Goal: Task Accomplishment & Management: Manage account settings

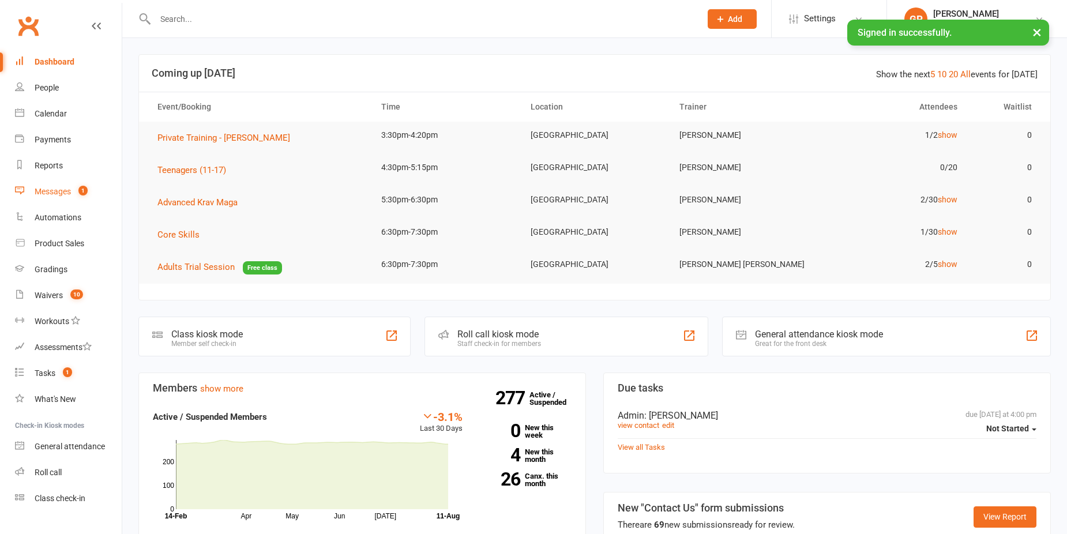
click at [69, 200] on link "Messages 1" at bounding box center [68, 192] width 107 height 26
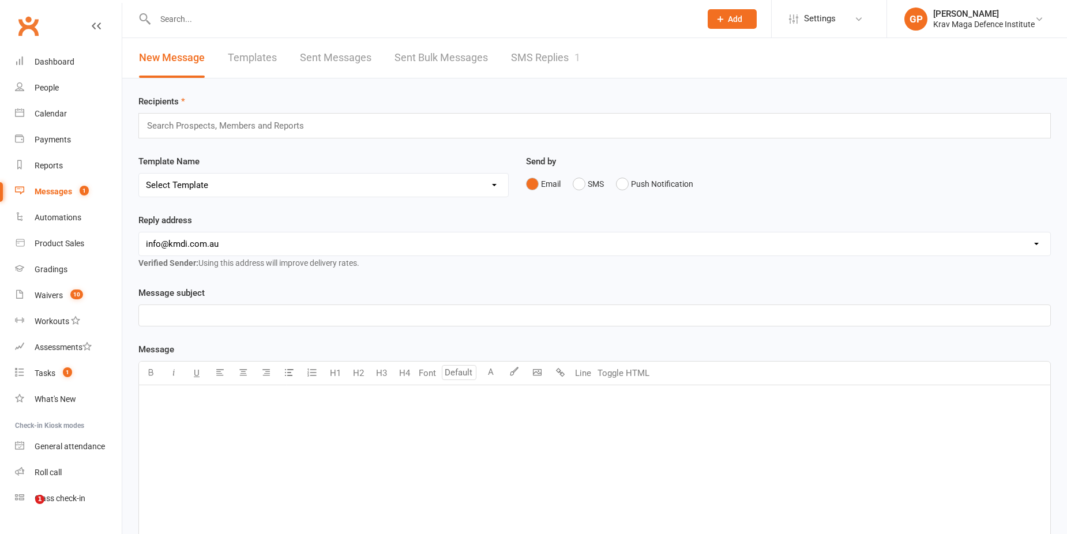
click at [516, 52] on link "SMS Replies 1" at bounding box center [545, 58] width 69 height 40
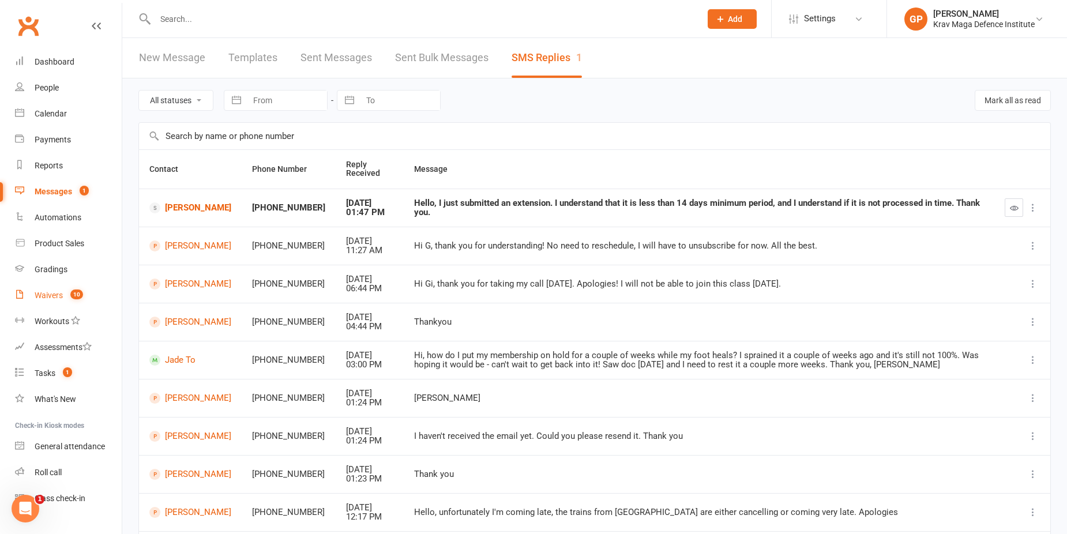
click at [62, 289] on link "Waivers 10" at bounding box center [68, 296] width 107 height 26
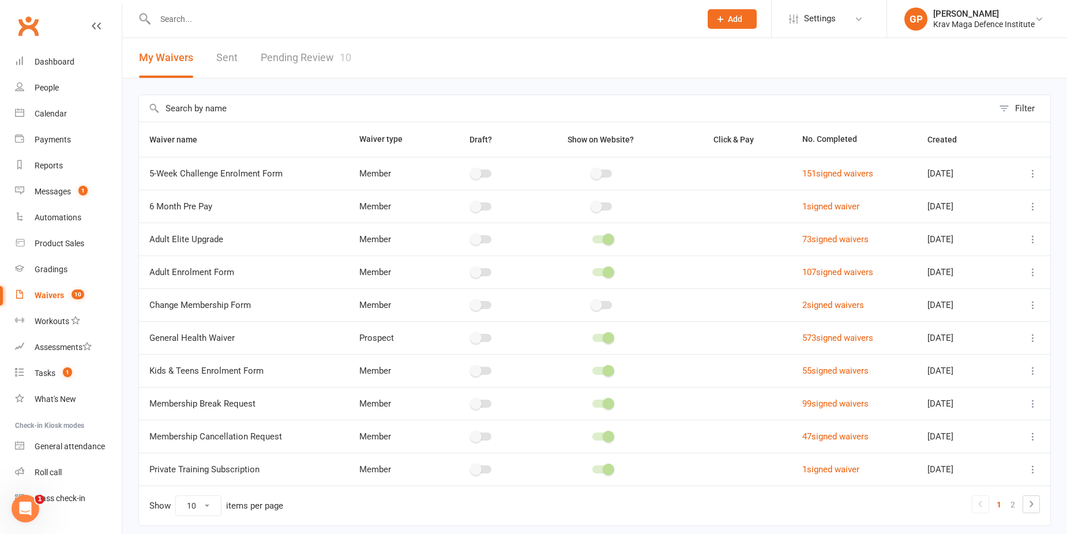
click at [319, 62] on link "Pending Review 10" at bounding box center [306, 58] width 91 height 40
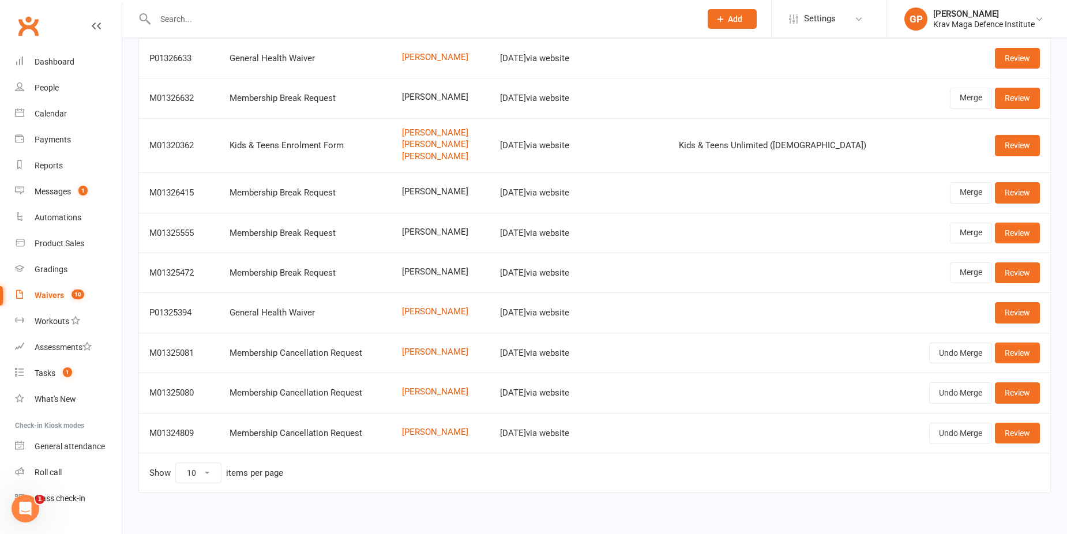
scroll to position [127, 0]
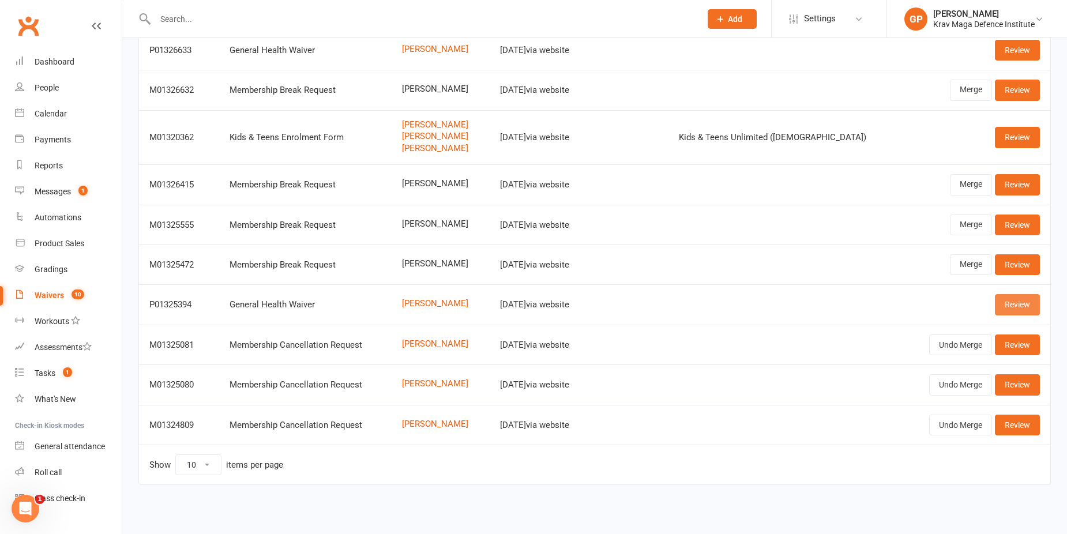
click at [1011, 305] on link "Review" at bounding box center [1017, 304] width 45 height 21
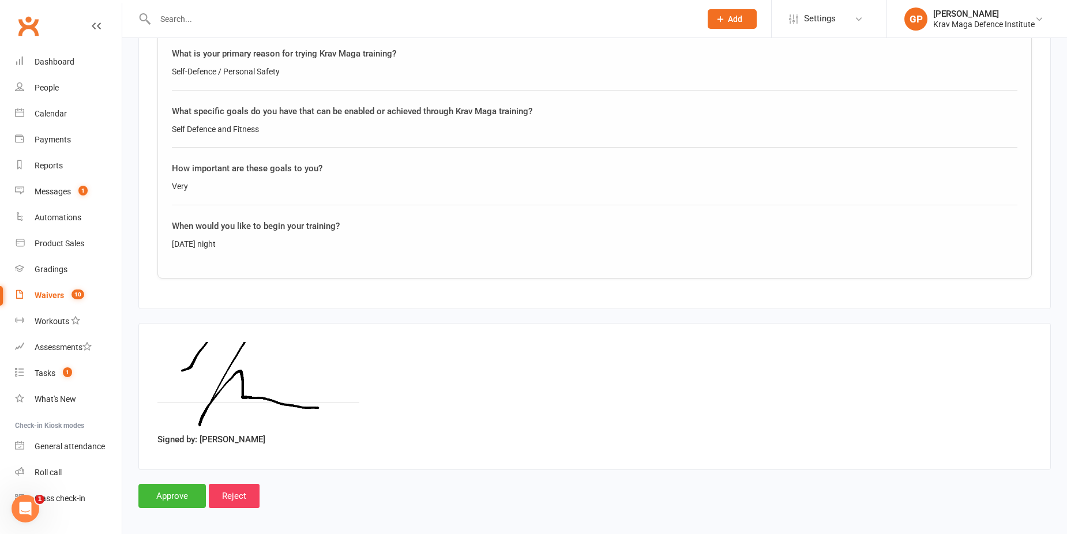
scroll to position [1680, 0]
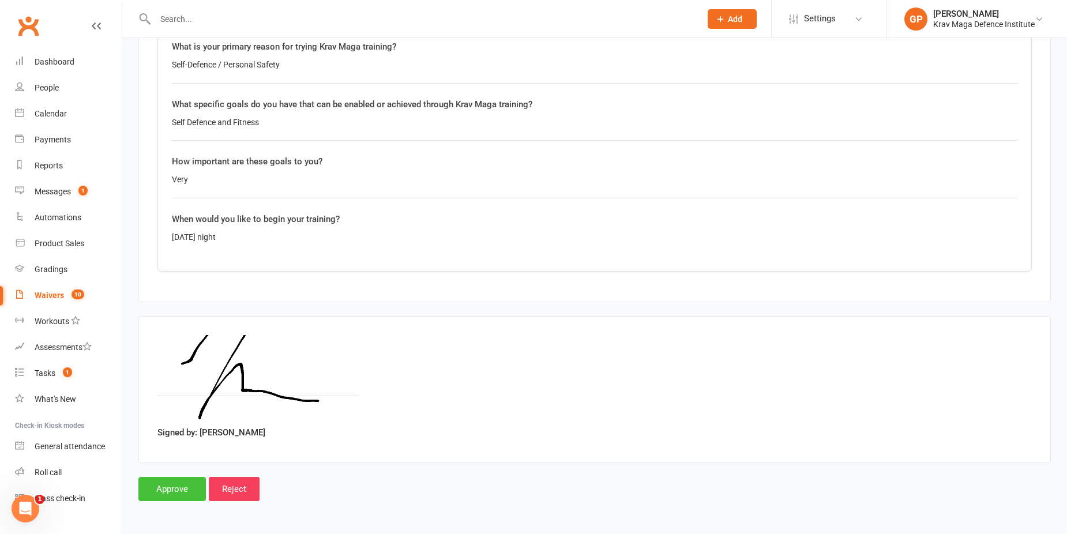
click at [167, 487] on input "Approve" at bounding box center [171, 489] width 67 height 24
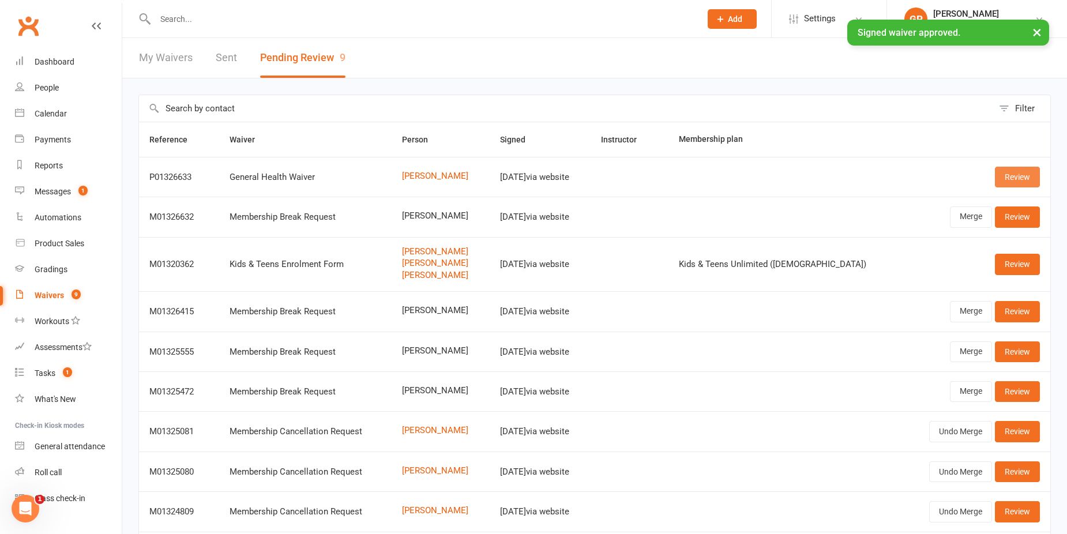
click at [1029, 168] on link "Review" at bounding box center [1017, 177] width 45 height 21
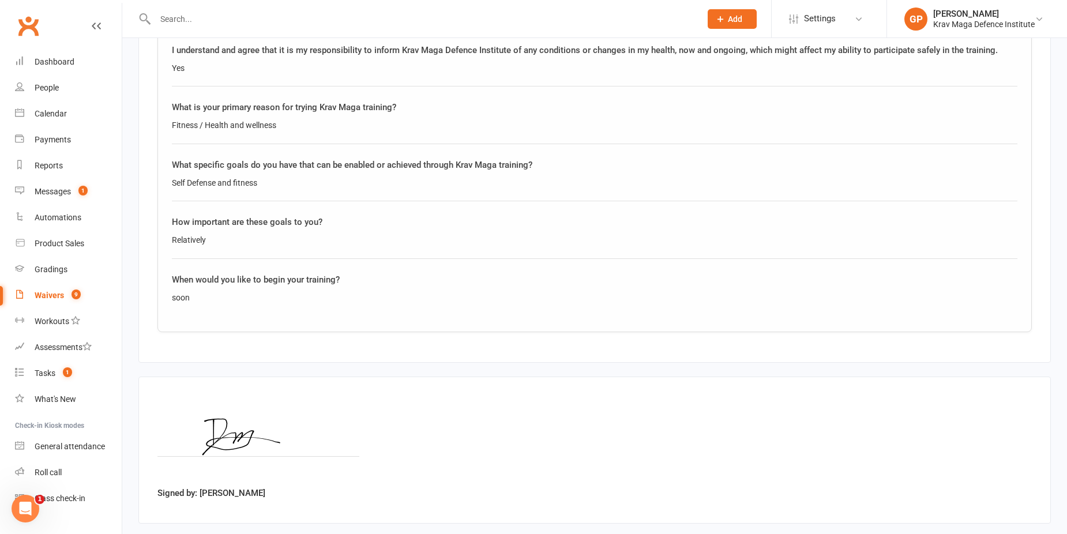
scroll to position [1680, 0]
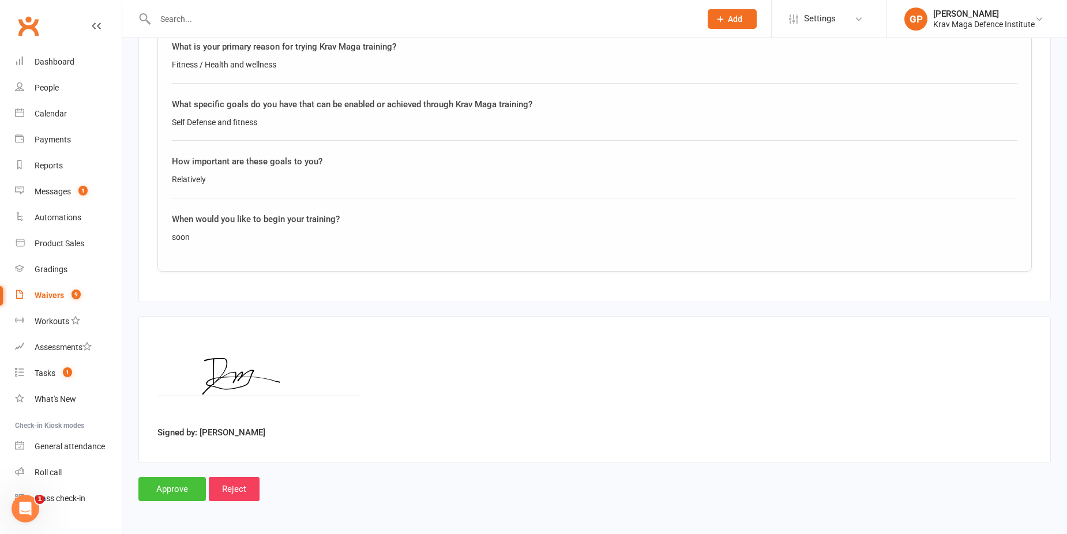
click at [152, 493] on input "Approve" at bounding box center [171, 489] width 67 height 24
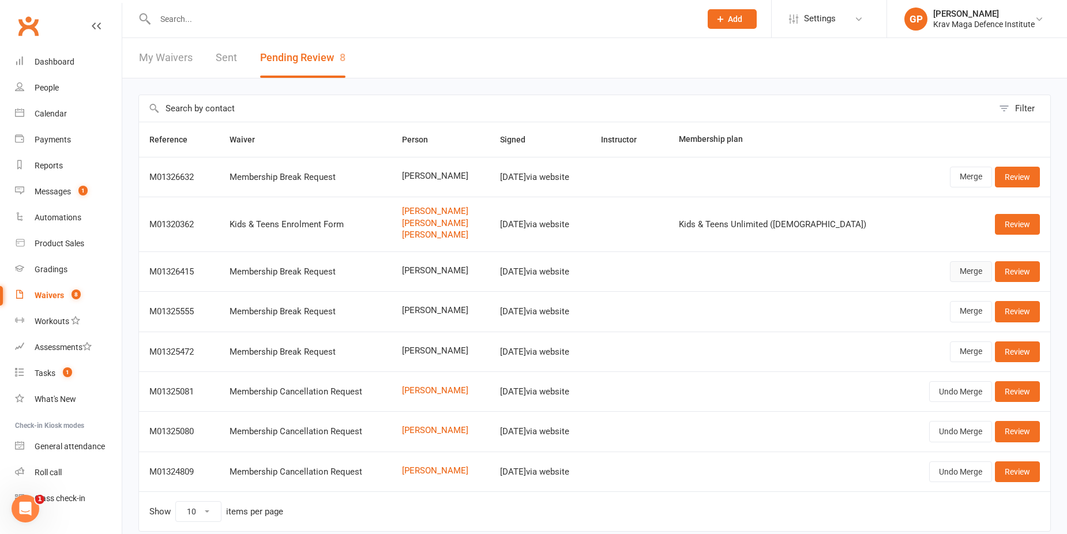
click at [961, 272] on link "Merge" at bounding box center [971, 271] width 42 height 21
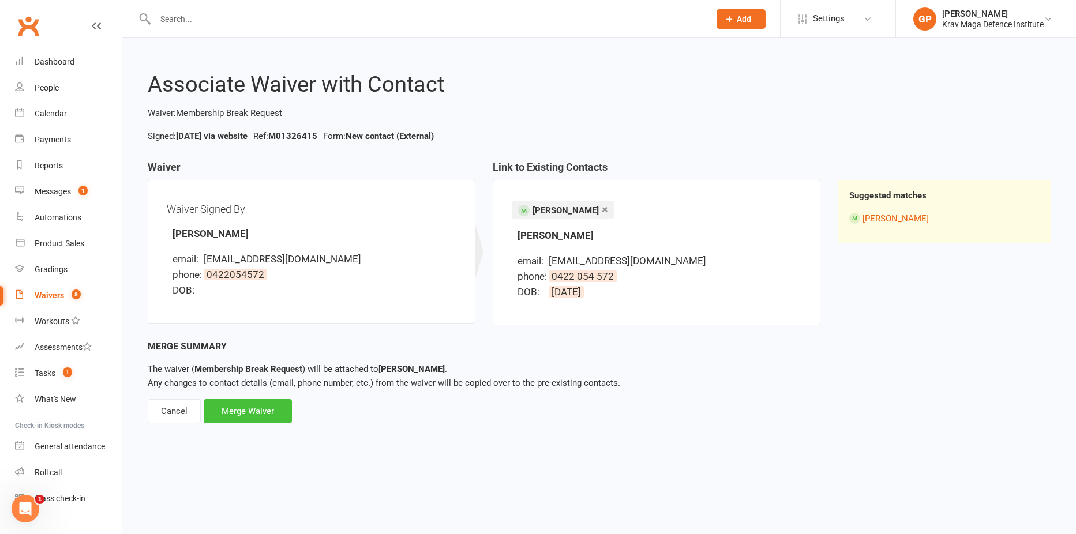
click at [267, 406] on div "Merge Waiver" at bounding box center [248, 411] width 88 height 24
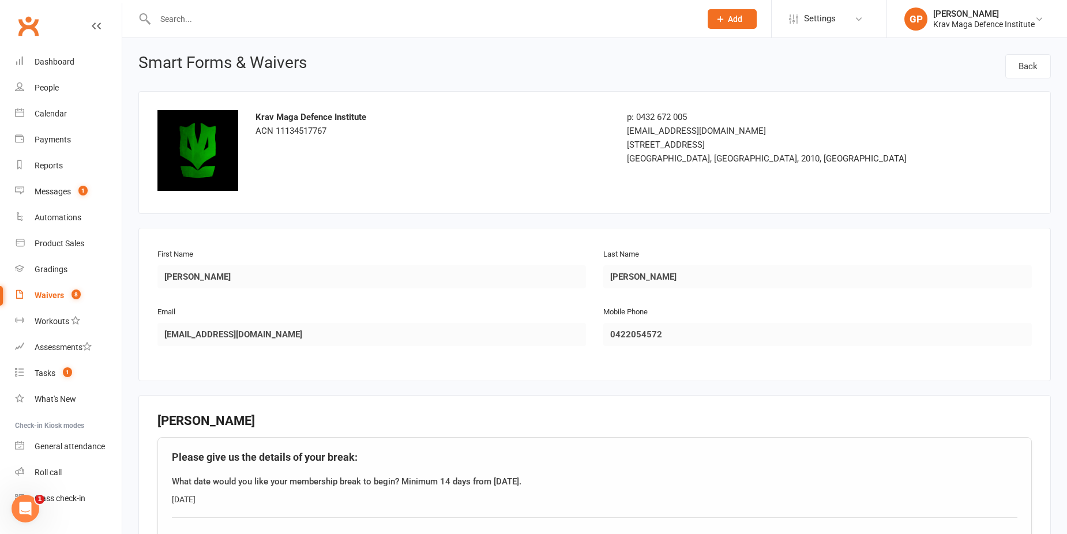
click at [64, 290] on link "Waivers 8" at bounding box center [68, 296] width 107 height 26
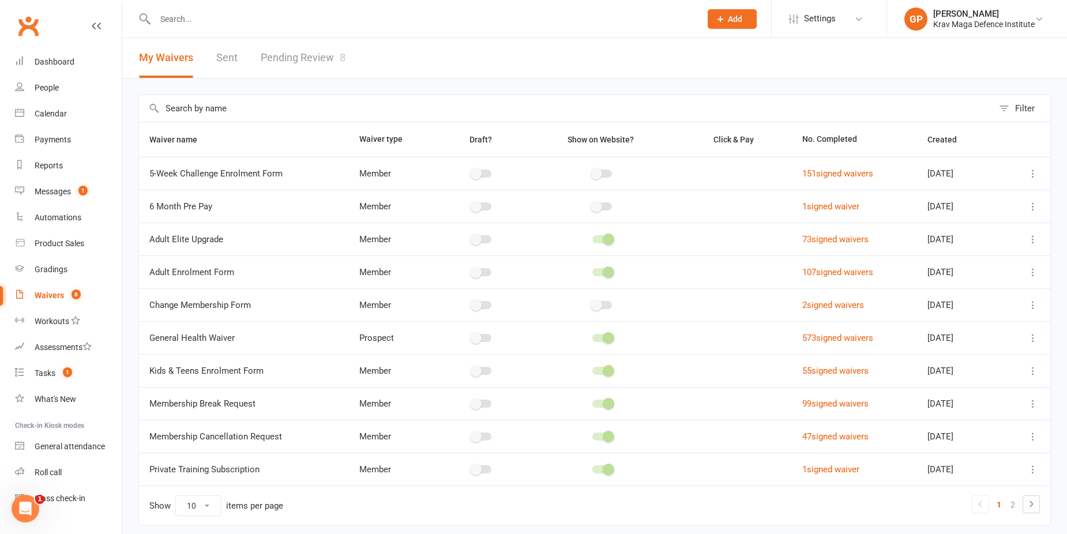
click at [289, 61] on link "Pending Review 8" at bounding box center [303, 58] width 85 height 40
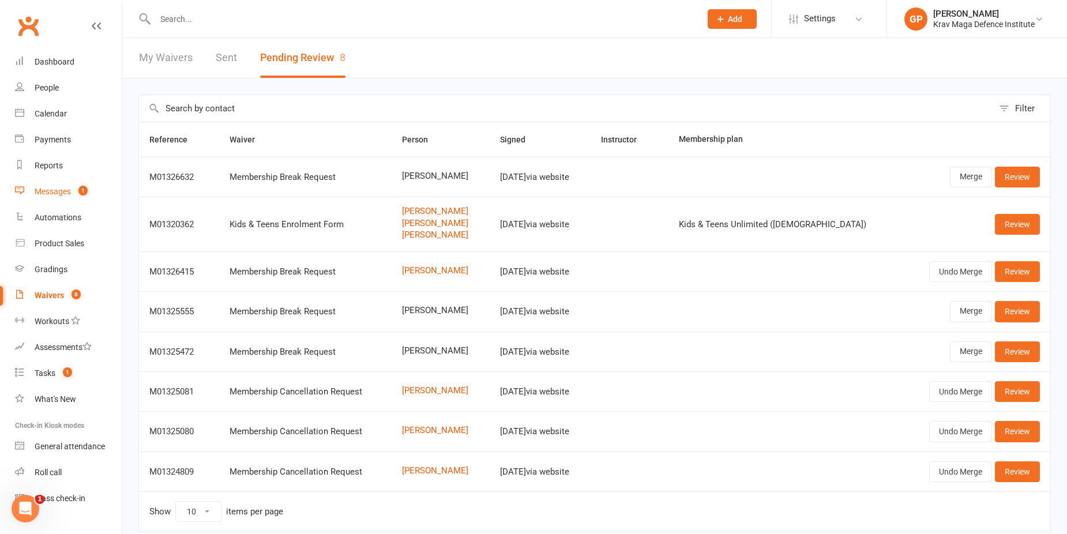
click at [71, 194] on div "Messages" at bounding box center [53, 191] width 36 height 9
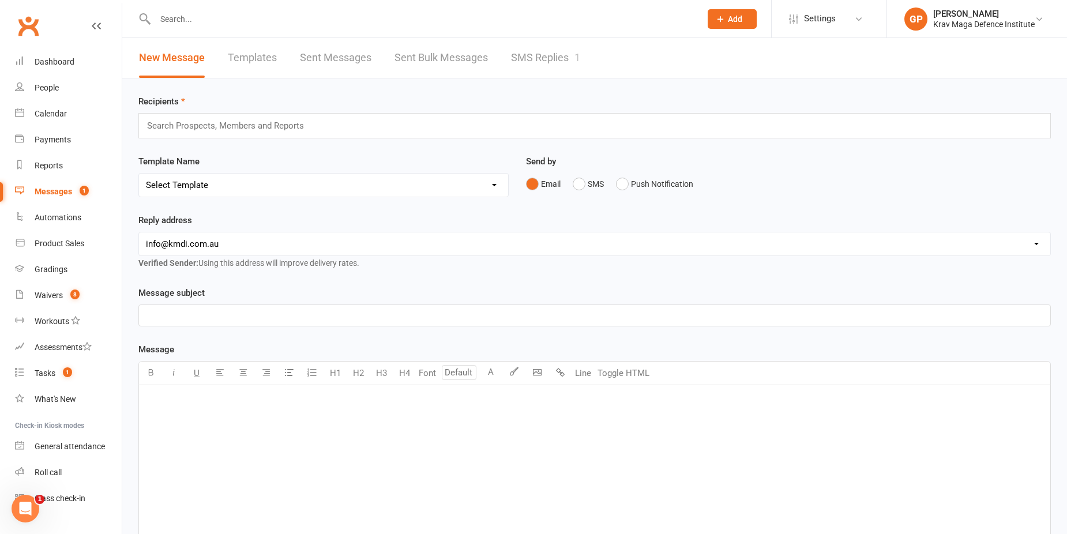
click at [533, 60] on link "SMS Replies 1" at bounding box center [545, 58] width 69 height 40
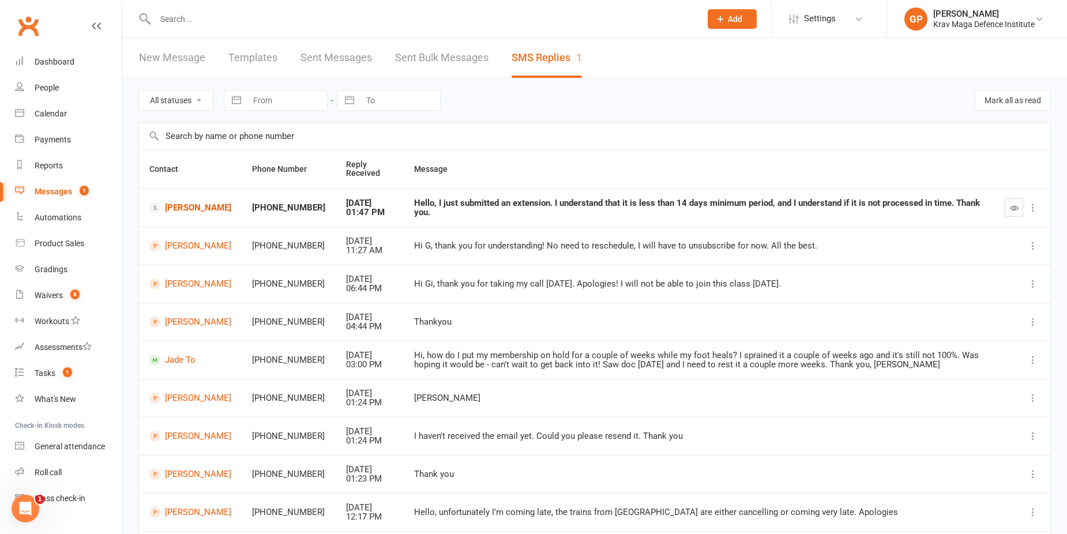
click at [252, 18] on input "text" at bounding box center [422, 19] width 541 height 16
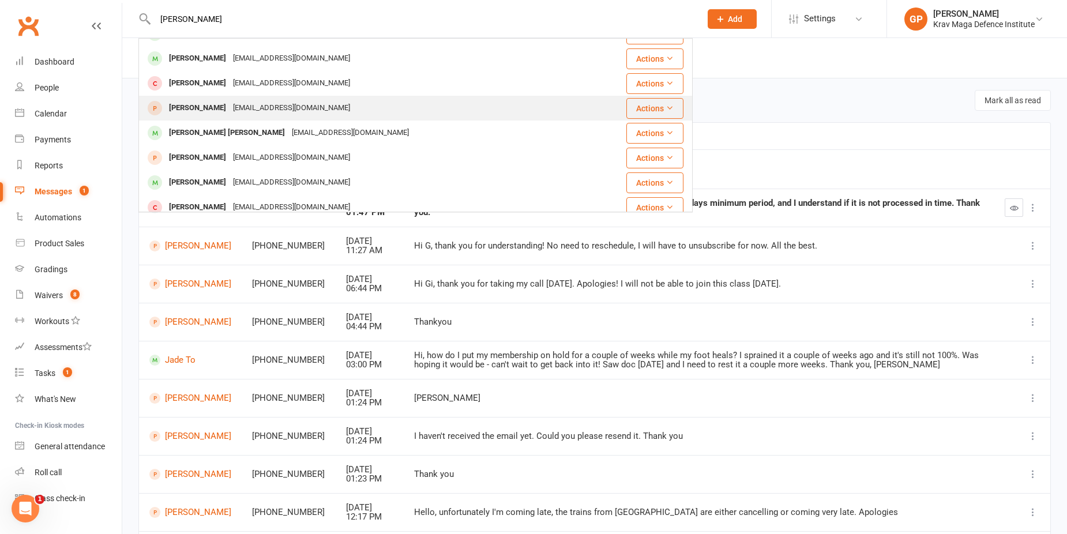
scroll to position [115, 0]
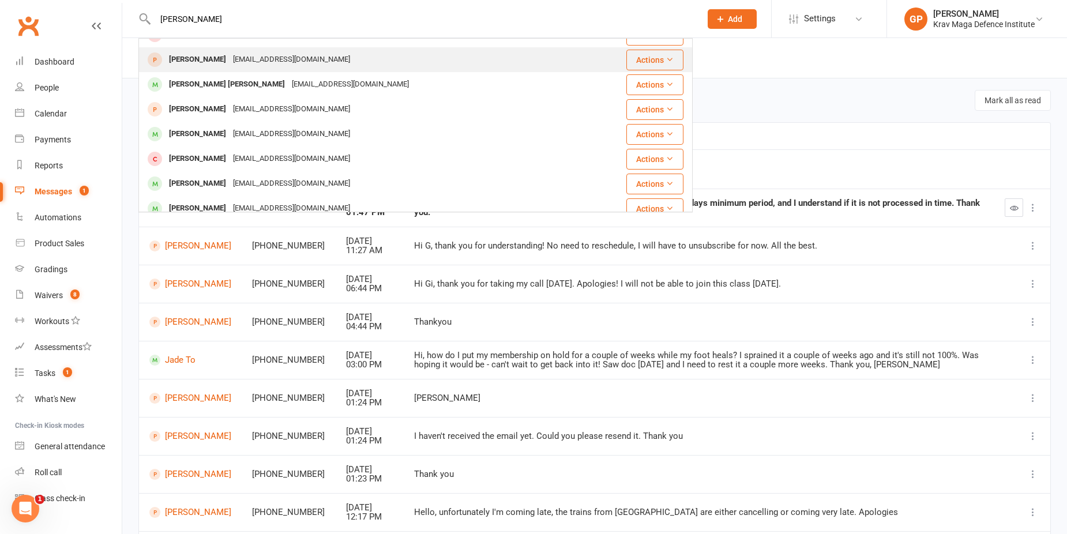
type input "alex"
click at [230, 177] on div "Alexander Patapanian" at bounding box center [198, 183] width 64 height 17
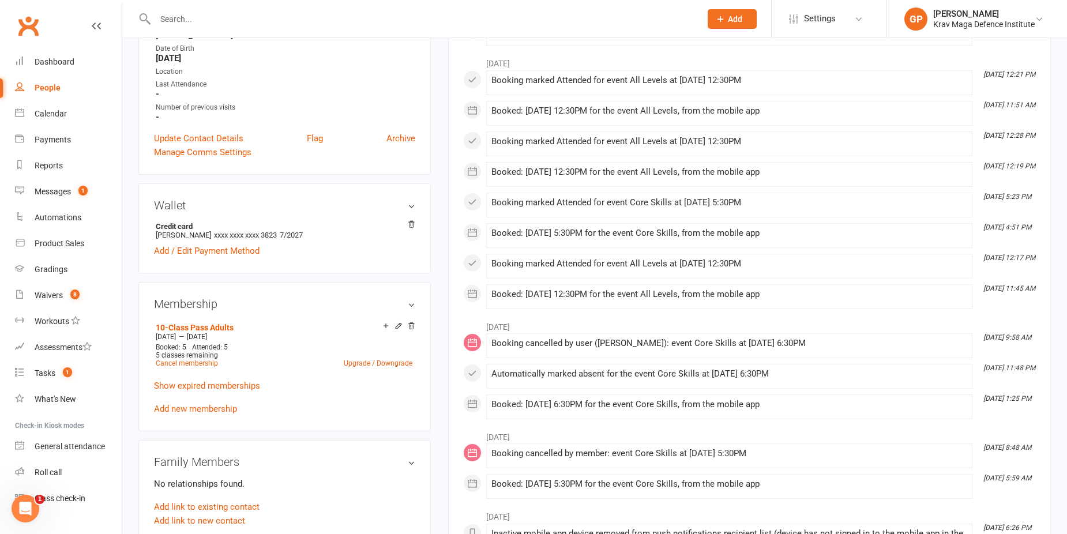
scroll to position [404, 0]
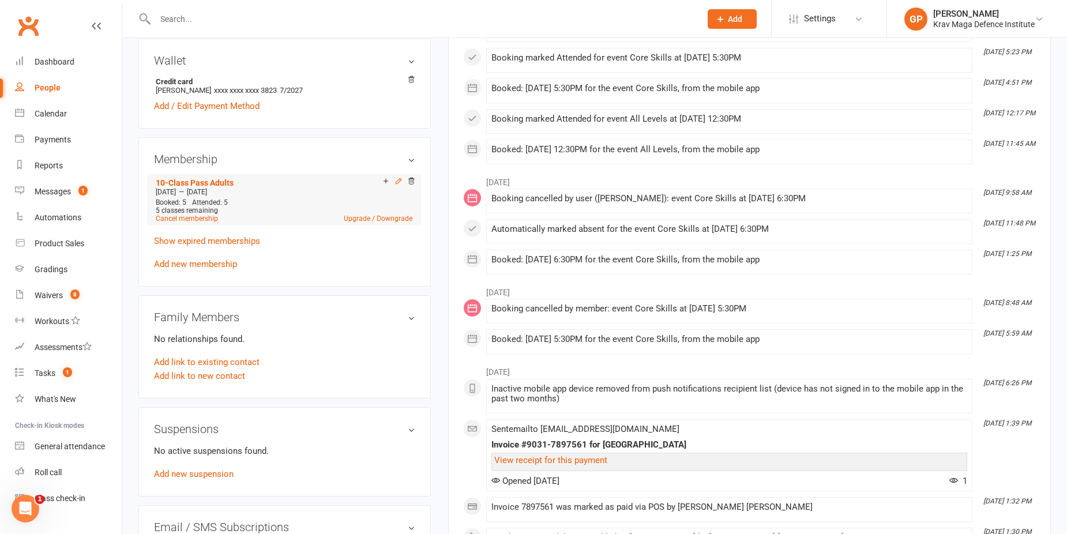
click at [398, 179] on icon at bounding box center [398, 181] width 8 height 8
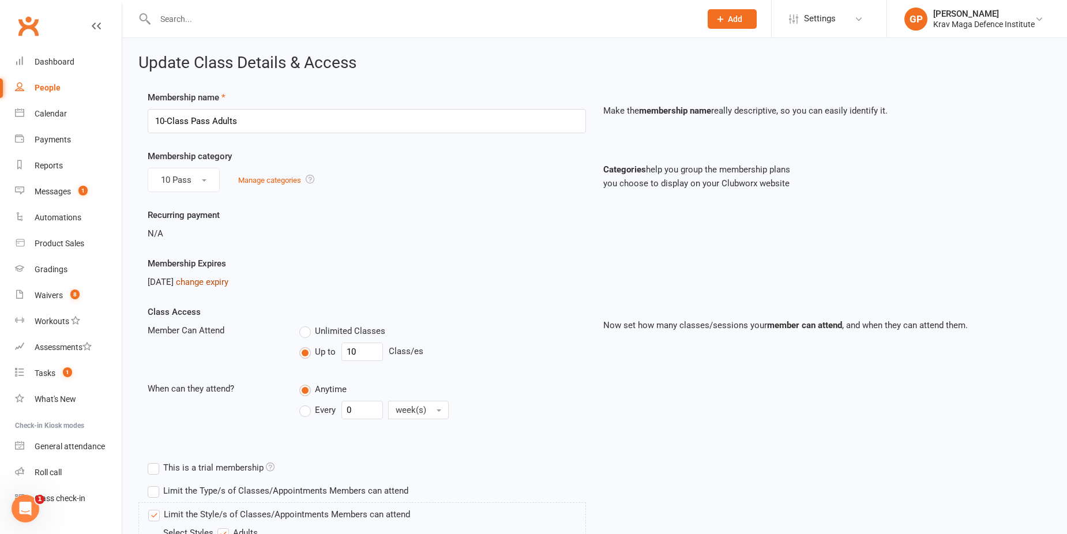
click at [224, 277] on link "change expiry" at bounding box center [202, 282] width 52 height 10
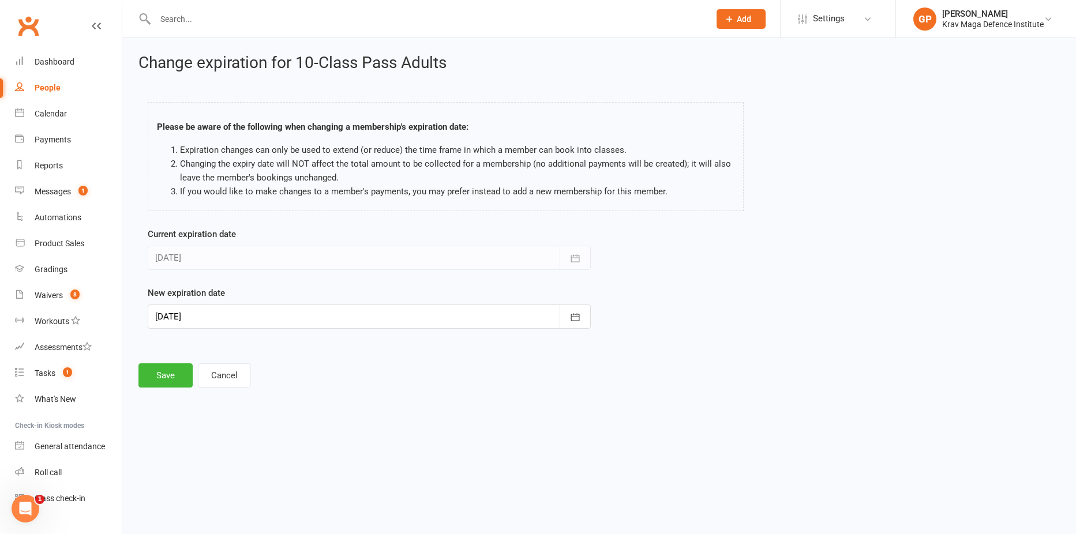
click at [229, 309] on div at bounding box center [369, 316] width 443 height 24
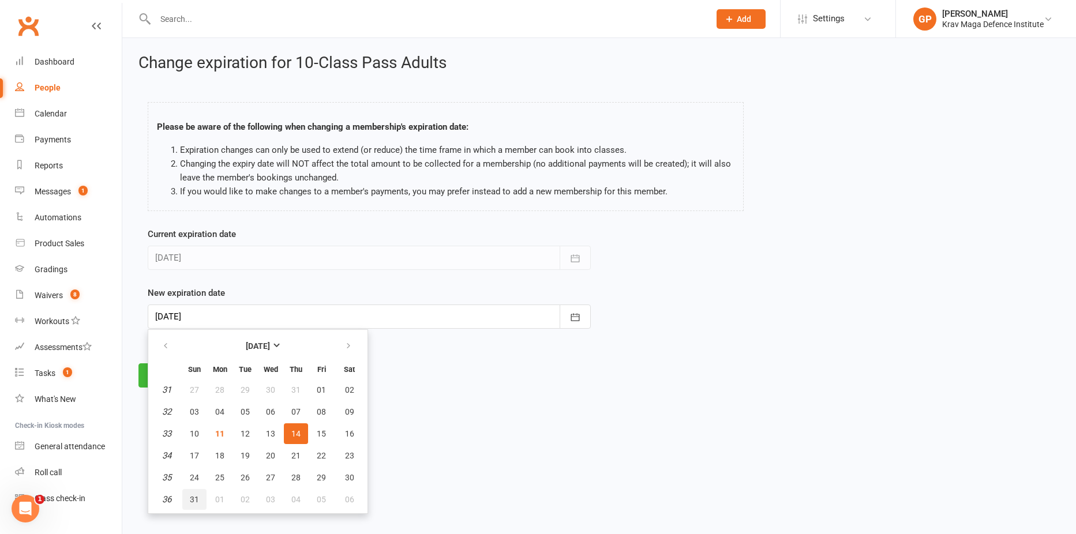
click at [199, 501] on button "31" at bounding box center [194, 499] width 24 height 21
type input "31 Aug 2025"
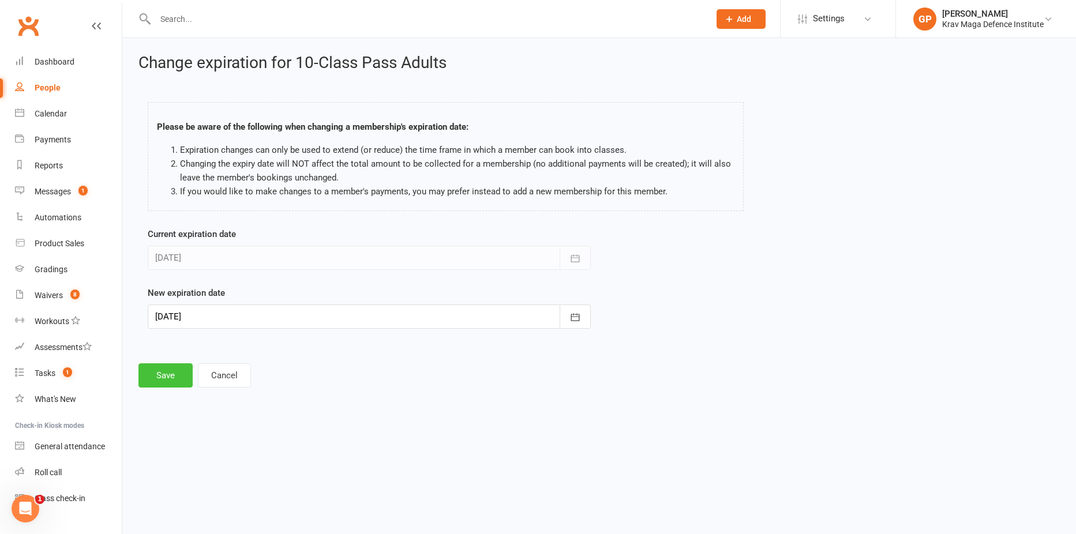
click at [150, 366] on button "Save" at bounding box center [165, 375] width 54 height 24
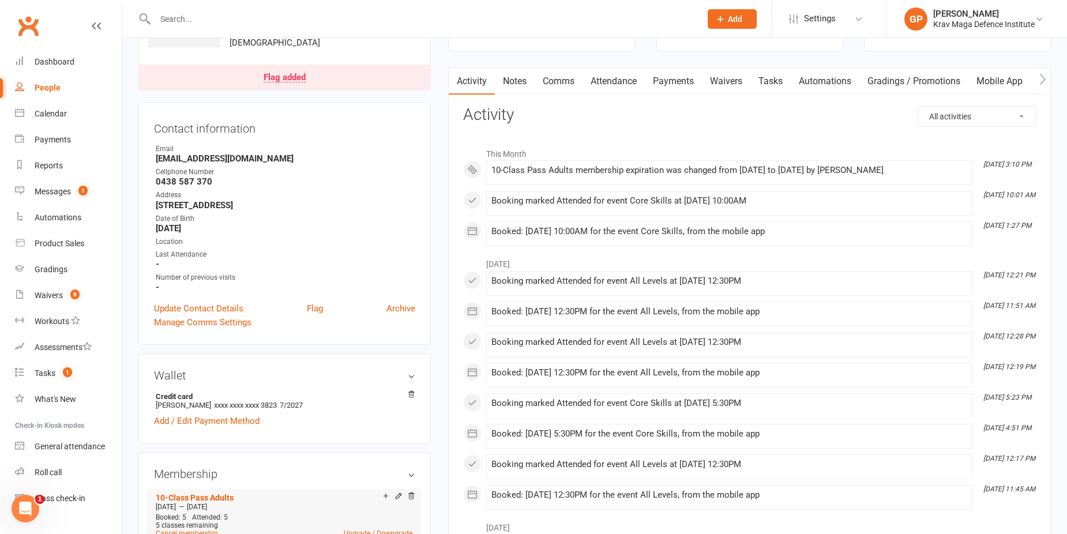
scroll to position [173, 0]
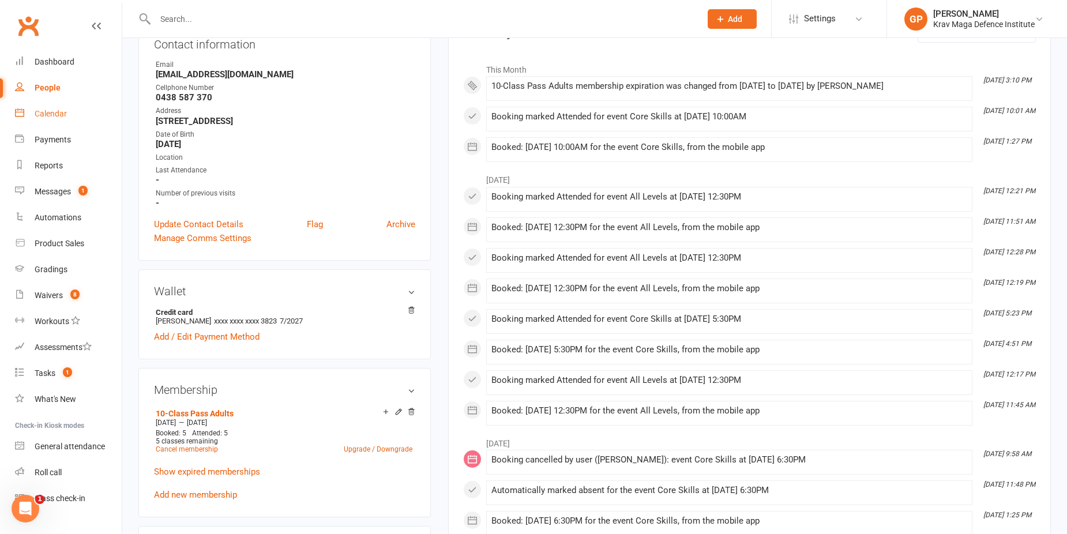
click at [52, 115] on div "Calendar" at bounding box center [51, 113] width 32 height 9
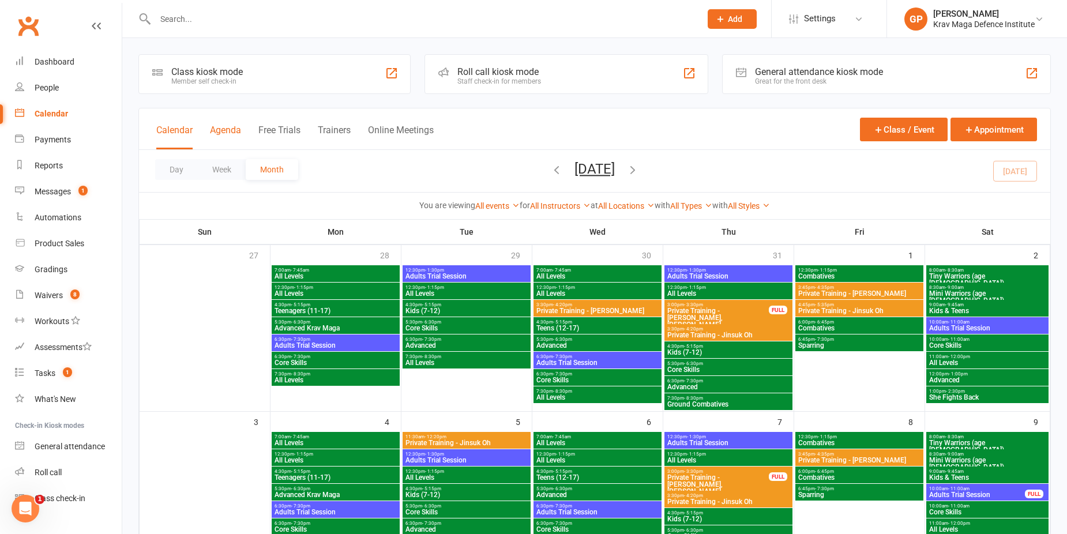
click at [224, 131] on button "Agenda" at bounding box center [225, 137] width 31 height 25
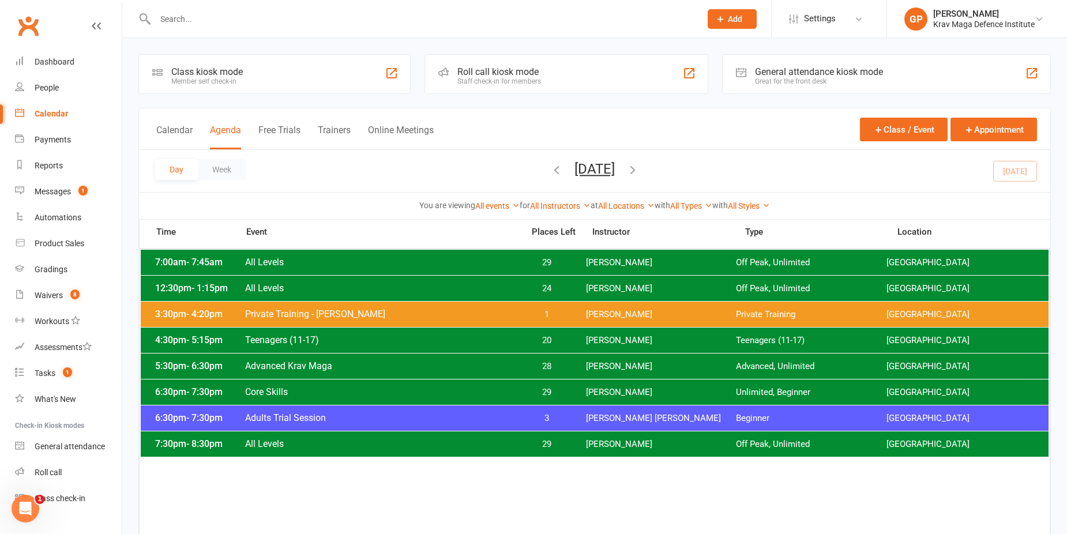
click at [330, 361] on span "Advanced Krav Maga" at bounding box center [381, 365] width 272 height 11
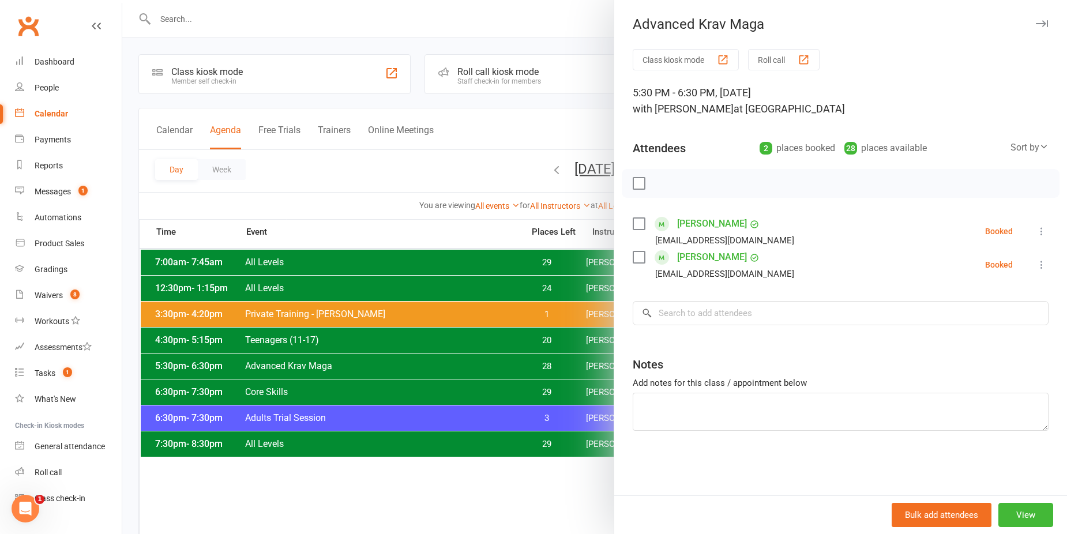
click at [404, 221] on div at bounding box center [594, 267] width 945 height 534
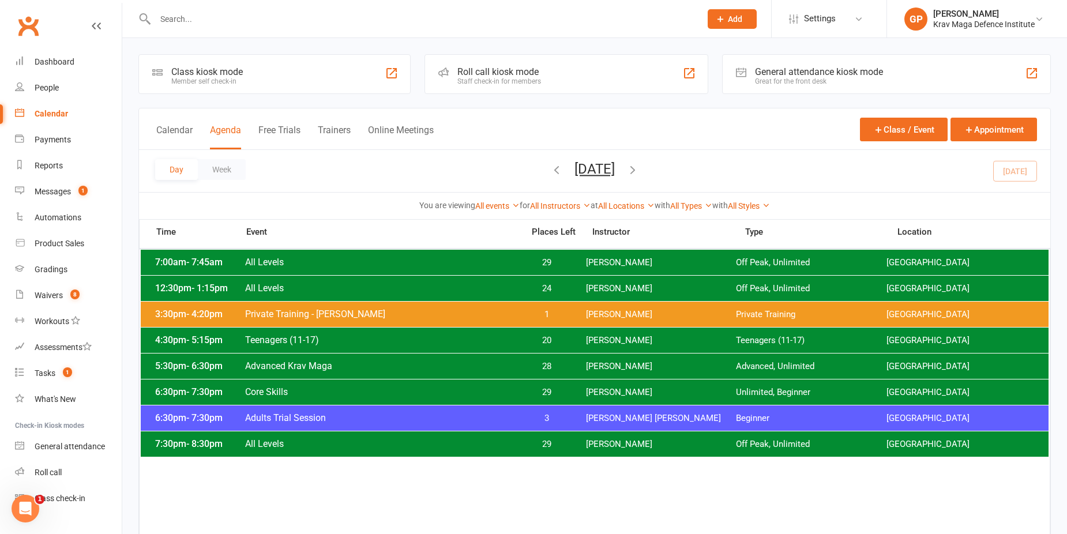
click at [307, 337] on span "Teenagers (11-17)" at bounding box center [381, 339] width 272 height 11
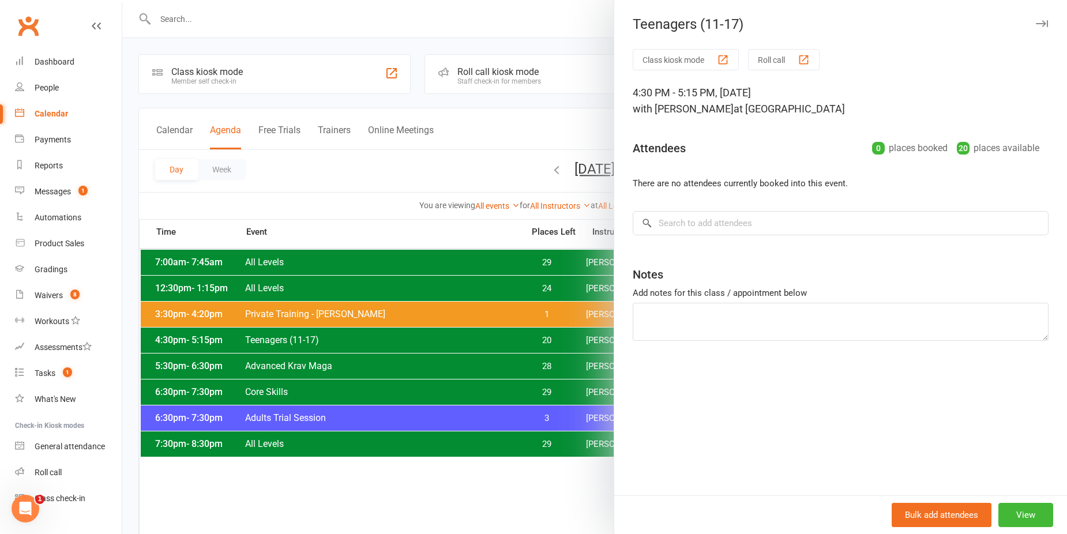
click at [364, 195] on div at bounding box center [594, 267] width 945 height 534
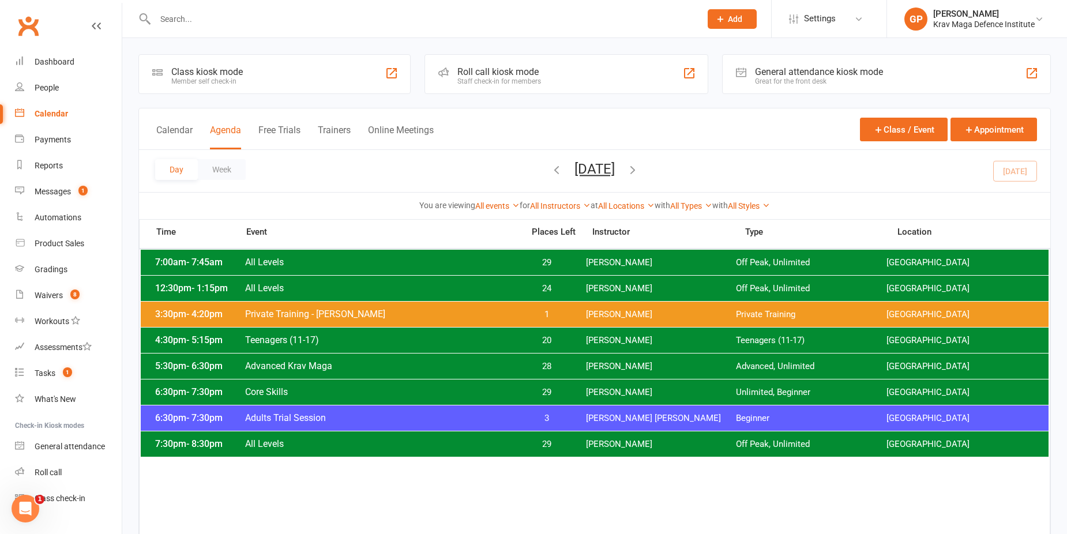
click at [280, 390] on span "Core Skills" at bounding box center [381, 391] width 272 height 11
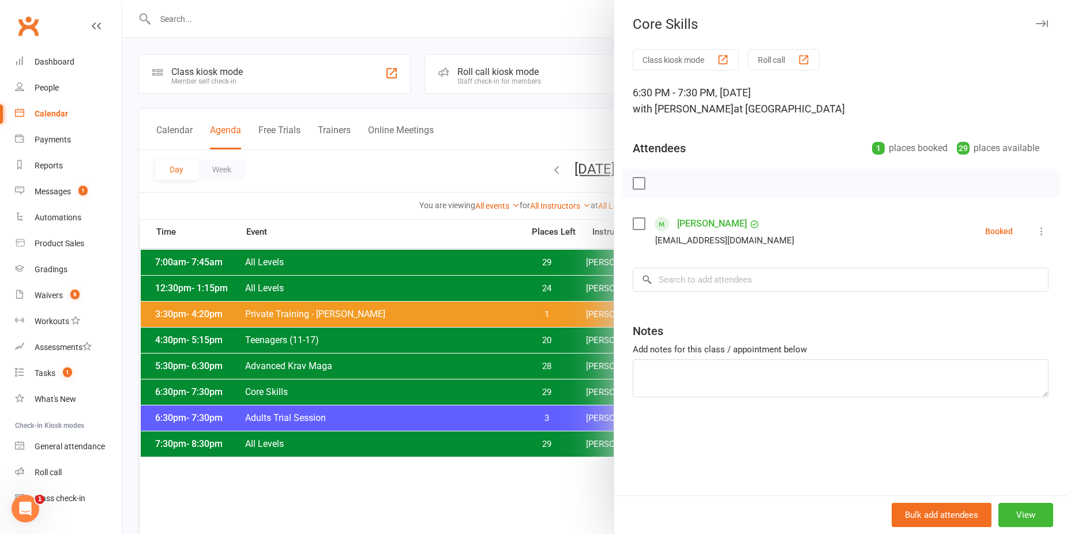
click at [300, 388] on div at bounding box center [594, 267] width 945 height 534
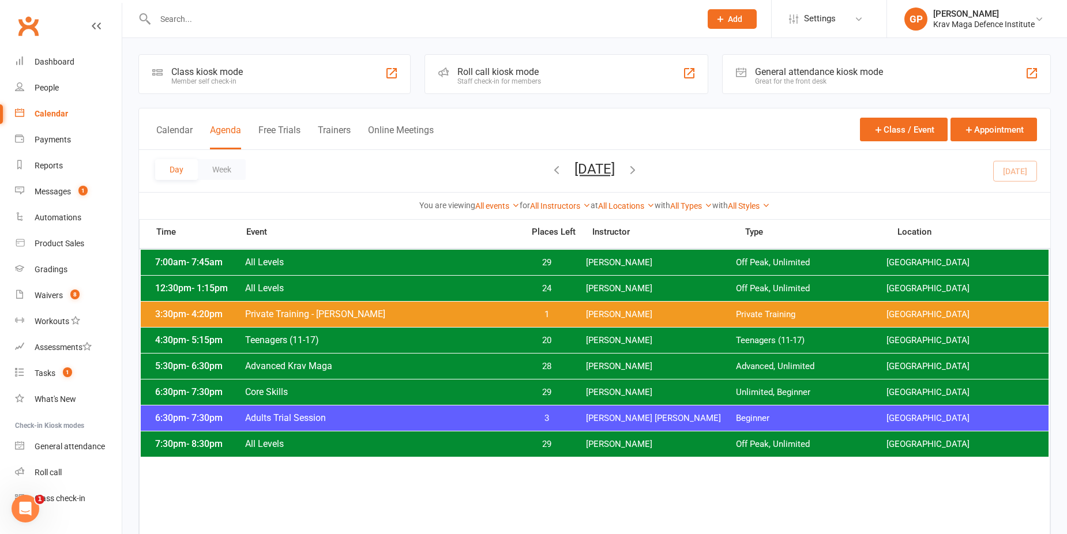
click at [437, 420] on span "Adults Trial Session" at bounding box center [381, 417] width 272 height 11
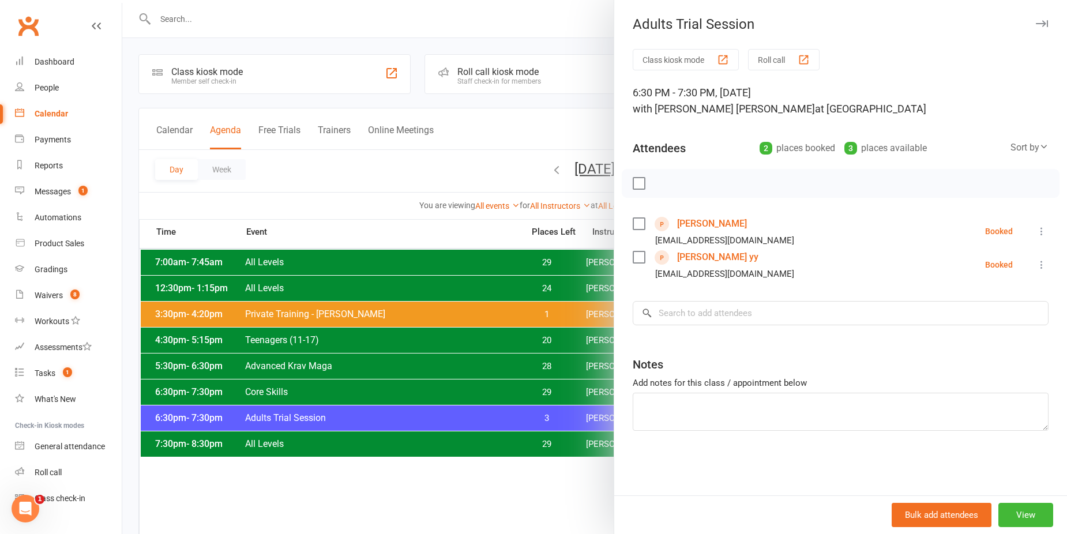
click at [397, 435] on div at bounding box center [594, 267] width 945 height 534
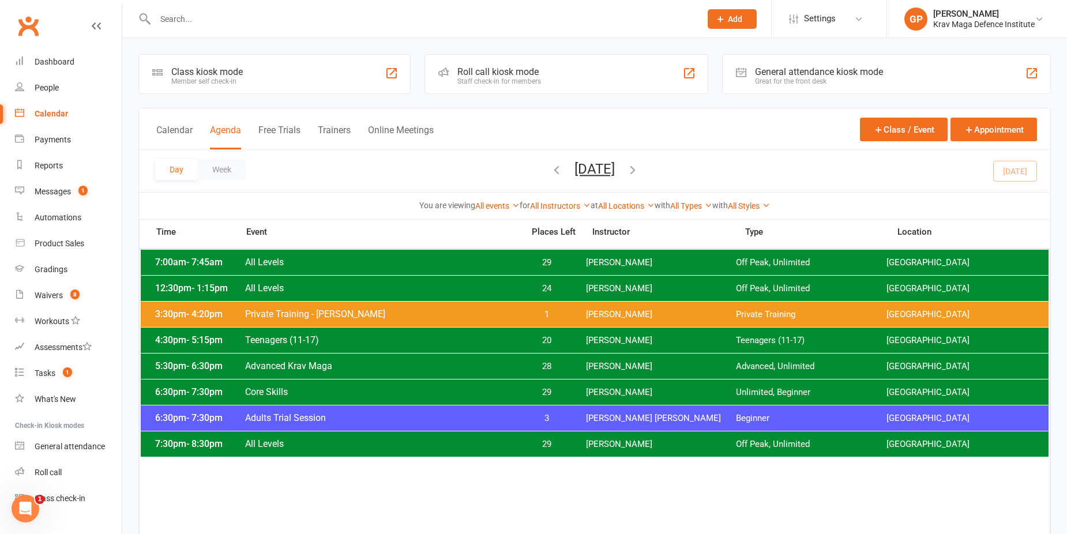
click at [639, 170] on icon "button" at bounding box center [632, 169] width 13 height 13
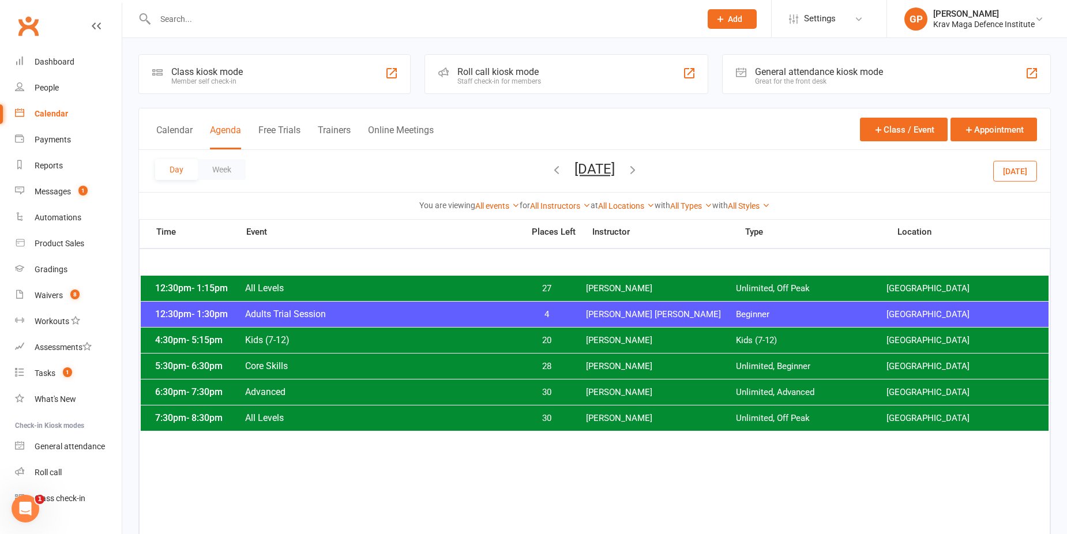
click at [639, 170] on icon "button" at bounding box center [632, 169] width 13 height 13
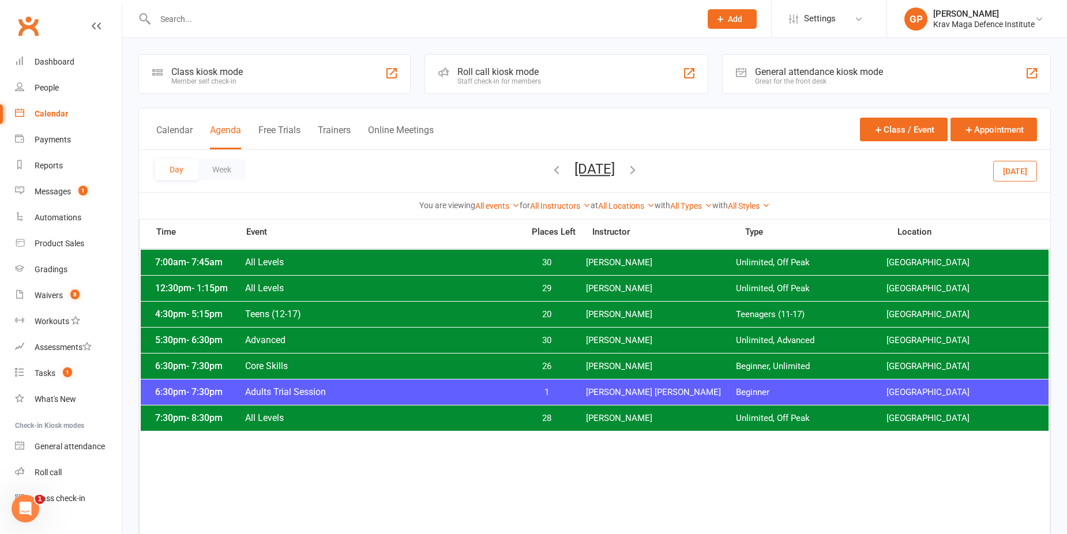
click at [497, 388] on span "Adults Trial Session" at bounding box center [381, 391] width 272 height 11
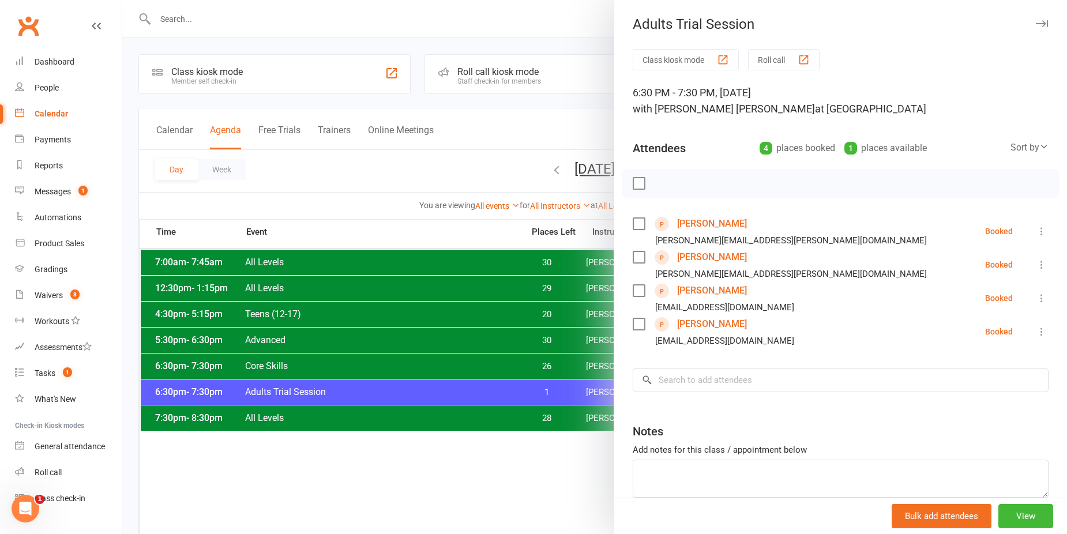
click at [703, 255] on link "Nicoletta Dimas" at bounding box center [712, 257] width 70 height 18
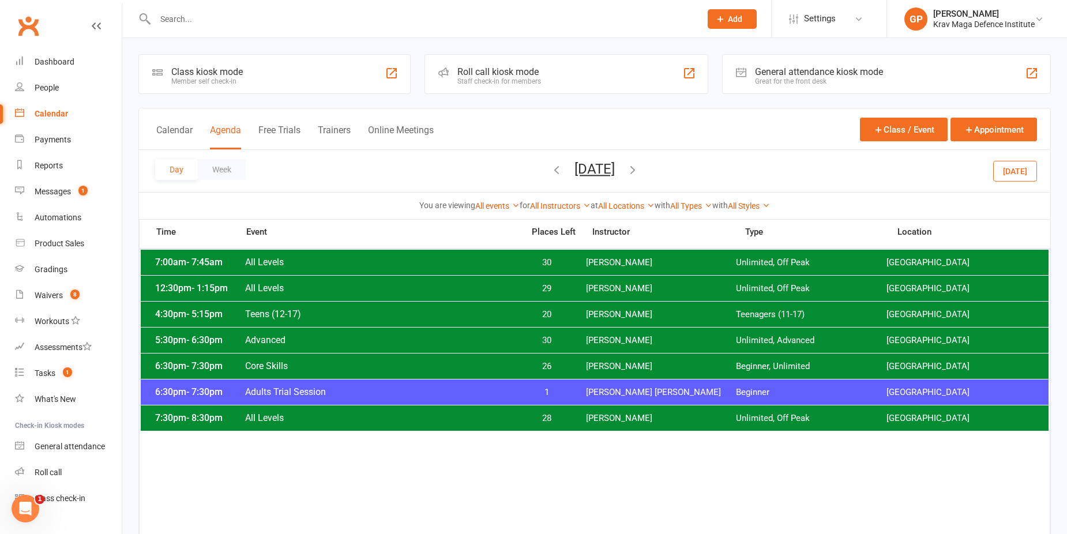
click at [1010, 171] on button "[DATE]" at bounding box center [1015, 170] width 44 height 21
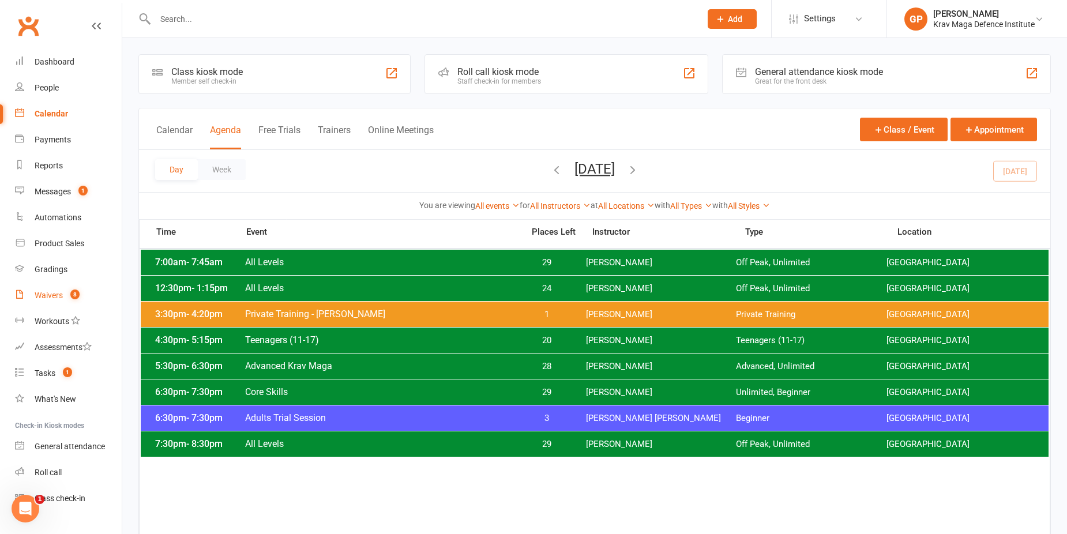
click at [63, 297] on link "Waivers 8" at bounding box center [68, 296] width 107 height 26
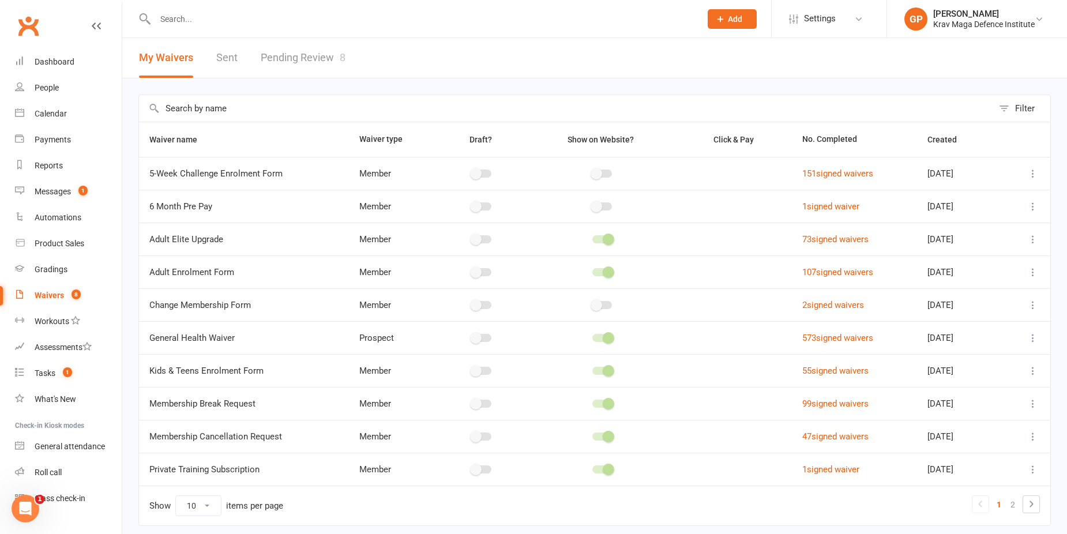
click at [268, 58] on link "Pending Review 8" at bounding box center [303, 58] width 85 height 40
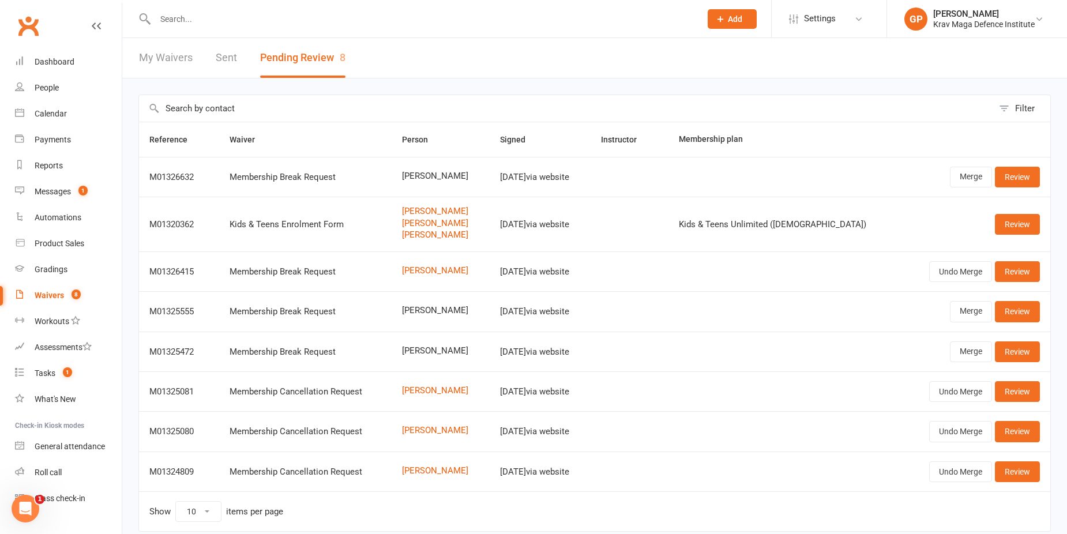
drag, startPoint x: 395, startPoint y: 310, endPoint x: 480, endPoint y: 312, distance: 85.4
click at [480, 312] on td "Alberto Fantastis" at bounding box center [441, 311] width 98 height 40
drag, startPoint x: 480, startPoint y: 312, endPoint x: 490, endPoint y: 322, distance: 13.9
click at [490, 322] on td "Alberto Fantastis" at bounding box center [441, 311] width 98 height 40
click at [74, 68] on link "Dashboard" at bounding box center [68, 62] width 107 height 26
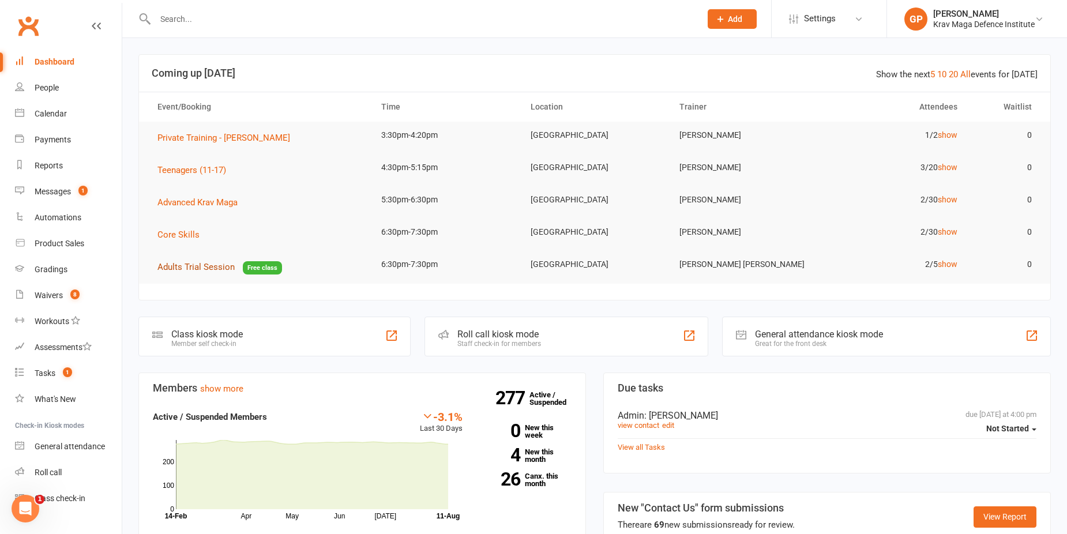
click at [212, 269] on span "Adults Trial Session" at bounding box center [195, 267] width 77 height 10
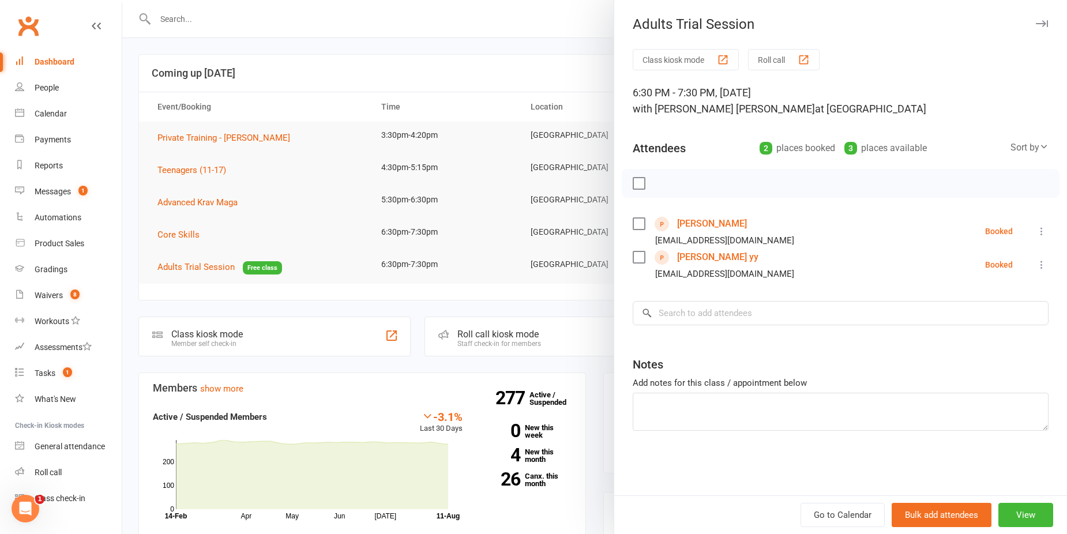
click at [589, 55] on div at bounding box center [594, 267] width 945 height 534
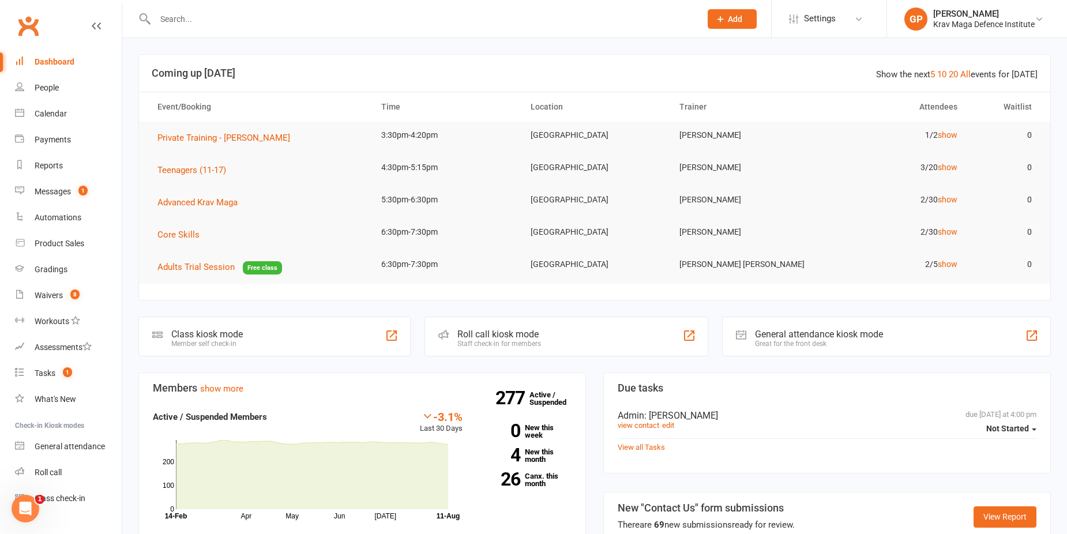
drag, startPoint x: 337, startPoint y: 183, endPoint x: 340, endPoint y: 209, distance: 26.1
click at [340, 209] on table "Event/Booking Time Location Trainer Attendees Waitlist Private Training - Peony…" at bounding box center [594, 188] width 911 height 192
click at [341, 212] on td "Advanced Krav Maga" at bounding box center [259, 202] width 224 height 32
click at [65, 120] on link "Calendar" at bounding box center [68, 114] width 107 height 26
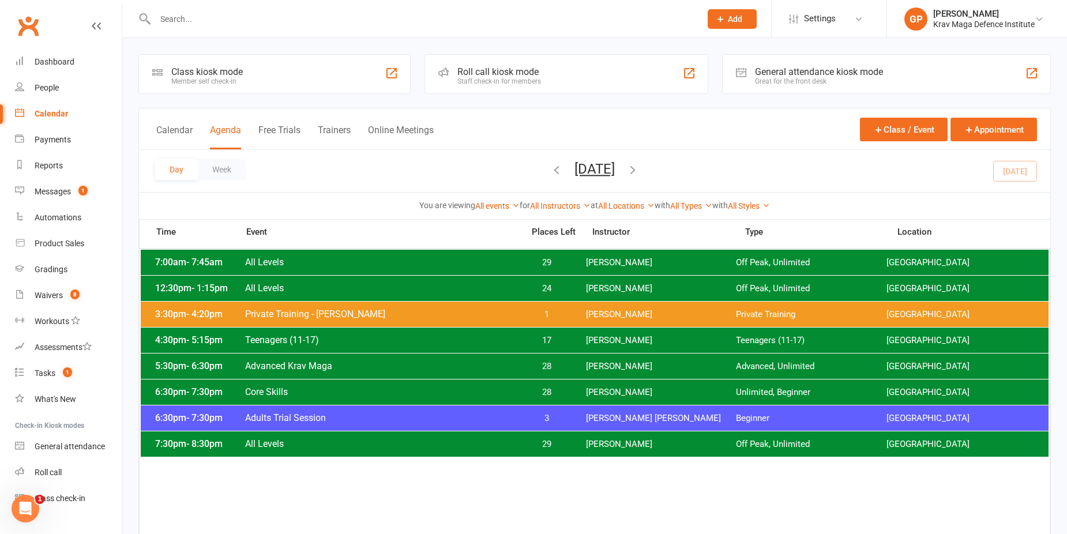
click at [639, 167] on icon "button" at bounding box center [632, 169] width 13 height 13
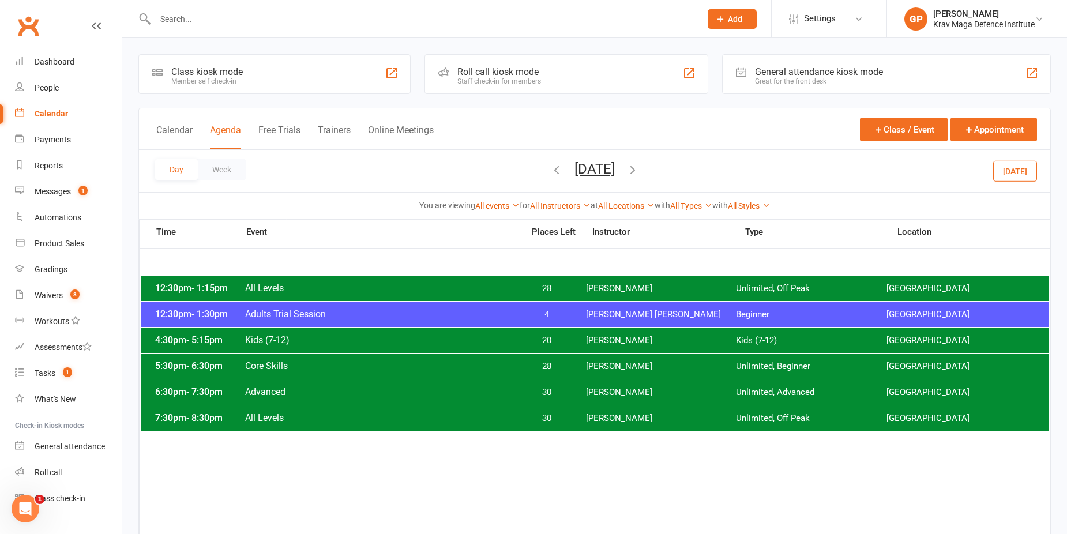
click at [639, 171] on icon "button" at bounding box center [632, 169] width 13 height 13
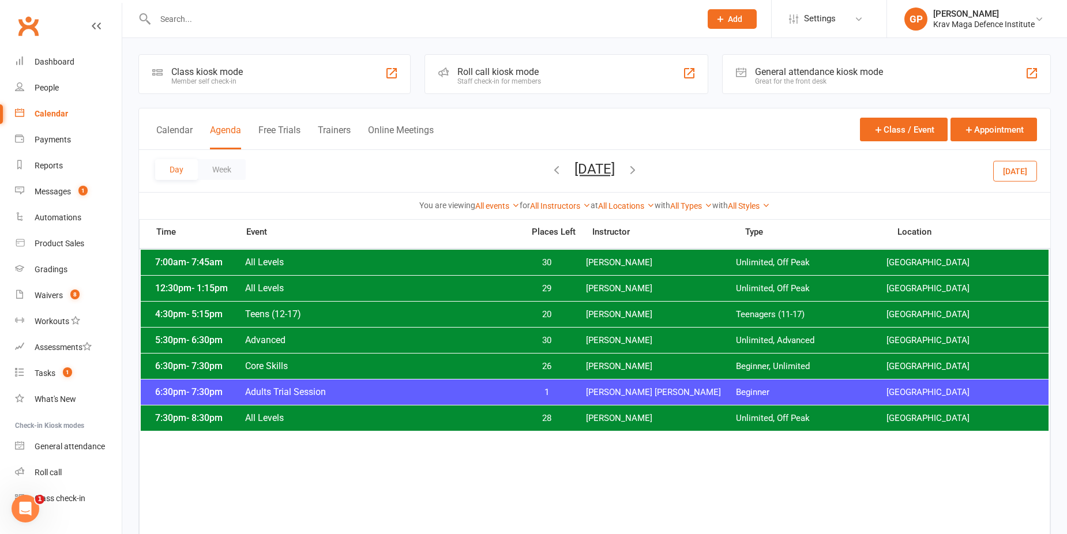
click at [626, 171] on span "[DATE] [DATE] Sun Mon Tue Wed Thu Fri Sat 27 28 29 30 31 01 02 03 04 05 06 07 0…" at bounding box center [594, 171] width 63 height 20
click at [639, 168] on icon "button" at bounding box center [632, 169] width 13 height 13
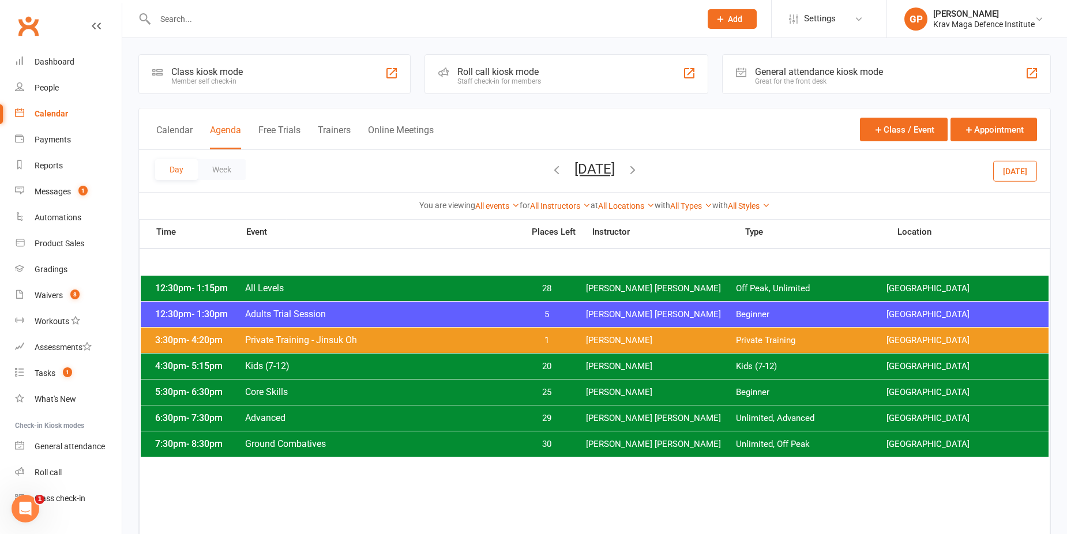
click at [639, 167] on icon "button" at bounding box center [632, 169] width 13 height 13
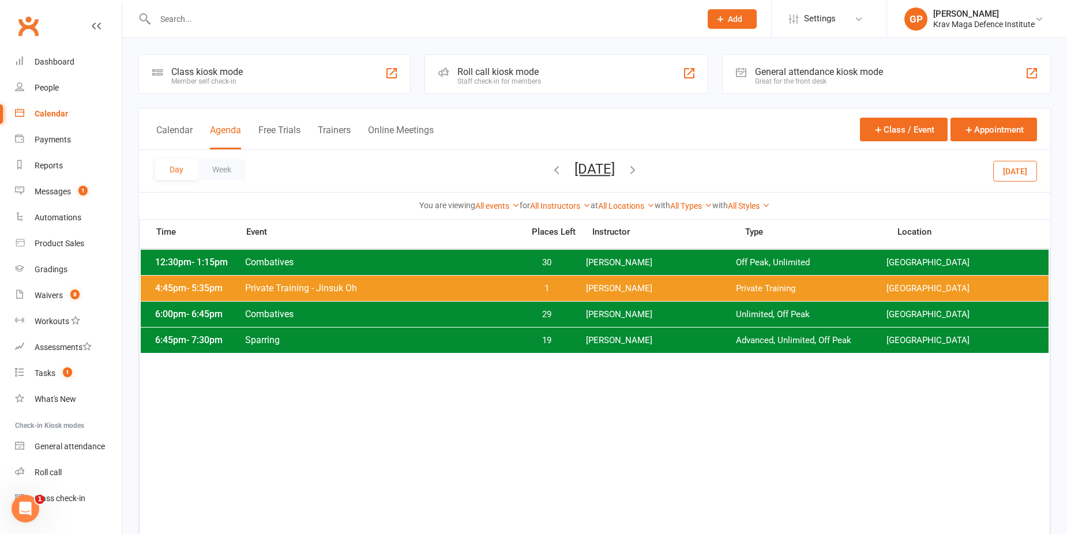
click at [639, 172] on icon "button" at bounding box center [632, 169] width 13 height 13
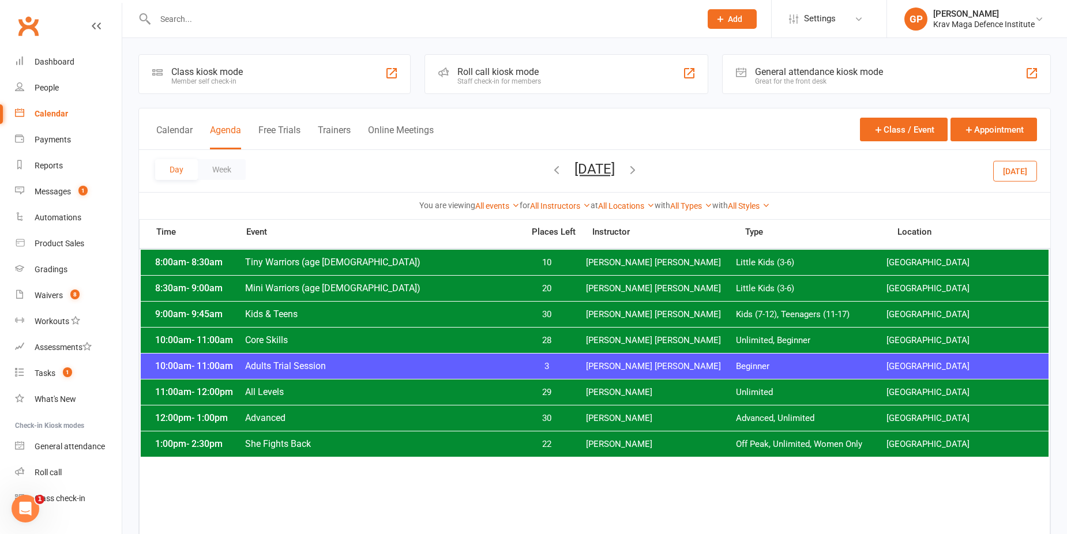
click at [626, 172] on span "Saturday, Aug 16, 2025 August 2025 Sun Mon Tue Wed Thu Fri Sat 27 28 29 30 31 0…" at bounding box center [594, 171] width 63 height 20
click at [639, 168] on icon "button" at bounding box center [632, 169] width 13 height 13
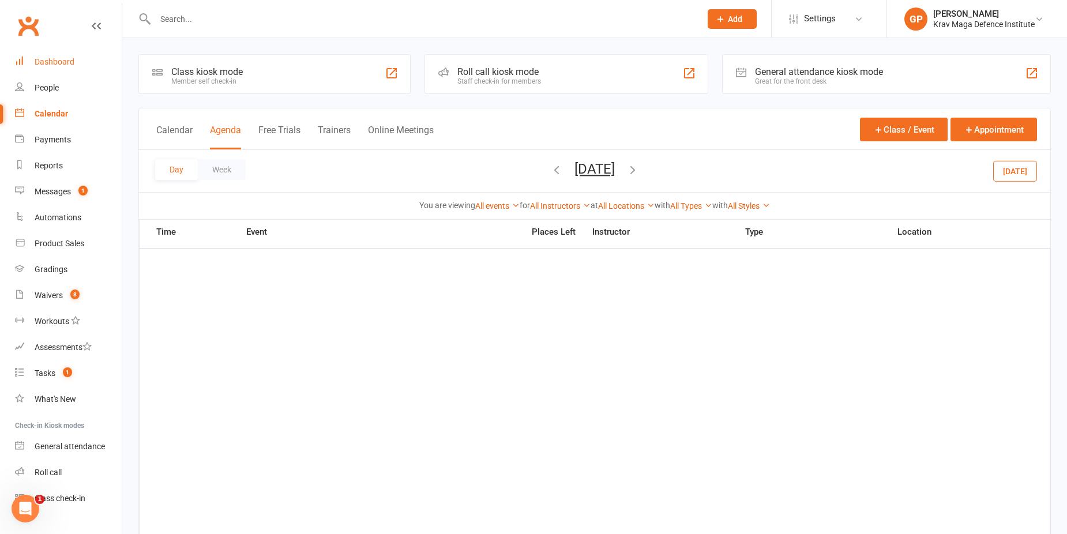
click at [51, 62] on div "Dashboard" at bounding box center [55, 61] width 40 height 9
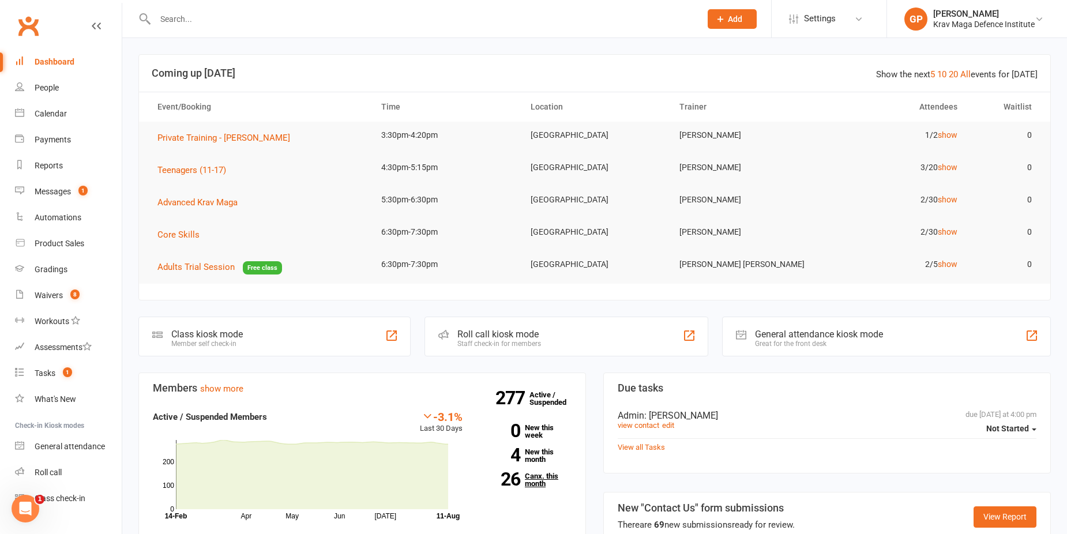
click at [525, 478] on link "26 Canx. this month" at bounding box center [526, 479] width 92 height 15
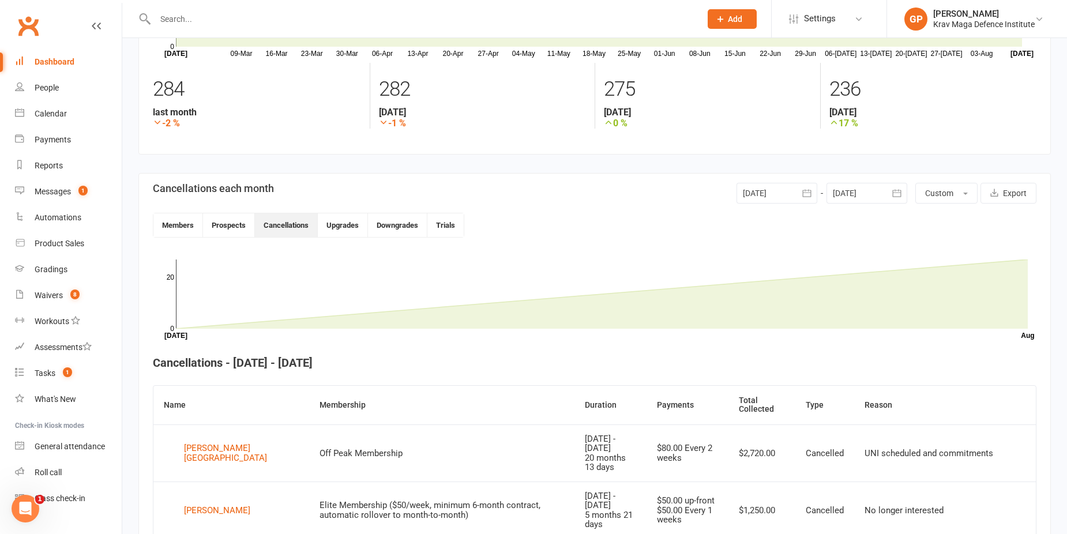
click at [59, 61] on div "Dashboard" at bounding box center [55, 61] width 40 height 9
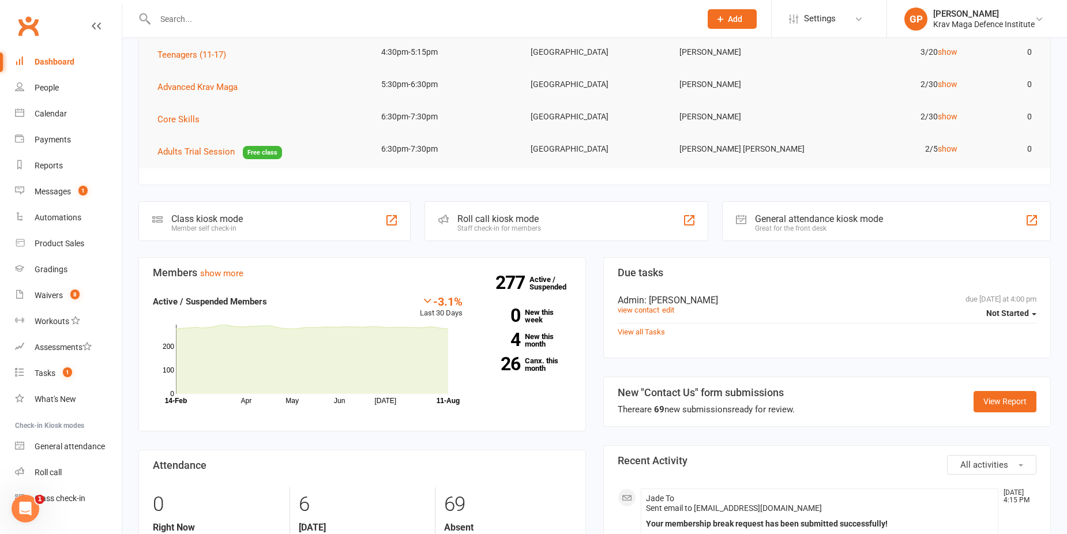
scroll to position [173, 0]
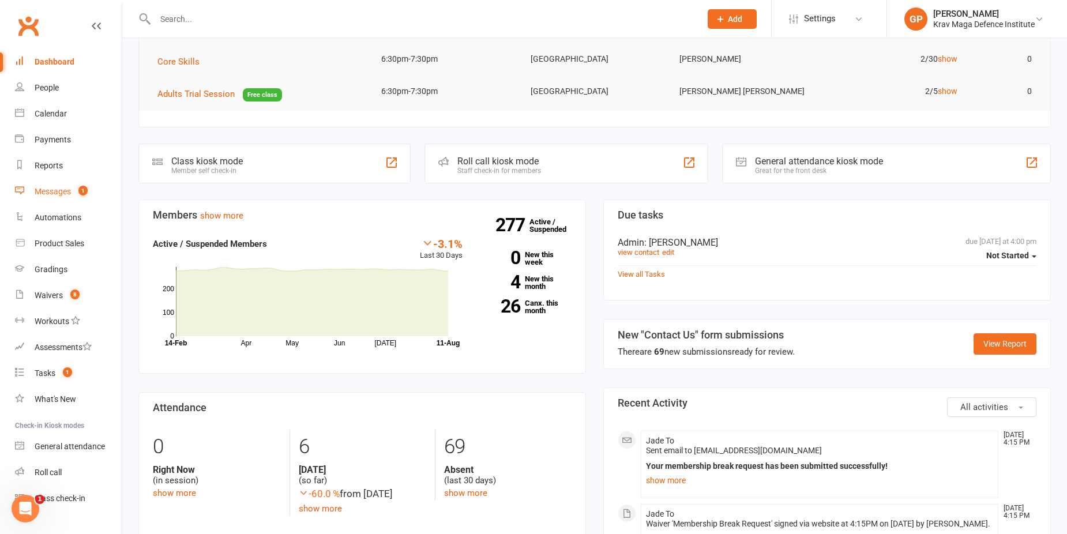
click at [47, 179] on link "Messages 1" at bounding box center [68, 192] width 107 height 26
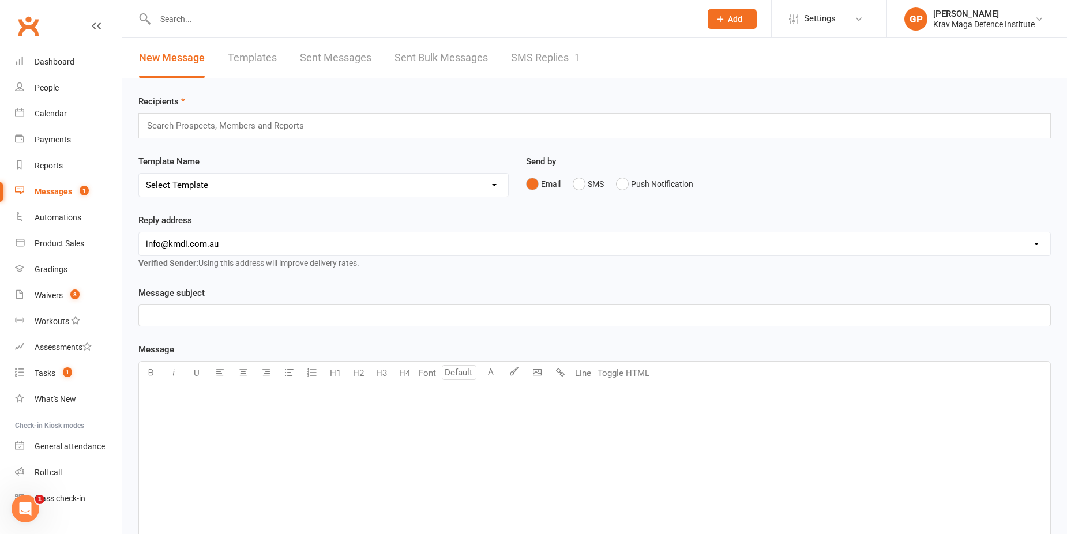
click at [544, 58] on link "SMS Replies 1" at bounding box center [545, 58] width 69 height 40
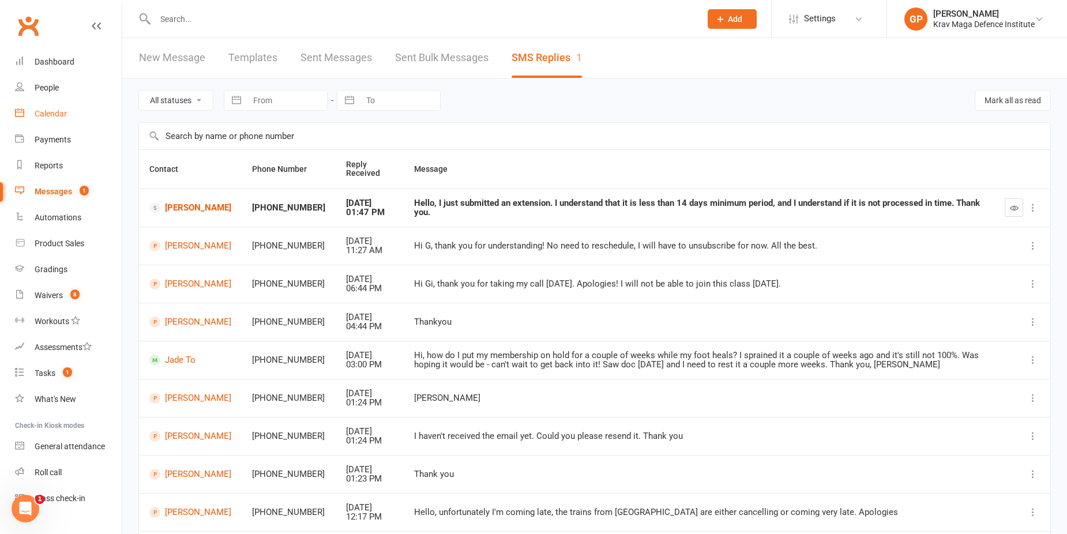
click at [40, 115] on div "Calendar" at bounding box center [51, 113] width 32 height 9
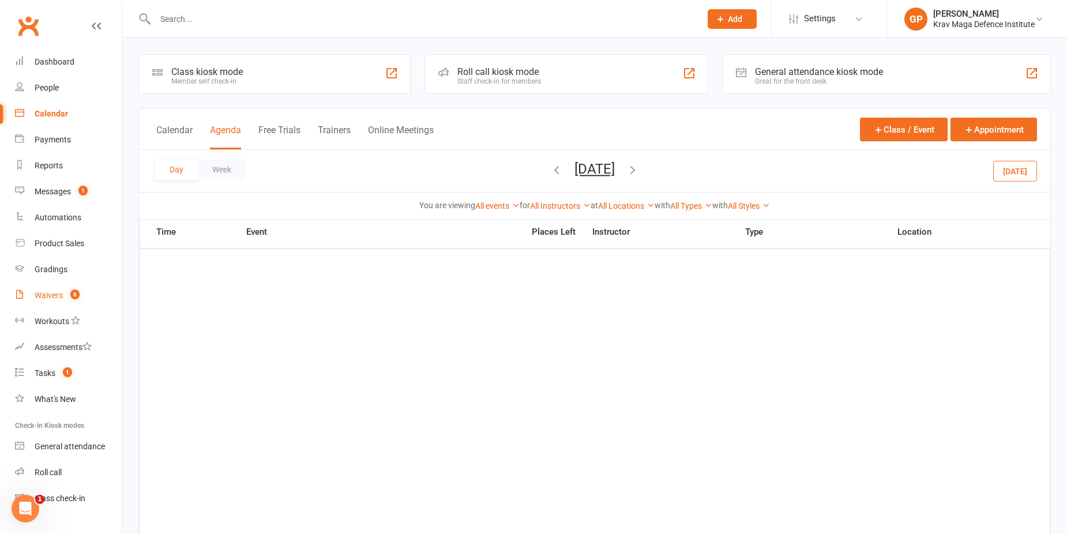
click at [78, 295] on span "8" at bounding box center [74, 294] width 9 height 10
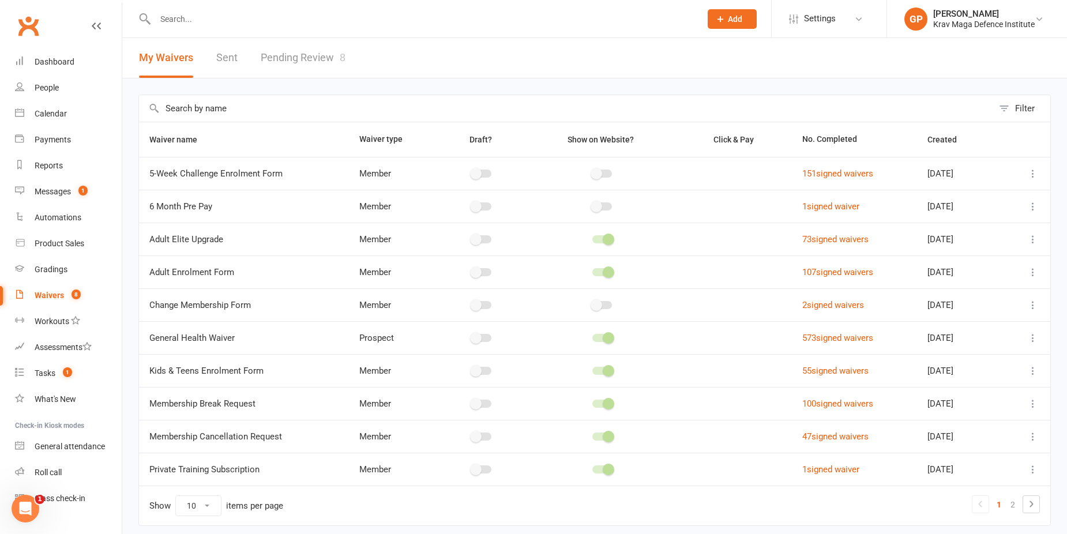
click at [309, 52] on link "Pending Review 8" at bounding box center [303, 58] width 85 height 40
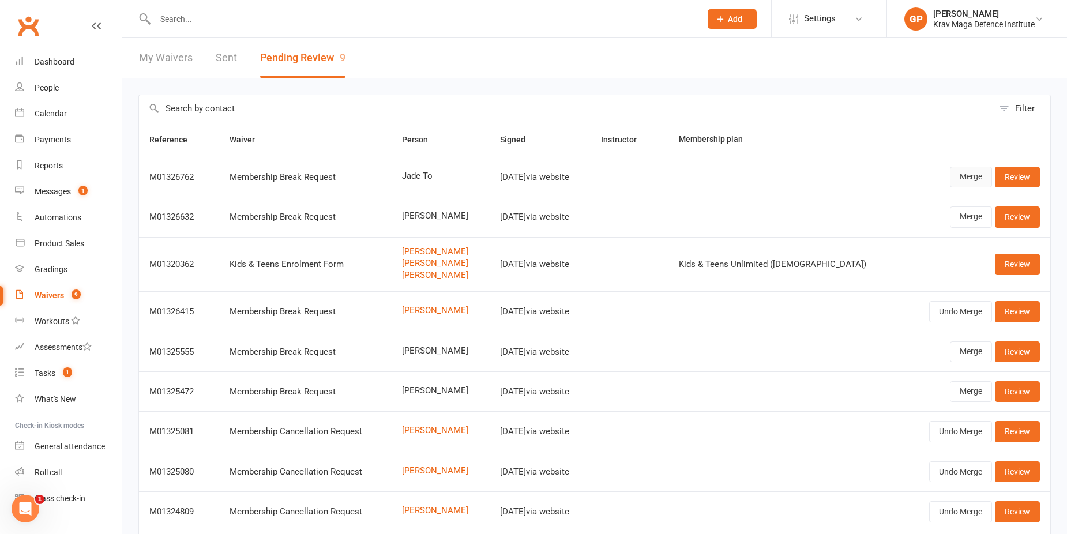
click at [980, 178] on link "Merge" at bounding box center [971, 177] width 42 height 21
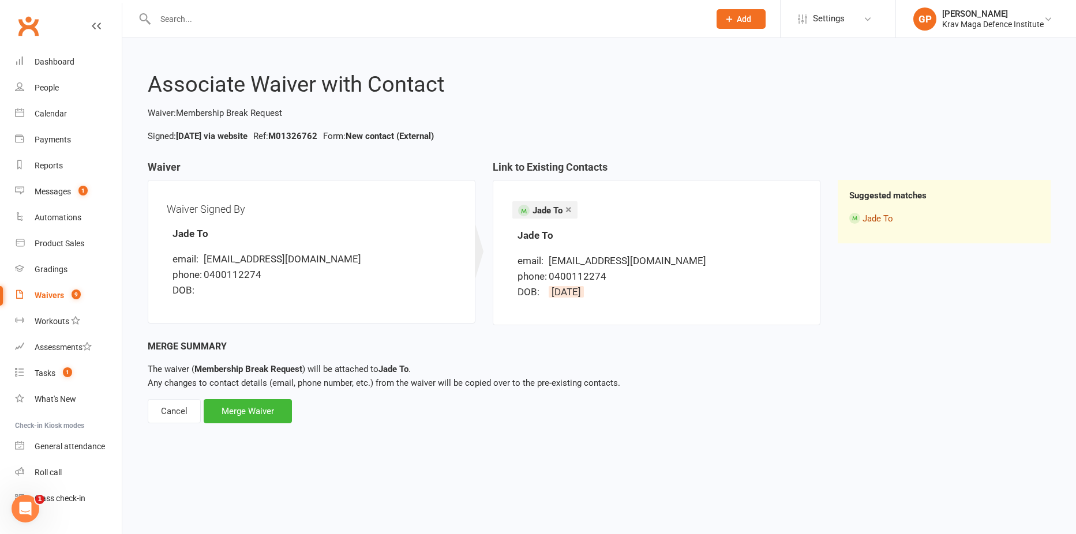
click at [874, 217] on link "Jade To" at bounding box center [877, 218] width 31 height 10
click at [245, 412] on div "Merge Waiver" at bounding box center [248, 411] width 88 height 24
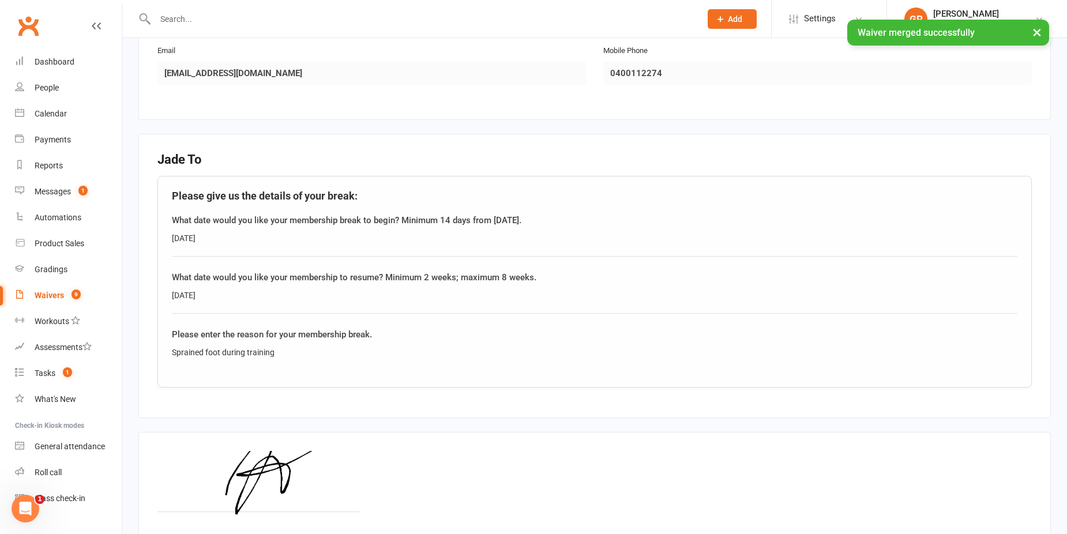
scroll to position [346, 0]
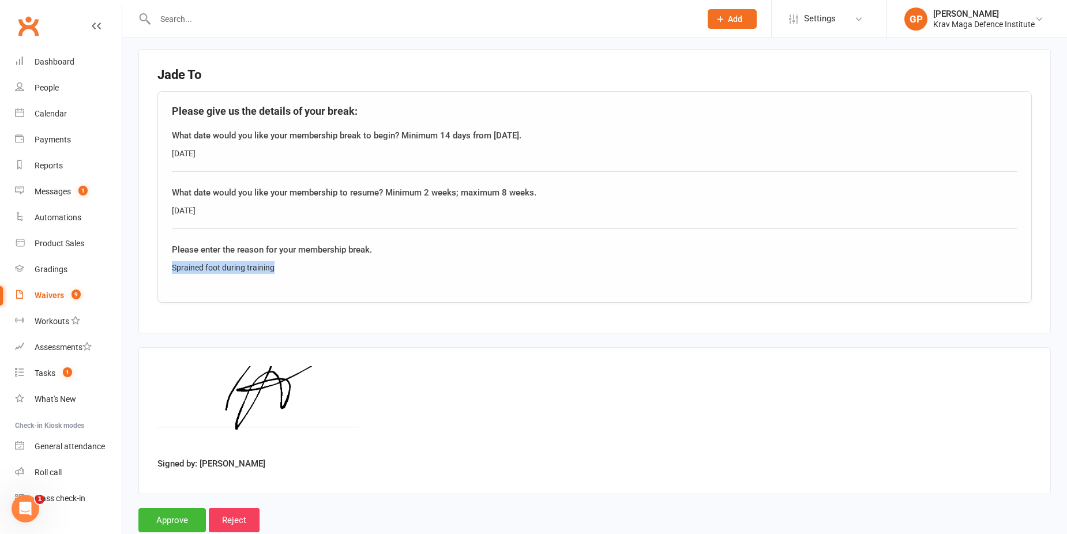
drag, startPoint x: 296, startPoint y: 269, endPoint x: 172, endPoint y: 265, distance: 123.5
click at [172, 265] on div "Sprained foot during training" at bounding box center [594, 267] width 845 height 13
copy div "Sprained foot during training"
click at [172, 522] on input "Approve" at bounding box center [171, 520] width 67 height 24
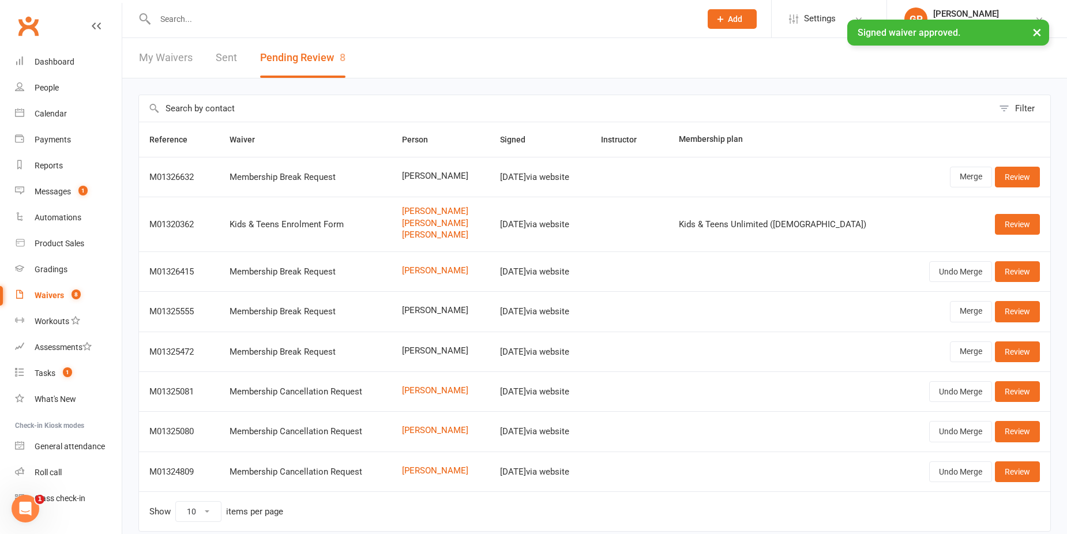
click at [202, 20] on div "× Signed waiver approved." at bounding box center [526, 20] width 1052 height 0
click at [195, 20] on div "× Signed waiver approved." at bounding box center [526, 20] width 1052 height 0
click at [174, 14] on input "text" at bounding box center [422, 19] width 541 height 16
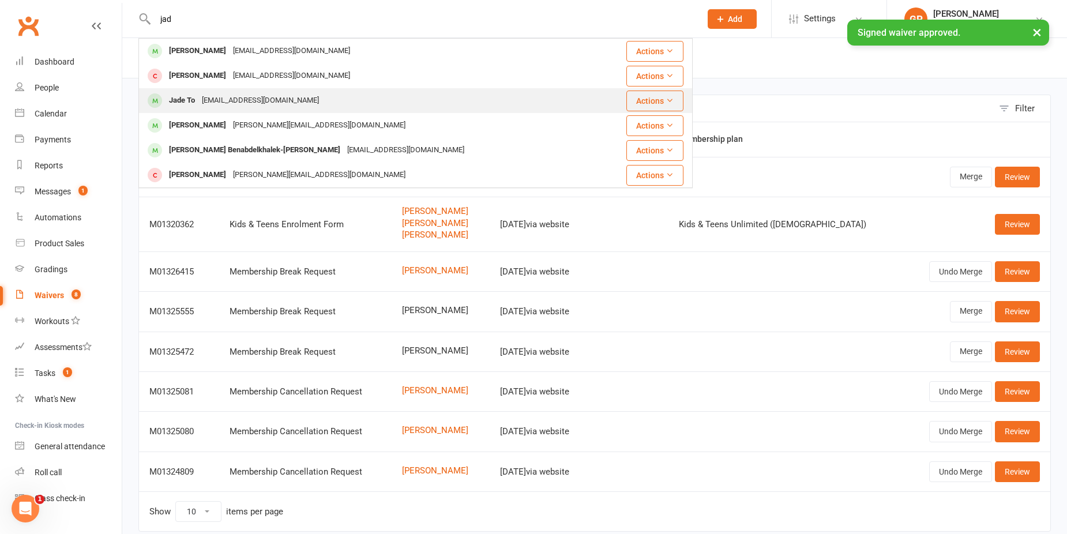
type input "jad"
click at [254, 104] on div "J8design@gmail.com" at bounding box center [260, 100] width 124 height 17
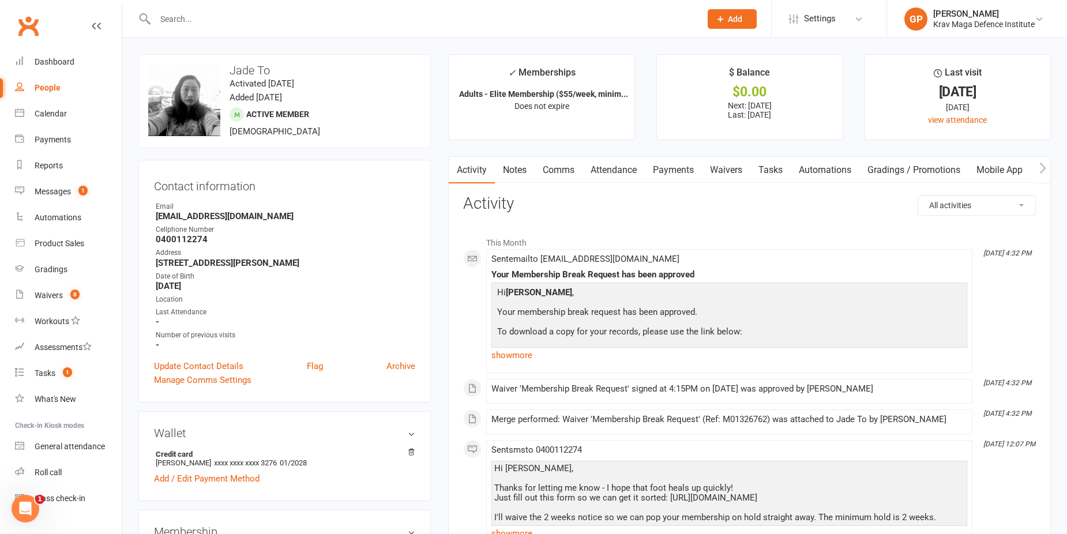
click at [727, 166] on link "Waivers" at bounding box center [726, 170] width 48 height 27
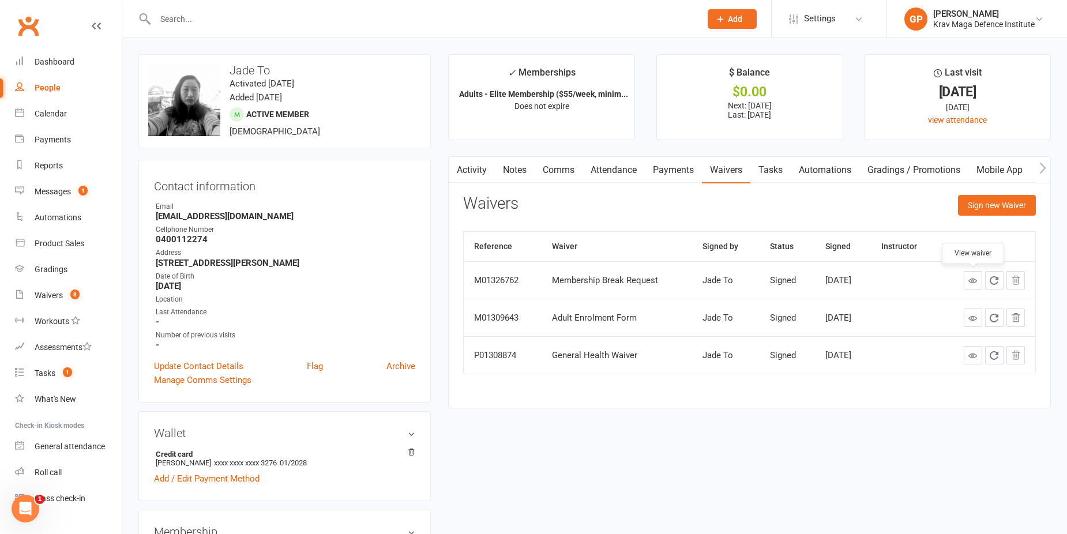
click at [973, 283] on icon at bounding box center [972, 280] width 9 height 9
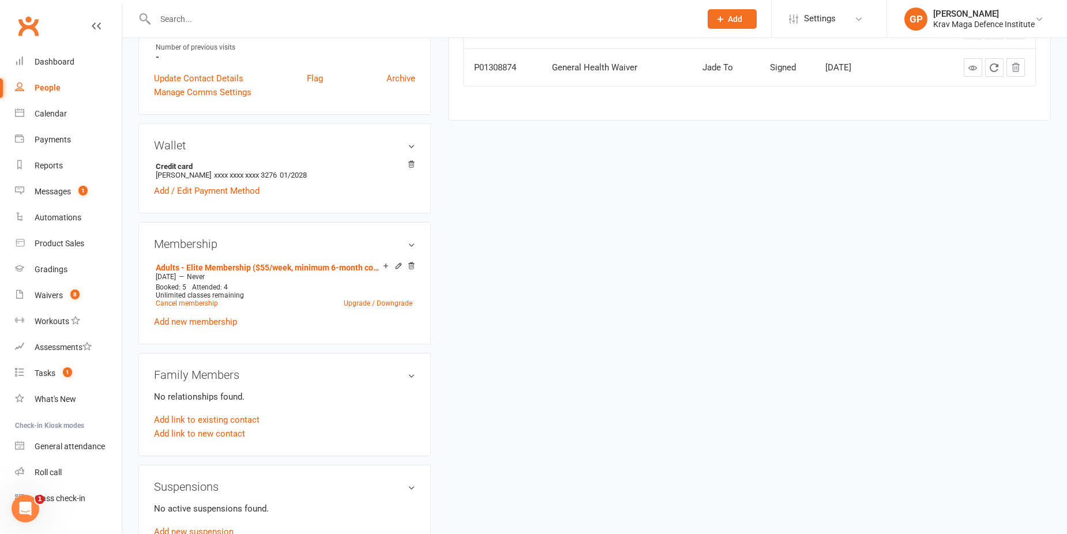
scroll to position [404, 0]
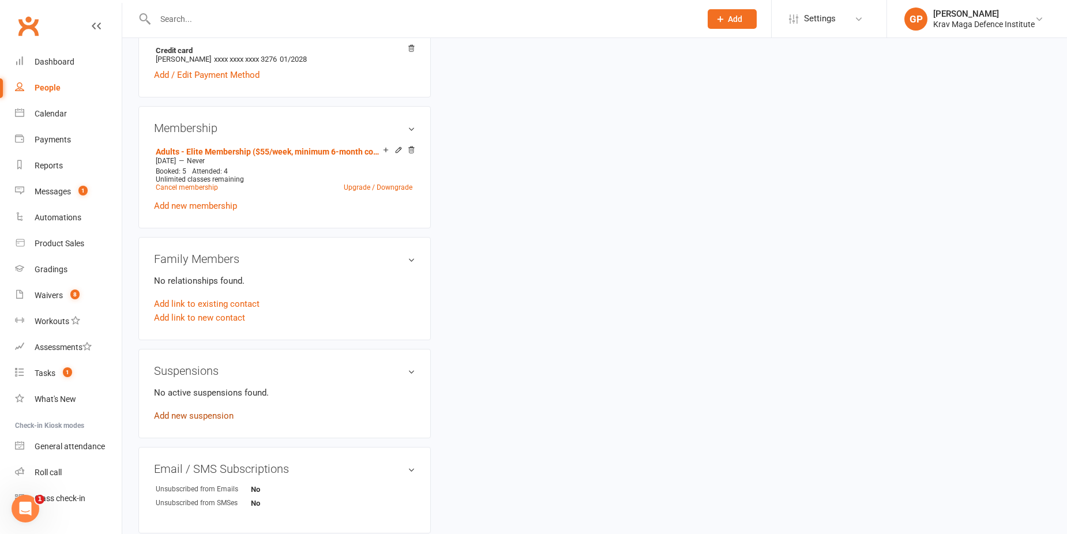
click at [202, 418] on link "Add new suspension" at bounding box center [194, 416] width 80 height 10
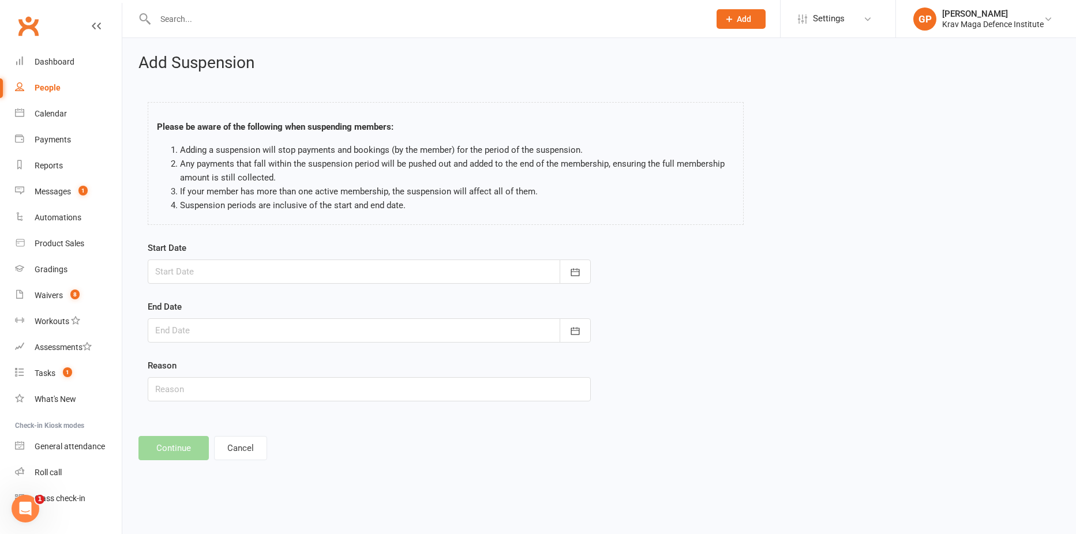
click at [255, 275] on div at bounding box center [369, 272] width 443 height 24
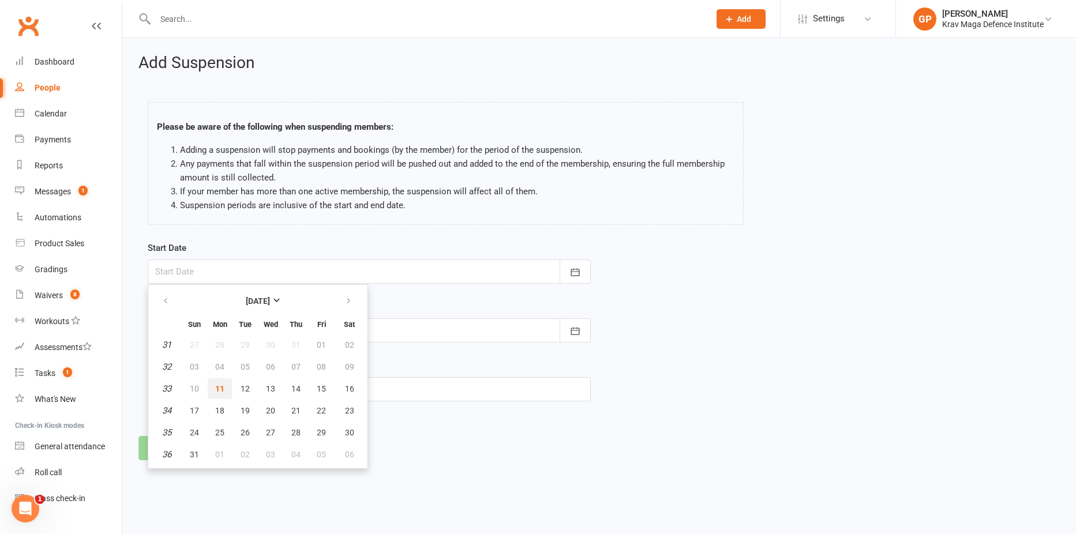
click at [215, 385] on span "11" at bounding box center [219, 388] width 9 height 9
type input "11 Aug 2025"
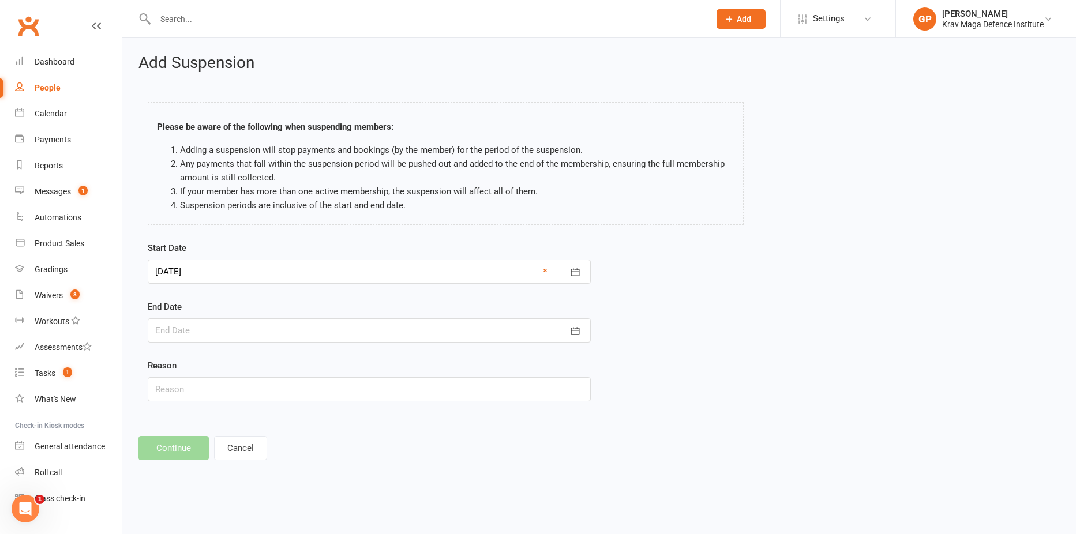
click at [195, 333] on div at bounding box center [369, 330] width 443 height 24
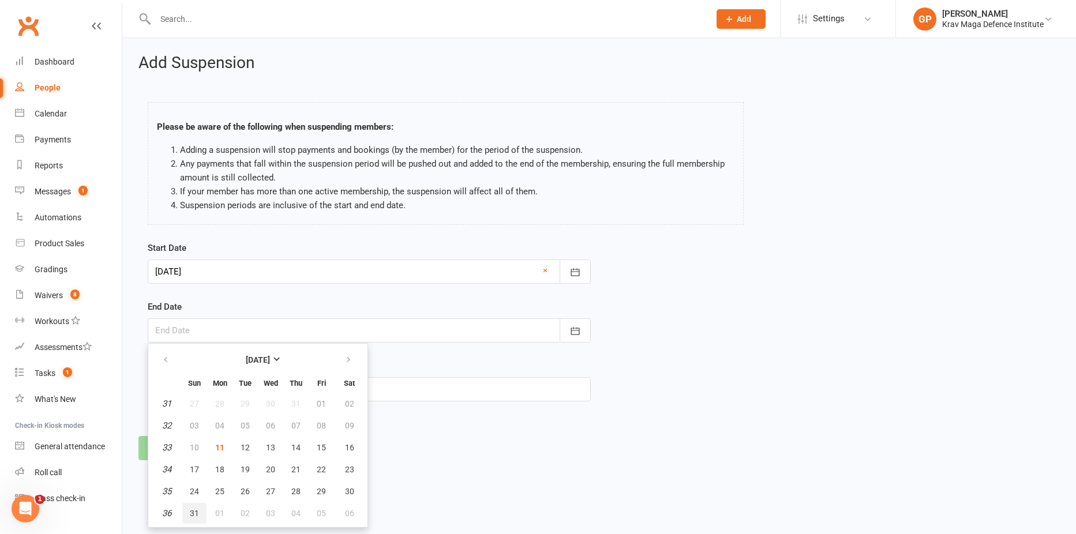
click at [187, 510] on button "31" at bounding box center [194, 513] width 24 height 21
type input "31 Aug 2025"
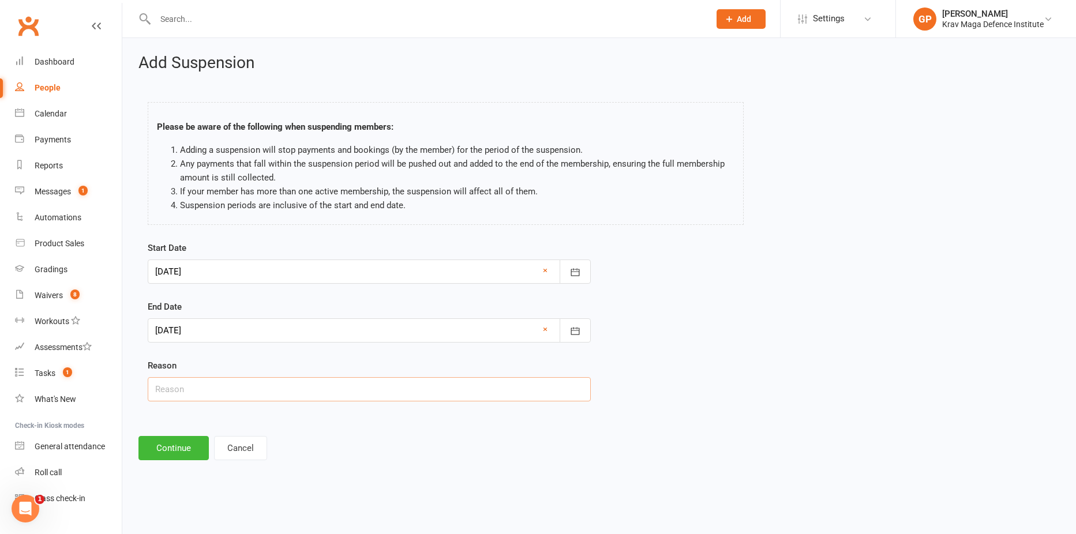
click at [201, 392] on input "text" at bounding box center [369, 389] width 443 height 24
paste input "Sprained foot during training"
type input "Sprained foot during training"
click at [191, 442] on button "Continue" at bounding box center [173, 448] width 70 height 24
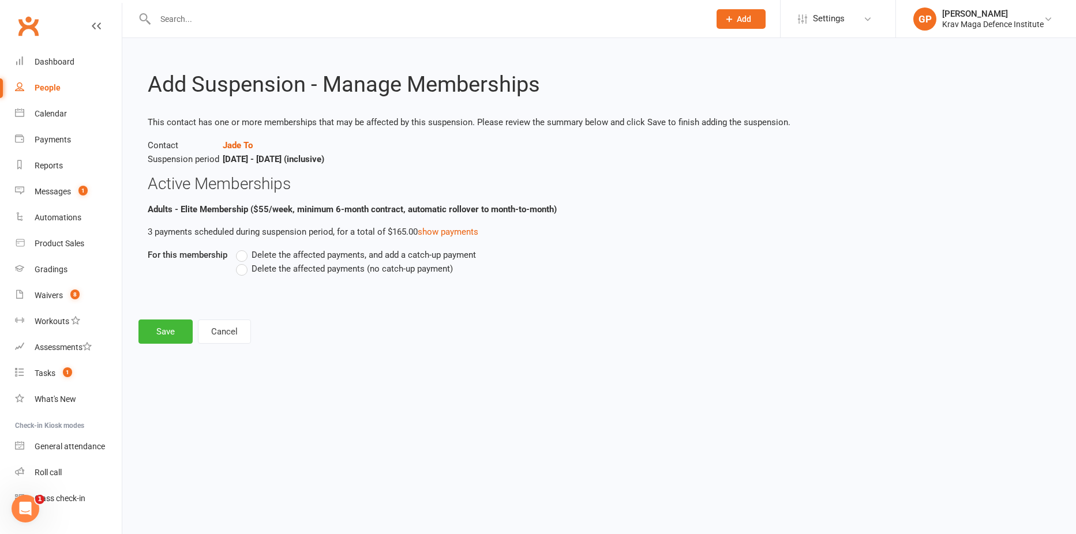
click at [245, 266] on label "Delete the affected payments (no catch-up payment)" at bounding box center [344, 269] width 217 height 14
click at [243, 262] on input "Delete the affected payments (no catch-up payment)" at bounding box center [239, 262] width 7 height 0
click at [167, 337] on button "Save" at bounding box center [165, 331] width 54 height 24
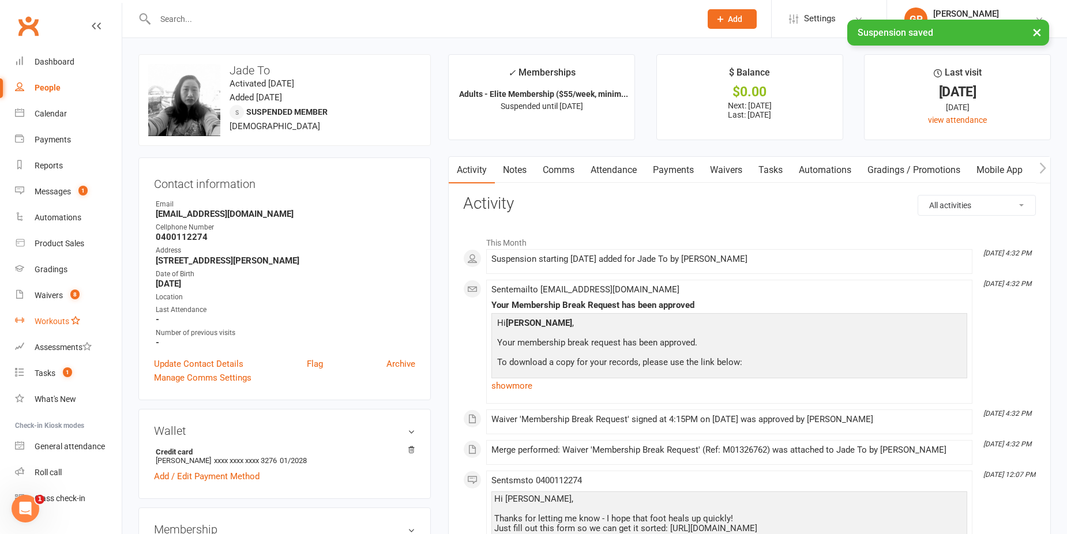
click at [69, 311] on link "Workouts" at bounding box center [68, 322] width 107 height 26
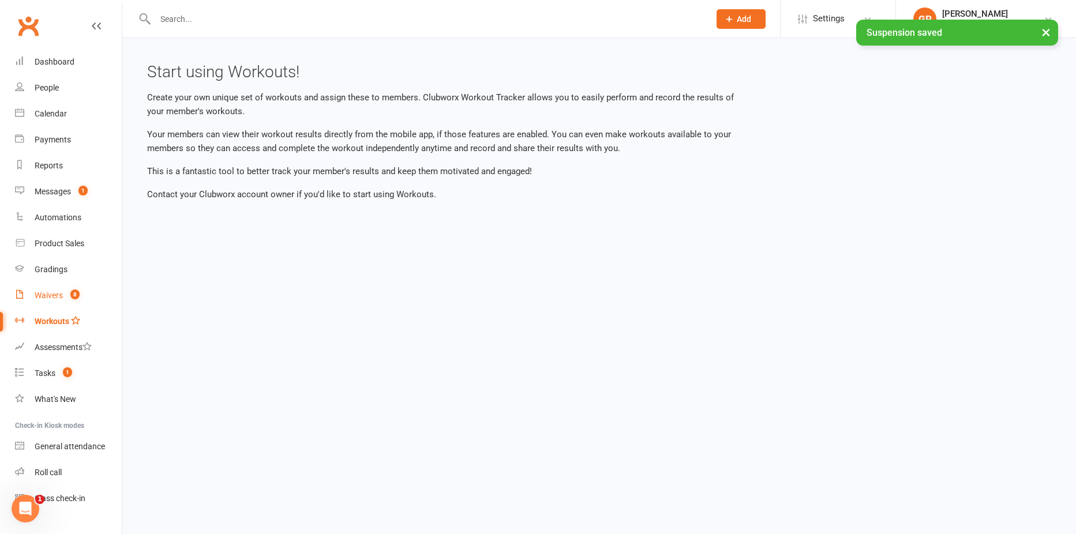
click at [57, 285] on link "Waivers 8" at bounding box center [68, 296] width 107 height 26
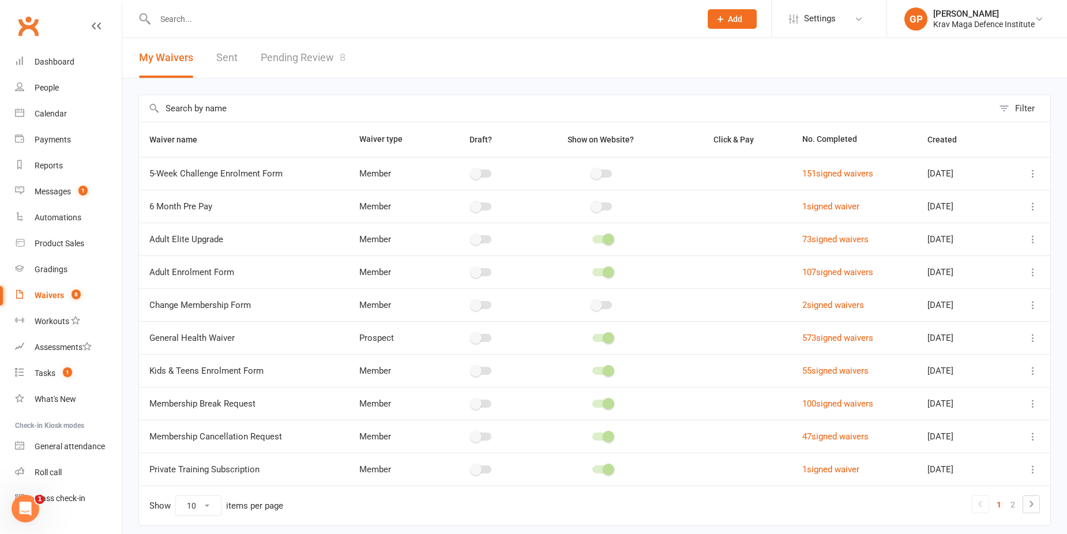
click at [306, 55] on link "Pending Review 8" at bounding box center [303, 58] width 85 height 40
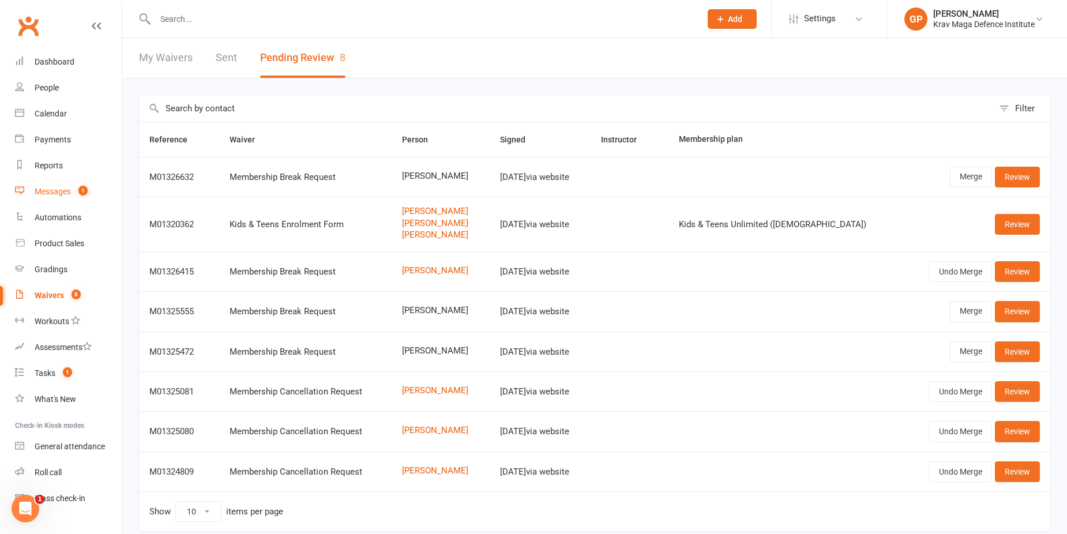
click at [62, 187] on div "Messages" at bounding box center [53, 191] width 36 height 9
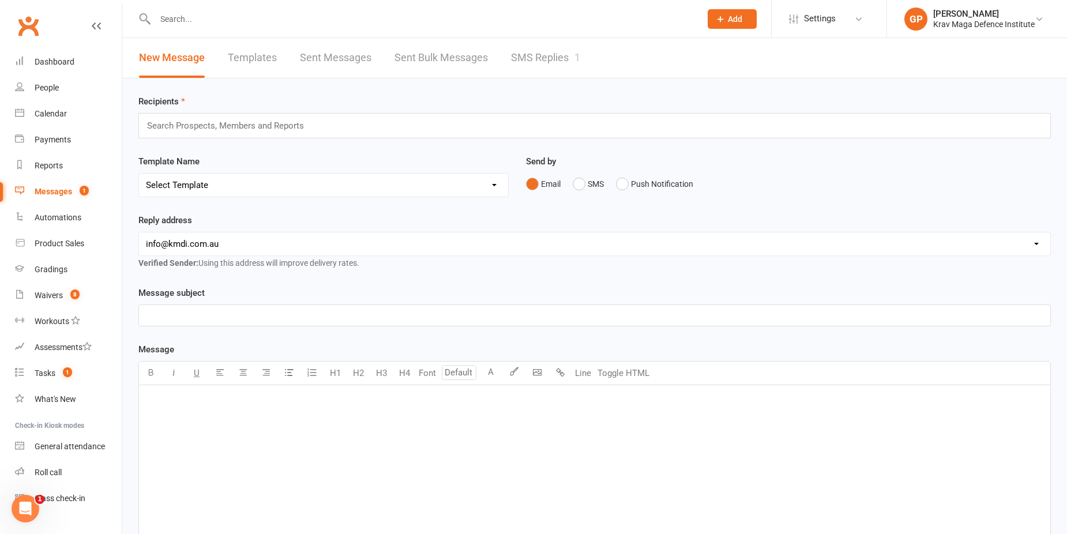
click at [537, 46] on link "SMS Replies 1" at bounding box center [545, 58] width 69 height 40
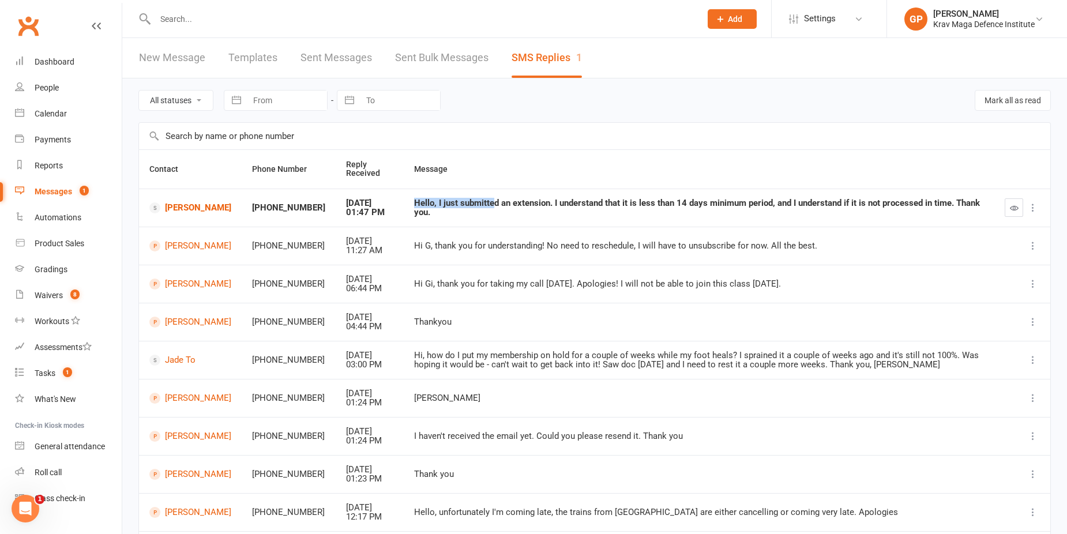
drag, startPoint x: 382, startPoint y: 206, endPoint x: 464, endPoint y: 216, distance: 82.5
click at [464, 216] on td "Hello, I just submitted an extension. I understand that it is less than 14 days…" at bounding box center [699, 208] width 591 height 38
drag, startPoint x: 464, startPoint y: 216, endPoint x: 554, endPoint y: 221, distance: 89.5
click at [554, 221] on td "Hello, I just submitted an extension. I understand that it is less than 14 days…" at bounding box center [699, 208] width 591 height 38
click at [1014, 210] on icon "button" at bounding box center [1014, 208] width 9 height 9
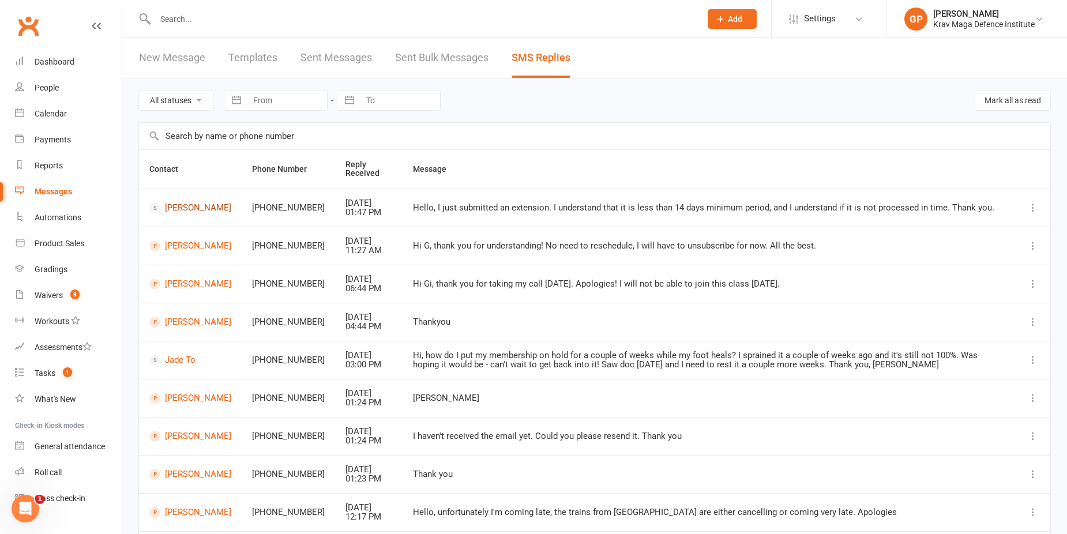
click at [184, 206] on link "Hilary Le" at bounding box center [190, 207] width 82 height 11
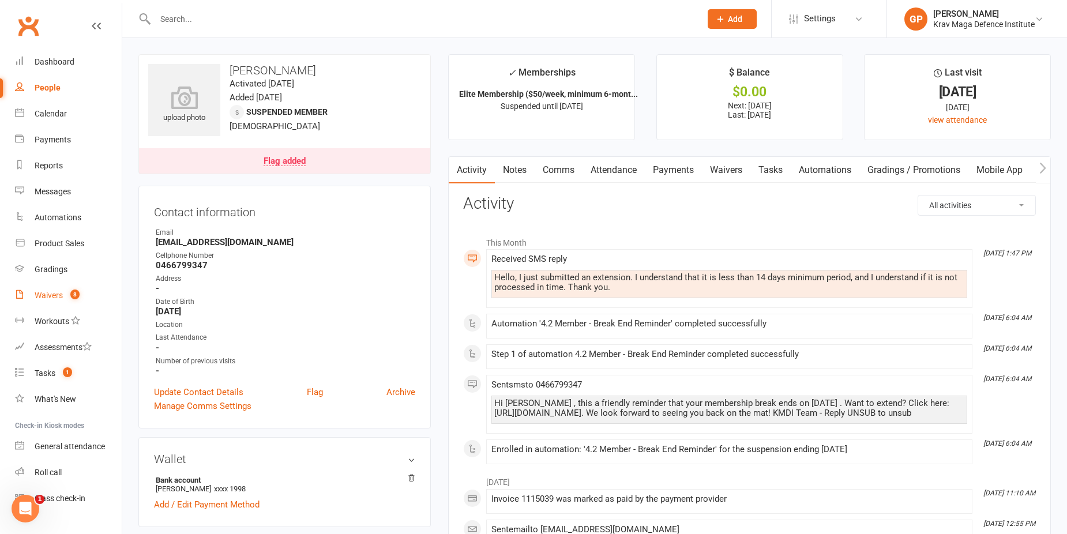
click at [57, 300] on div "Waivers" at bounding box center [49, 295] width 28 height 9
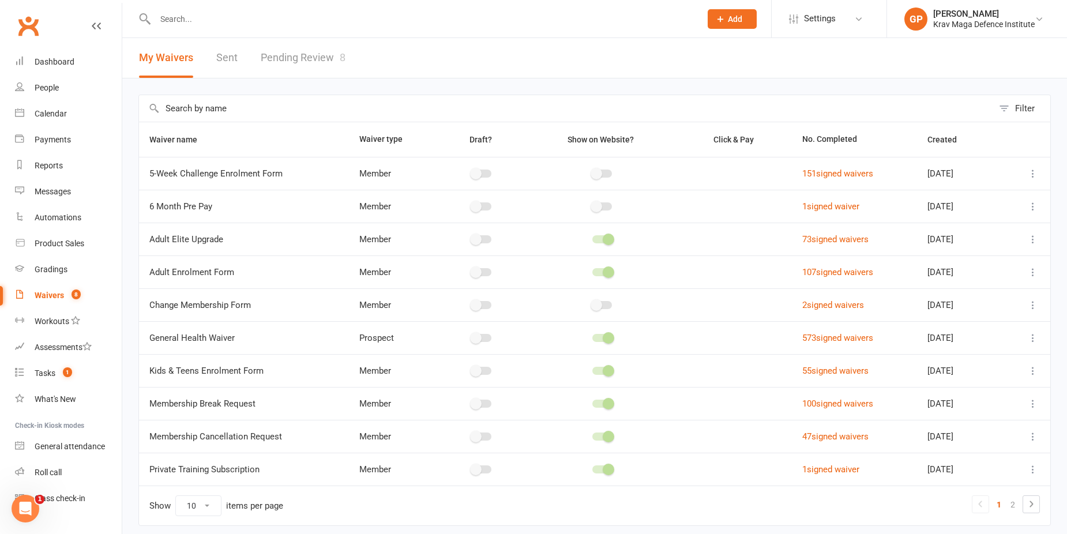
click at [313, 47] on link "Pending Review 8" at bounding box center [303, 58] width 85 height 40
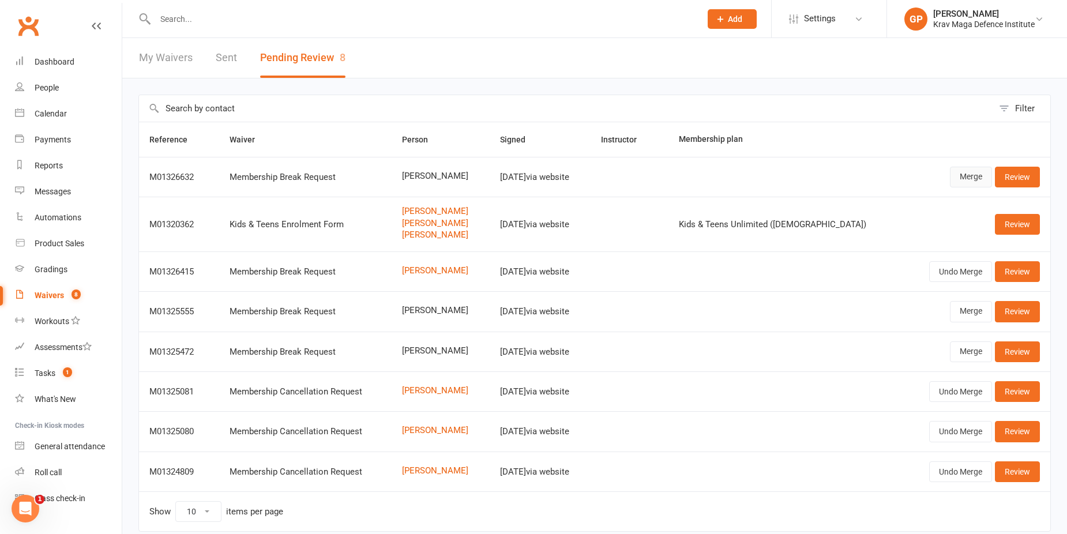
click at [969, 175] on link "Merge" at bounding box center [971, 177] width 42 height 21
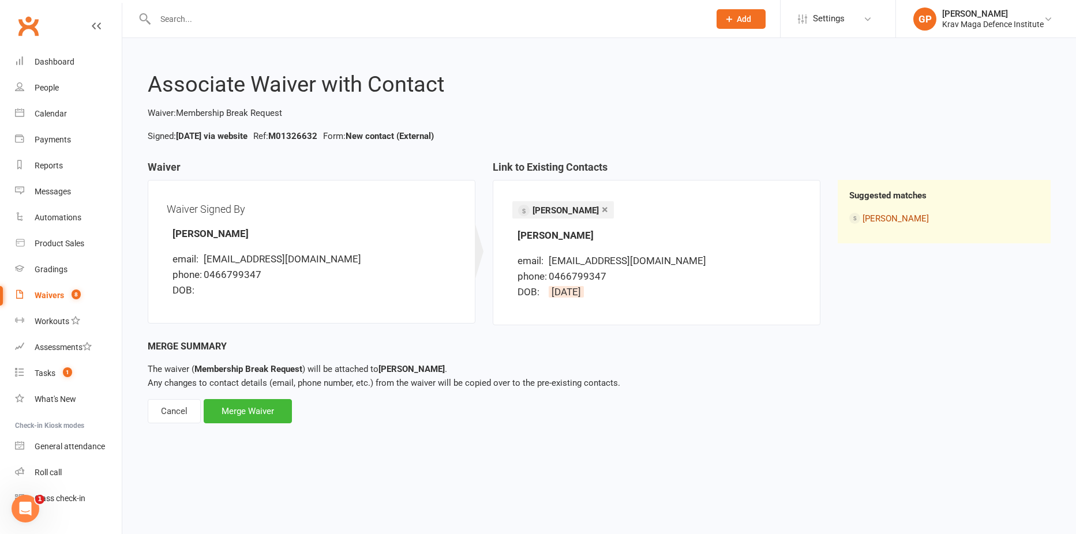
click at [871, 216] on link "Hilary Le" at bounding box center [895, 218] width 66 height 10
click at [249, 414] on div "Merge Waiver" at bounding box center [248, 411] width 88 height 24
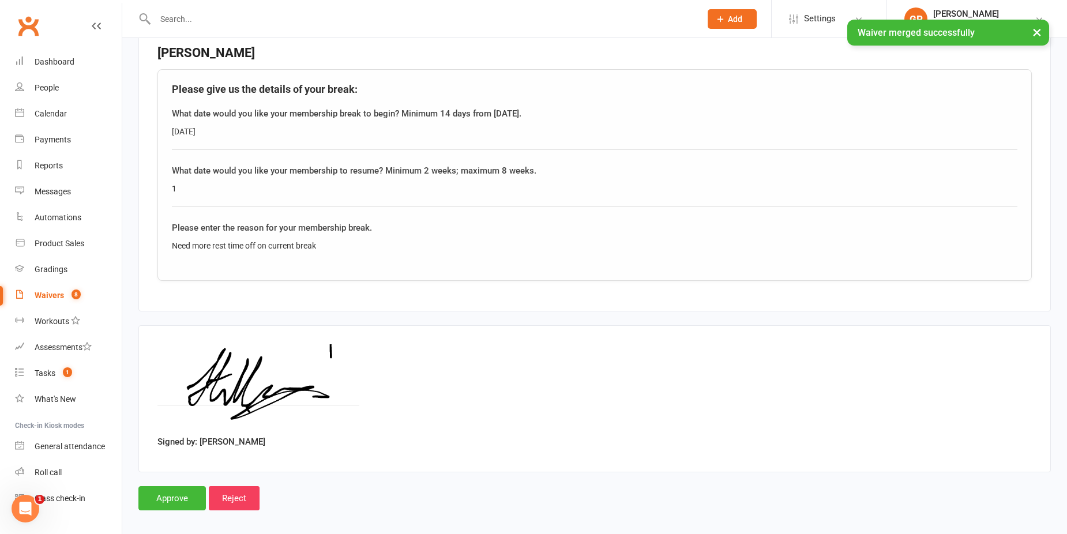
scroll to position [377, 0]
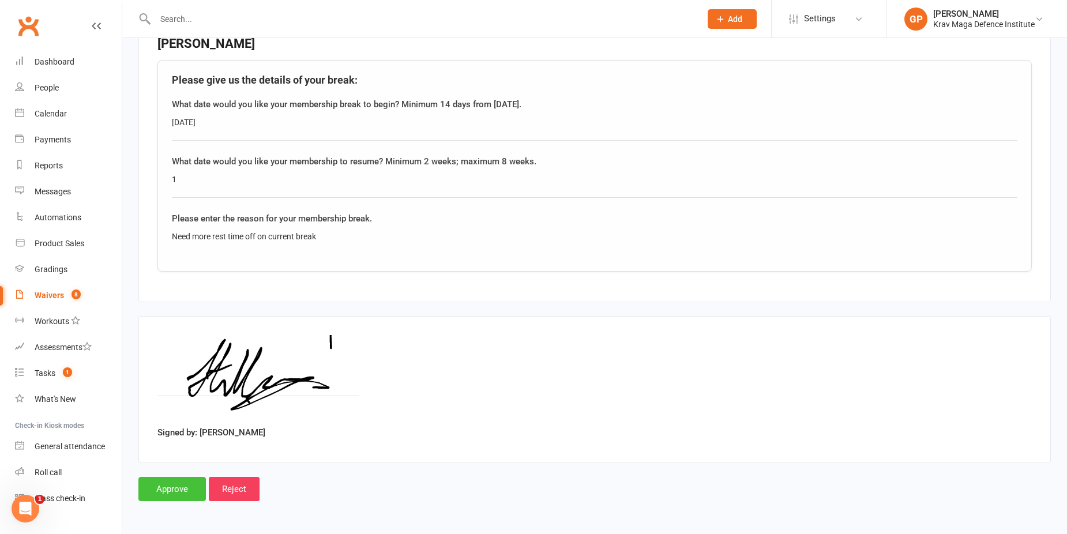
click at [174, 486] on input "Approve" at bounding box center [171, 489] width 67 height 24
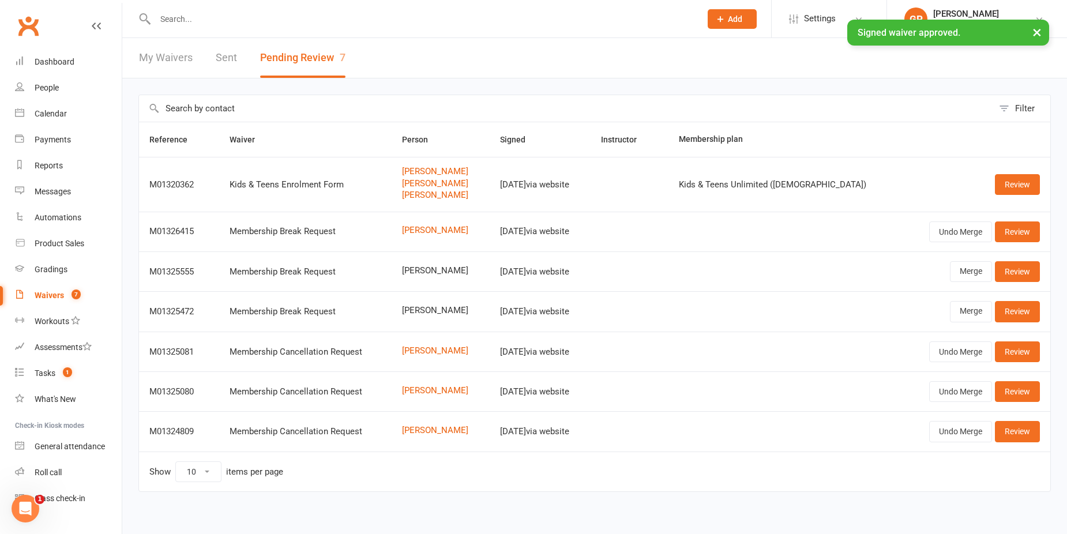
click at [243, 18] on input "text" at bounding box center [422, 19] width 541 height 16
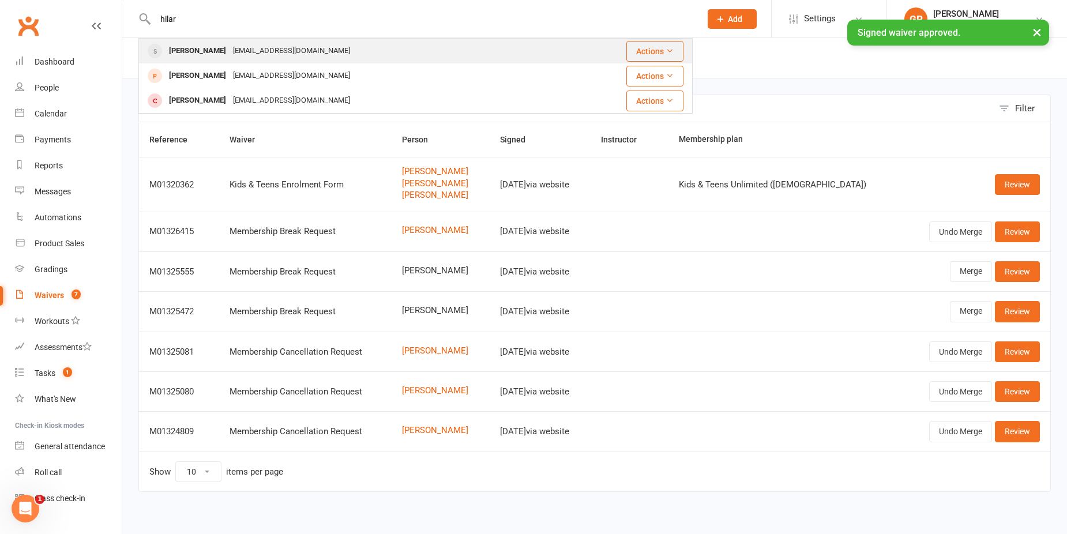
type input "hilar"
click at [230, 52] on div "hlart6@gmail.com" at bounding box center [292, 51] width 124 height 17
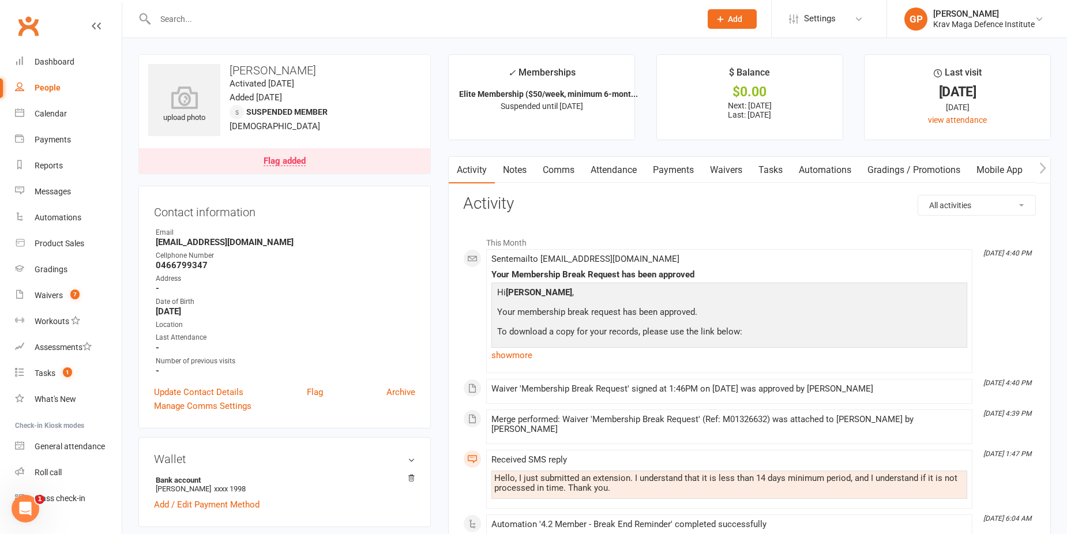
click at [720, 167] on link "Waivers" at bounding box center [726, 170] width 48 height 27
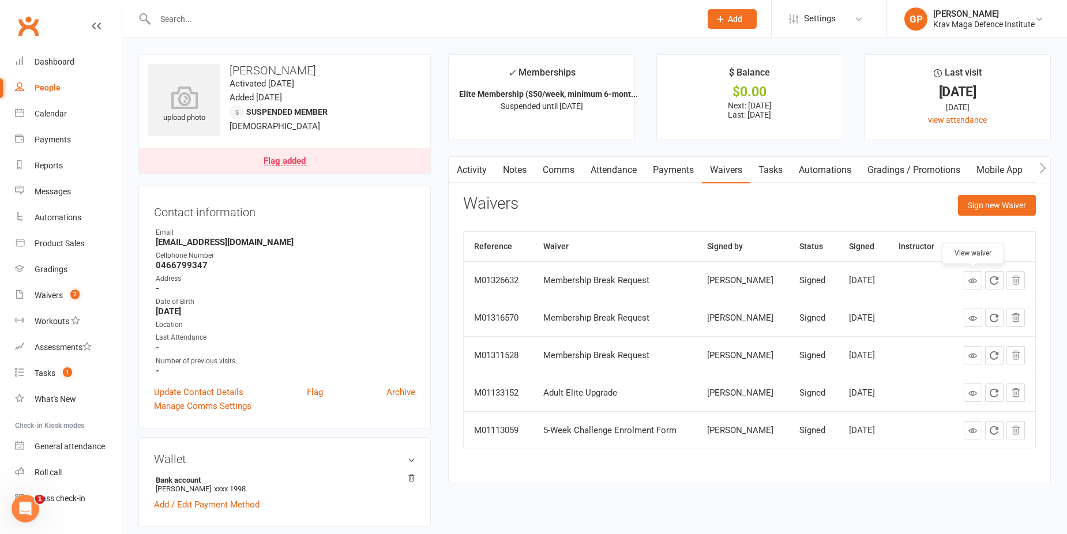
click at [972, 283] on icon at bounding box center [972, 280] width 9 height 9
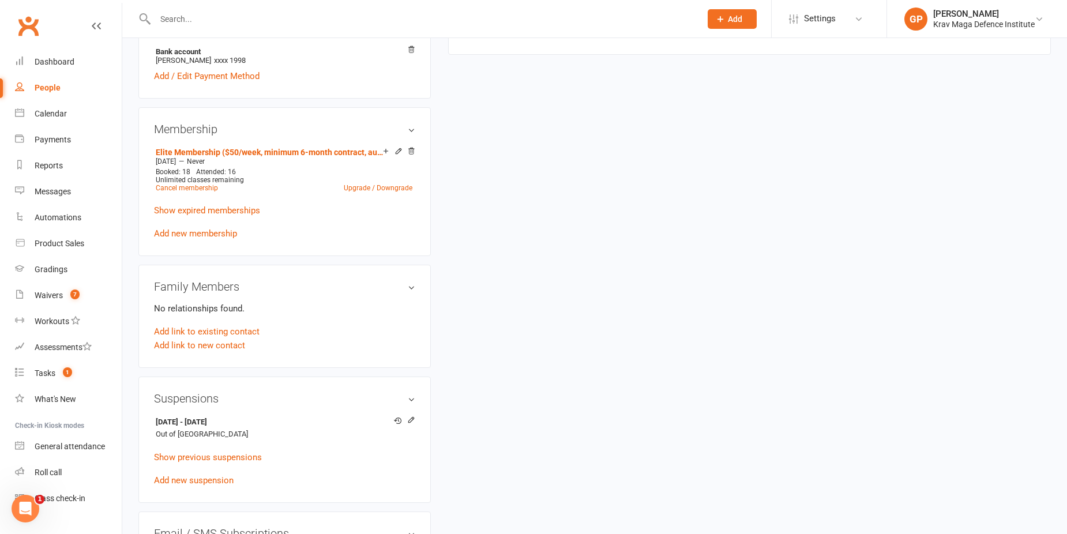
scroll to position [461, 0]
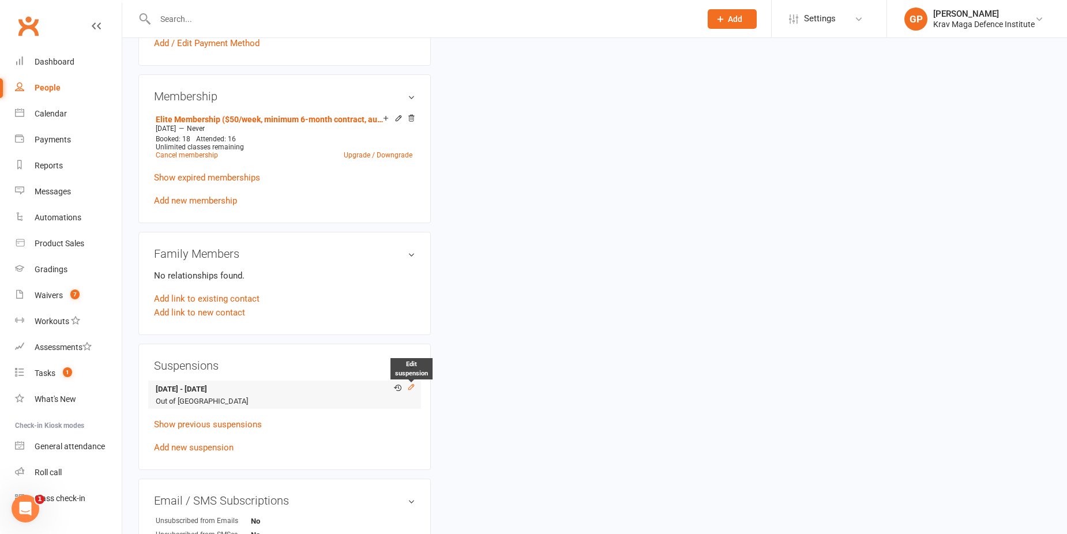
click at [412, 384] on icon at bounding box center [411, 387] width 8 height 8
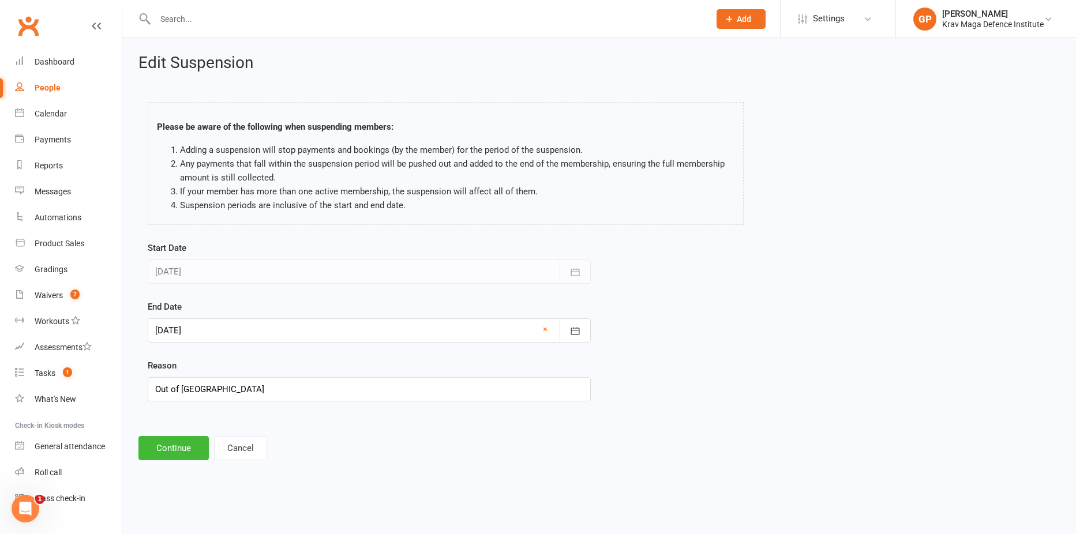
click at [234, 334] on div at bounding box center [369, 330] width 443 height 24
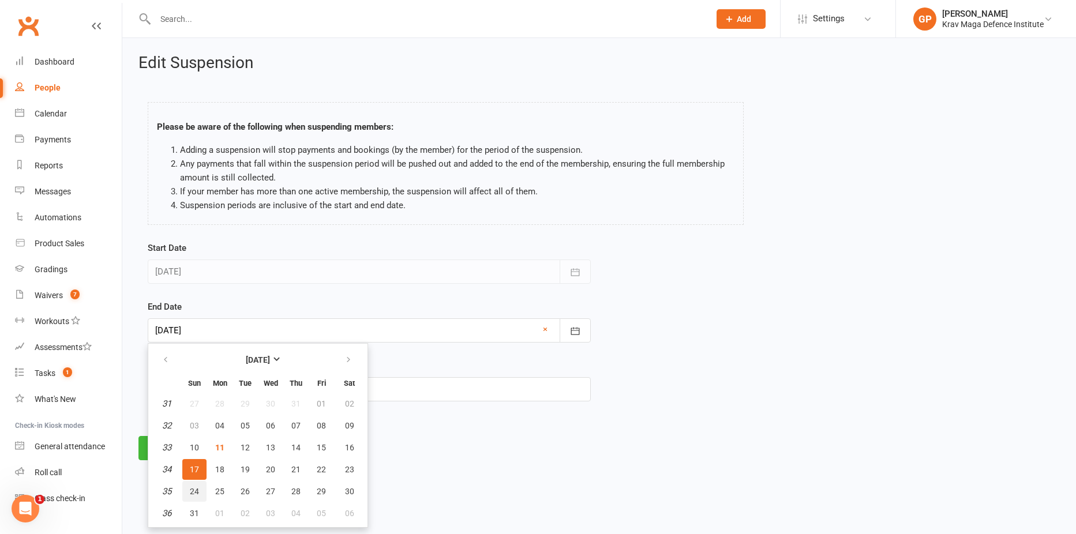
click at [193, 488] on span "24" at bounding box center [194, 491] width 9 height 9
type input "24 Aug 2025"
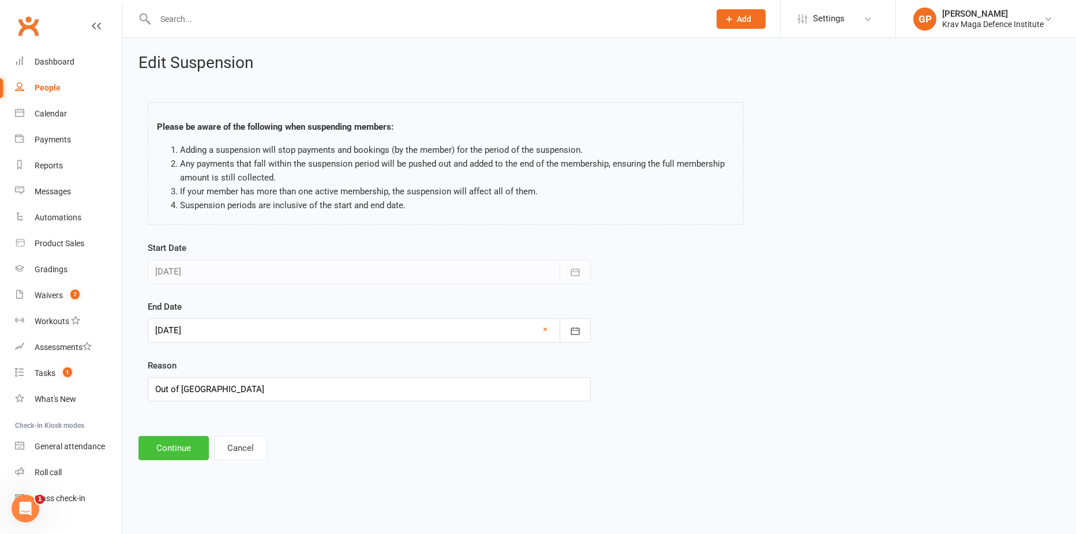
click at [164, 441] on button "Continue" at bounding box center [173, 448] width 70 height 24
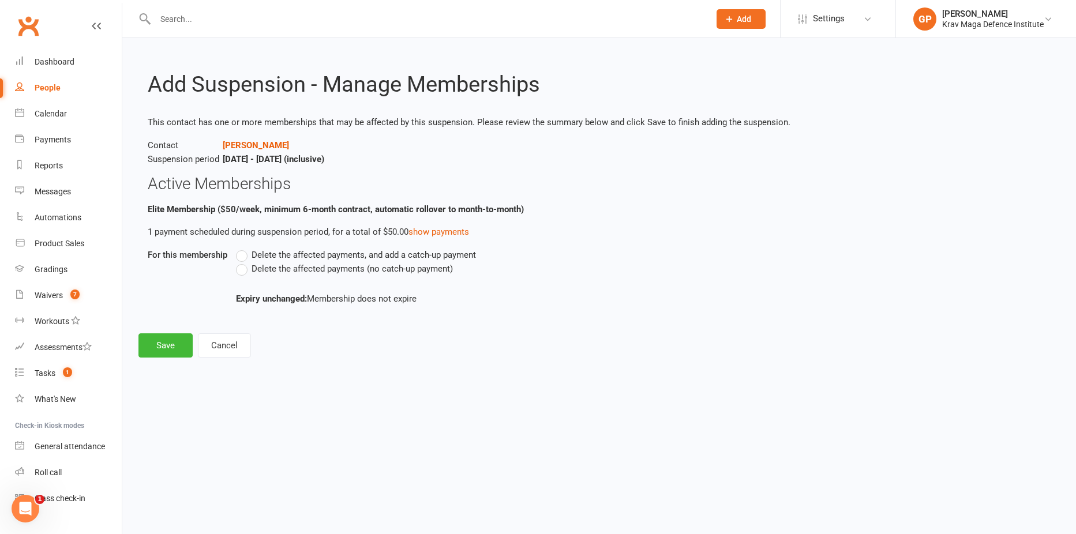
click at [241, 268] on label "Delete the affected payments (no catch-up payment)" at bounding box center [344, 269] width 217 height 14
click at [241, 262] on input "Delete the affected payments (no catch-up payment)" at bounding box center [239, 262] width 7 height 0
click at [170, 343] on button "Save" at bounding box center [165, 345] width 54 height 24
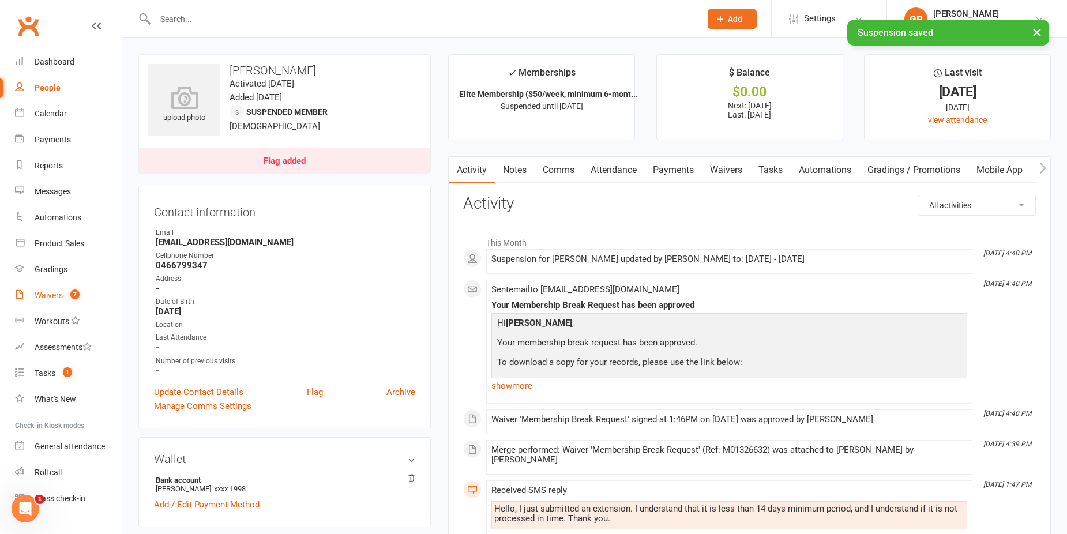
click at [57, 298] on div "Waivers" at bounding box center [49, 295] width 28 height 9
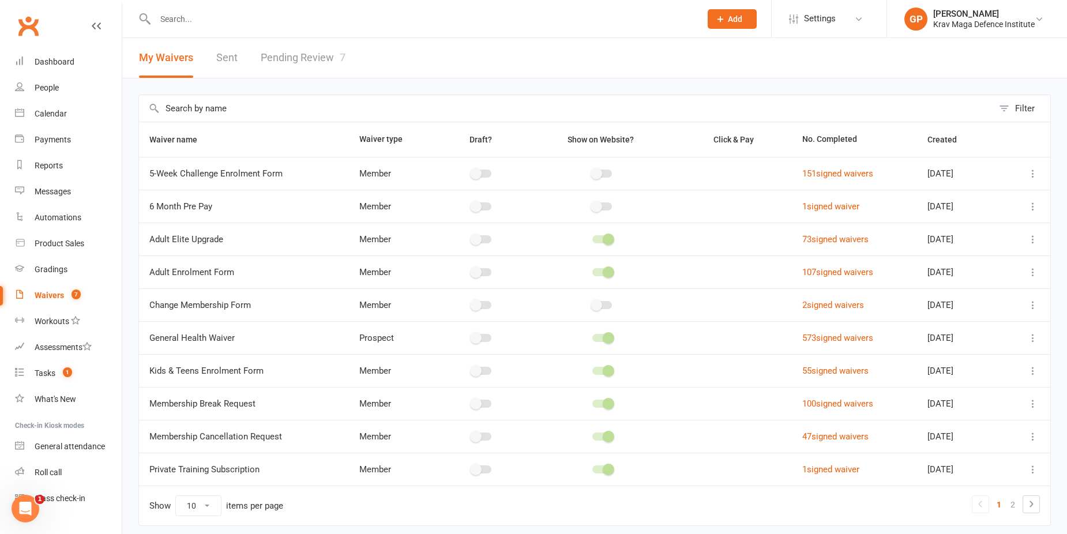
click at [287, 61] on link "Pending Review 7" at bounding box center [303, 58] width 85 height 40
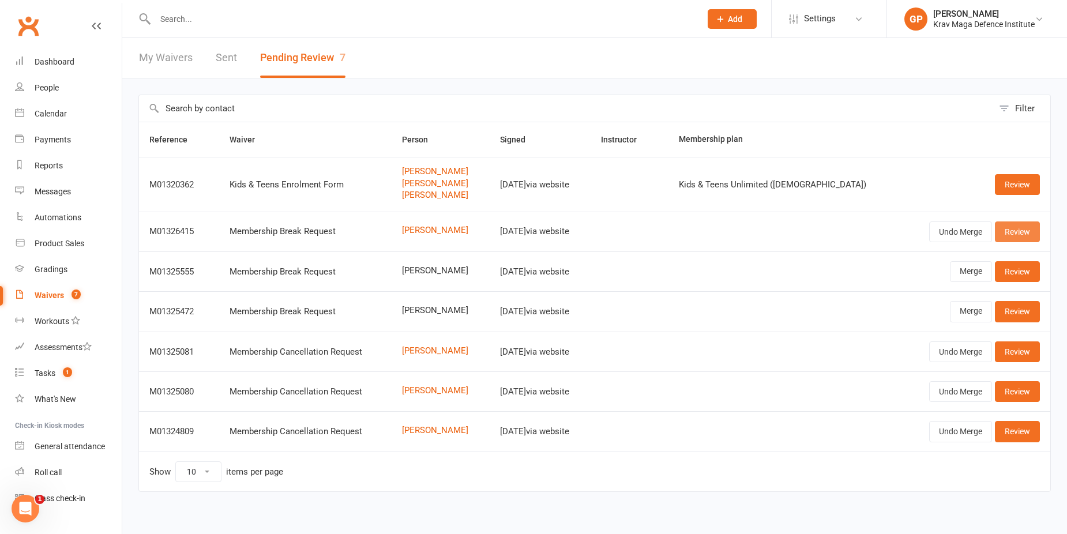
click at [1018, 232] on link "Review" at bounding box center [1017, 231] width 45 height 21
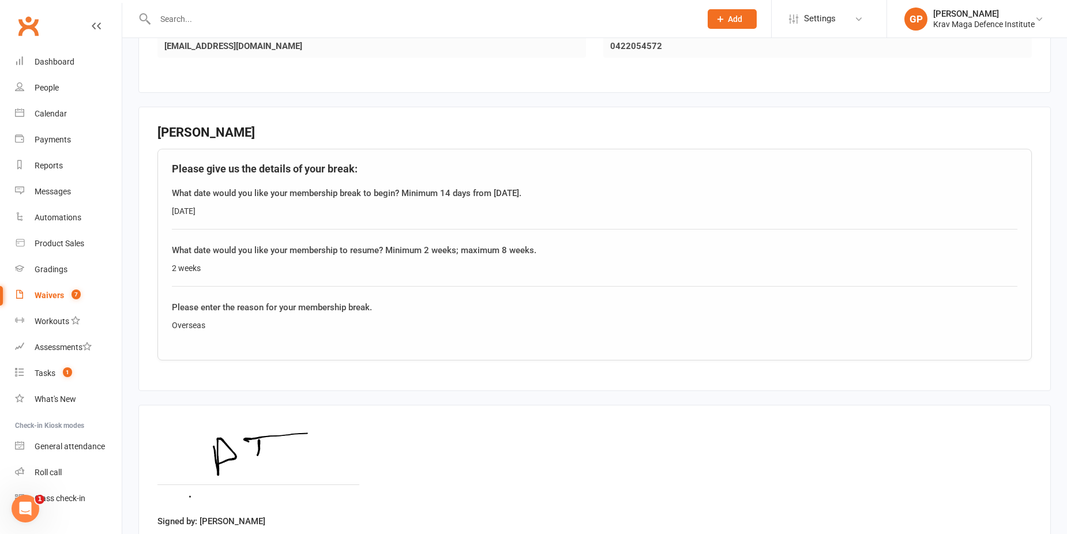
scroll to position [377, 0]
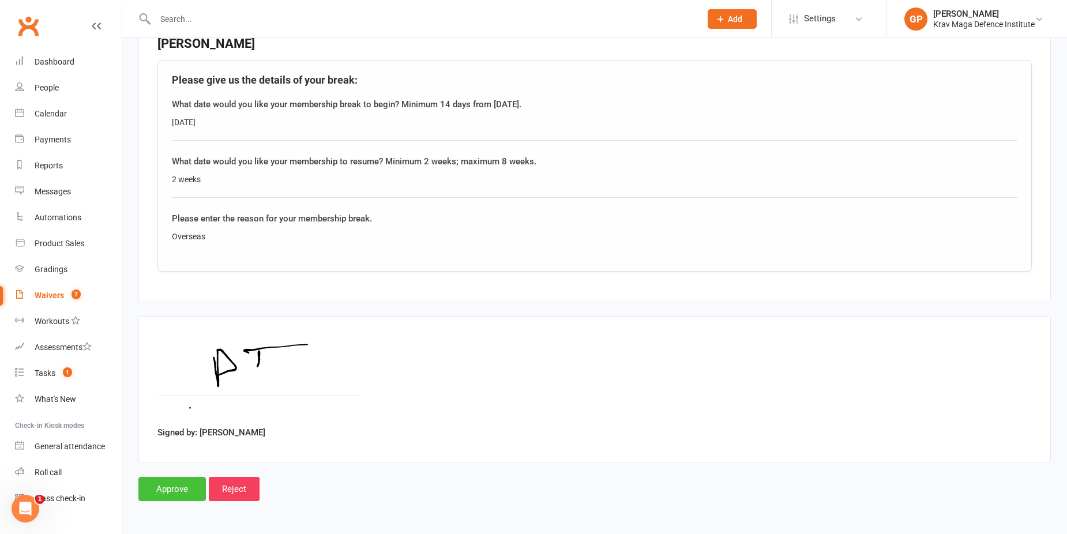
click at [162, 486] on input "Approve" at bounding box center [171, 489] width 67 height 24
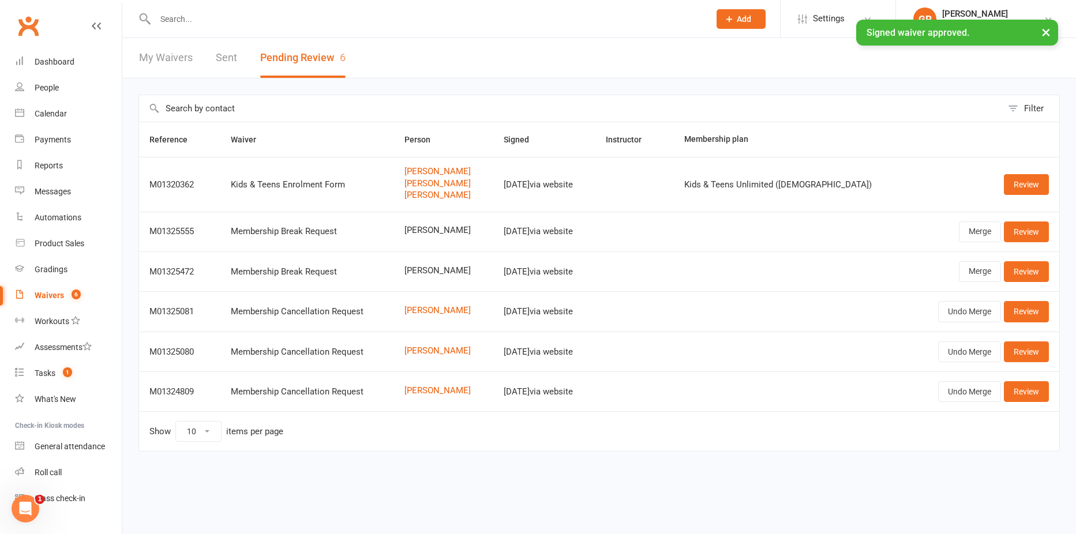
click at [179, 20] on div "× Signed waiver approved." at bounding box center [530, 20] width 1061 height 0
click at [175, 9] on div at bounding box center [419, 18] width 563 height 37
click at [179, 20] on div "× Signed waiver approved." at bounding box center [530, 20] width 1061 height 0
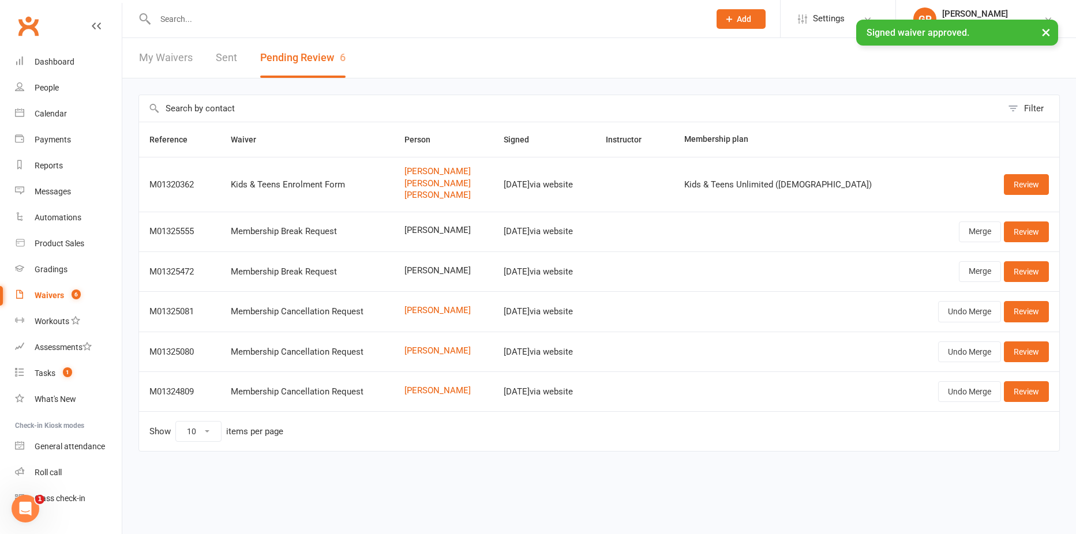
click at [171, 17] on input "text" at bounding box center [427, 19] width 550 height 16
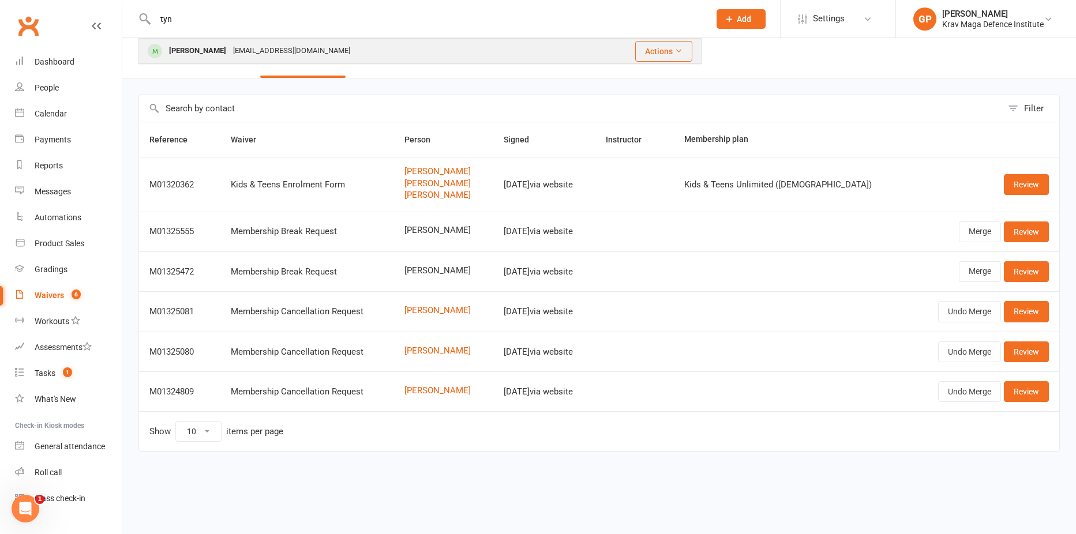
type input "tyn"
click at [209, 51] on div "Daniel Tynan" at bounding box center [198, 51] width 64 height 17
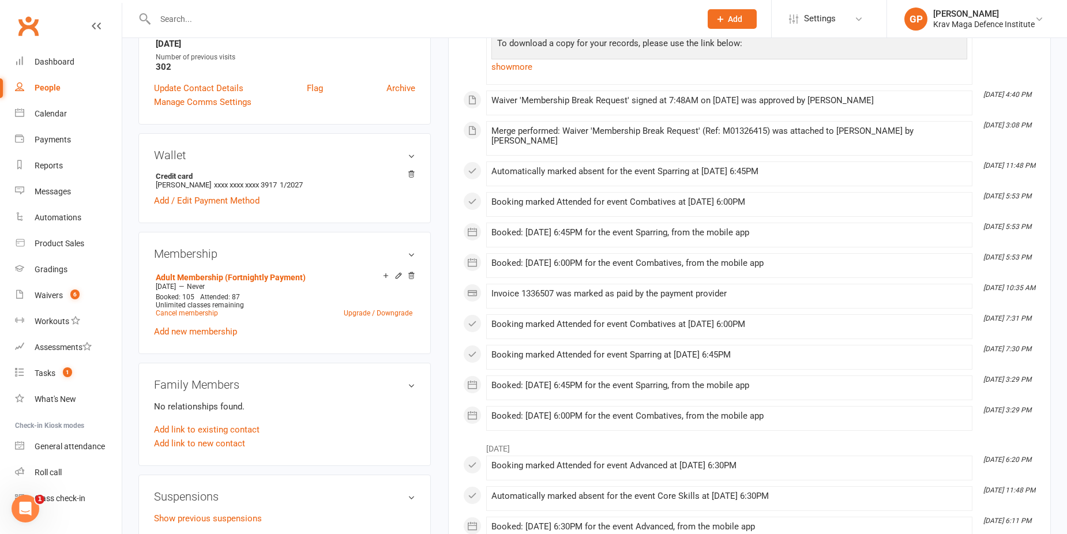
scroll to position [404, 0]
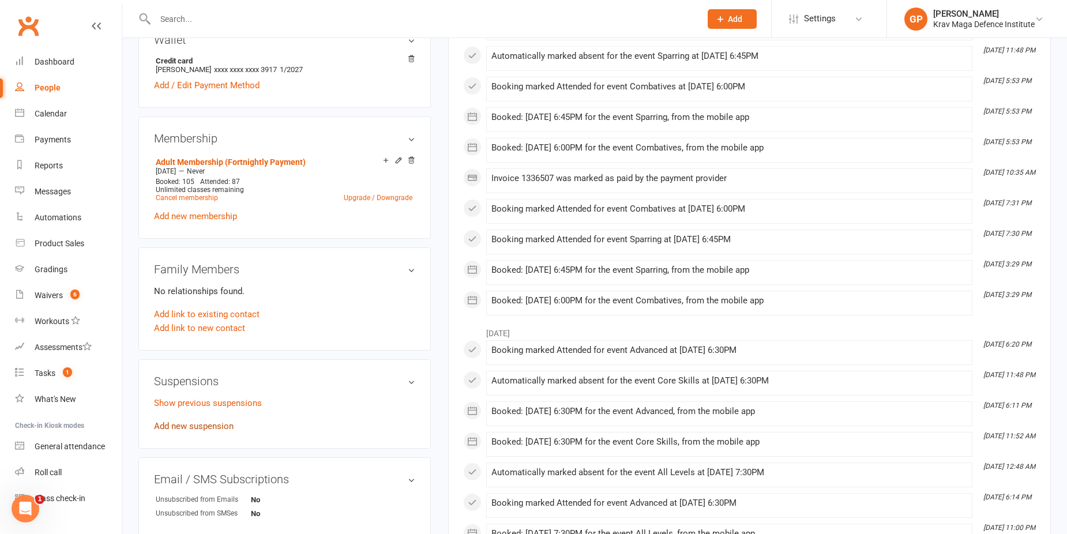
click at [196, 422] on link "Add new suspension" at bounding box center [194, 426] width 80 height 10
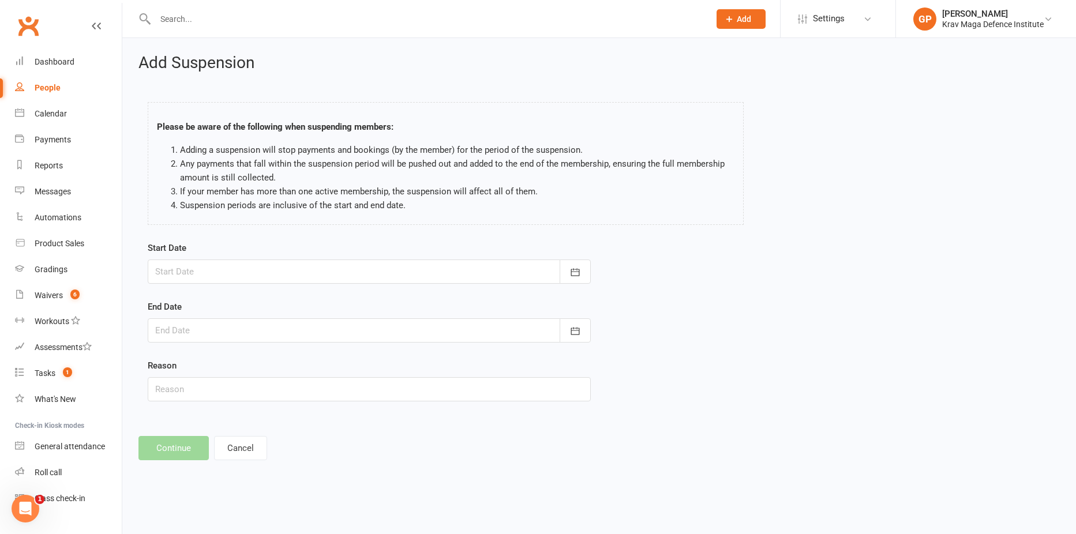
click at [172, 271] on div at bounding box center [369, 272] width 443 height 24
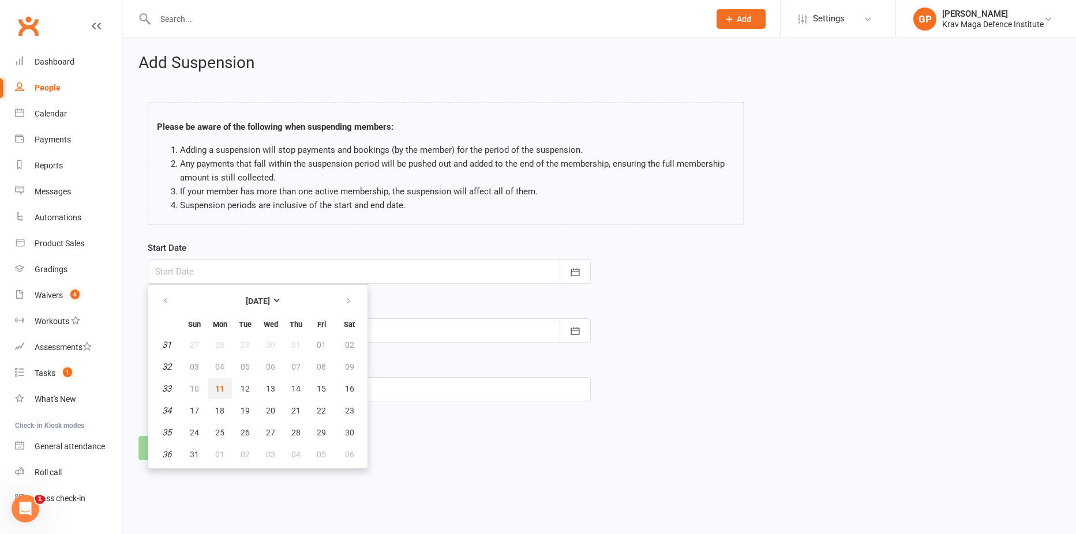
click at [215, 384] on span "11" at bounding box center [219, 388] width 9 height 9
type input "11 Aug 2025"
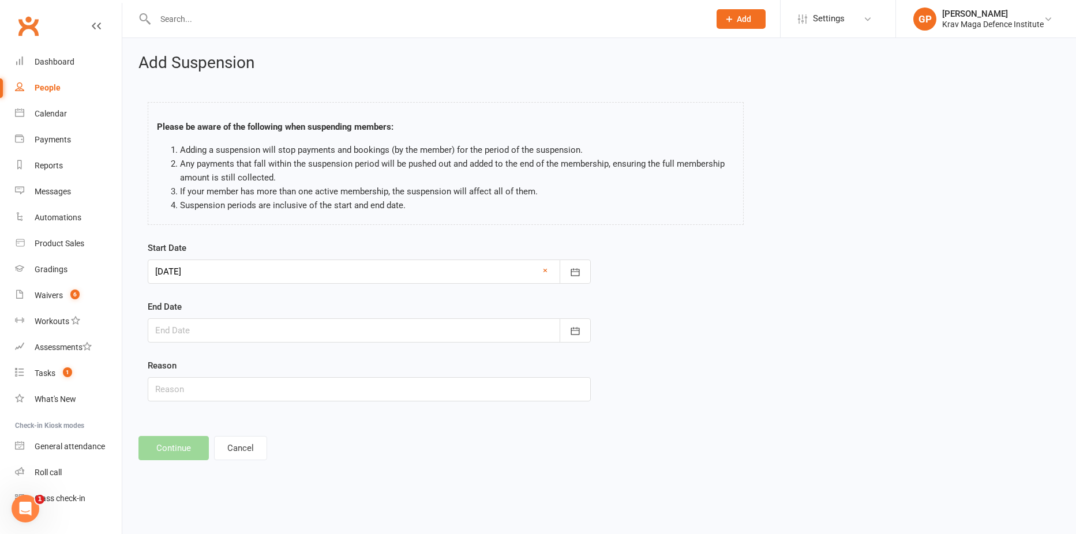
click at [191, 324] on div at bounding box center [369, 330] width 443 height 24
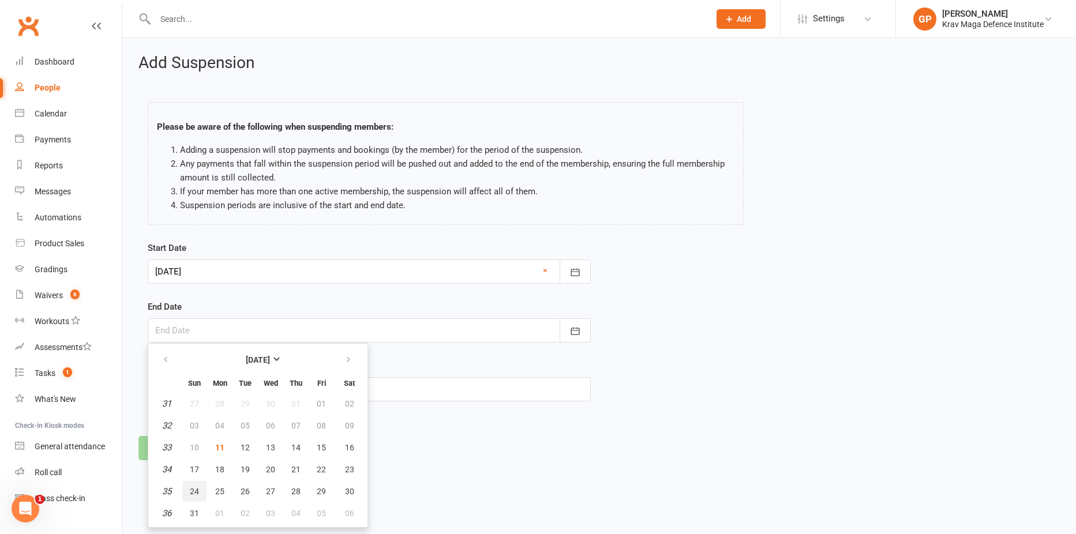
click at [197, 487] on span "24" at bounding box center [194, 491] width 9 height 9
type input "24 Aug 2025"
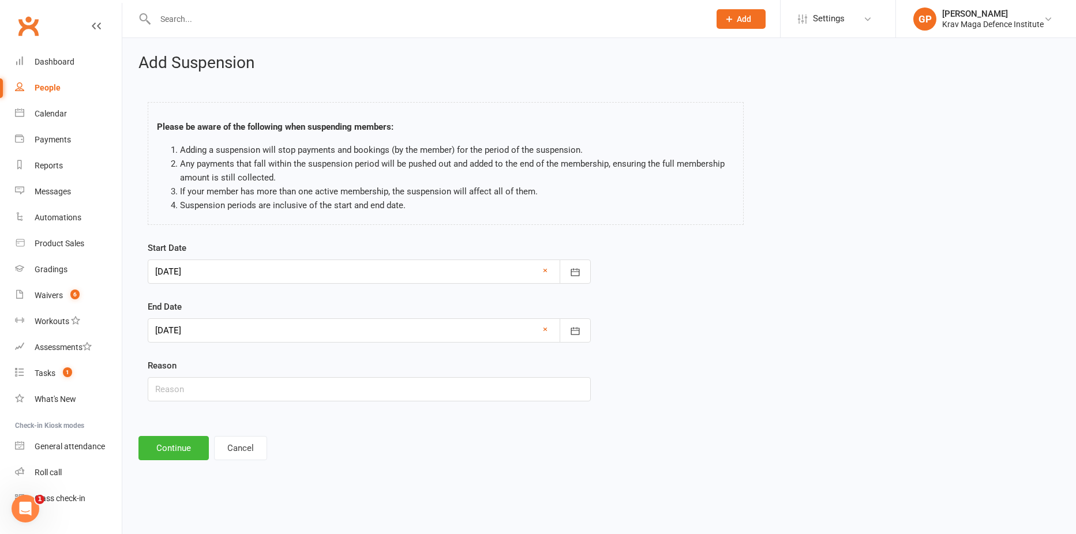
click at [179, 373] on div "Reason" at bounding box center [369, 380] width 443 height 43
click at [179, 391] on input "text" at bounding box center [369, 389] width 443 height 24
type input "Travel overseas"
click at [169, 445] on button "Continue" at bounding box center [173, 448] width 70 height 24
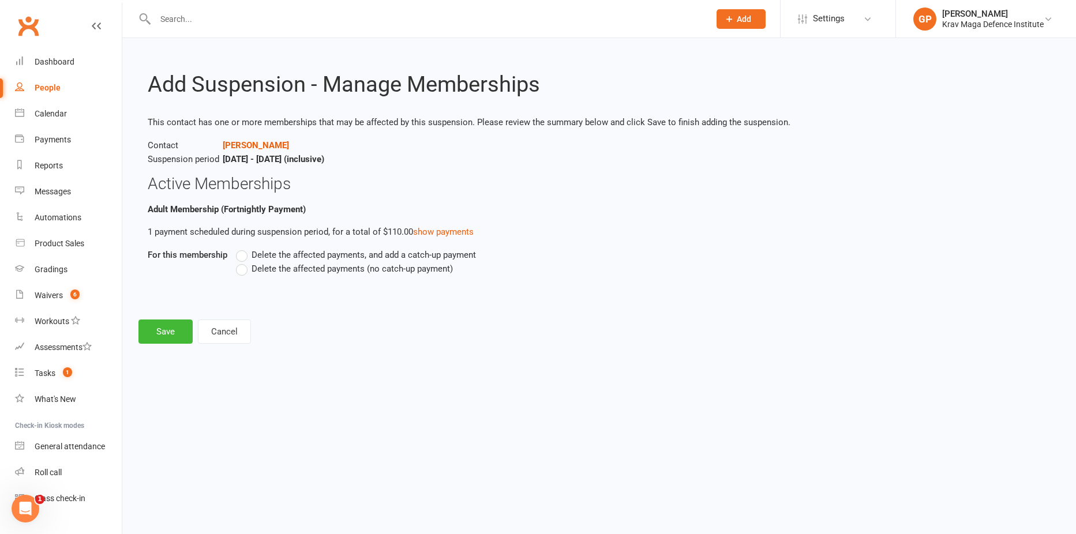
click at [243, 268] on label "Delete the affected payments (no catch-up payment)" at bounding box center [344, 269] width 217 height 14
click at [243, 262] on input "Delete the affected payments (no catch-up payment)" at bounding box center [239, 262] width 7 height 0
click at [164, 333] on button "Save" at bounding box center [165, 331] width 54 height 24
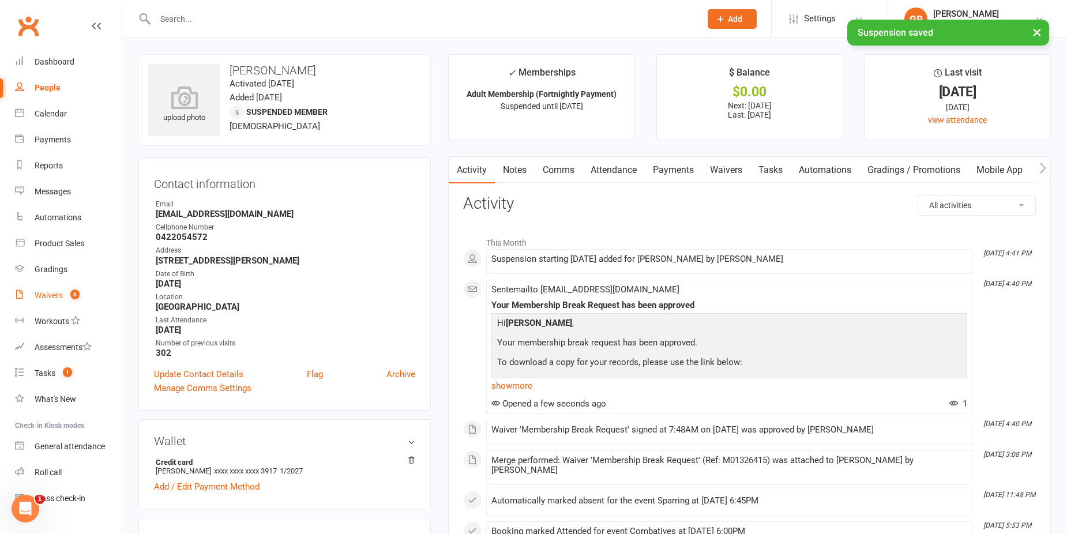
click at [35, 291] on div "Waivers" at bounding box center [49, 295] width 28 height 9
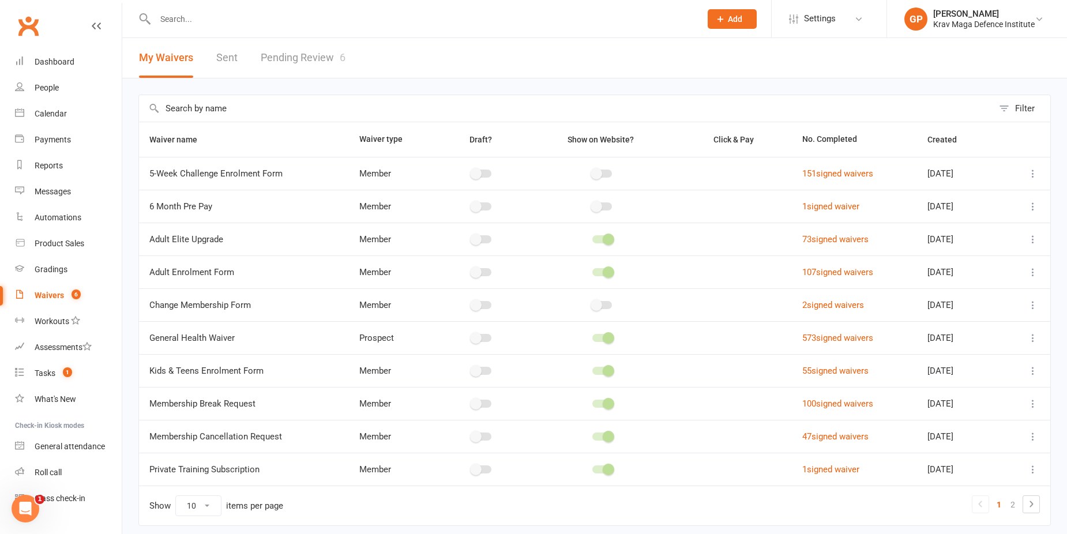
click at [299, 55] on link "Pending Review 6" at bounding box center [303, 58] width 85 height 40
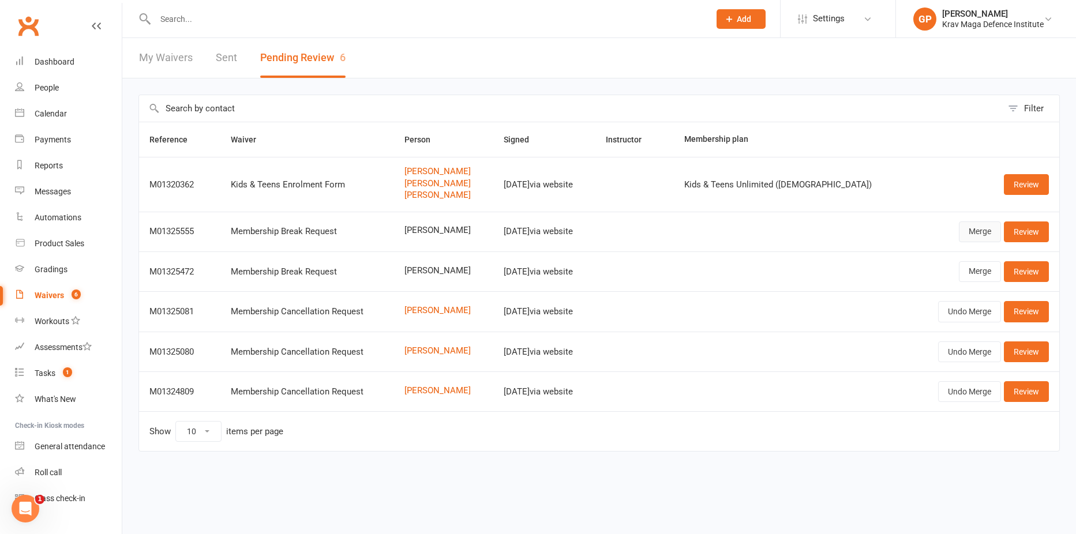
click at [962, 227] on link "Merge" at bounding box center [979, 231] width 42 height 21
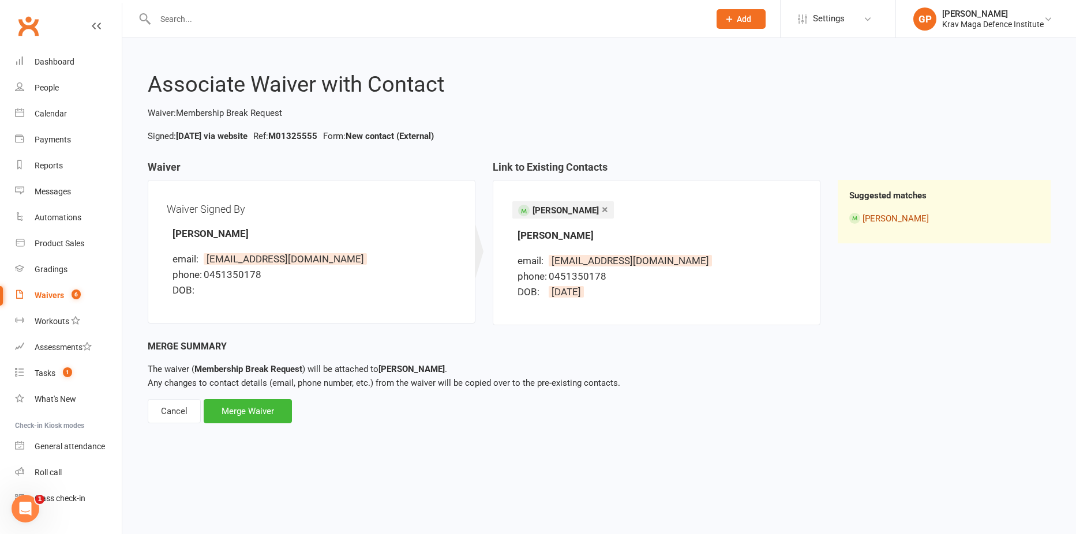
click at [898, 216] on link "Alberto Fantastis" at bounding box center [895, 218] width 66 height 10
click at [268, 409] on div "Merge Waiver" at bounding box center [248, 411] width 88 height 24
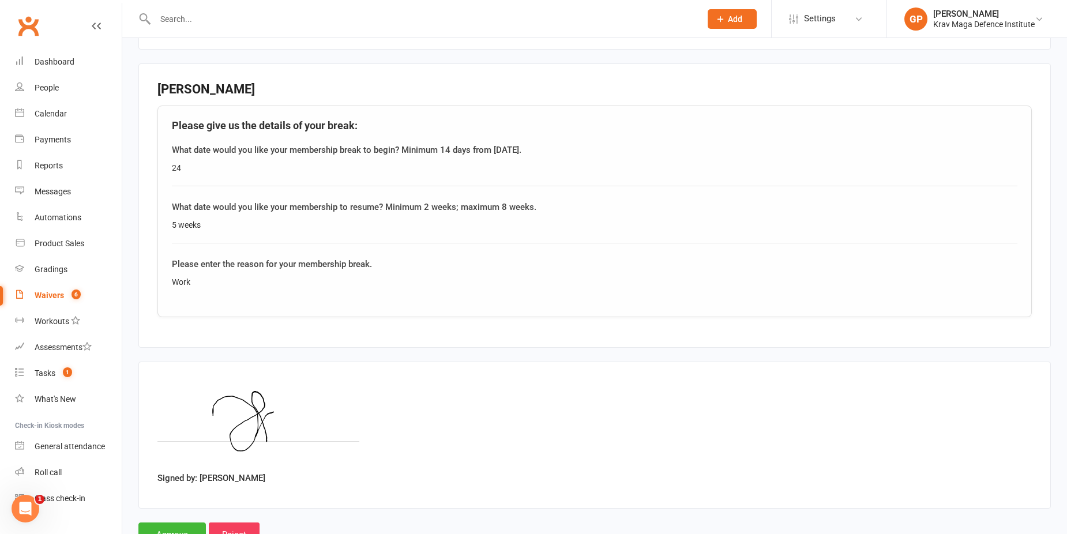
scroll to position [377, 0]
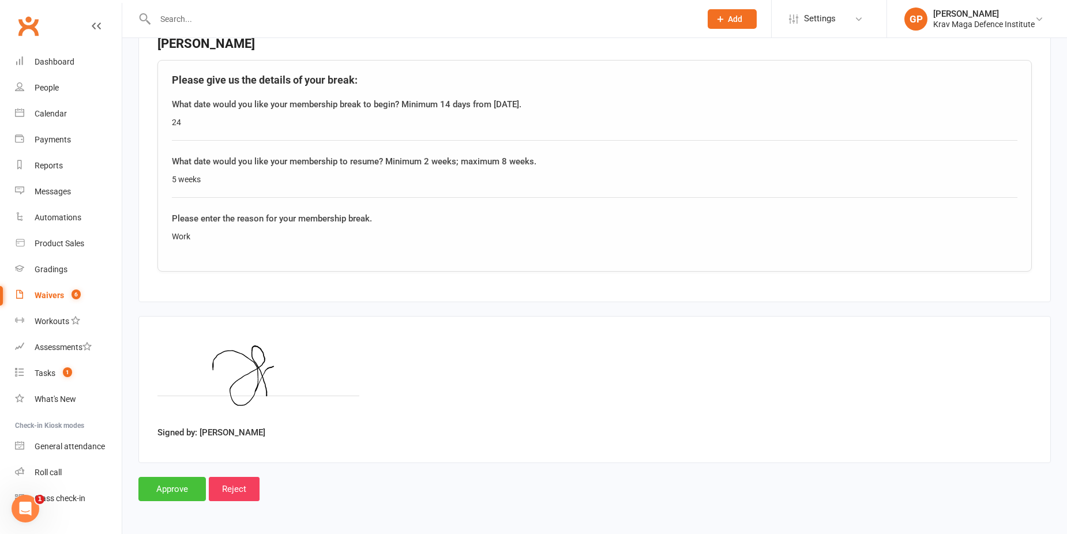
click at [175, 482] on input "Approve" at bounding box center [171, 489] width 67 height 24
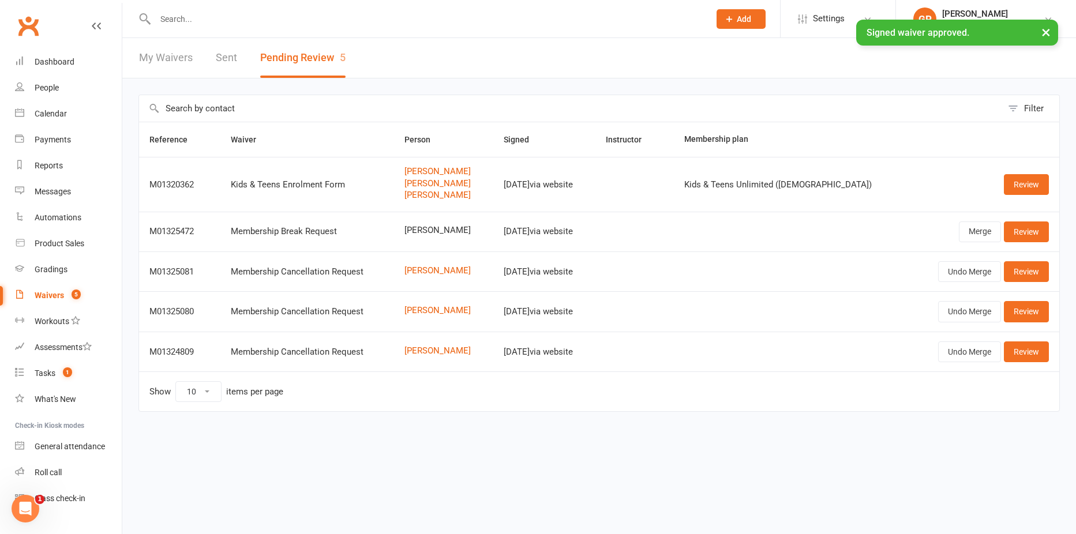
click at [188, 20] on div "× Signed waiver approved." at bounding box center [530, 20] width 1061 height 0
click at [179, 14] on input "text" at bounding box center [427, 19] width 550 height 16
type input "a"
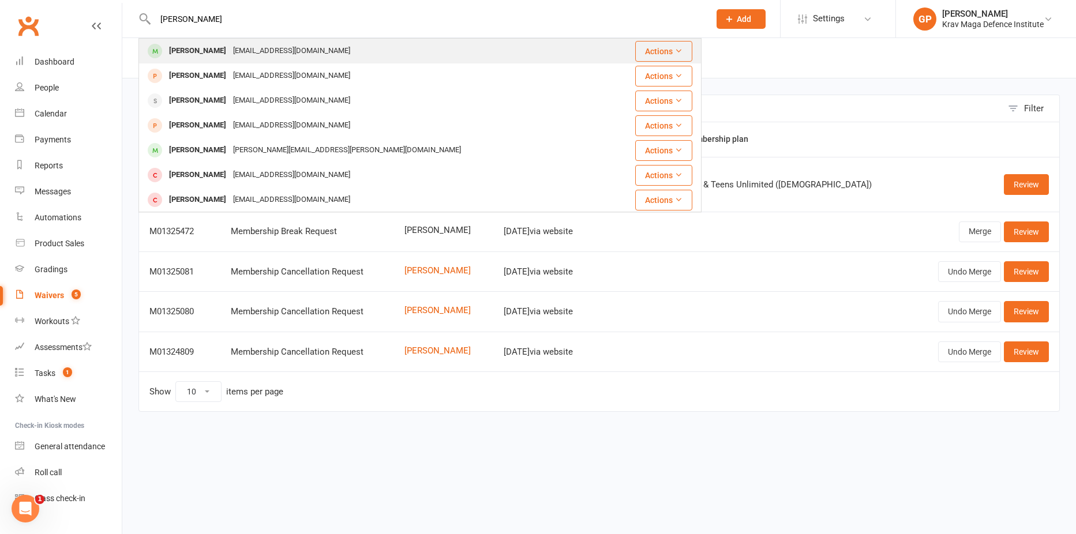
type input "alber"
click at [250, 52] on div "albertofantastis@gmail.com" at bounding box center [292, 51] width 124 height 17
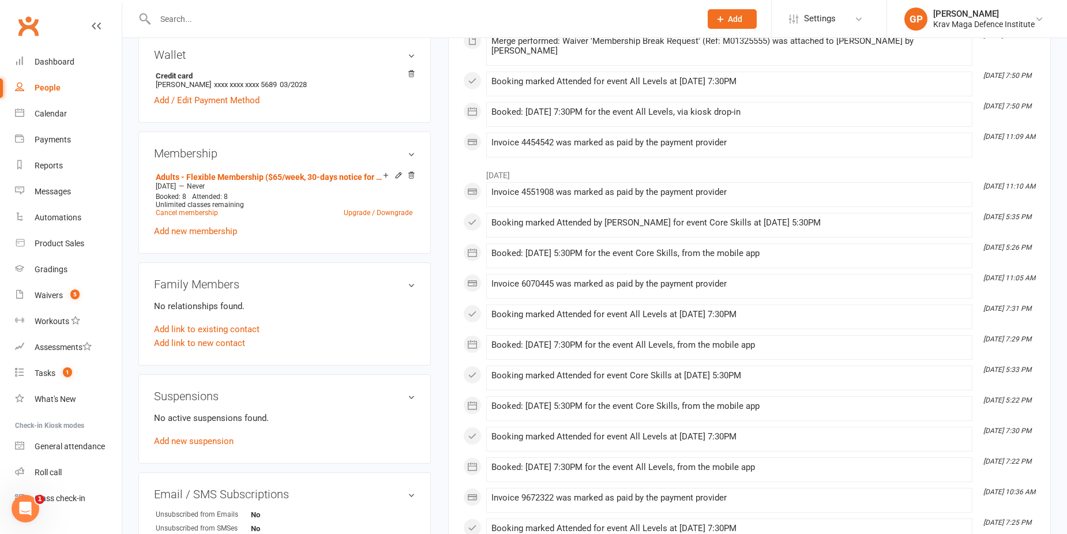
scroll to position [404, 0]
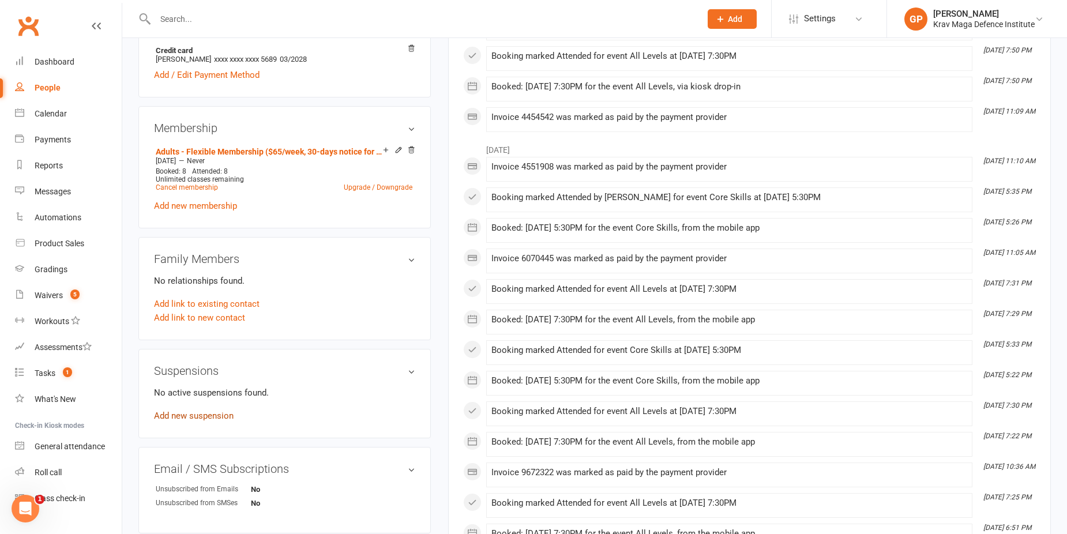
click at [195, 413] on link "Add new suspension" at bounding box center [194, 416] width 80 height 10
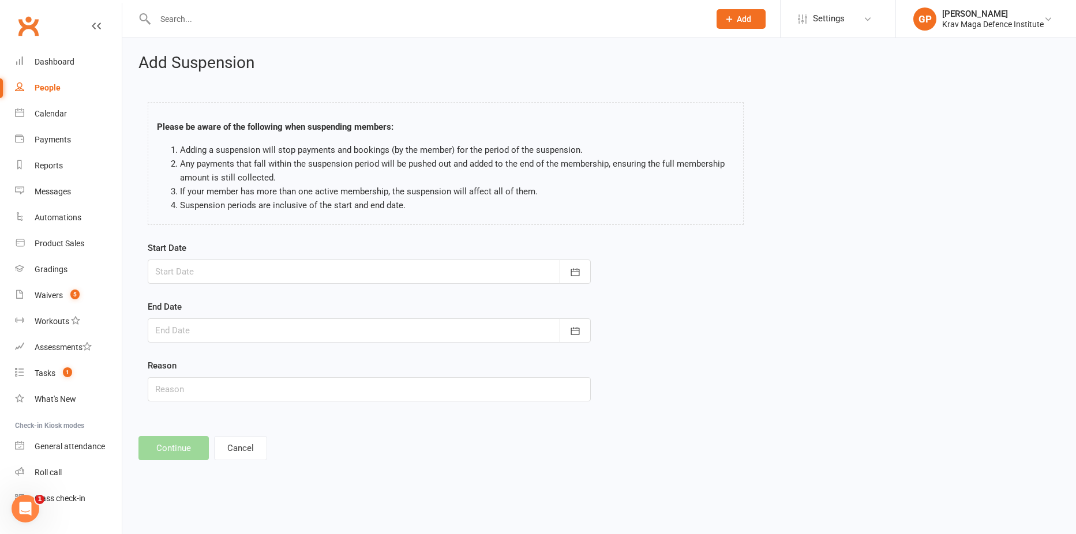
click at [266, 269] on div at bounding box center [369, 272] width 443 height 24
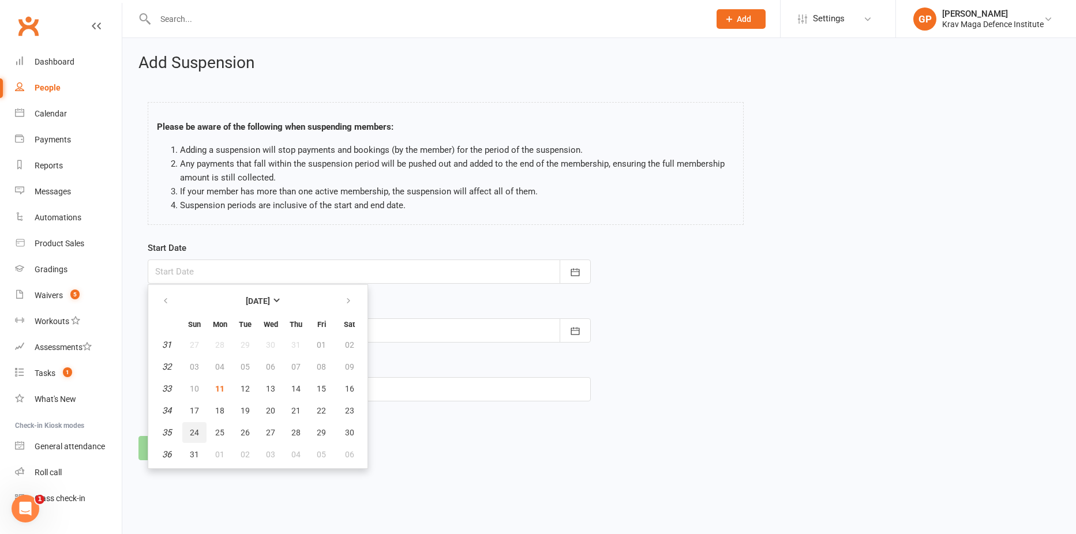
click at [196, 435] on span "24" at bounding box center [194, 432] width 9 height 9
type input "24 Aug 2025"
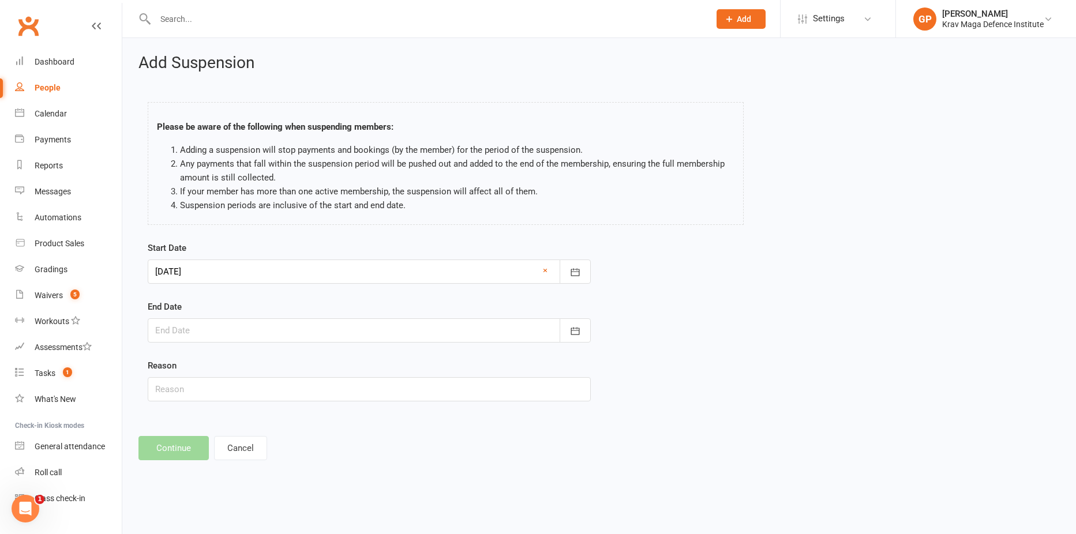
click at [184, 322] on div at bounding box center [369, 330] width 443 height 24
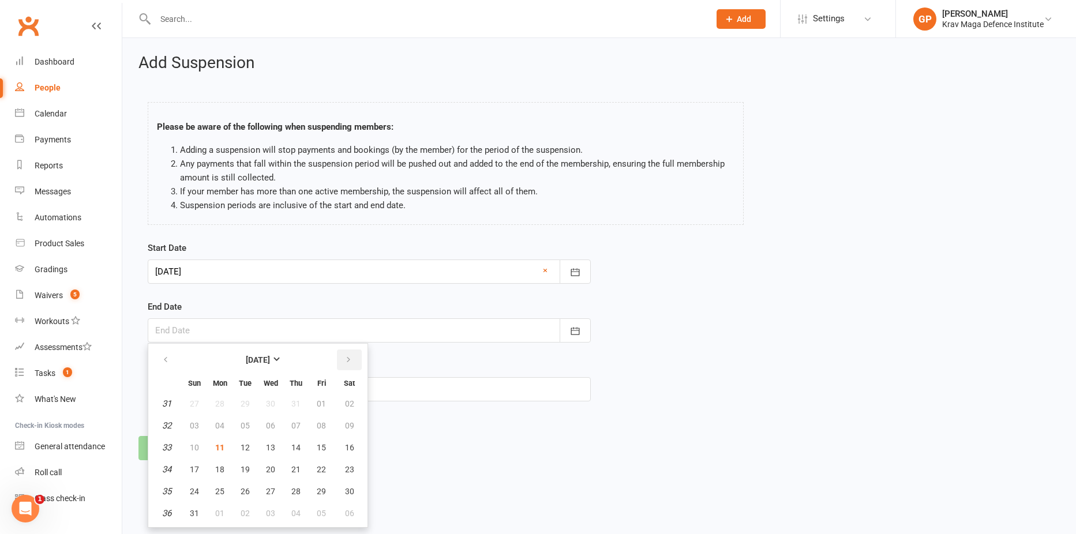
click at [343, 359] on button "button" at bounding box center [349, 359] width 25 height 21
click at [190, 487] on span "28" at bounding box center [194, 491] width 9 height 9
type input "28 Sep 2025"
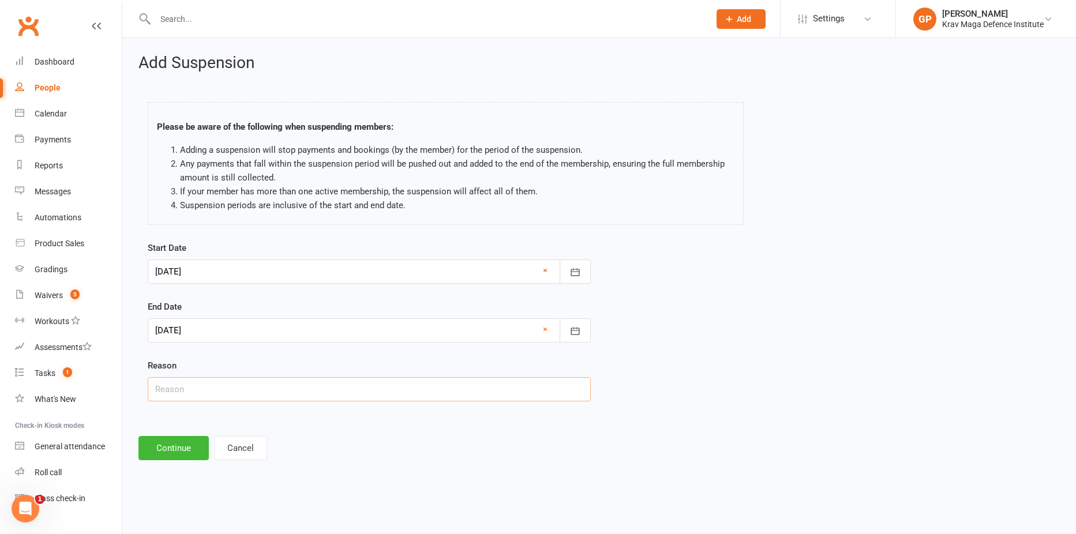
click at [191, 384] on input "text" at bounding box center [369, 389] width 443 height 24
type input "working commitments"
click at [161, 441] on button "Continue" at bounding box center [173, 448] width 70 height 24
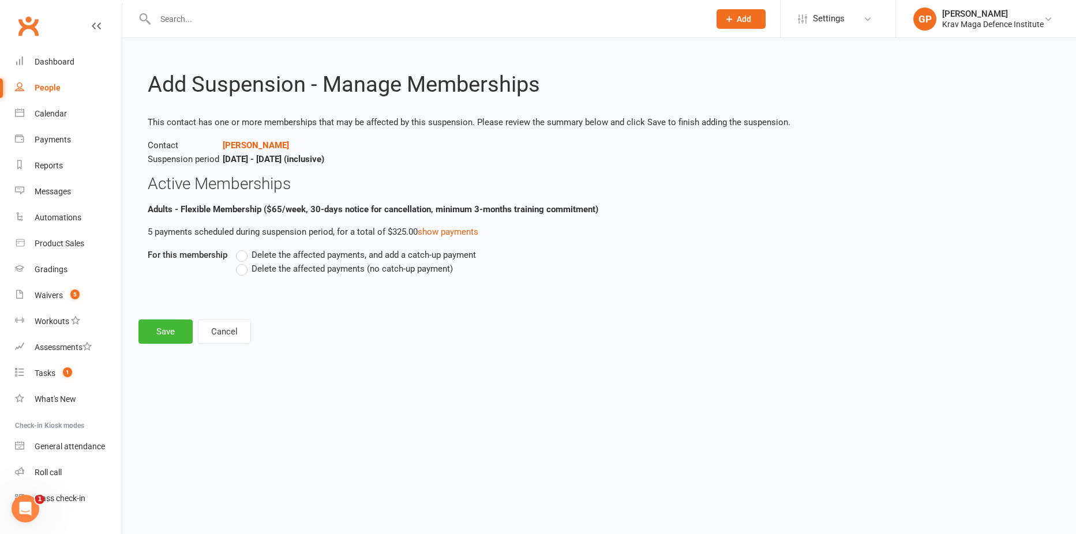
click at [238, 271] on label "Delete the affected payments (no catch-up payment)" at bounding box center [344, 269] width 217 height 14
click at [238, 262] on input "Delete the affected payments (no catch-up payment)" at bounding box center [239, 262] width 7 height 0
click at [161, 323] on button "Save" at bounding box center [165, 331] width 54 height 24
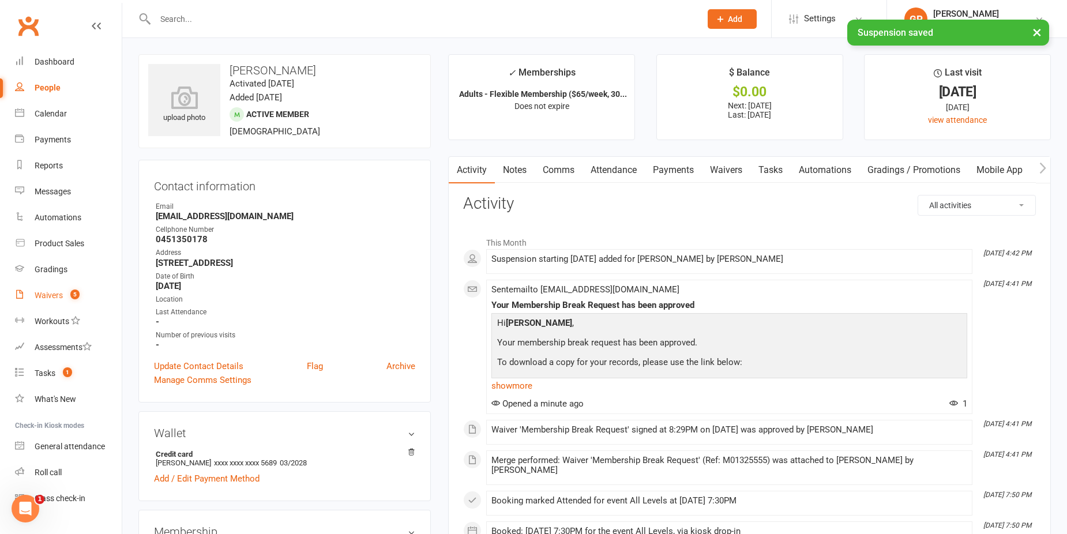
click at [58, 293] on div "Waivers" at bounding box center [49, 295] width 28 height 9
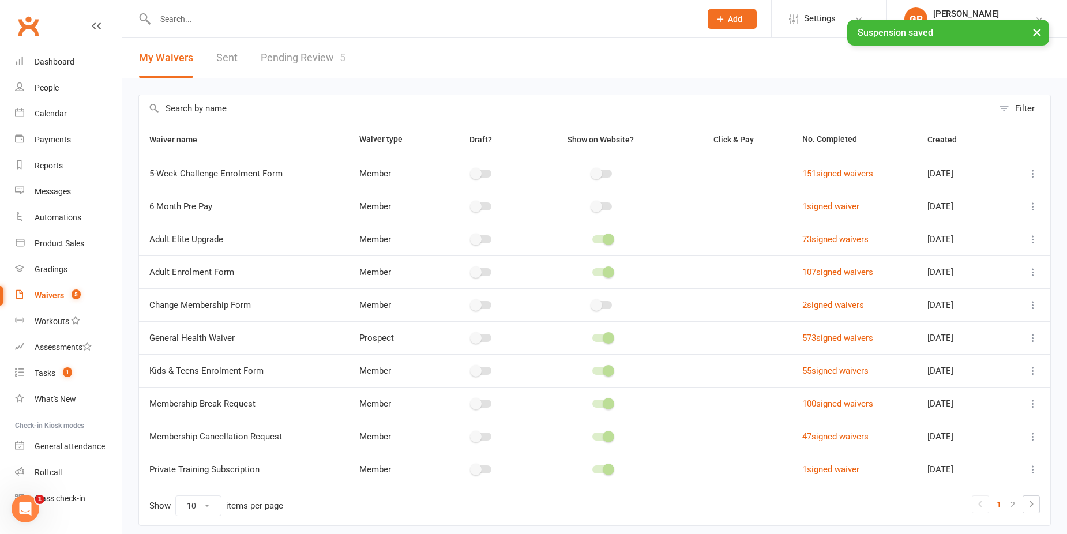
click at [304, 57] on link "Pending Review 5" at bounding box center [303, 58] width 85 height 40
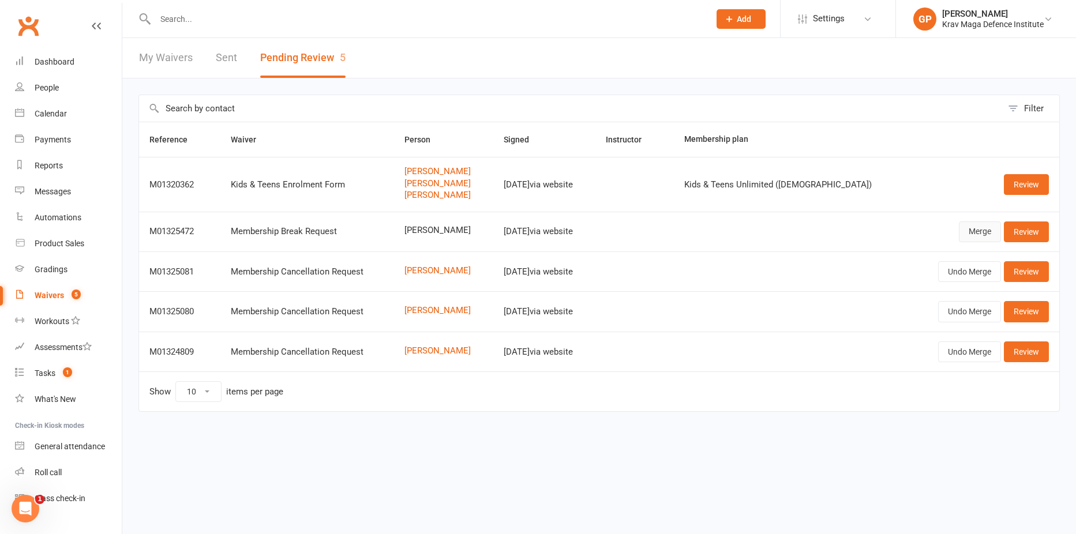
click at [984, 231] on link "Merge" at bounding box center [979, 231] width 42 height 21
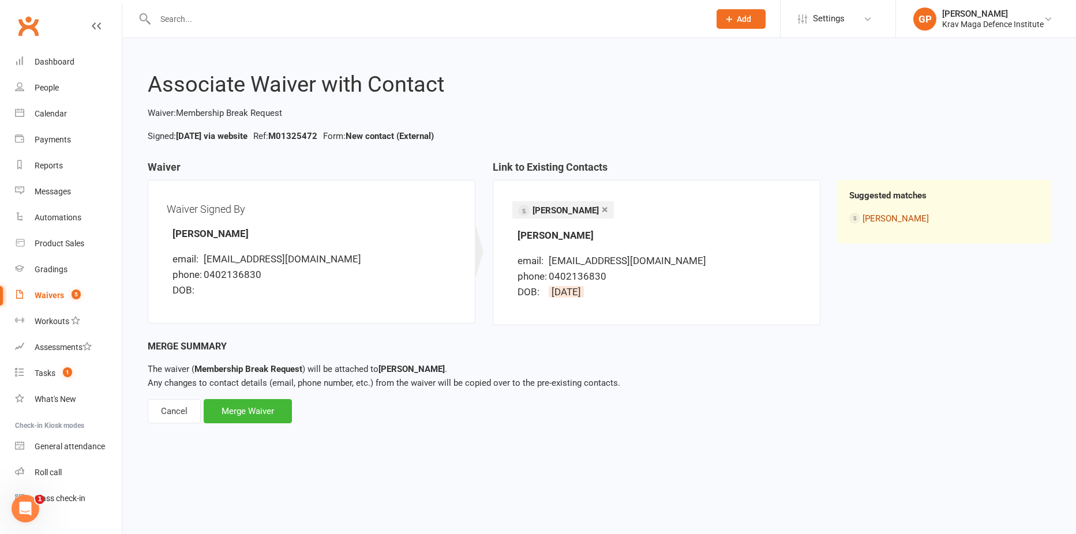
click at [885, 213] on link "Andy Wang" at bounding box center [895, 218] width 66 height 10
click at [261, 411] on div "Merge Waiver" at bounding box center [248, 411] width 88 height 24
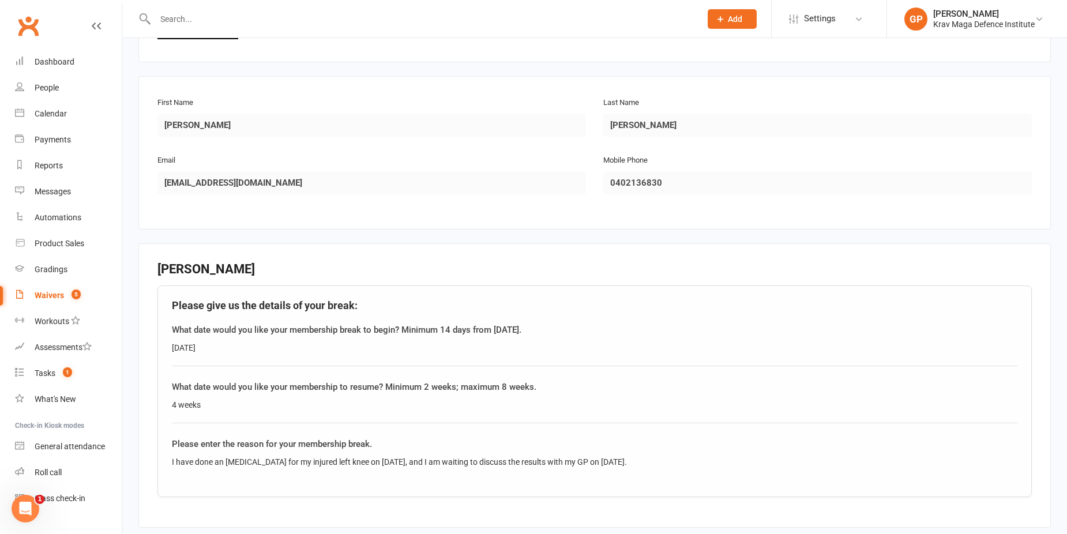
scroll to position [173, 0]
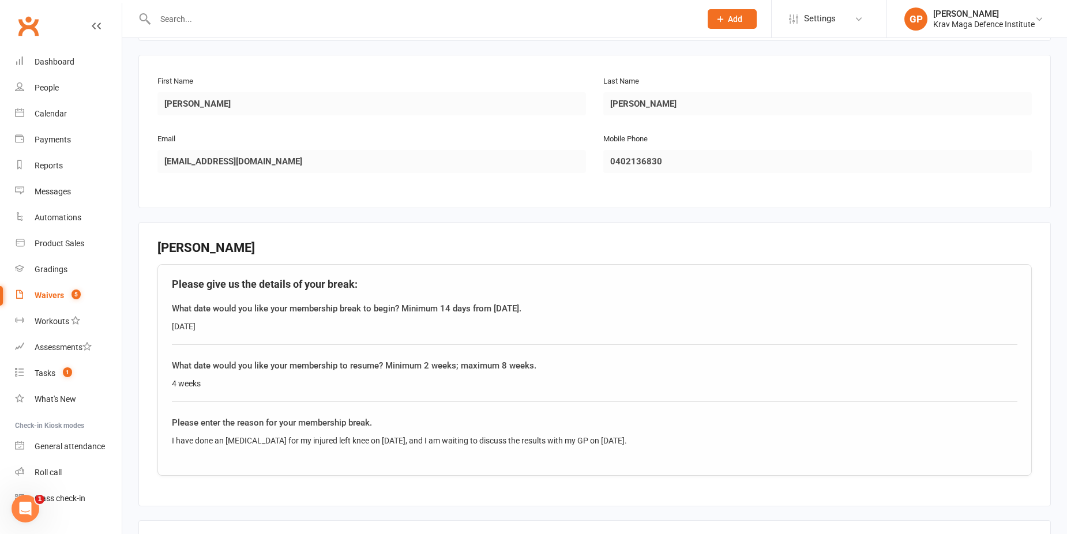
drag, startPoint x: 167, startPoint y: 322, endPoint x: 210, endPoint y: 324, distance: 42.7
click at [210, 324] on div "Please give us the details of your break: What date would you like your members…" at bounding box center [594, 370] width 874 height 212
drag, startPoint x: 210, startPoint y: 324, endPoint x: 283, endPoint y: 347, distance: 76.4
click at [283, 347] on div "Please give us the details of your break: What date would you like your members…" at bounding box center [594, 370] width 874 height 212
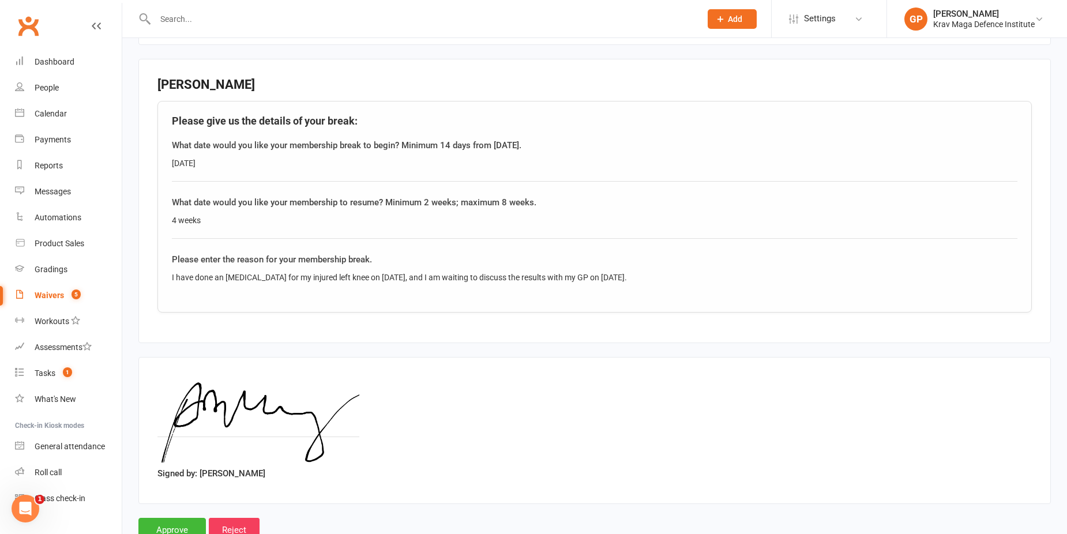
scroll to position [346, 0]
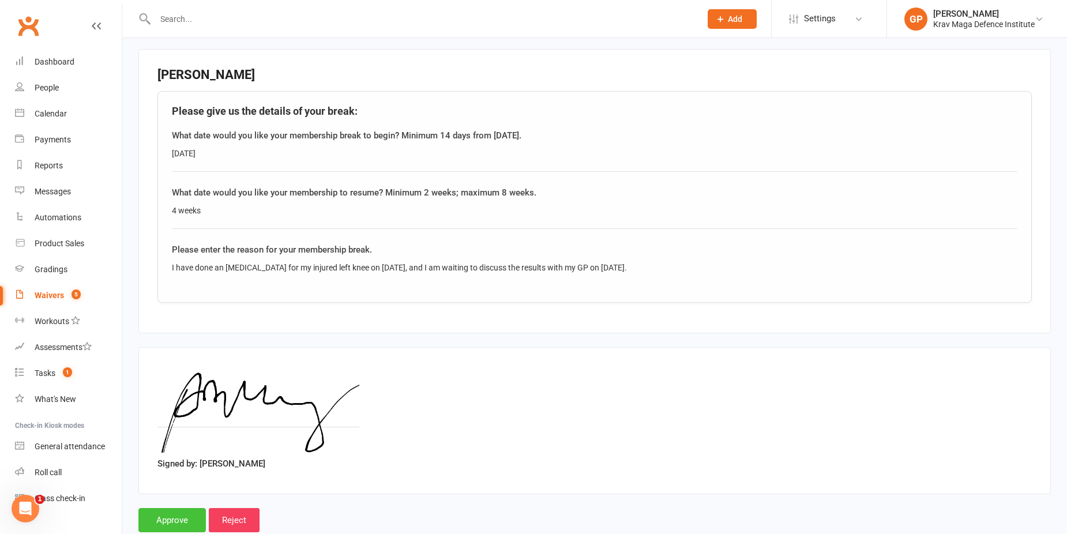
click at [178, 508] on input "Approve" at bounding box center [171, 520] width 67 height 24
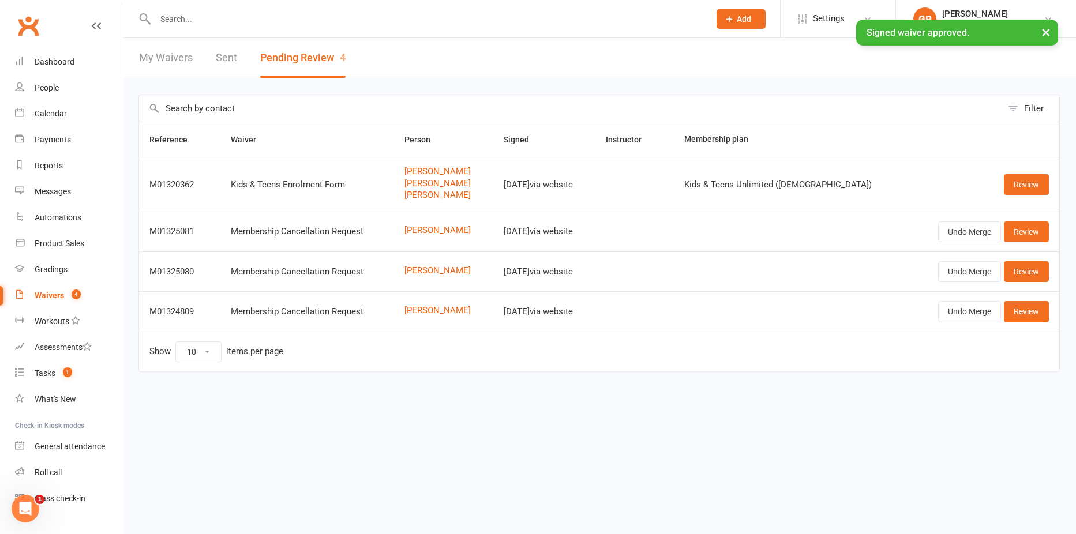
click at [214, 4] on div at bounding box center [419, 18] width 563 height 37
click at [203, 15] on input "text" at bounding box center [427, 19] width 550 height 16
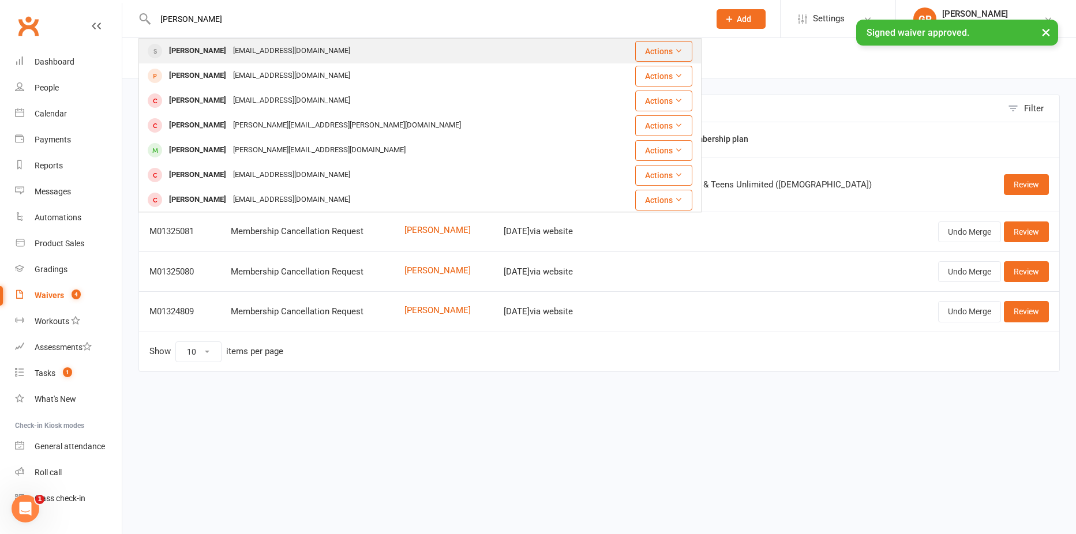
type input "andy"
click at [200, 58] on div "Andy Wang" at bounding box center [198, 51] width 64 height 17
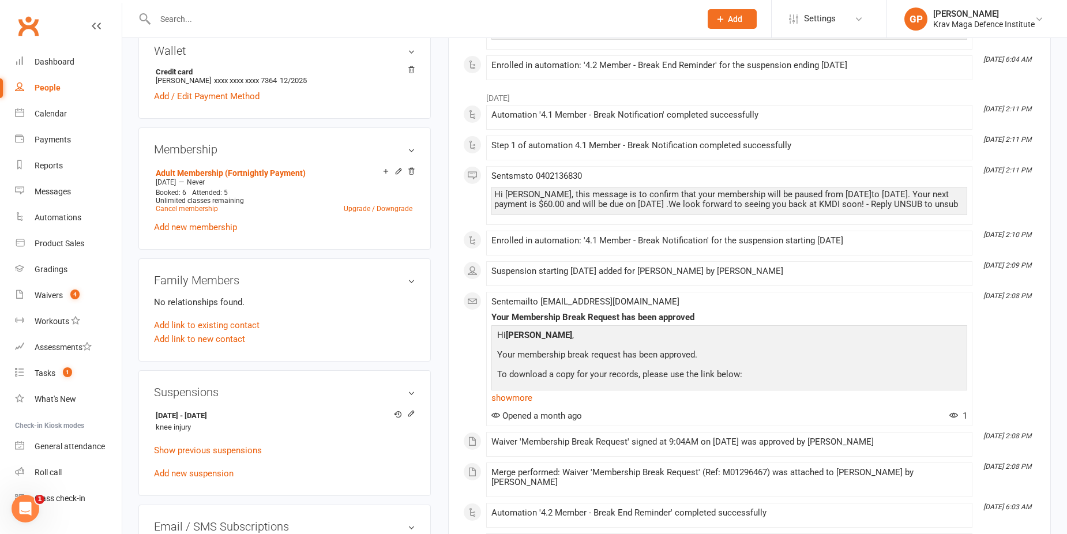
scroll to position [461, 0]
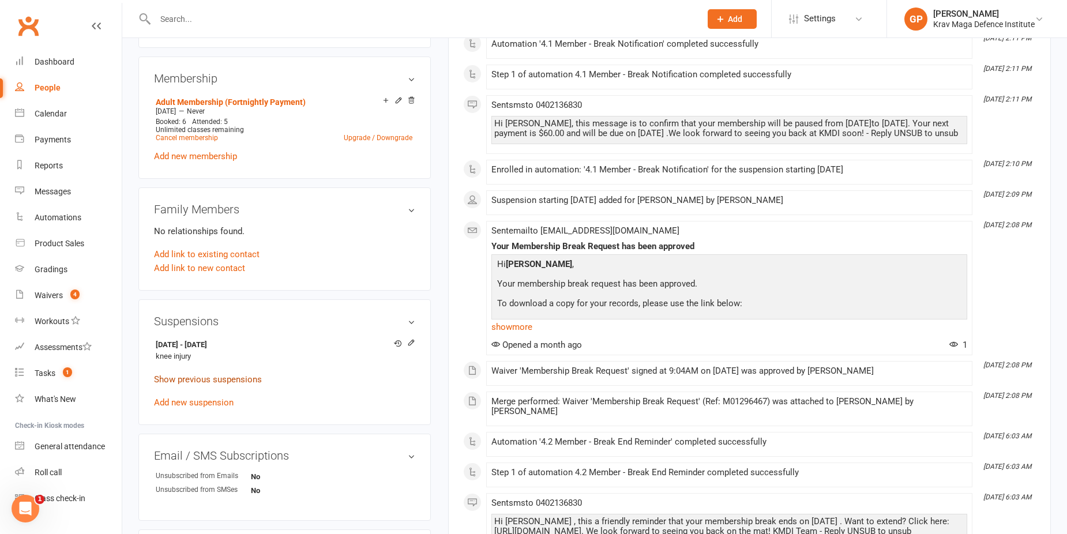
click at [223, 378] on link "Show previous suspensions" at bounding box center [208, 379] width 108 height 10
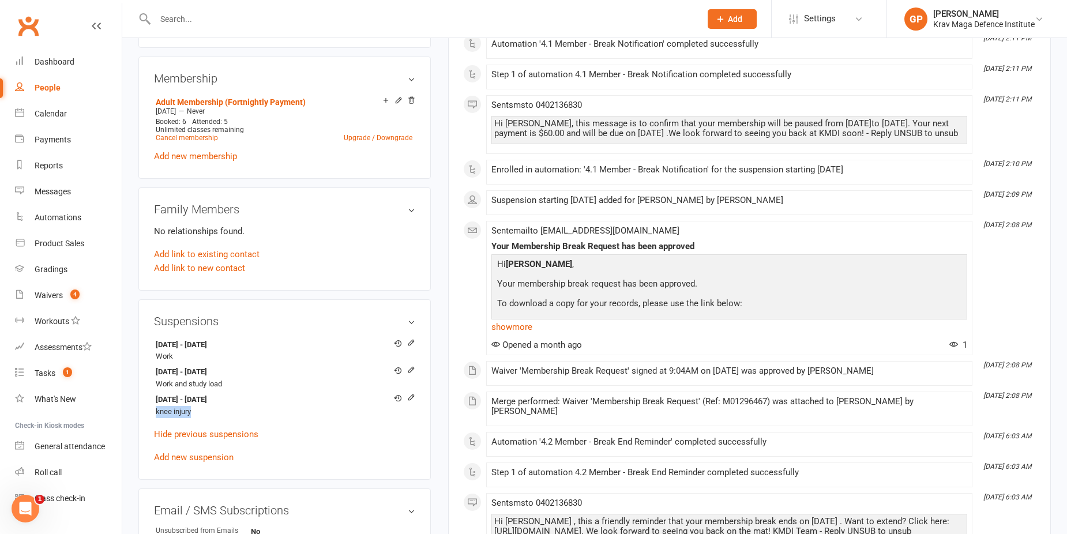
drag, startPoint x: 198, startPoint y: 410, endPoint x: 138, endPoint y: 408, distance: 60.6
click at [138, 408] on div "upload photo Andy Wang Activated 11 April, 2024 Added 27 March, 2024 Suspended …" at bounding box center [285, 286] width 310 height 1386
copy li "knee injury"
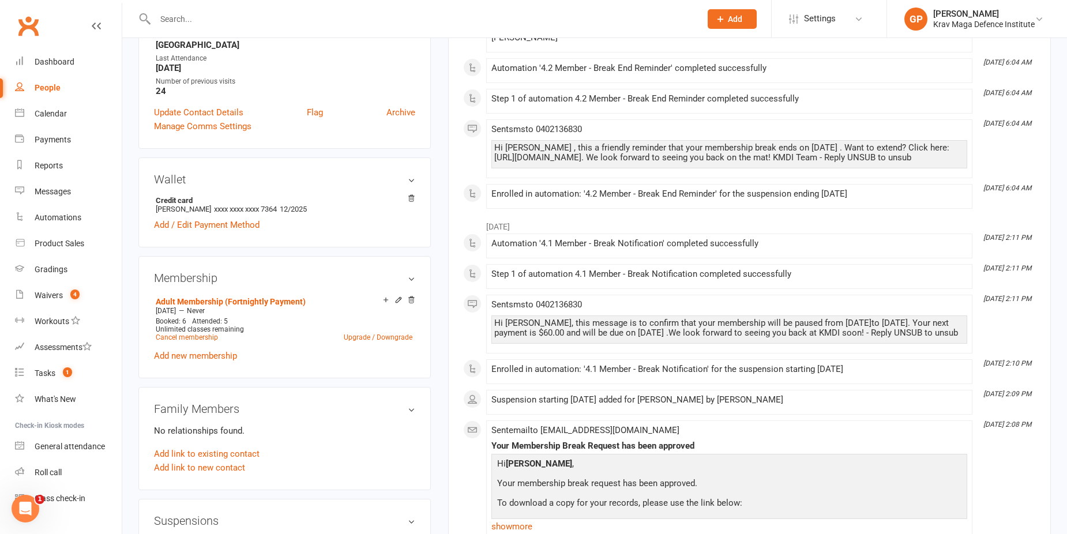
scroll to position [115, 0]
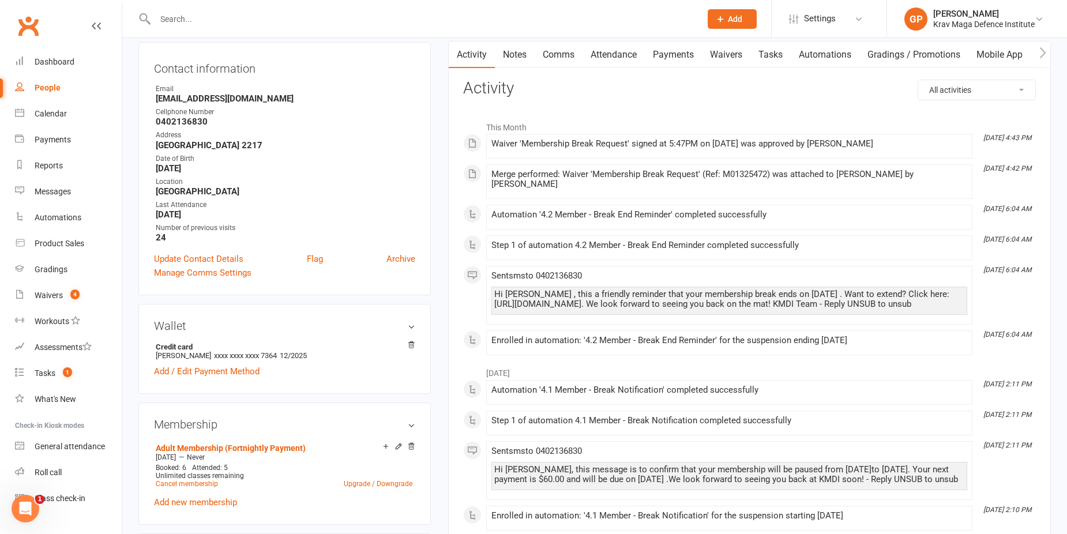
click at [735, 54] on link "Waivers" at bounding box center [726, 55] width 48 height 27
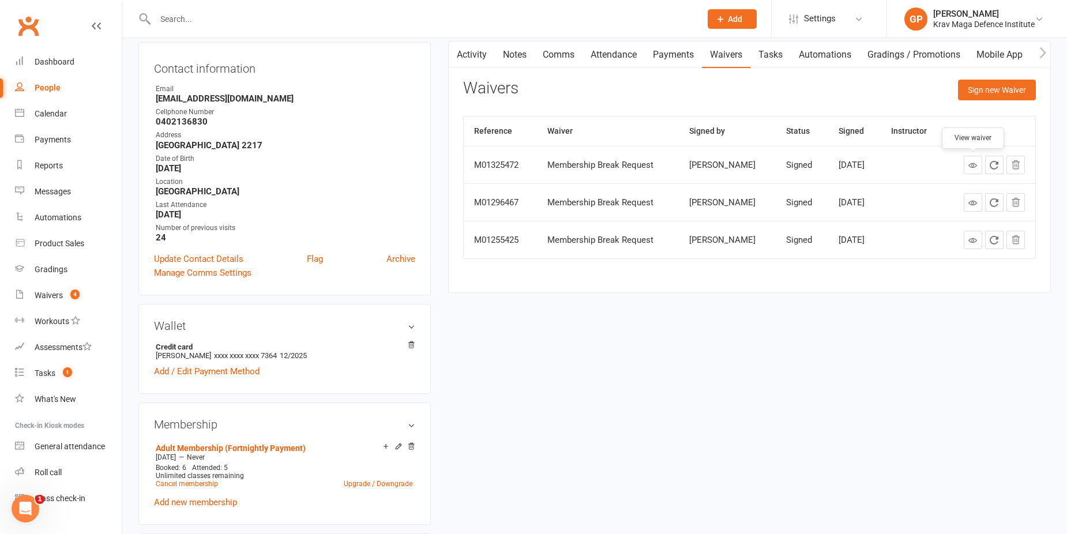
click at [970, 167] on icon at bounding box center [972, 165] width 9 height 9
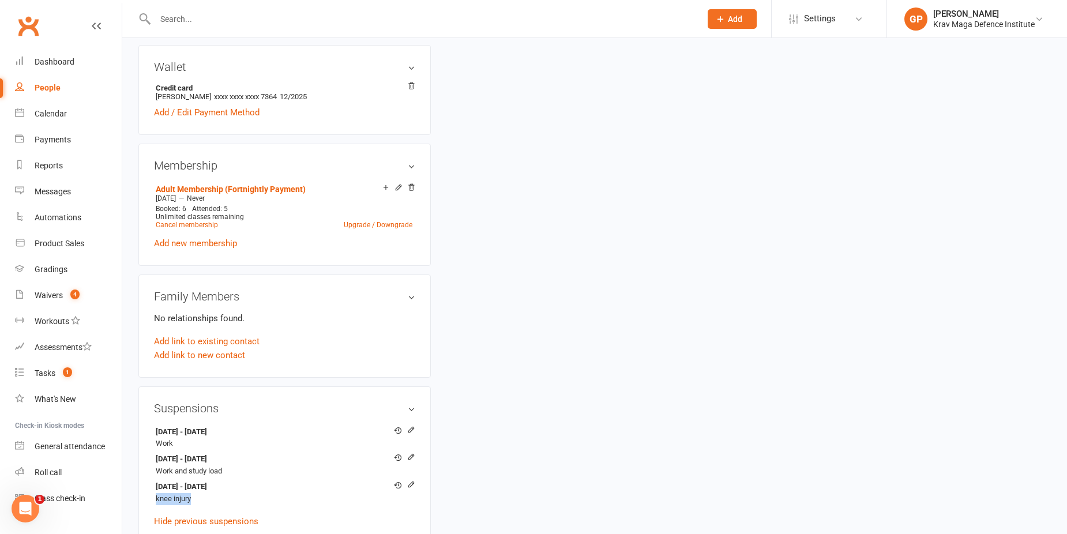
scroll to position [461, 0]
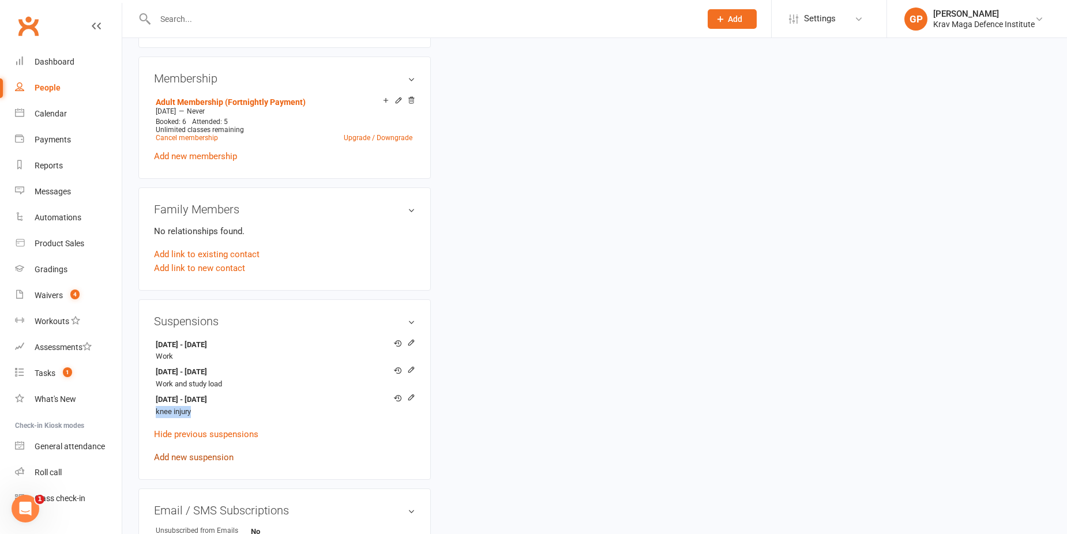
click at [183, 454] on link "Add new suspension" at bounding box center [194, 457] width 80 height 10
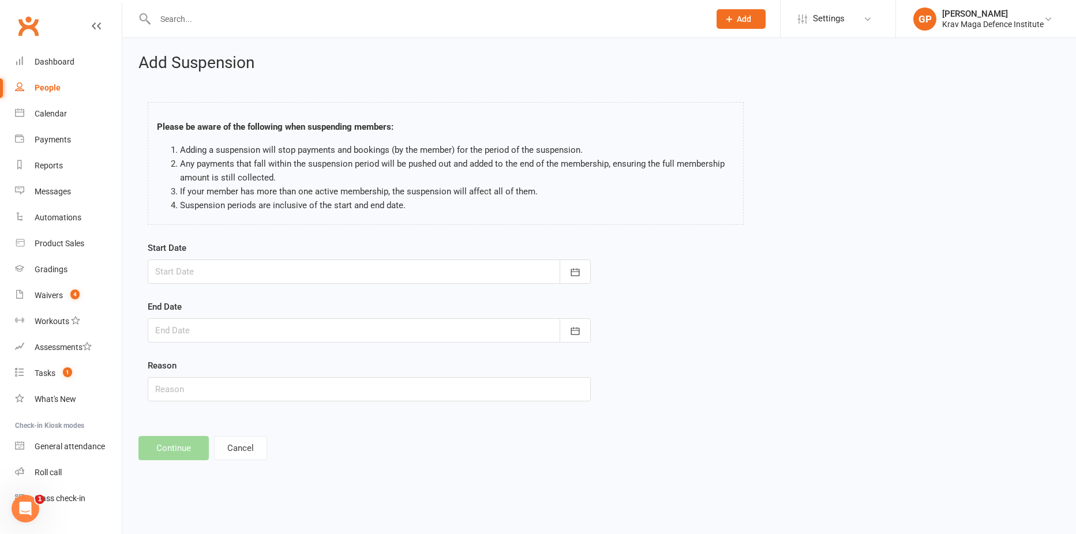
click at [284, 273] on div at bounding box center [369, 272] width 443 height 24
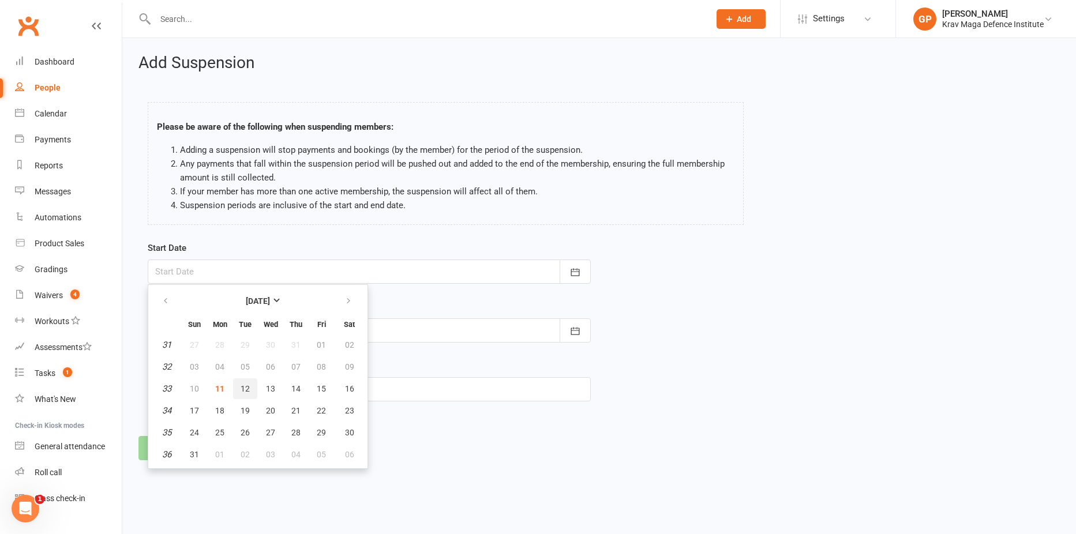
click at [249, 385] on span "12" at bounding box center [244, 388] width 9 height 9
type input "12 Aug 2025"
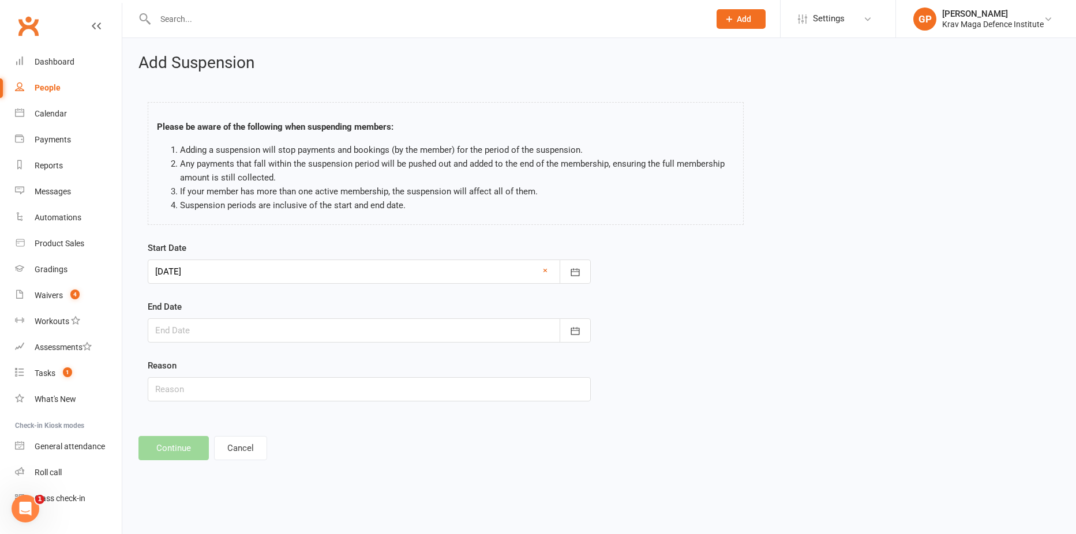
click at [205, 332] on div at bounding box center [369, 330] width 443 height 24
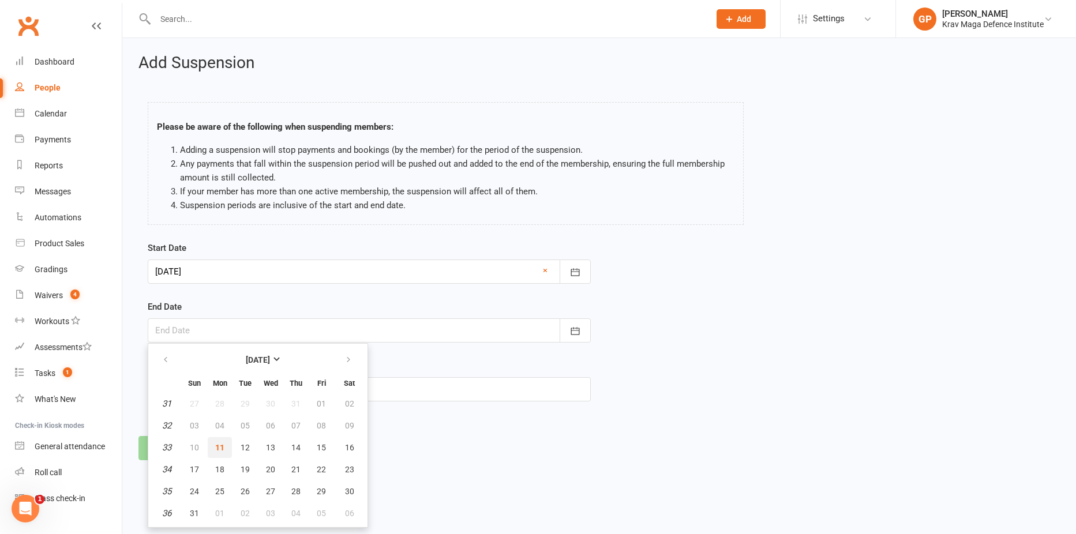
click at [231, 450] on button "11" at bounding box center [220, 447] width 24 height 21
type input "11 Aug 2025"
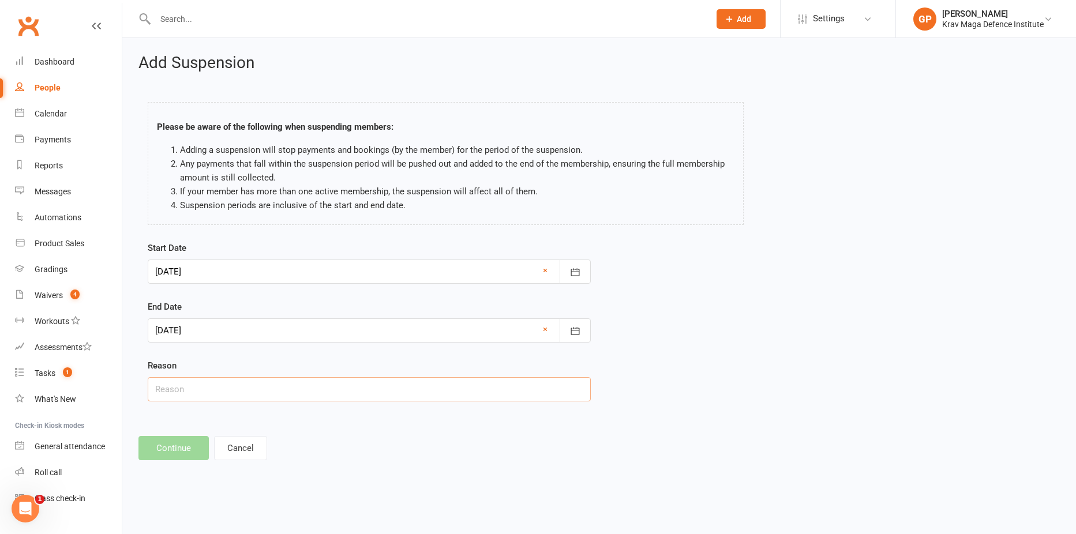
click at [217, 394] on input "text" at bounding box center [369, 389] width 443 height 24
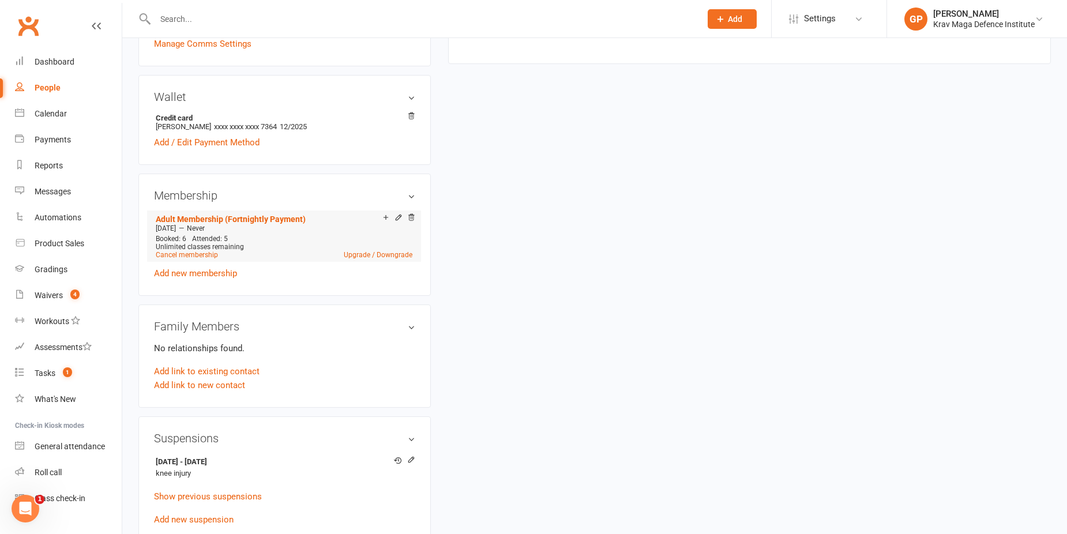
scroll to position [461, 0]
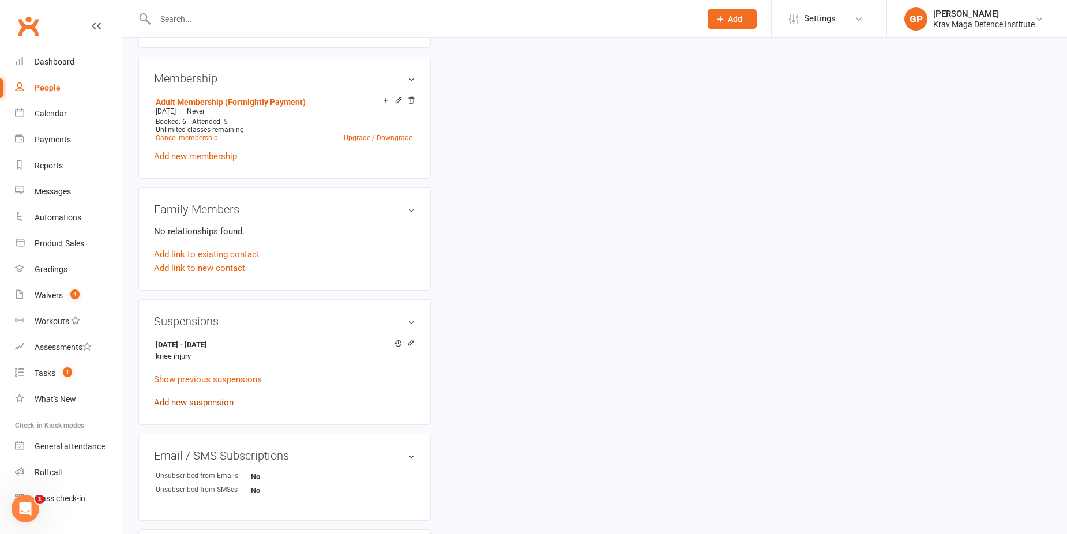
click at [201, 403] on link "Add new suspension" at bounding box center [194, 402] width 80 height 10
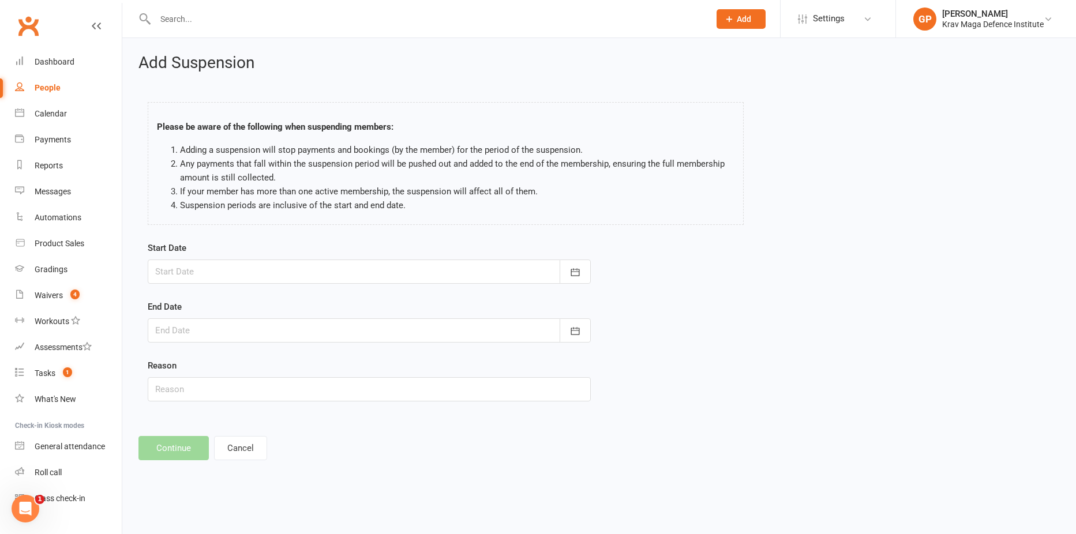
click at [333, 273] on div at bounding box center [369, 272] width 443 height 24
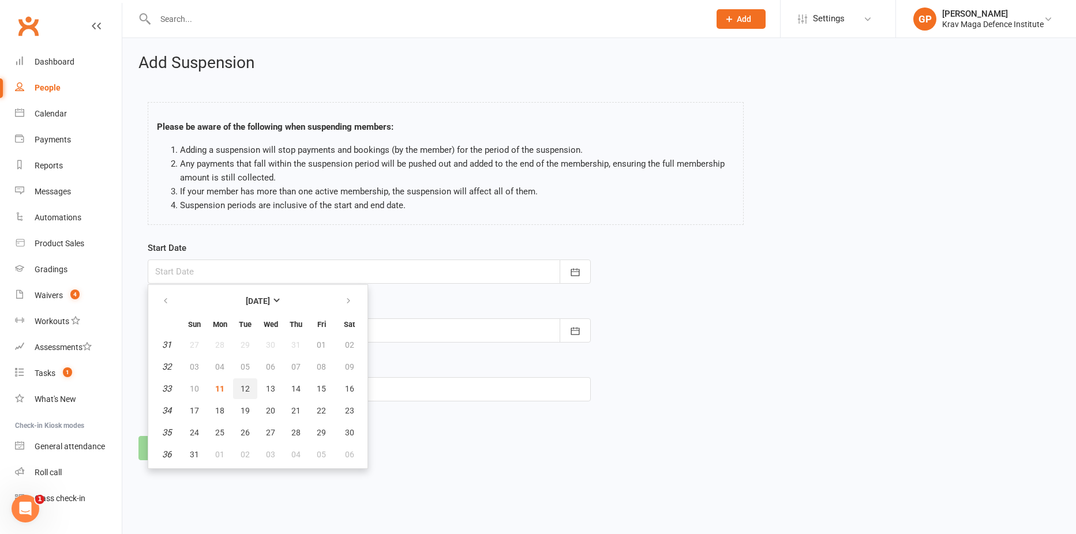
click at [250, 389] on button "12" at bounding box center [245, 388] width 24 height 21
type input "12 Aug 2025"
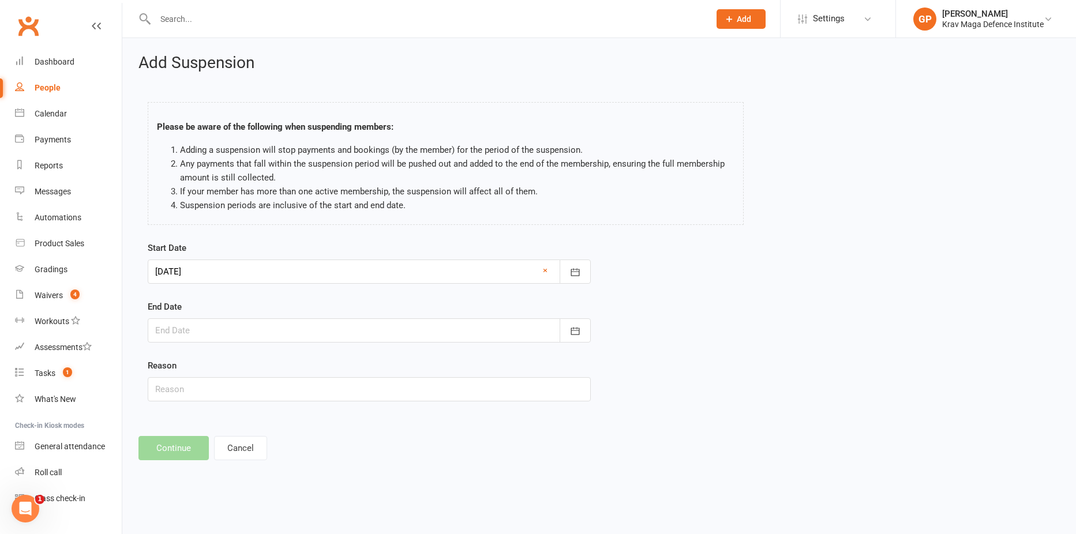
click at [204, 330] on div at bounding box center [369, 330] width 443 height 24
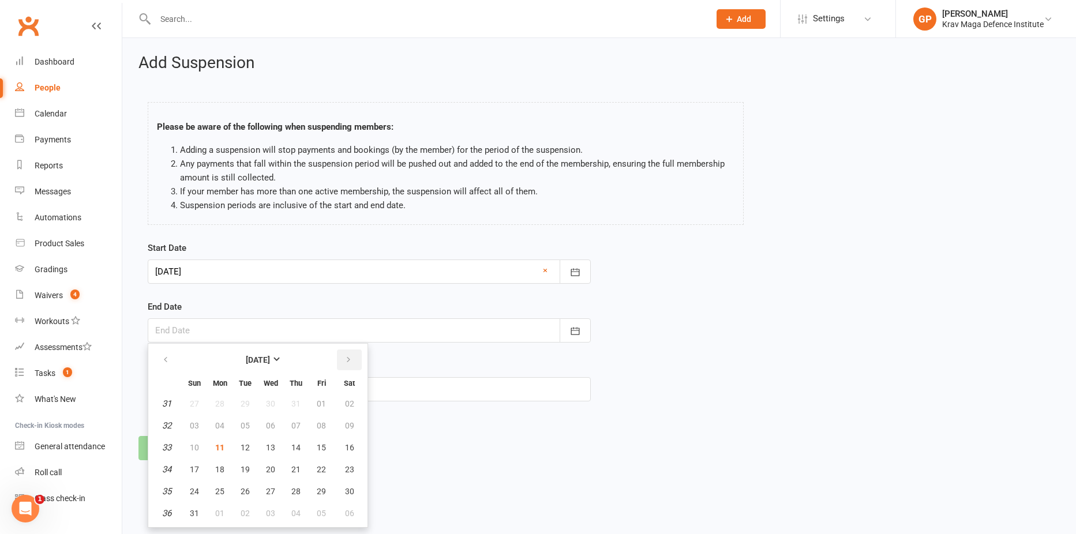
click at [352, 359] on button "button" at bounding box center [349, 359] width 25 height 21
click at [199, 420] on button "07" at bounding box center [194, 425] width 24 height 21
type input "07 Sep 2025"
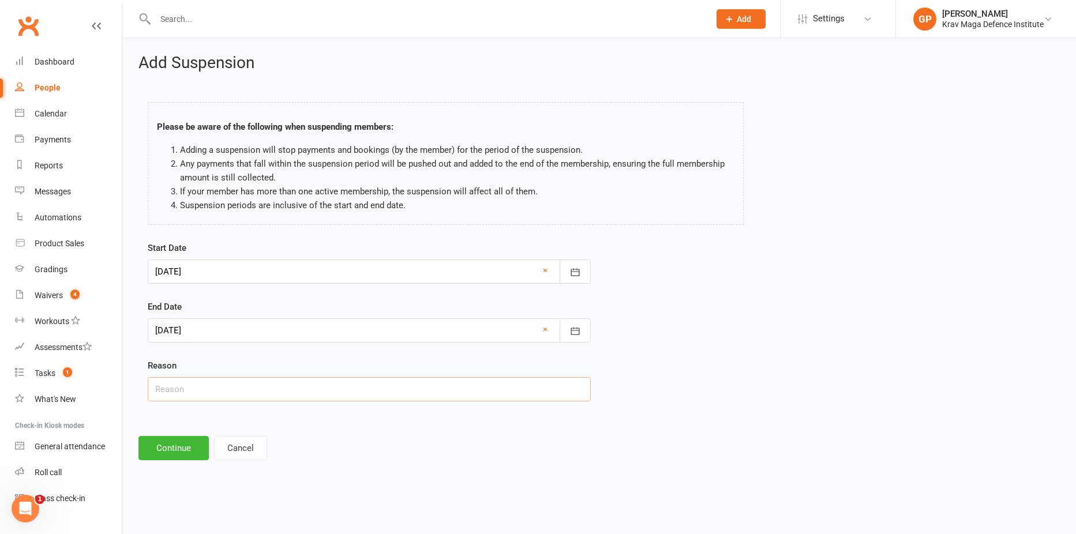
click at [192, 390] on input "text" at bounding box center [369, 389] width 443 height 24
type input "knee injury"
click at [189, 453] on button "Continue" at bounding box center [173, 448] width 70 height 24
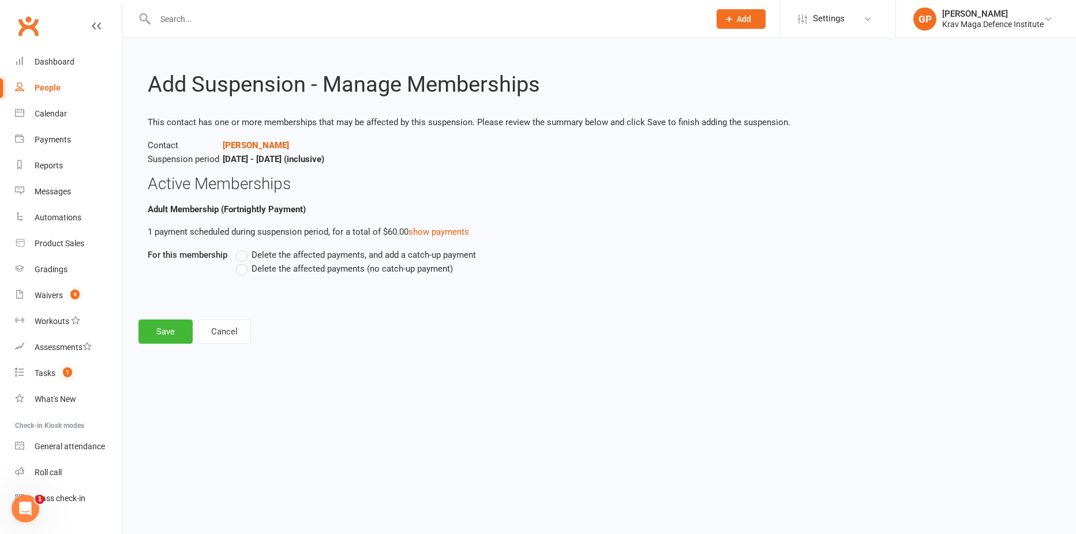
click at [240, 270] on label "Delete the affected payments (no catch-up payment)" at bounding box center [344, 269] width 217 height 14
click at [240, 262] on input "Delete the affected payments (no catch-up payment)" at bounding box center [239, 262] width 7 height 0
click at [156, 332] on button "Save" at bounding box center [165, 331] width 54 height 24
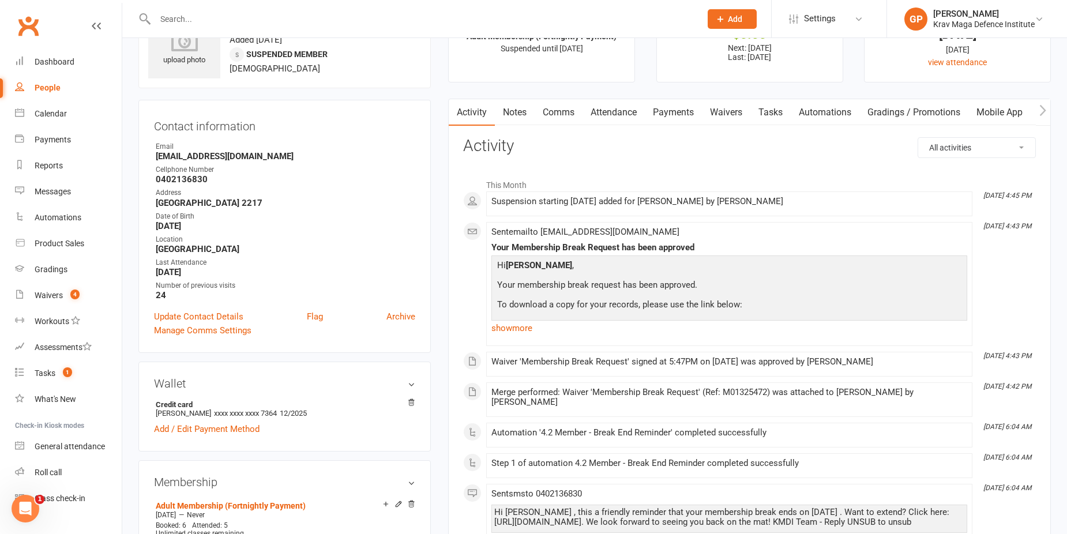
scroll to position [115, 0]
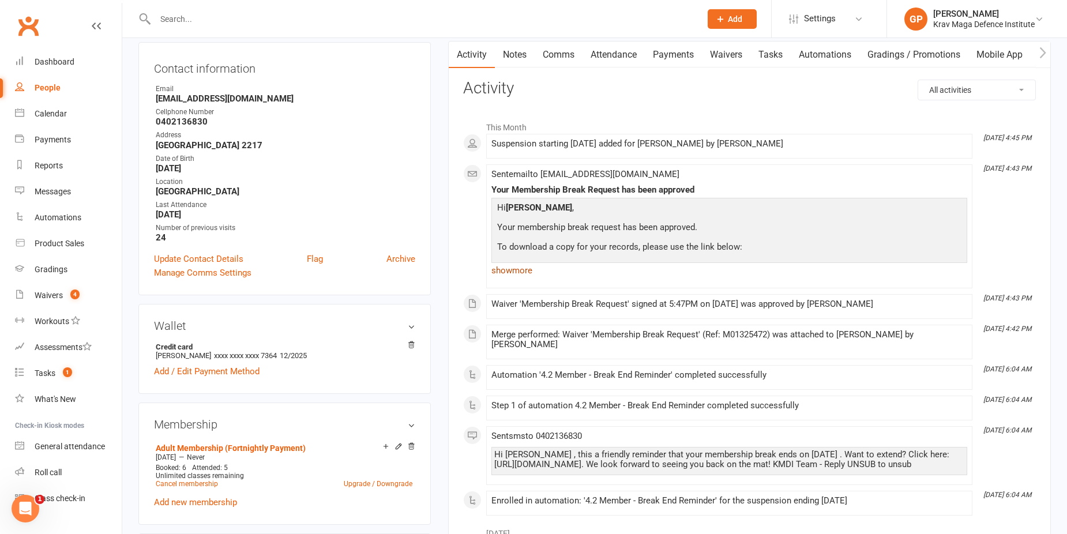
click at [514, 274] on link "show more" at bounding box center [729, 270] width 476 height 16
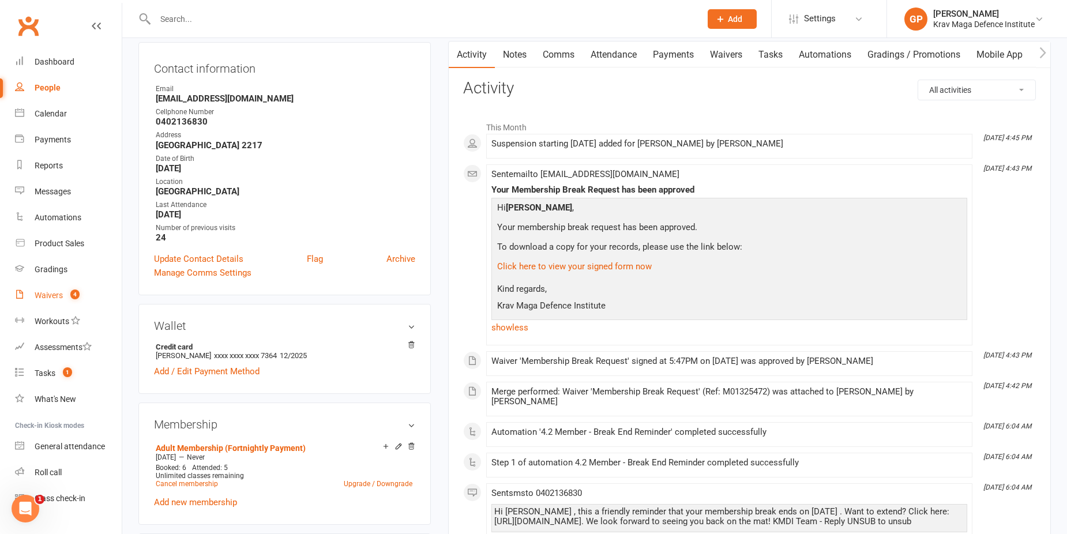
click at [62, 299] on div "Waivers" at bounding box center [49, 295] width 28 height 9
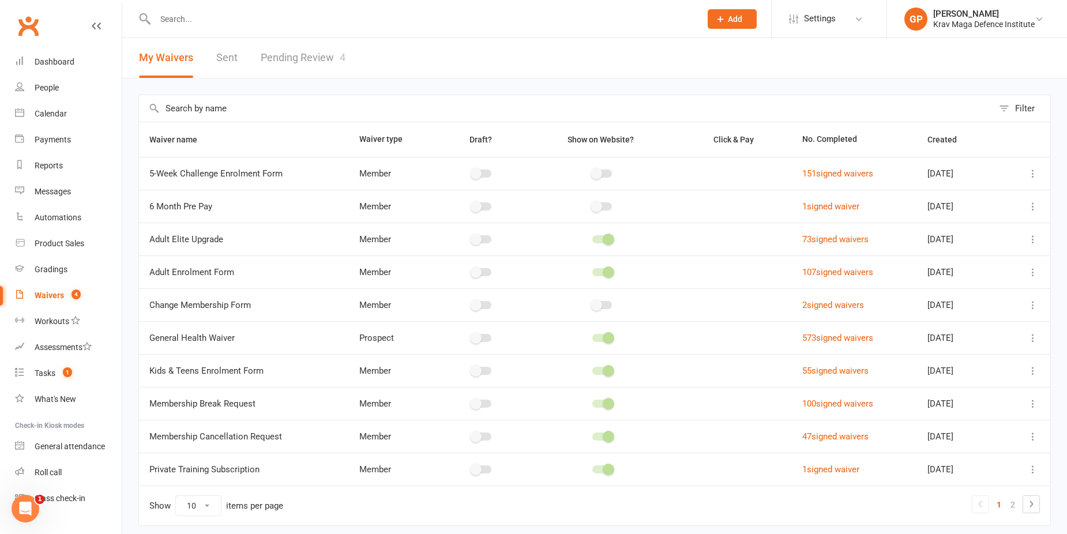
click at [294, 58] on link "Pending Review 4" at bounding box center [303, 58] width 85 height 40
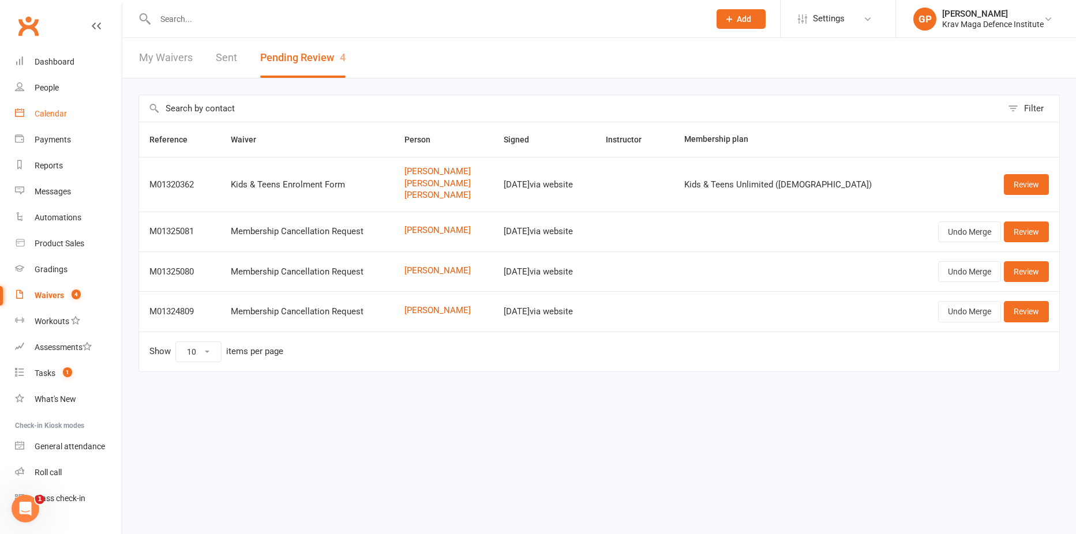
click at [61, 118] on div "Calendar" at bounding box center [51, 113] width 32 height 9
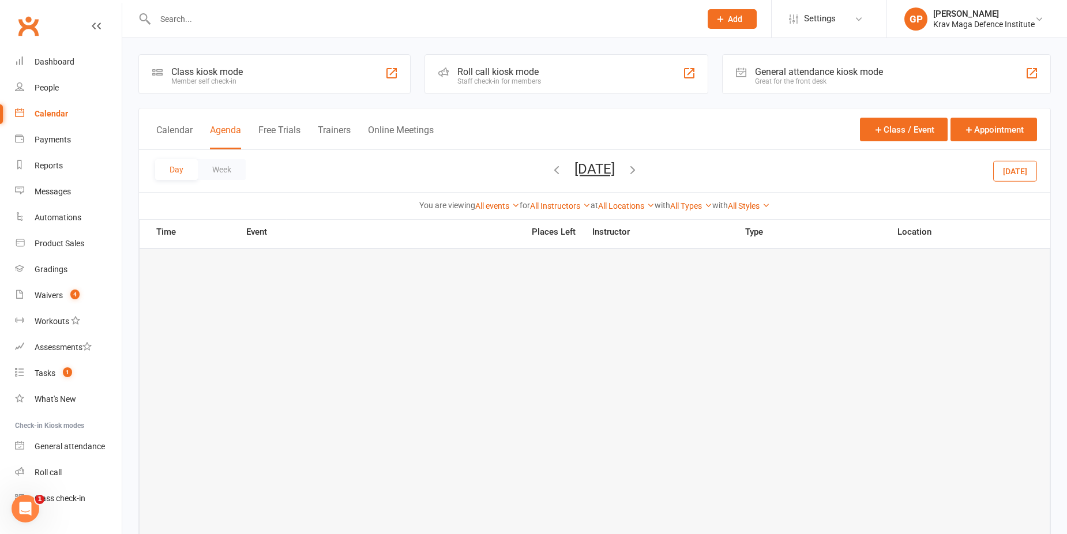
click at [1029, 167] on button "[DATE]" at bounding box center [1015, 170] width 44 height 21
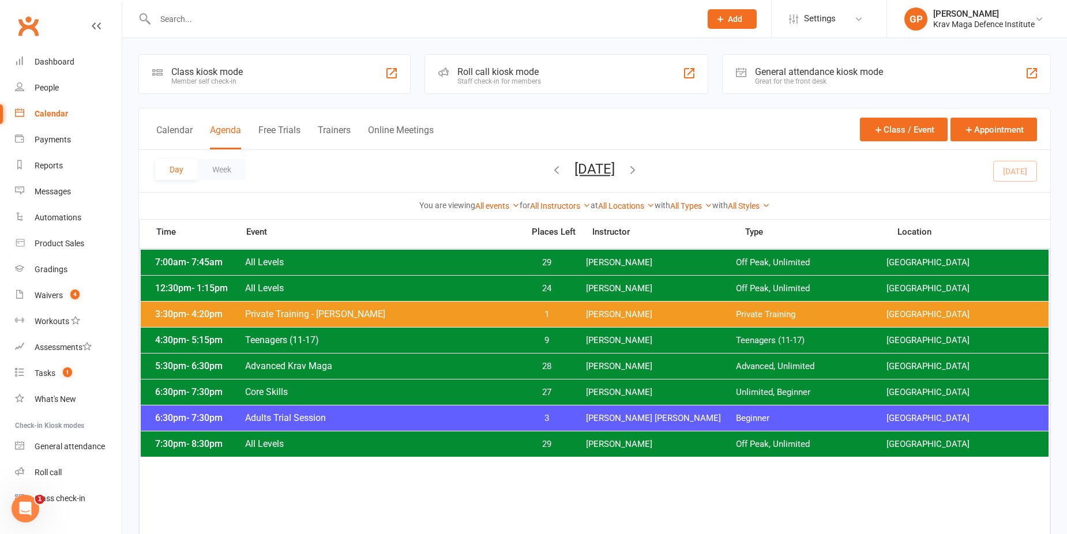
click at [314, 392] on span "Core Skills" at bounding box center [381, 391] width 272 height 11
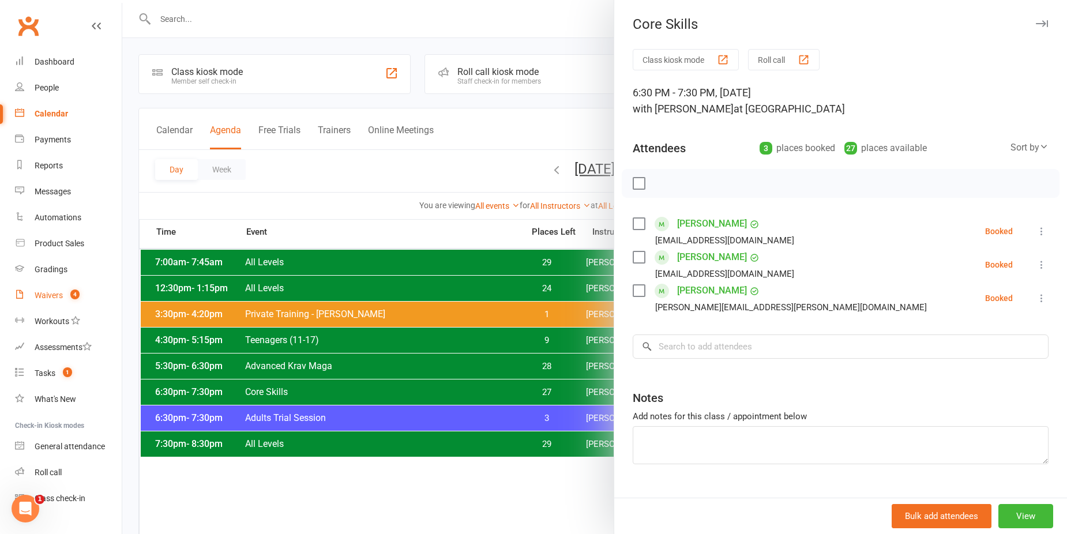
click at [46, 292] on div "Waivers" at bounding box center [49, 295] width 28 height 9
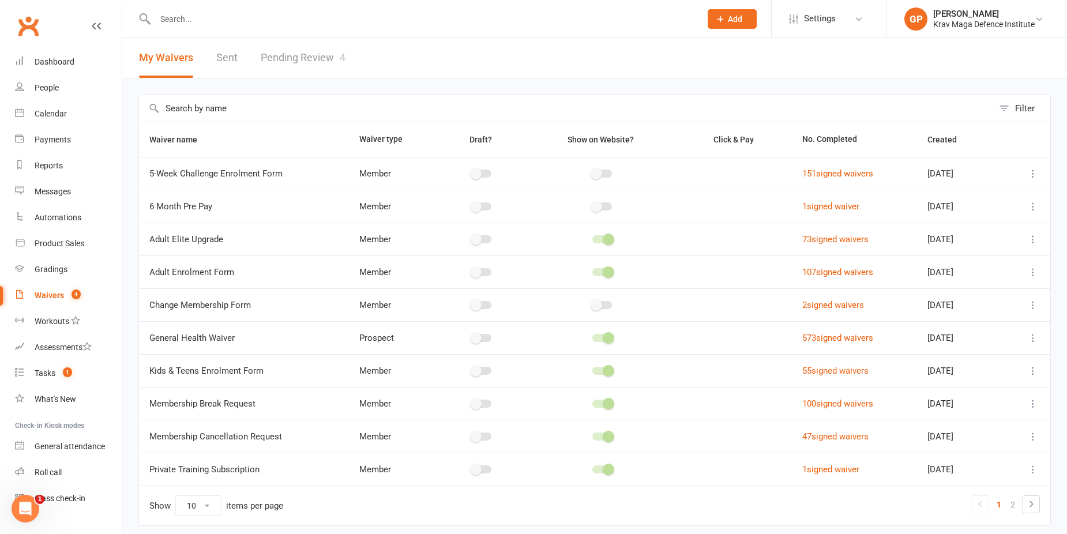
click at [274, 64] on link "Pending Review 4" at bounding box center [303, 58] width 85 height 40
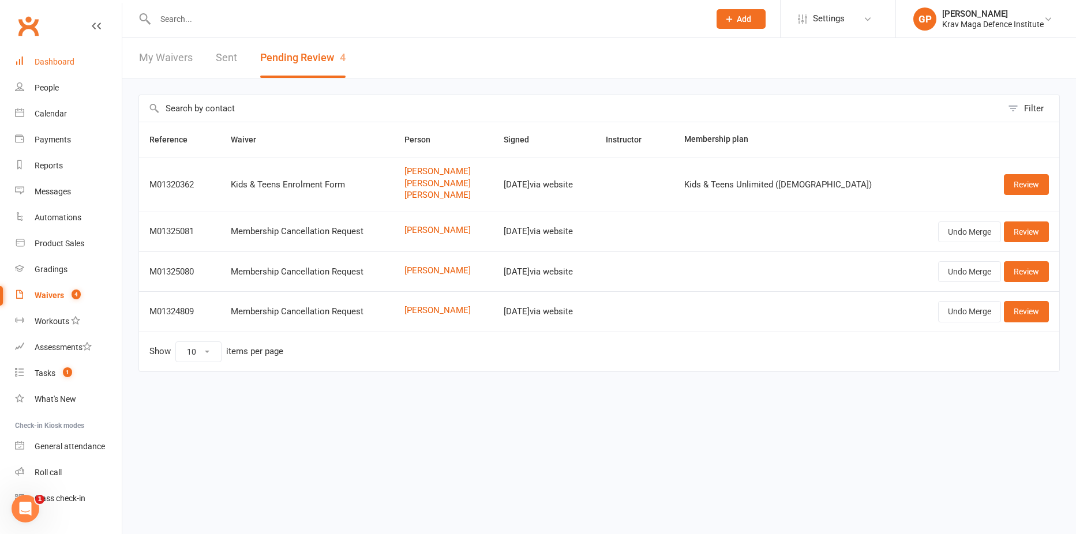
click at [65, 66] on div "Dashboard" at bounding box center [55, 61] width 40 height 9
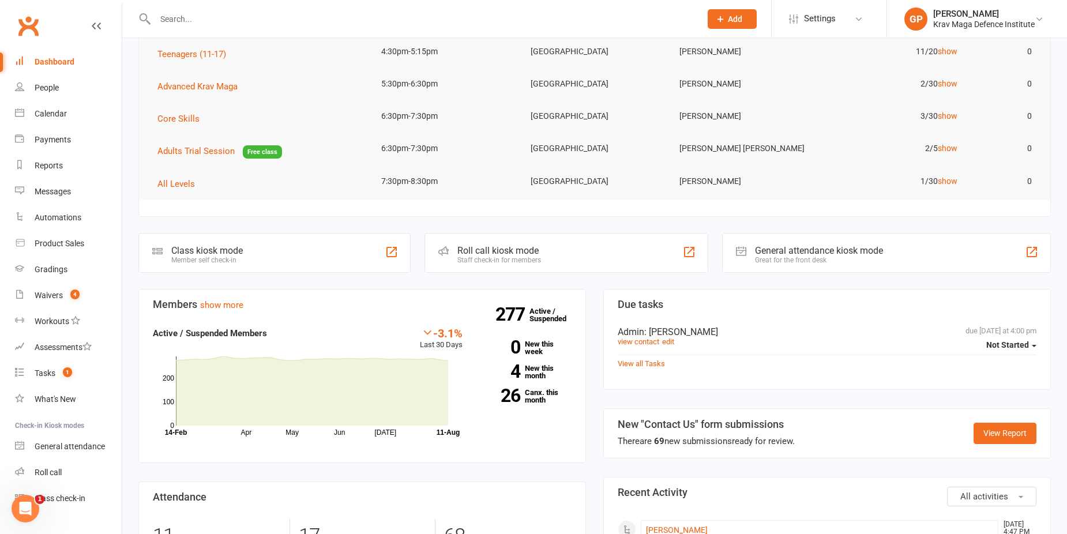
scroll to position [173, 0]
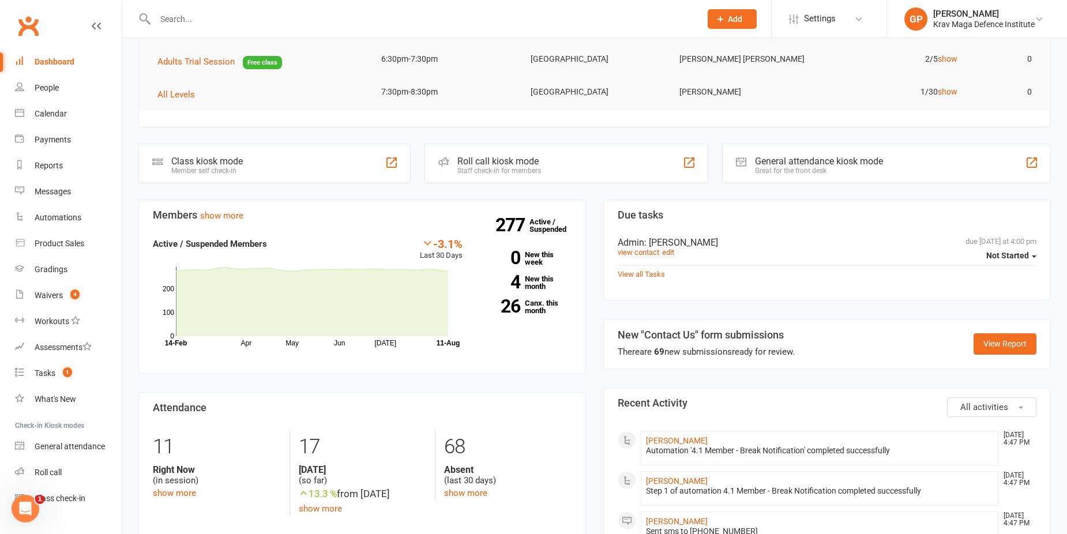
click at [1020, 332] on section "New "Contact Us" form submissions There are 69 new submissions ready for review…" at bounding box center [827, 344] width 448 height 50
click at [1020, 338] on link "View Report" at bounding box center [1004, 343] width 63 height 21
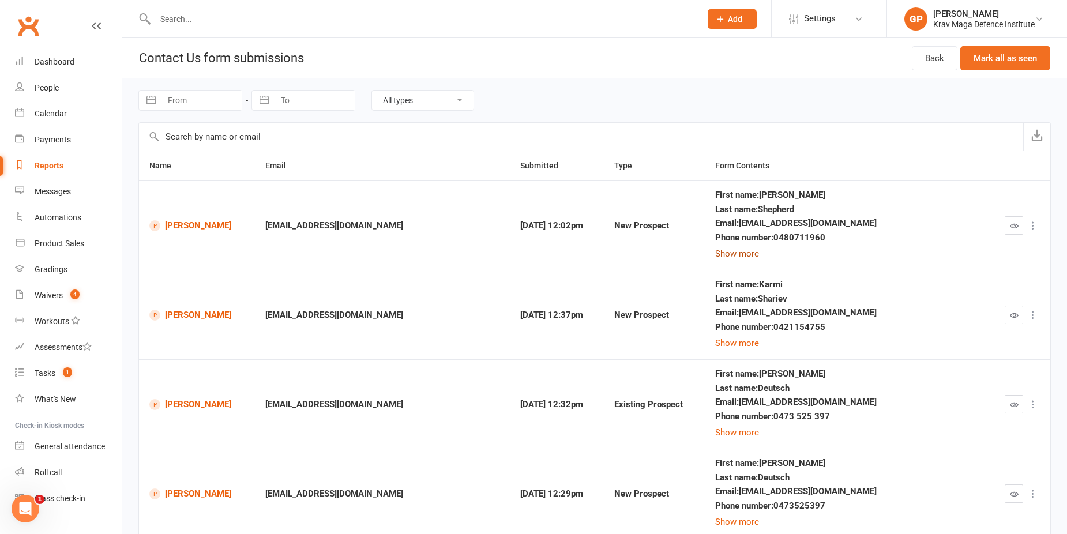
click at [759, 252] on button "Show more" at bounding box center [737, 254] width 44 height 14
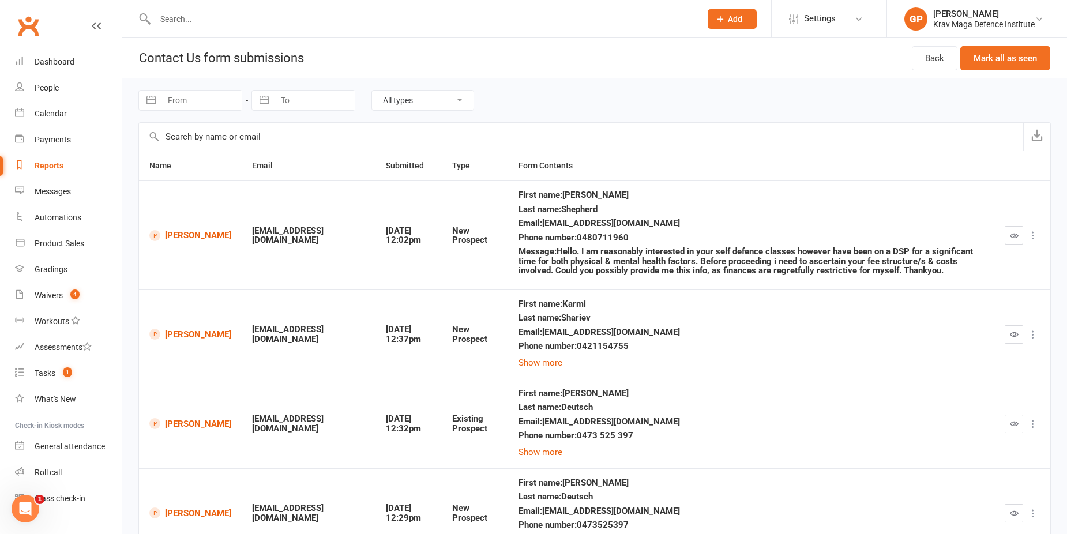
click at [1015, 233] on icon "button" at bounding box center [1014, 235] width 9 height 9
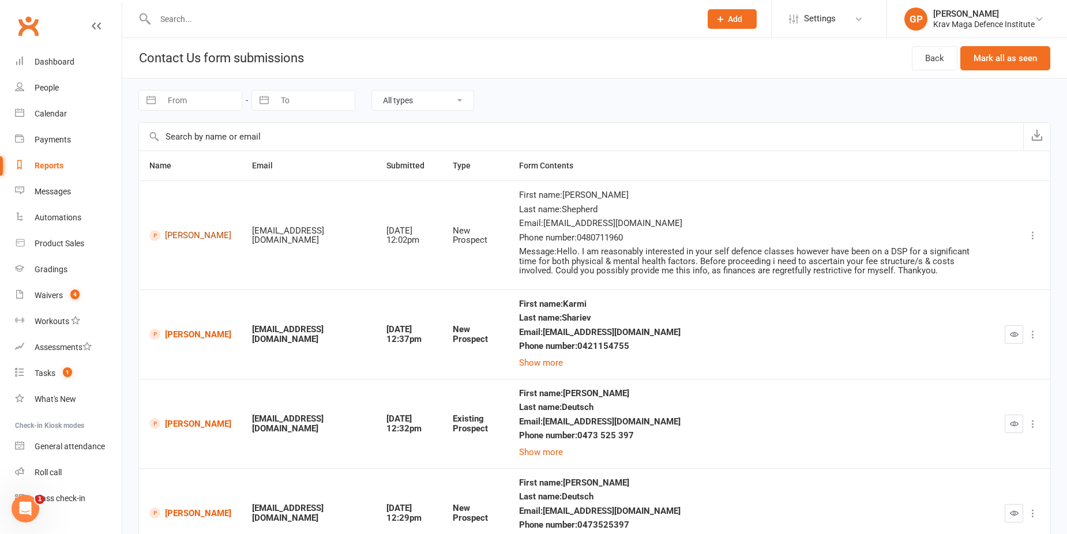
click at [179, 230] on link "Jamie Shepherd" at bounding box center [190, 235] width 82 height 11
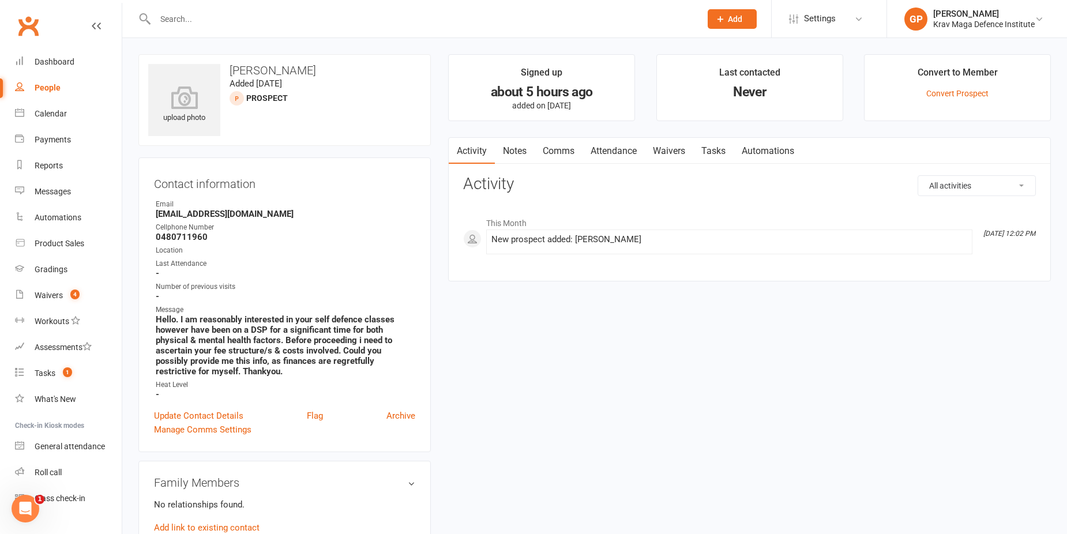
click at [569, 153] on link "Comms" at bounding box center [559, 151] width 48 height 27
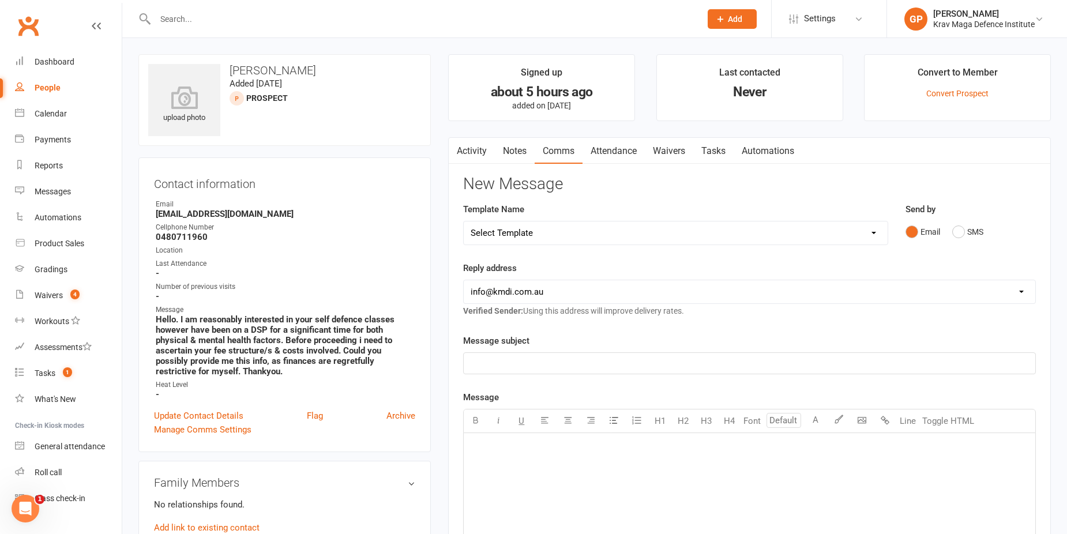
click at [670, 236] on select "Select Template [Email] Confirm Cancellation [SMS] Suspension confirmation [SMS…" at bounding box center [676, 232] width 424 height 23
select select "11"
click at [464, 221] on select "Select Template [Email] Confirm Cancellation [SMS] Suspension confirmation [SMS…" at bounding box center [676, 232] width 424 height 23
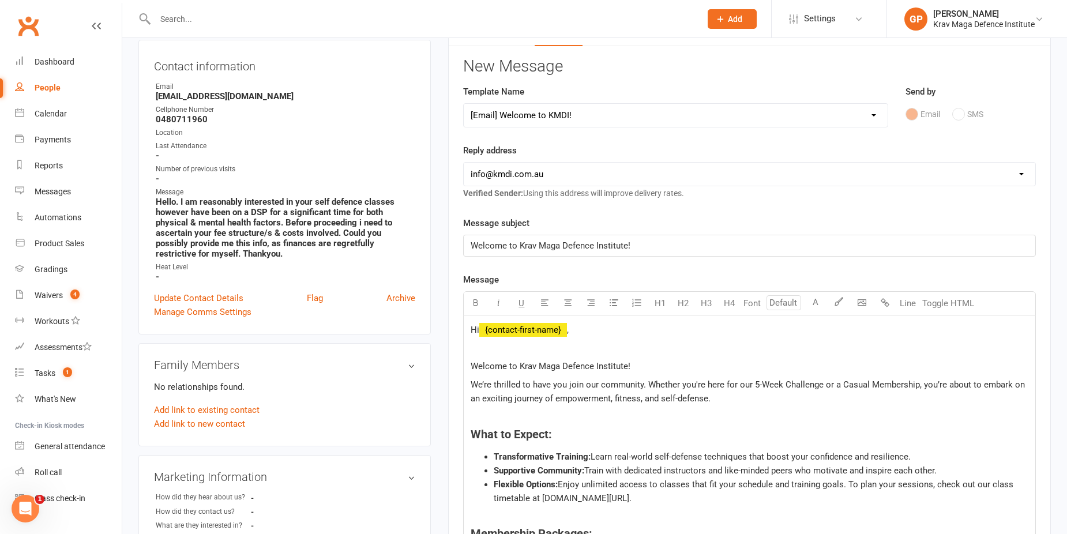
scroll to position [288, 0]
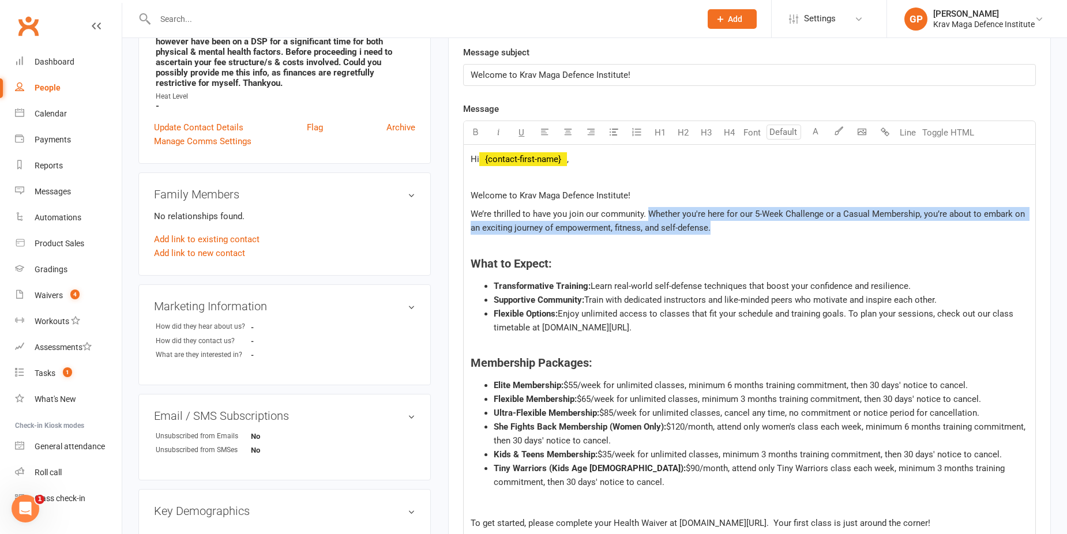
drag, startPoint x: 747, startPoint y: 224, endPoint x: 648, endPoint y: 212, distance: 100.4
click at [648, 212] on p "We’re thrilled to have you join our community. Whether you're here for our 5-We…" at bounding box center [750, 221] width 558 height 28
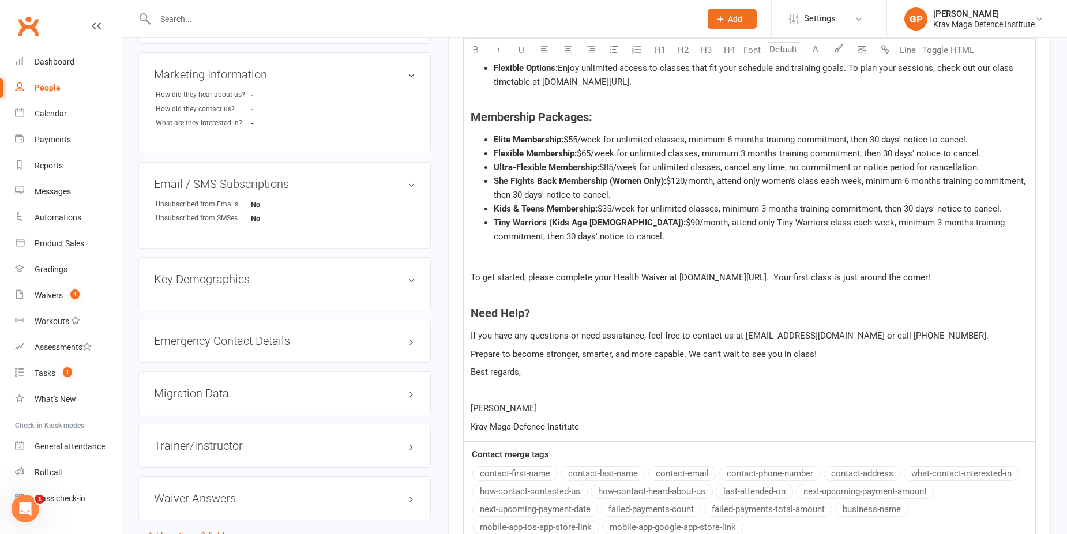
scroll to position [577, 0]
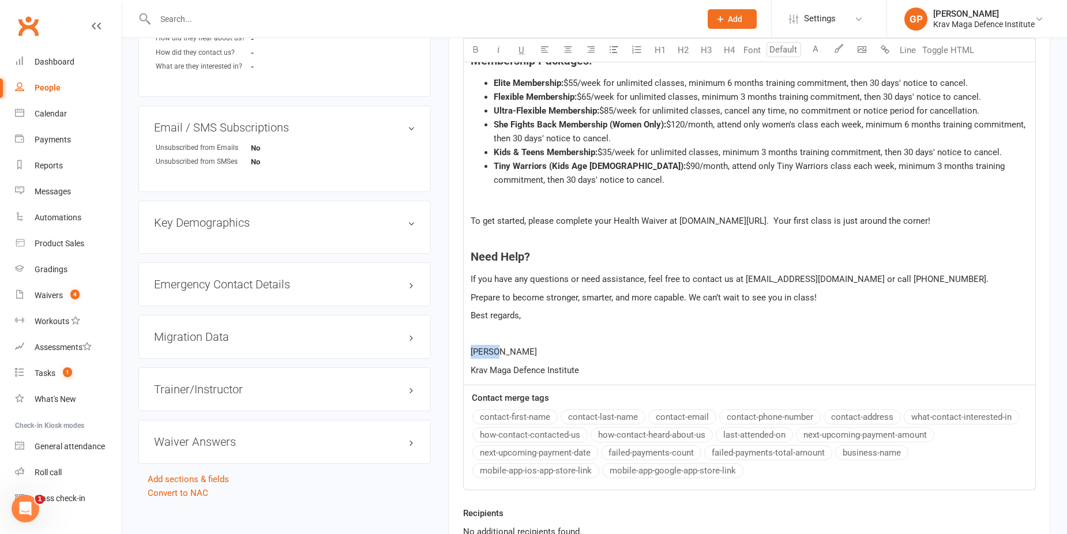
drag, startPoint x: 523, startPoint y: 351, endPoint x: 466, endPoint y: 352, distance: 57.1
click at [466, 352] on div "Hi ﻿ {contact-first-name} , Welcome to Krav Maga Defence Institute! We’re thril…" at bounding box center [749, 120] width 571 height 529
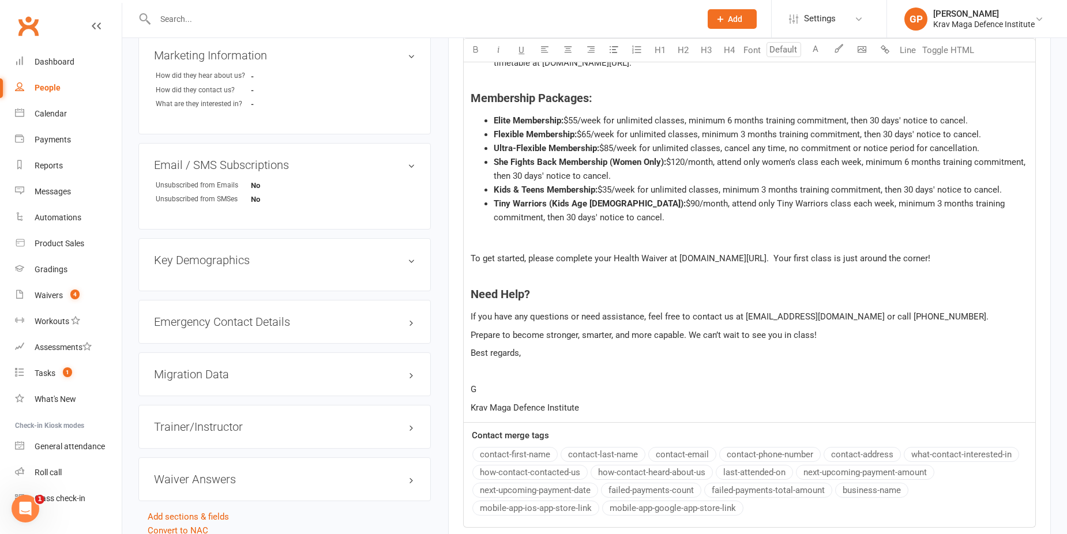
scroll to position [519, 0]
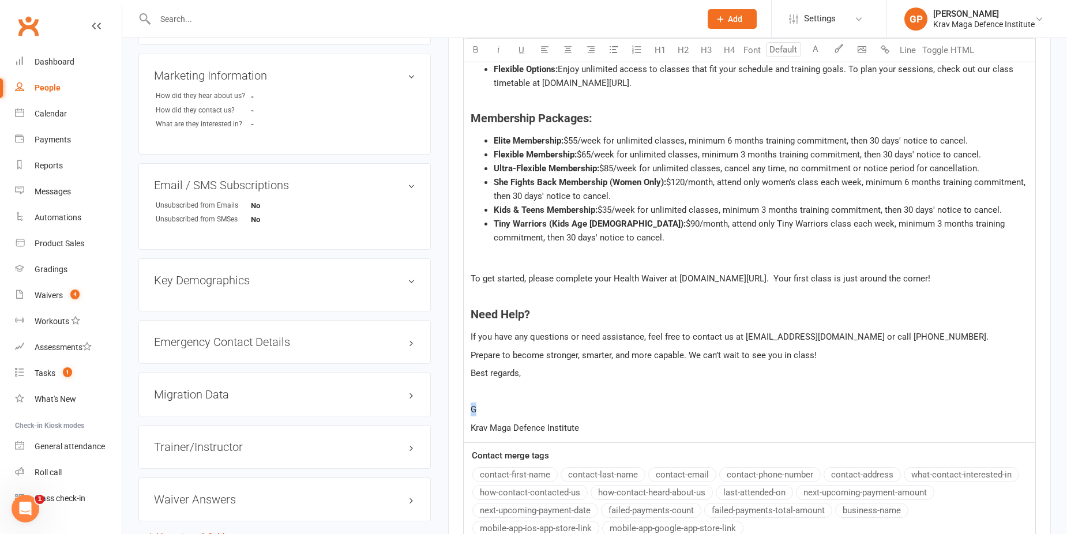
drag, startPoint x: 490, startPoint y: 405, endPoint x: 451, endPoint y: 414, distance: 39.7
click at [451, 414] on div "Activity Notes Comms Attendance Waivers Tasks Automations New Message Template …" at bounding box center [749, 136] width 603 height 1037
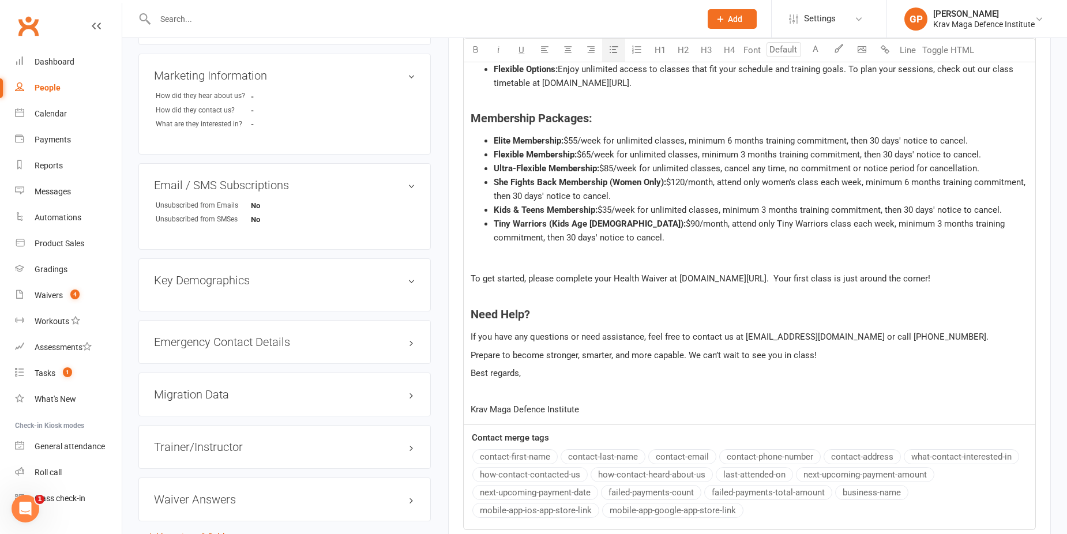
click at [601, 245] on ul "Elite Membership: $55/week for unlimited classes, minimum 6 months training com…" at bounding box center [750, 198] width 558 height 129
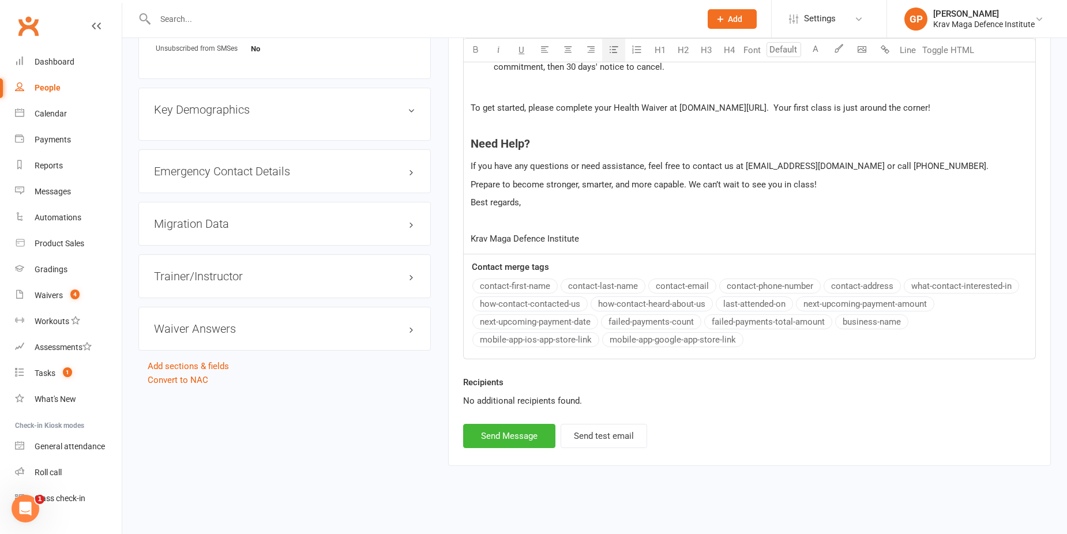
scroll to position [695, 0]
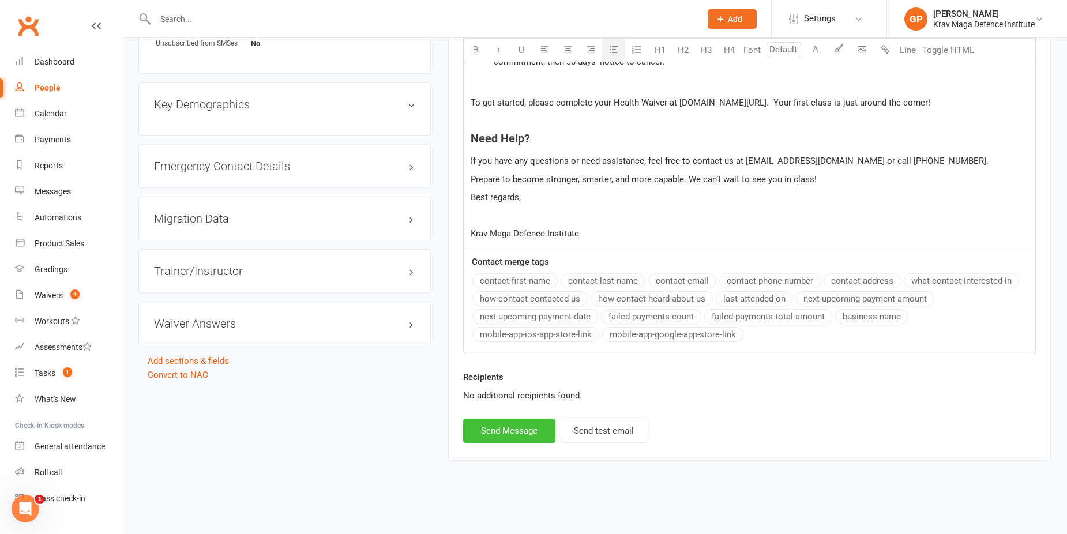
click at [486, 434] on button "Send Message" at bounding box center [509, 431] width 92 height 24
select select
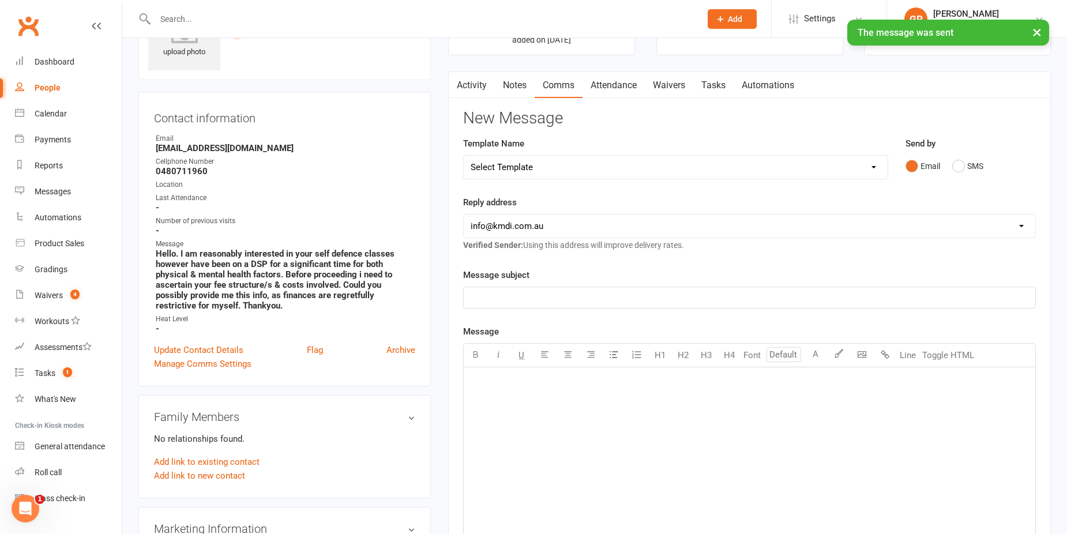
scroll to position [0, 0]
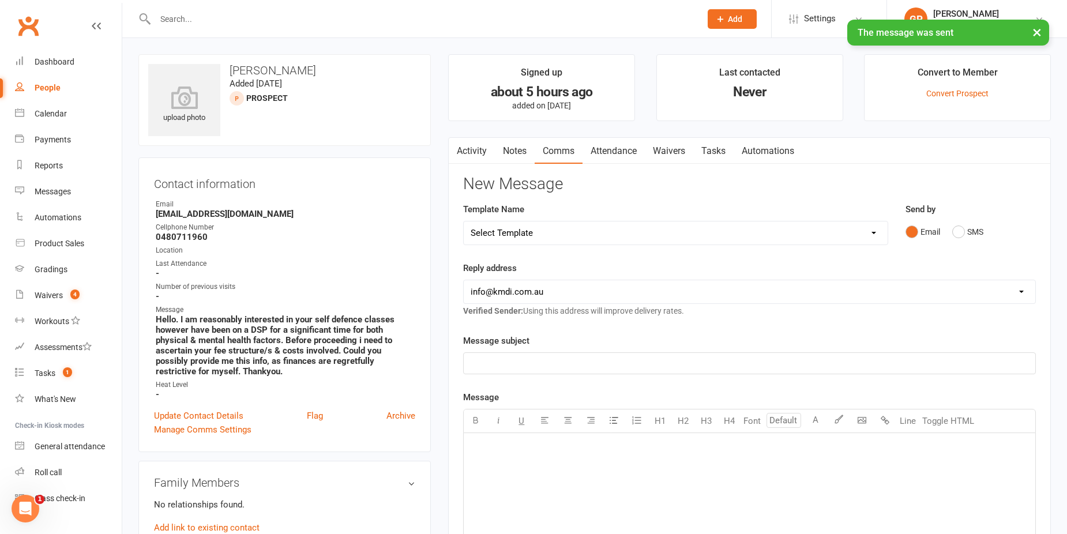
click at [485, 155] on link "Activity" at bounding box center [472, 151] width 46 height 27
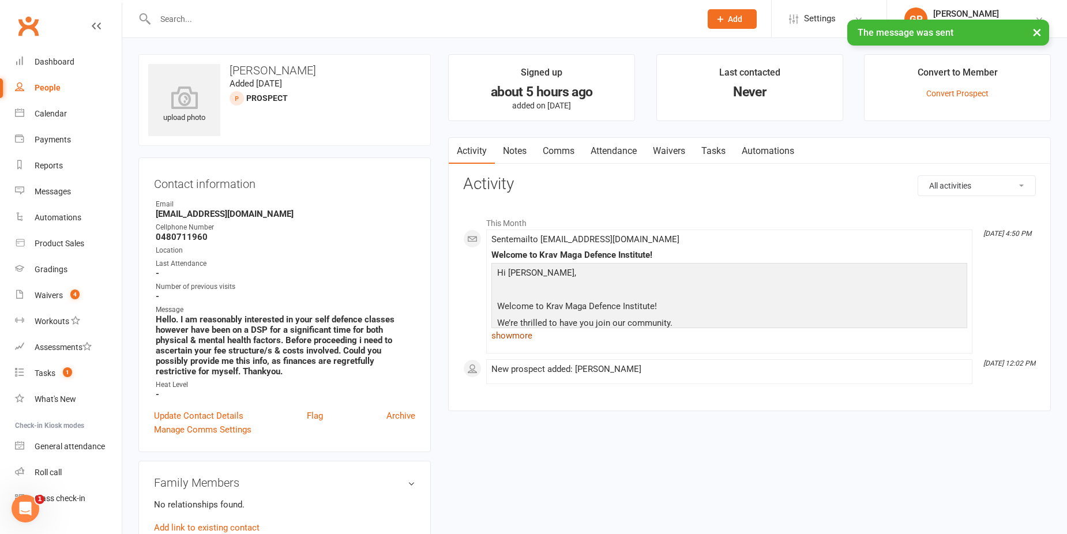
click at [519, 334] on link "show more" at bounding box center [729, 336] width 476 height 16
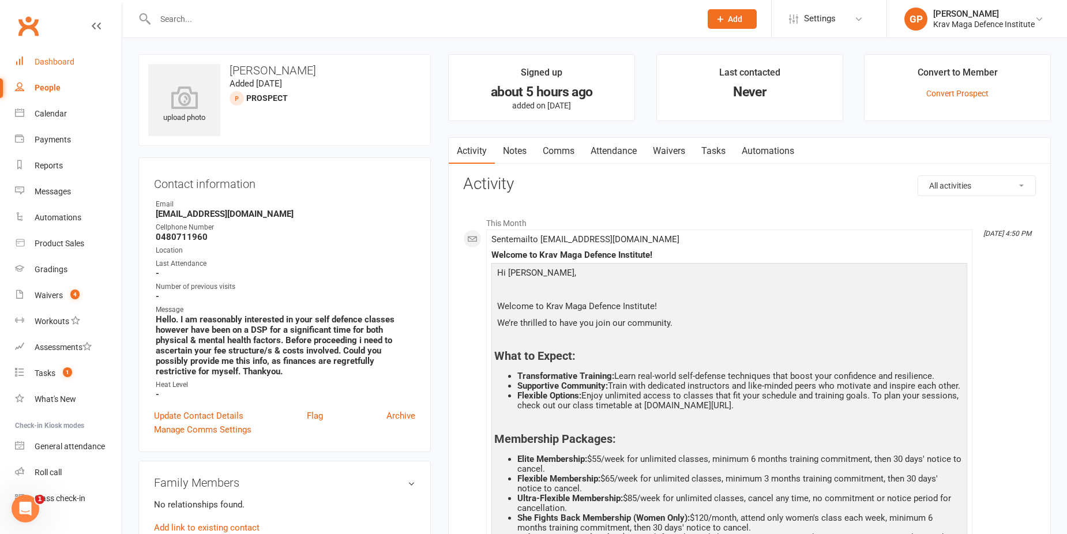
click at [59, 61] on div "Dashboard" at bounding box center [55, 61] width 40 height 9
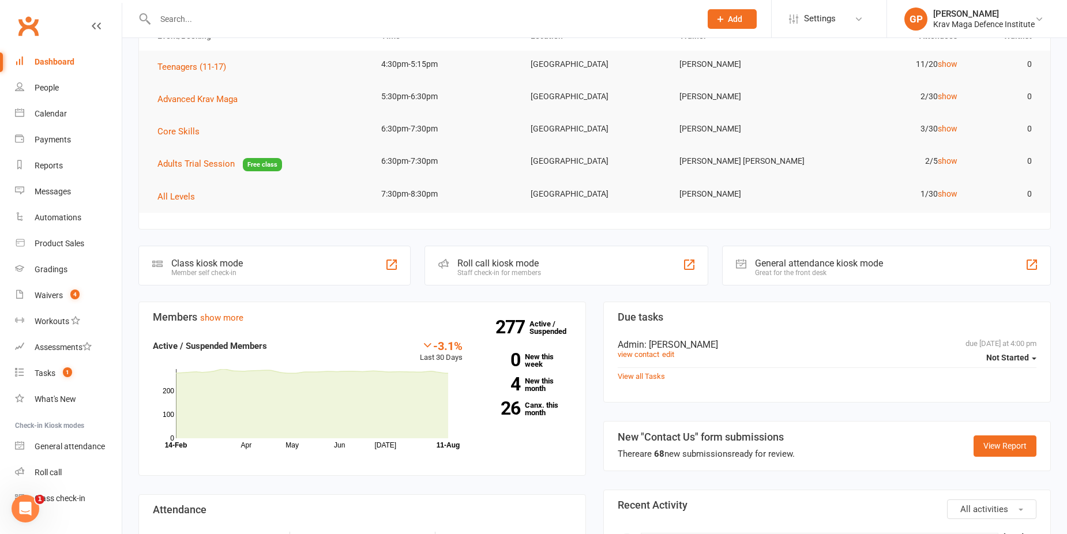
scroll to position [173, 0]
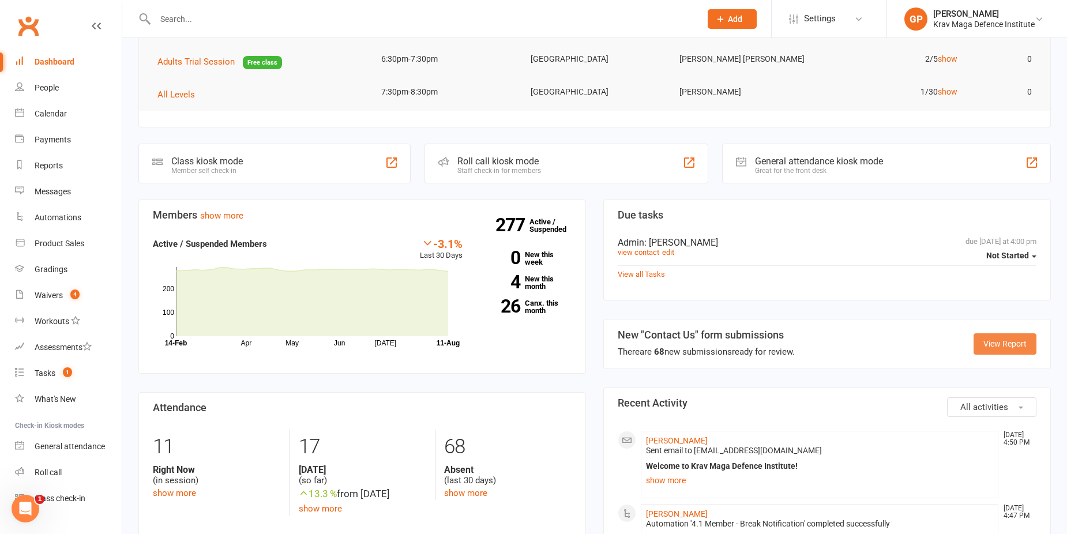
click at [1020, 342] on link "View Report" at bounding box center [1004, 343] width 63 height 21
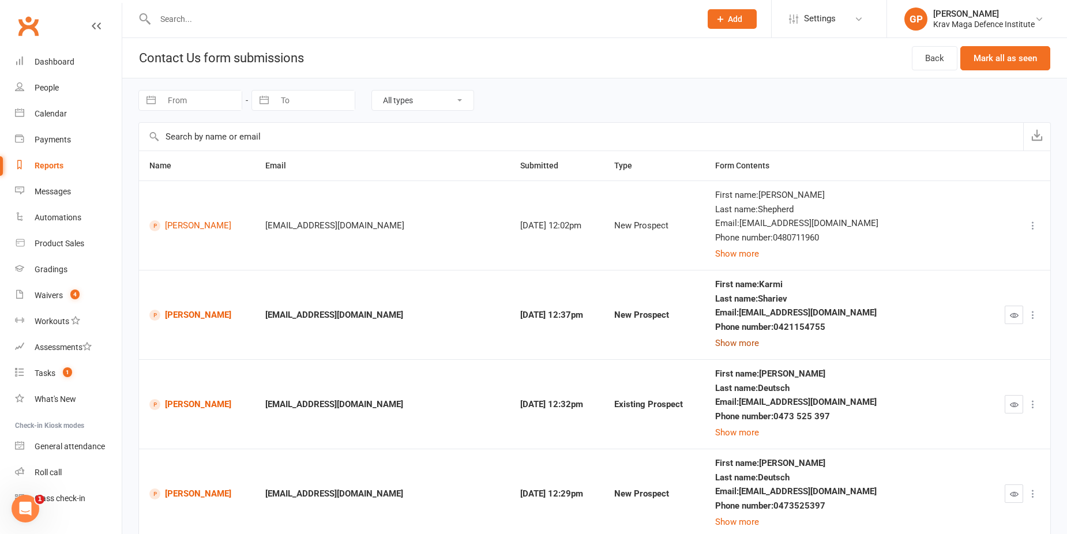
click at [759, 339] on button "Show more" at bounding box center [737, 343] width 44 height 14
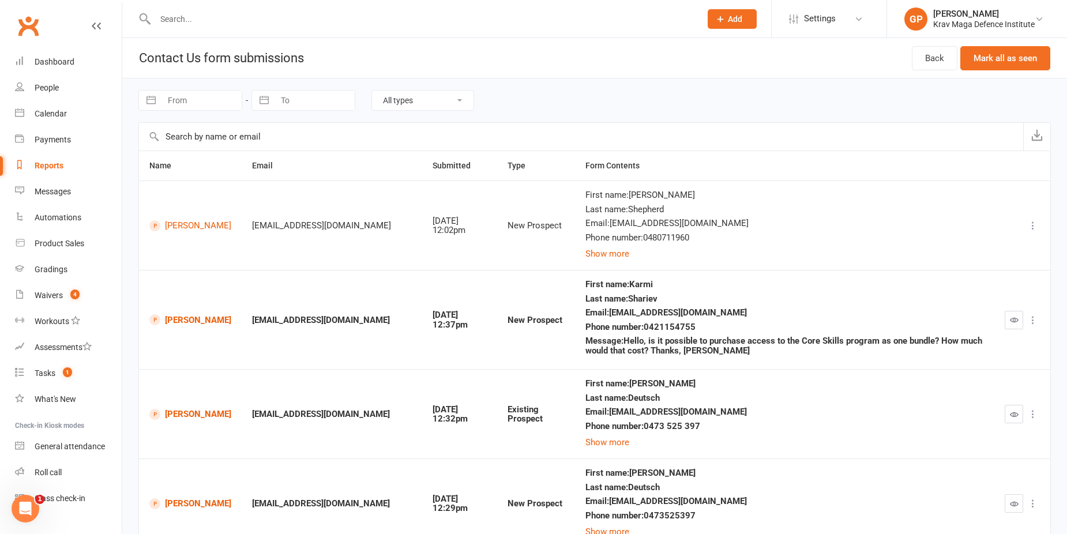
click at [1016, 319] on icon "button" at bounding box center [1014, 319] width 9 height 9
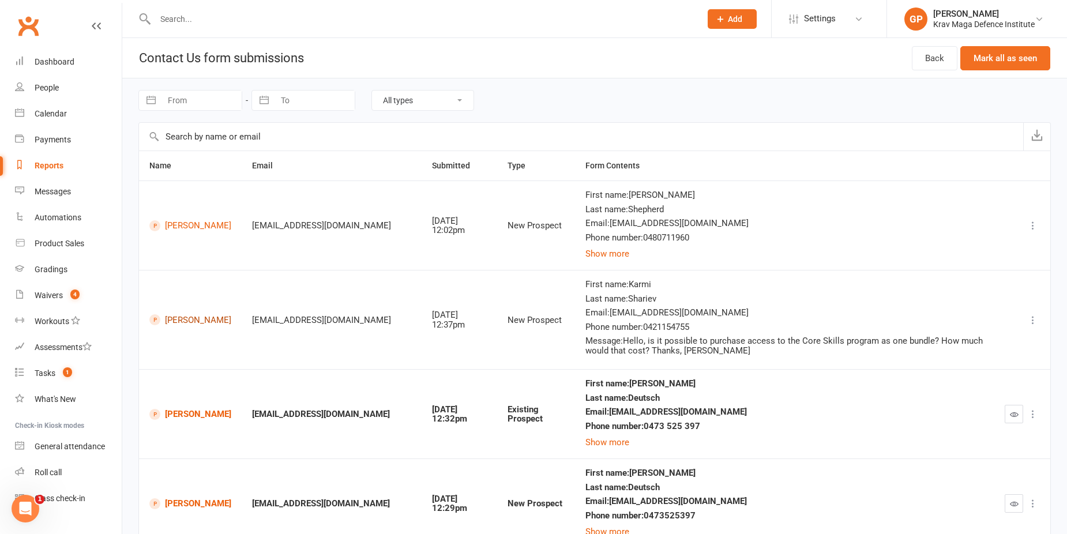
click at [194, 324] on link "Karmi Shariev" at bounding box center [190, 319] width 82 height 11
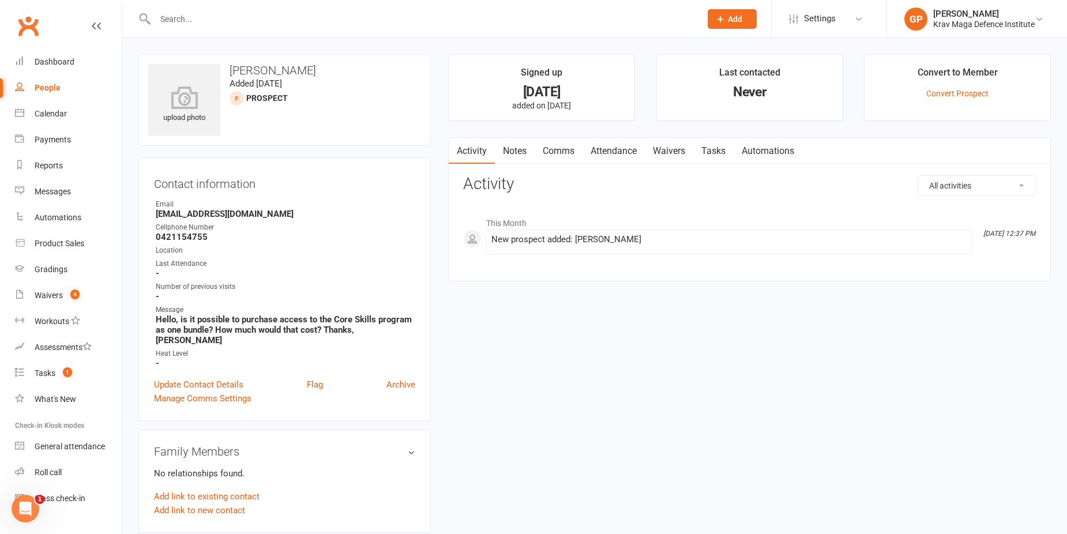
click at [528, 152] on link "Notes" at bounding box center [515, 151] width 40 height 27
click at [558, 150] on link "Comms" at bounding box center [559, 151] width 48 height 27
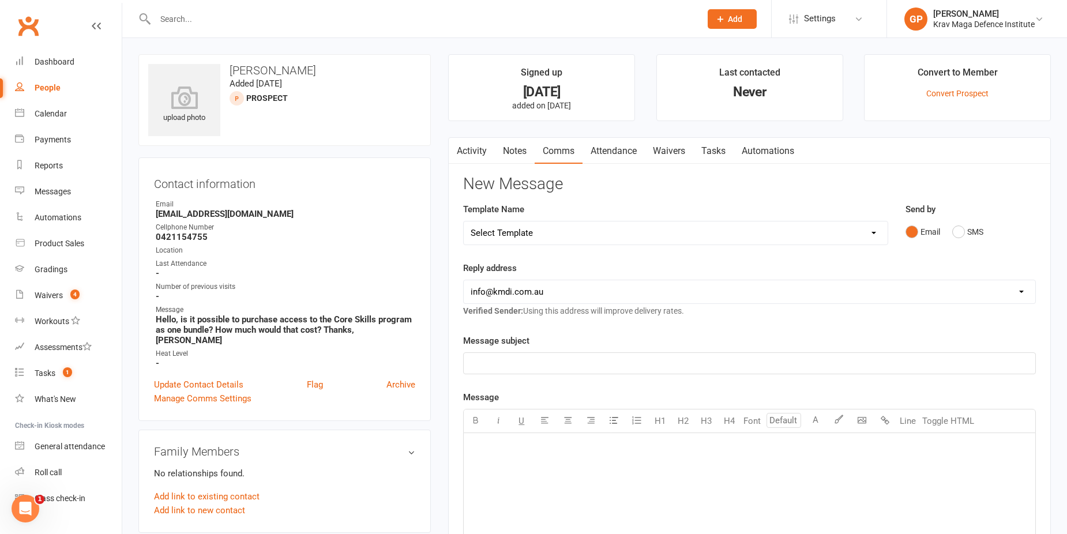
click at [666, 232] on select "Select Template [Email] Confirm Cancellation [SMS] Suspension confirmation [SMS…" at bounding box center [676, 232] width 424 height 23
select select "11"
click at [464, 221] on select "Select Template [Email] Confirm Cancellation [SMS] Suspension confirmation [SMS…" at bounding box center [676, 232] width 424 height 23
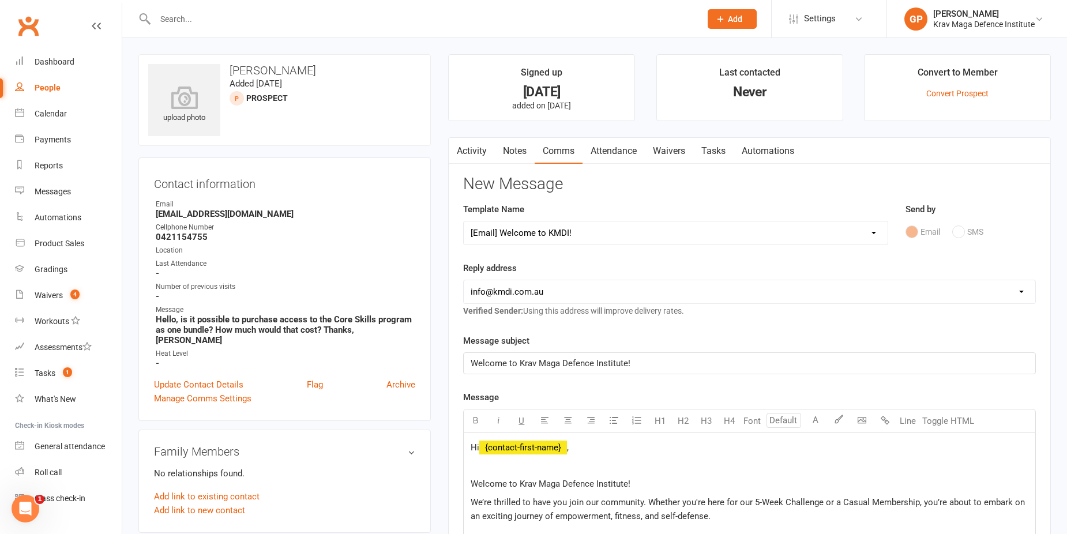
scroll to position [231, 0]
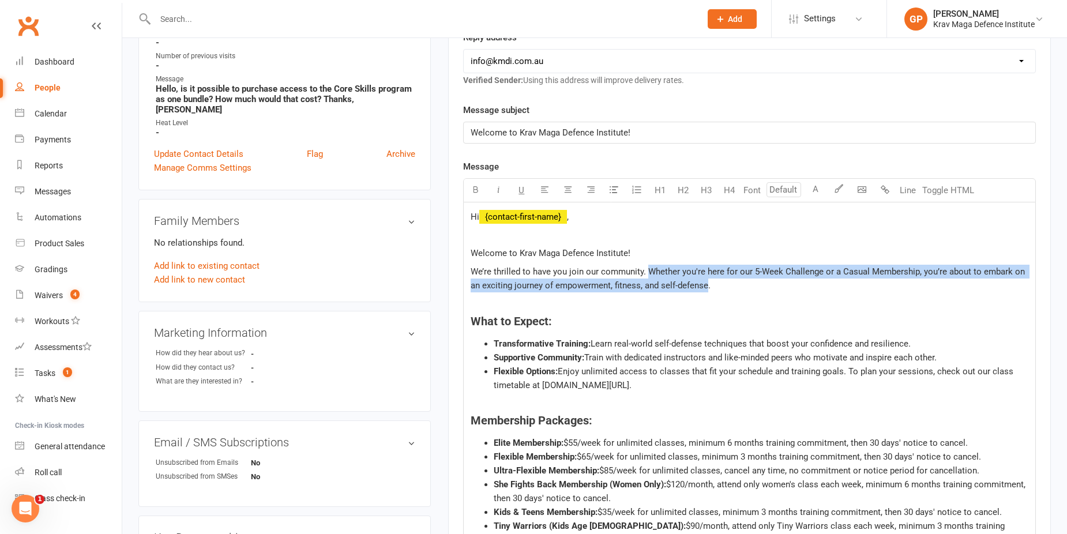
drag, startPoint x: 646, startPoint y: 270, endPoint x: 708, endPoint y: 285, distance: 63.5
click at [708, 285] on span "We’re thrilled to have you join our community. Whether you're here for our 5-We…" at bounding box center [749, 278] width 556 height 24
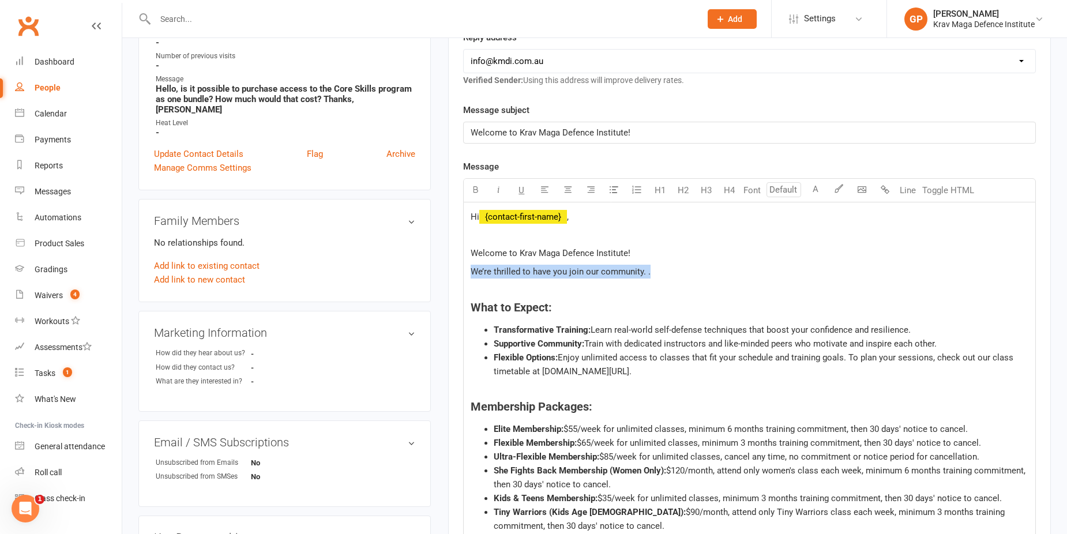
drag, startPoint x: 680, startPoint y: 276, endPoint x: 463, endPoint y: 268, distance: 217.0
click at [463, 268] on div "Hi ﻿ {contact-first-name} , Welcome to Krav Maga Defence Institute! We’re thril…" at bounding box center [749, 466] width 573 height 529
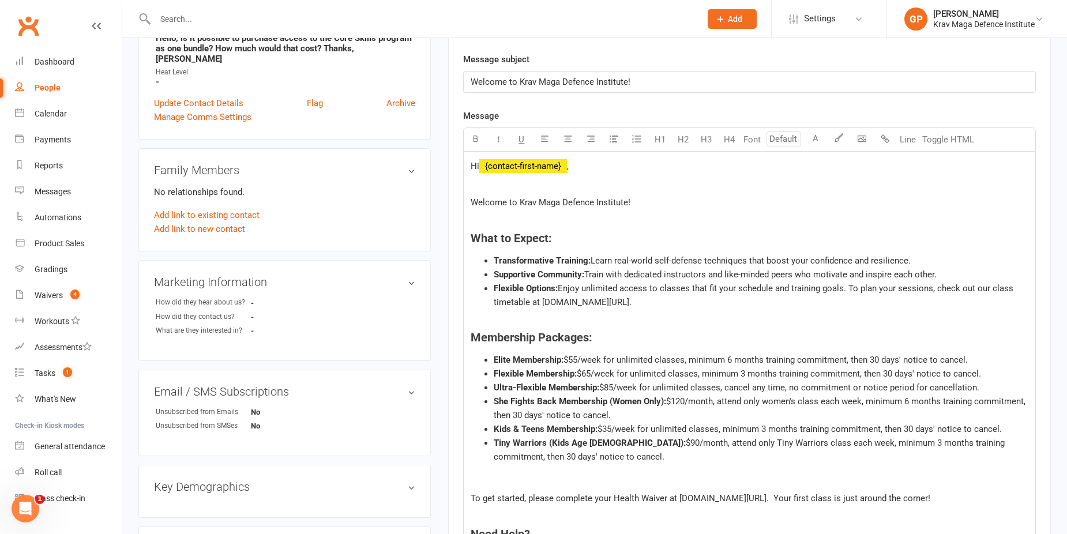
scroll to position [461, 0]
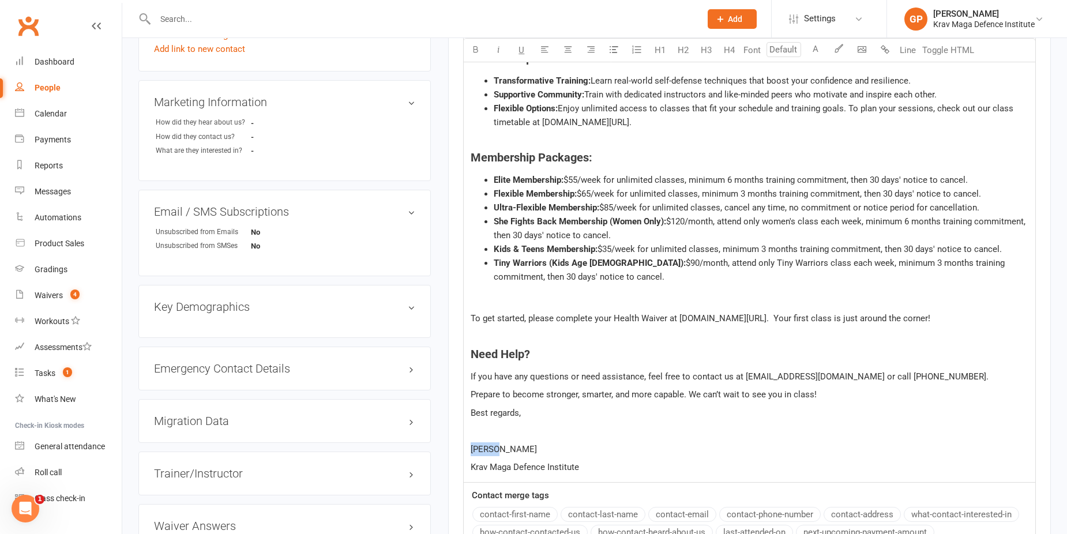
drag, startPoint x: 514, startPoint y: 444, endPoint x: 470, endPoint y: 448, distance: 44.0
click at [471, 448] on p "Rachel" at bounding box center [750, 449] width 558 height 14
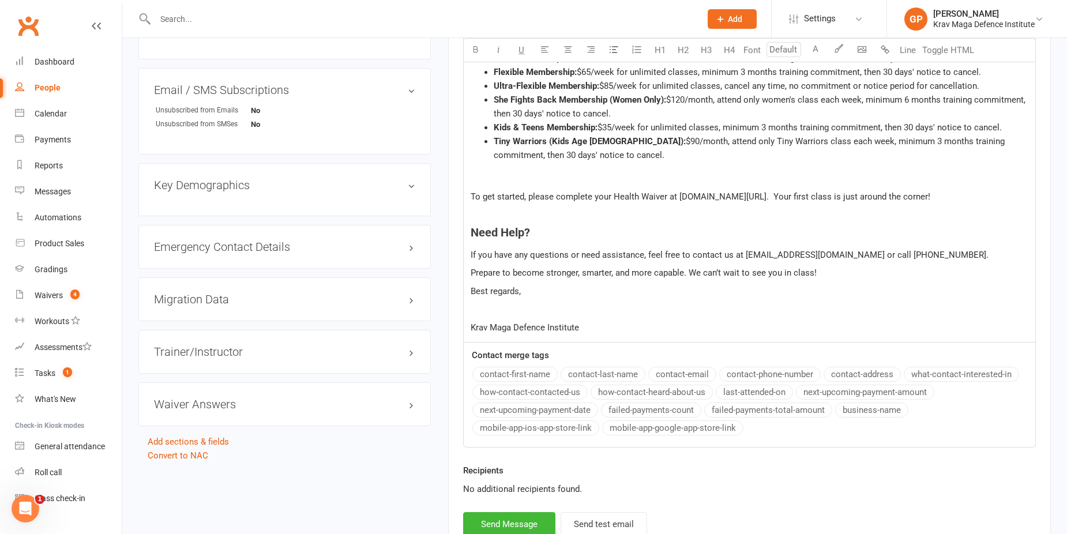
scroll to position [677, 0]
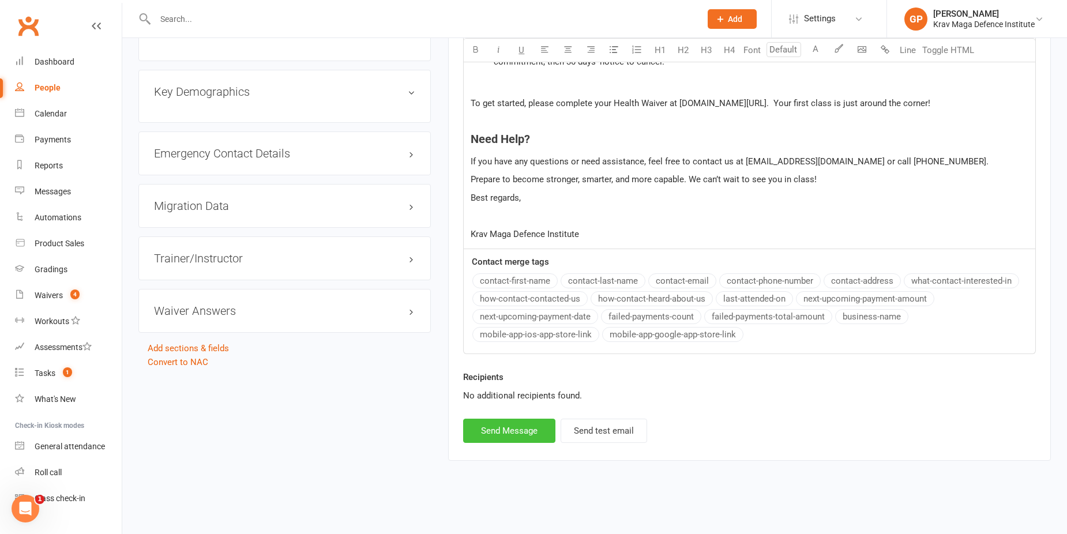
click at [516, 429] on button "Send Message" at bounding box center [509, 431] width 92 height 24
select select
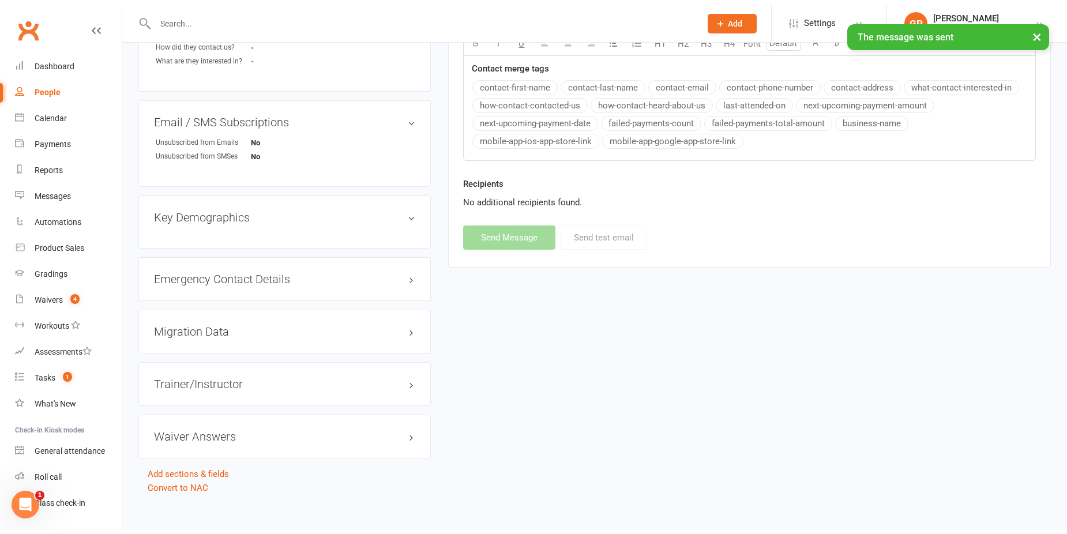
scroll to position [547, 0]
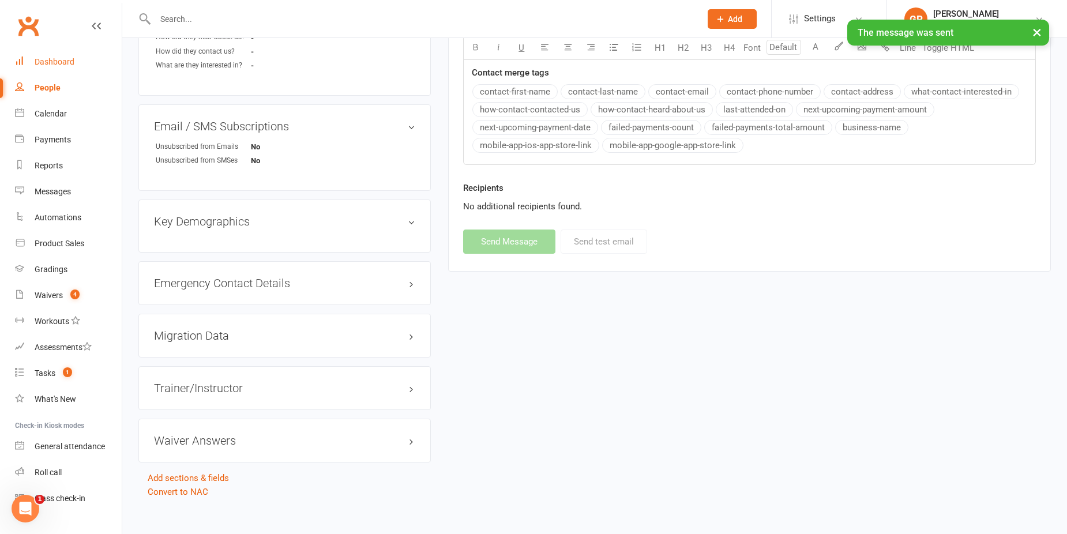
click at [80, 59] on link "Dashboard" at bounding box center [68, 62] width 107 height 26
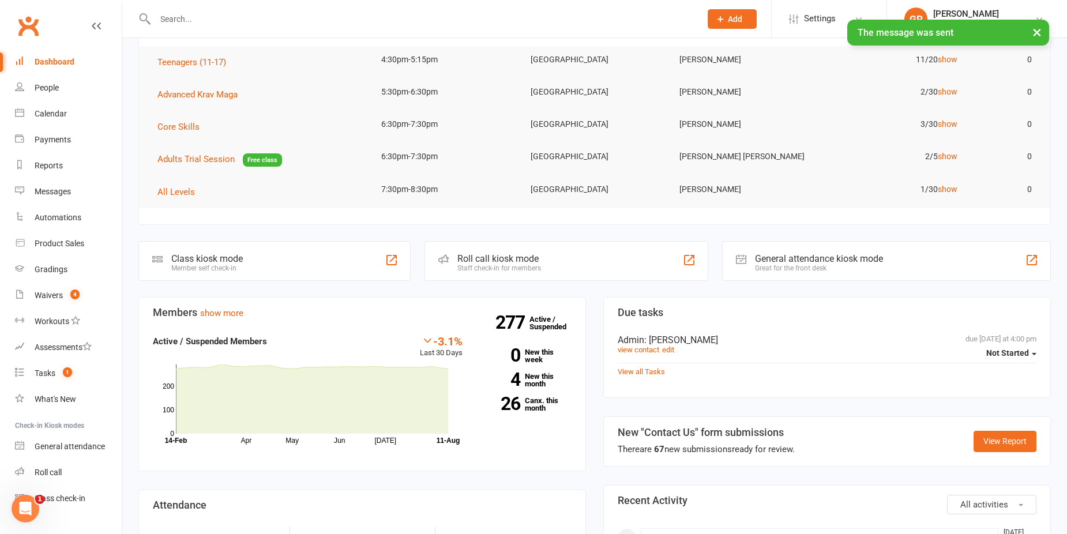
scroll to position [231, 0]
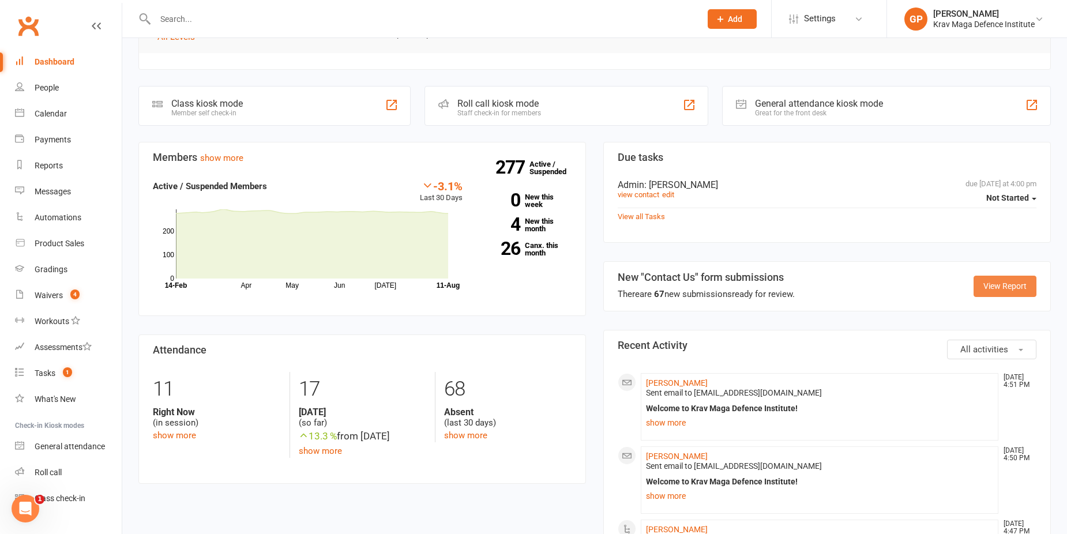
click at [995, 291] on link "View Report" at bounding box center [1004, 286] width 63 height 21
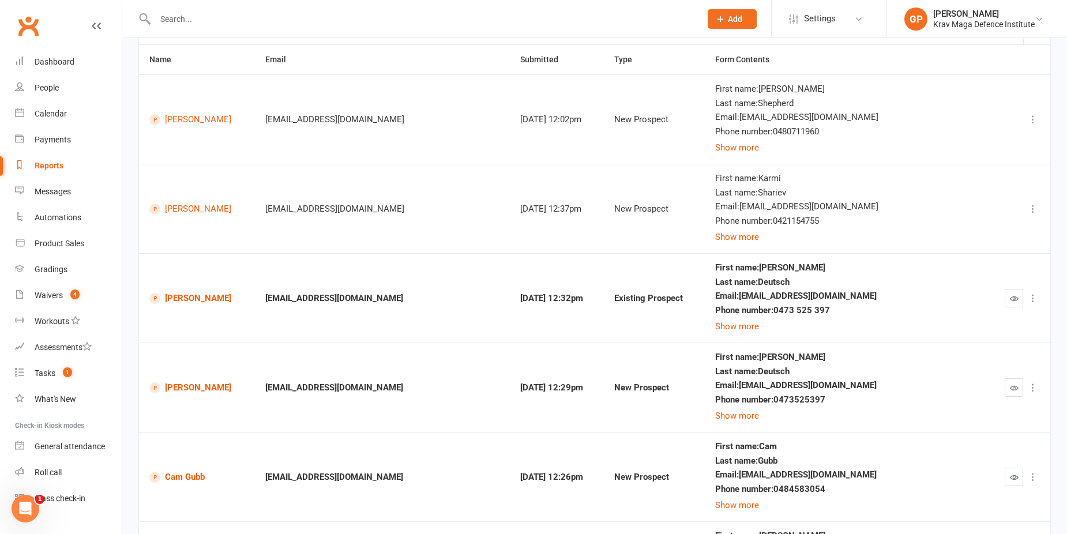
scroll to position [115, 0]
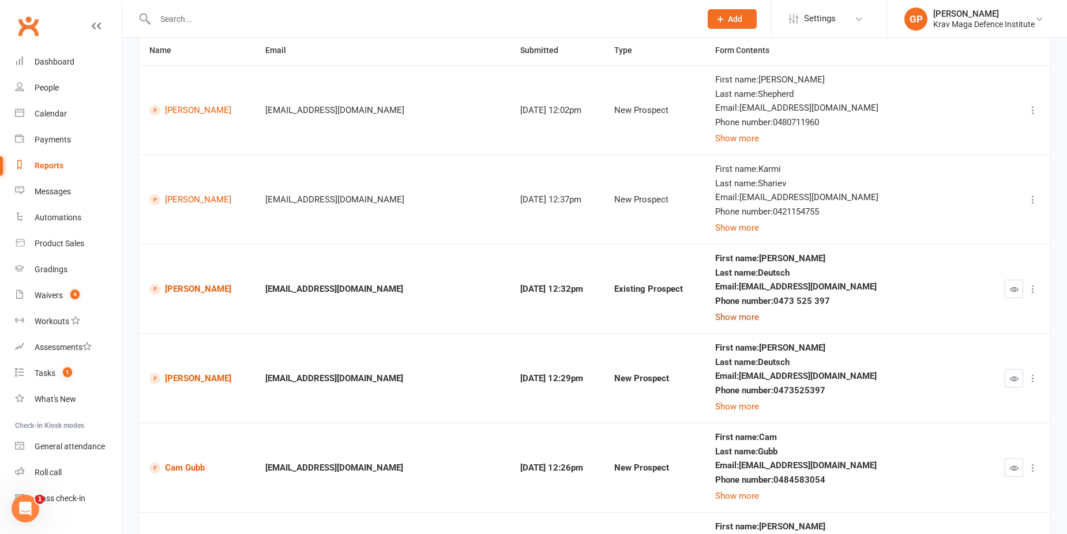
click at [759, 321] on button "Show more" at bounding box center [737, 317] width 44 height 14
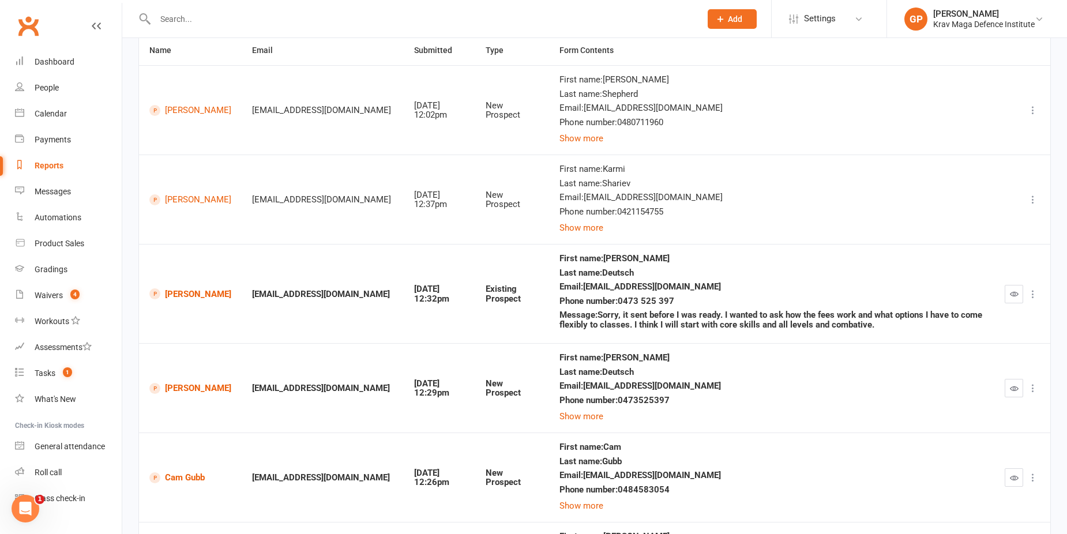
click at [1015, 290] on icon "button" at bounding box center [1014, 293] width 9 height 9
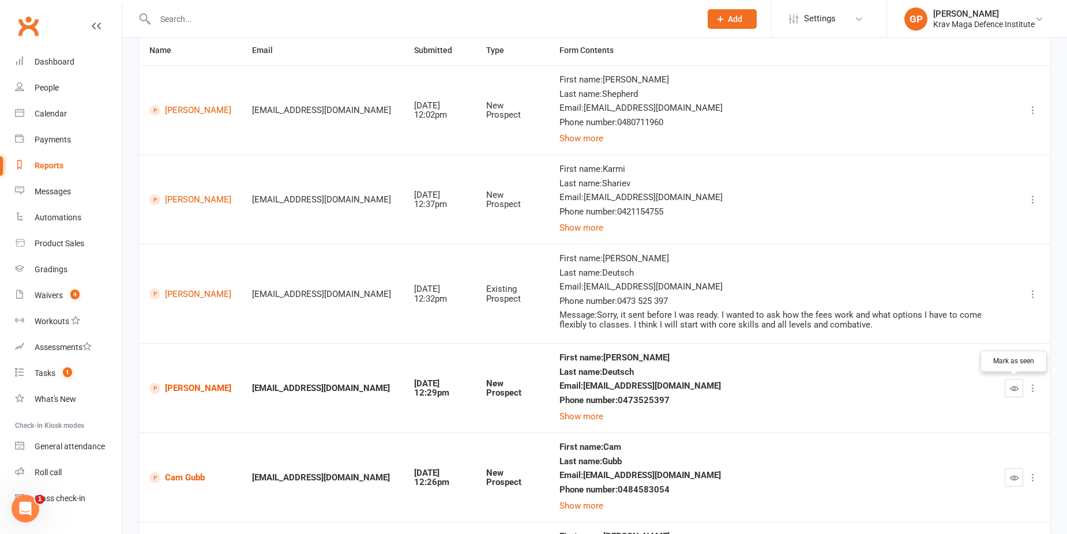
click at [1016, 387] on icon "button" at bounding box center [1014, 388] width 9 height 9
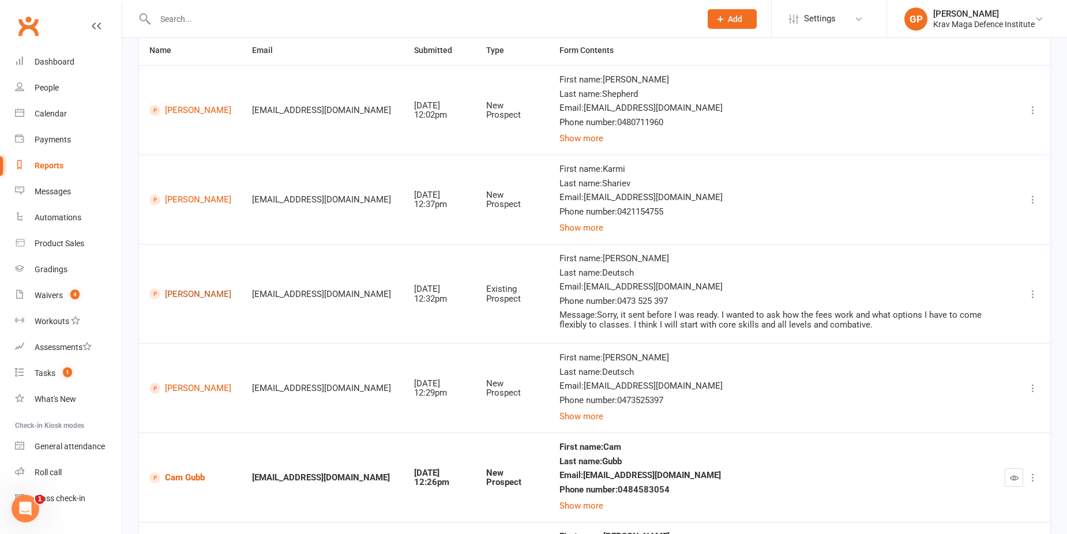
click at [178, 289] on link "Danny Deutsch" at bounding box center [190, 293] width 82 height 11
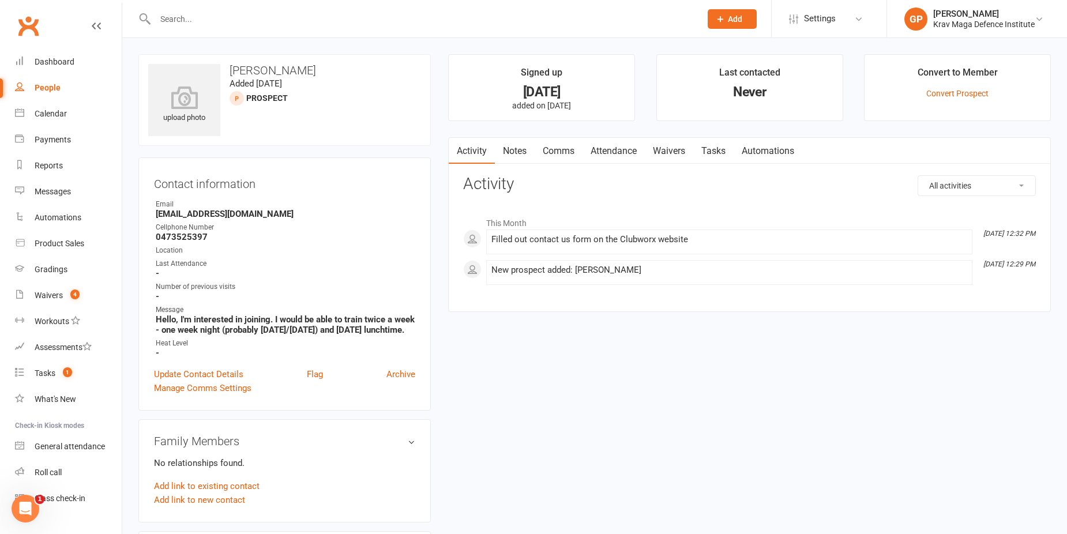
click at [563, 152] on link "Comms" at bounding box center [559, 151] width 48 height 27
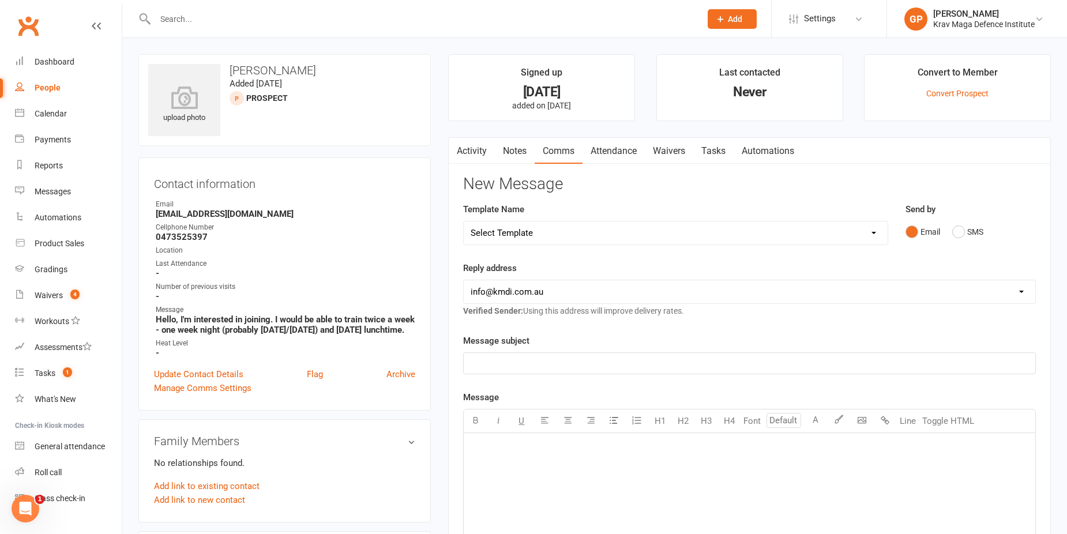
click at [580, 239] on select "Select Template [Email] Confirm Cancellation [SMS] Suspension confirmation [SMS…" at bounding box center [676, 232] width 424 height 23
drag, startPoint x: 577, startPoint y: 230, endPoint x: 579, endPoint y: 243, distance: 12.9
click at [577, 230] on select "Select Template [Email] Confirm Cancellation [SMS] Suspension confirmation [SMS…" at bounding box center [676, 232] width 424 height 23
select select "11"
click at [464, 221] on select "Select Template [Email] Confirm Cancellation [SMS] Suspension confirmation [SMS…" at bounding box center [676, 232] width 424 height 23
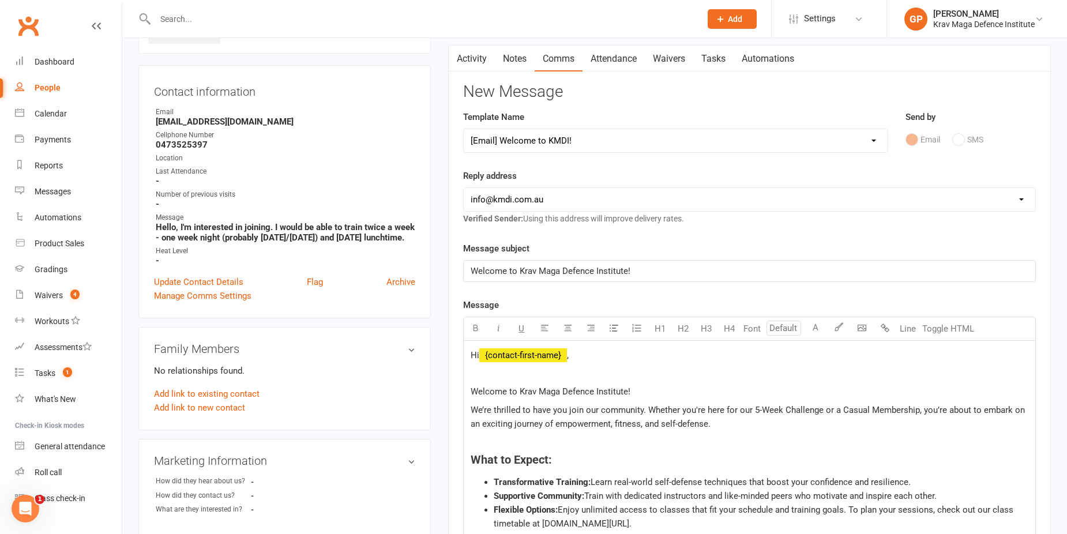
scroll to position [173, 0]
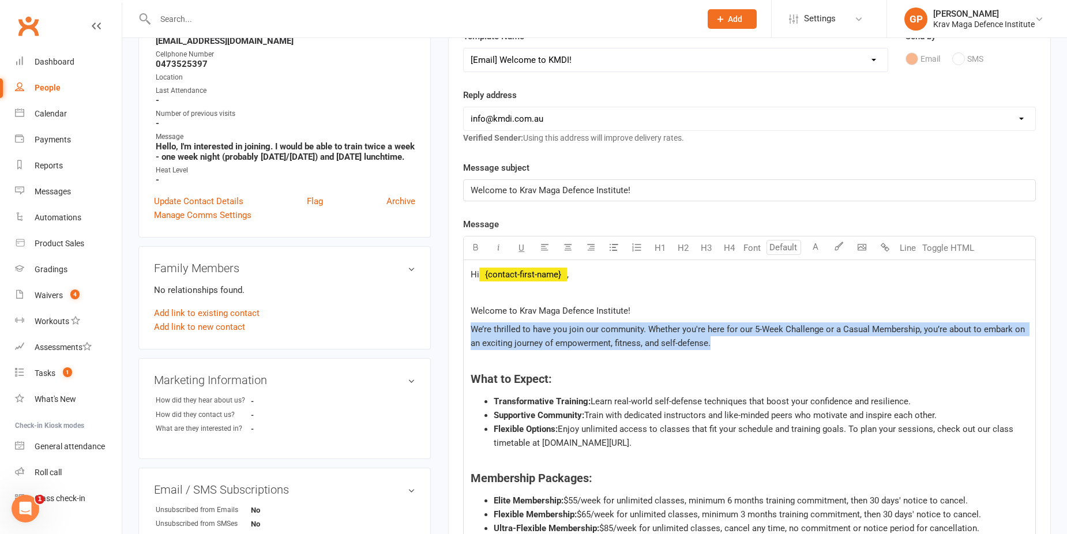
drag, startPoint x: 764, startPoint y: 344, endPoint x: 453, endPoint y: 334, distance: 311.0
click at [453, 334] on div "Activity Notes Comms Attendance Waivers Tasks Automations New Message Template …" at bounding box center [749, 489] width 603 height 1051
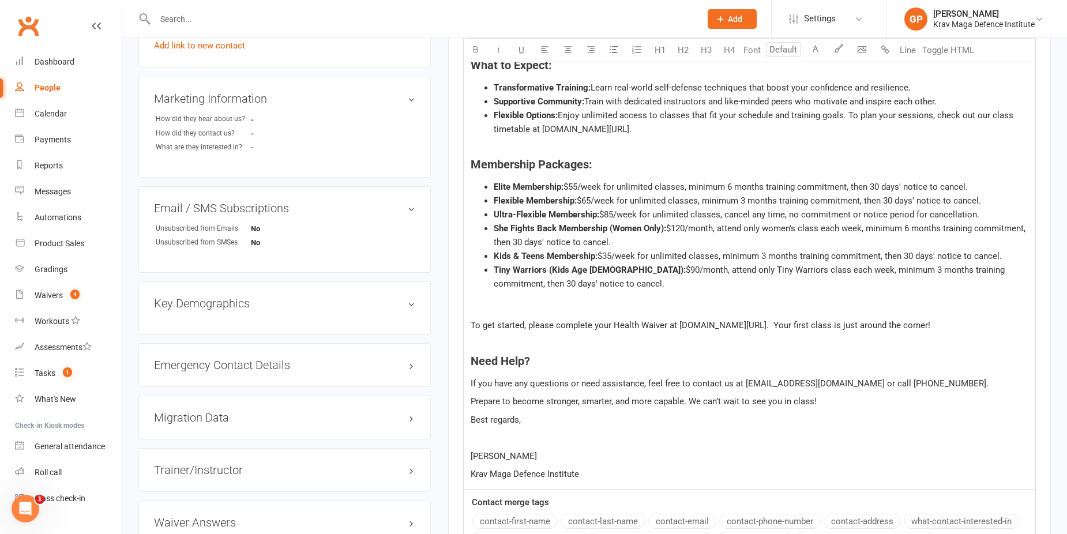
scroll to position [461, 0]
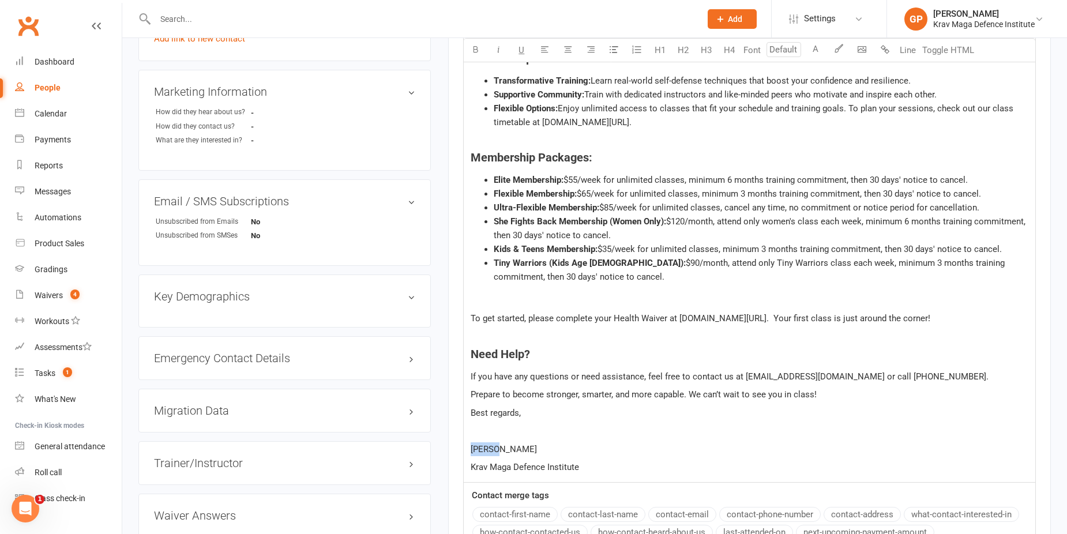
drag, startPoint x: 559, startPoint y: 453, endPoint x: 418, endPoint y: 454, distance: 141.3
click at [418, 454] on div "upload photo Danny Deutsch Added 10 August, 2025 prospect Contact information O…" at bounding box center [595, 157] width 930 height 1129
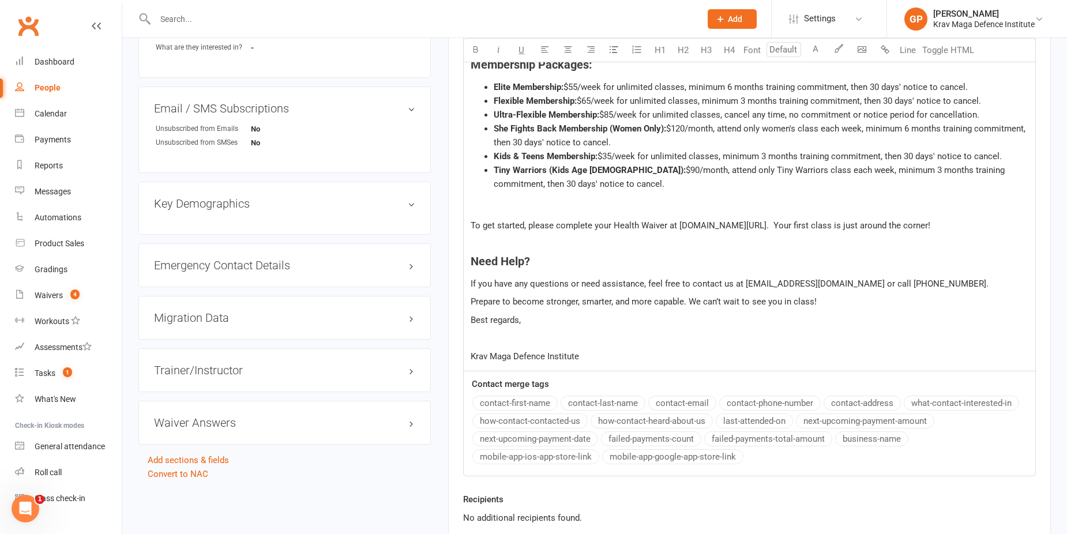
scroll to position [677, 0]
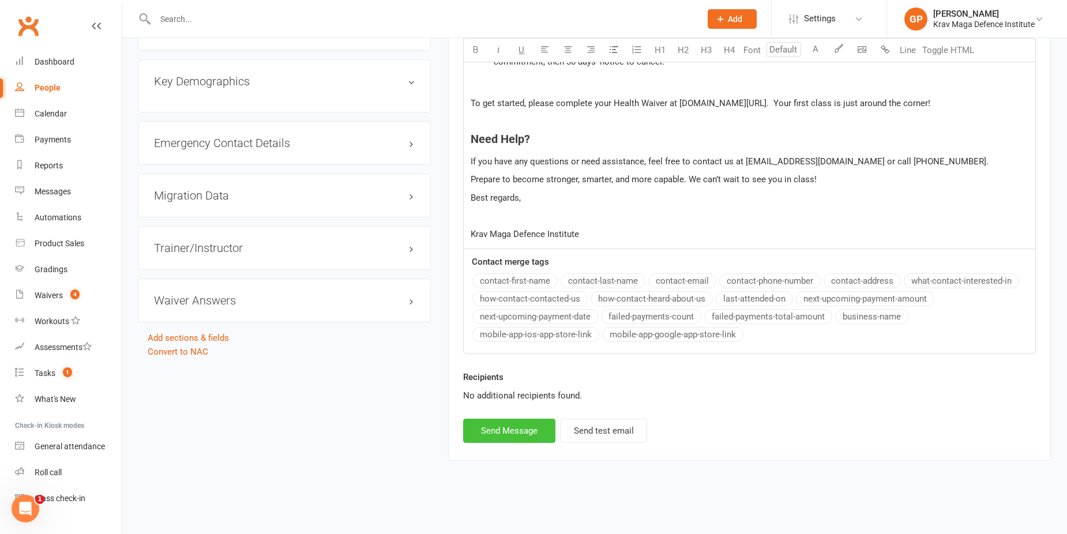
click at [509, 423] on button "Send Message" at bounding box center [509, 431] width 92 height 24
select select
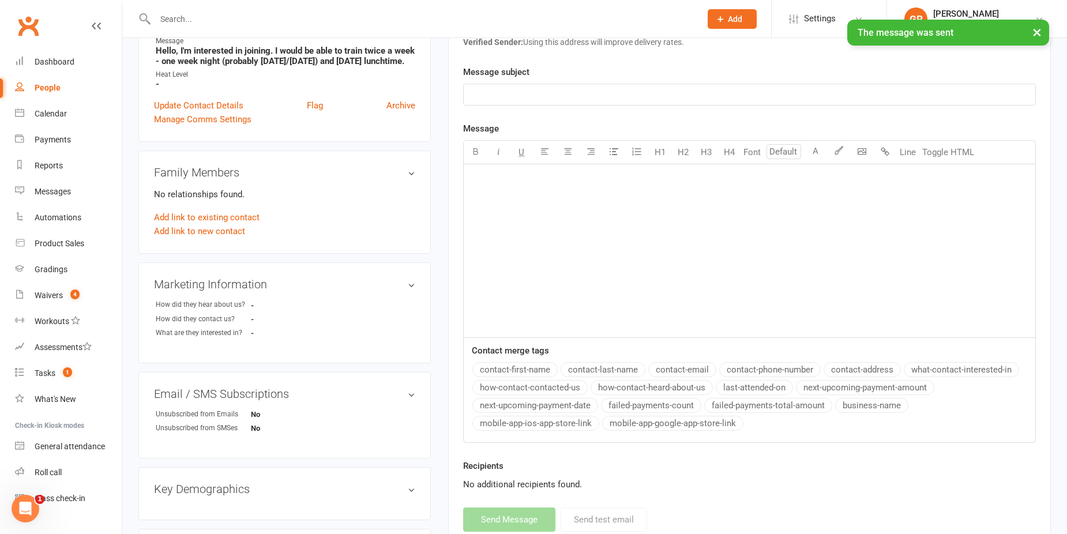
scroll to position [0, 0]
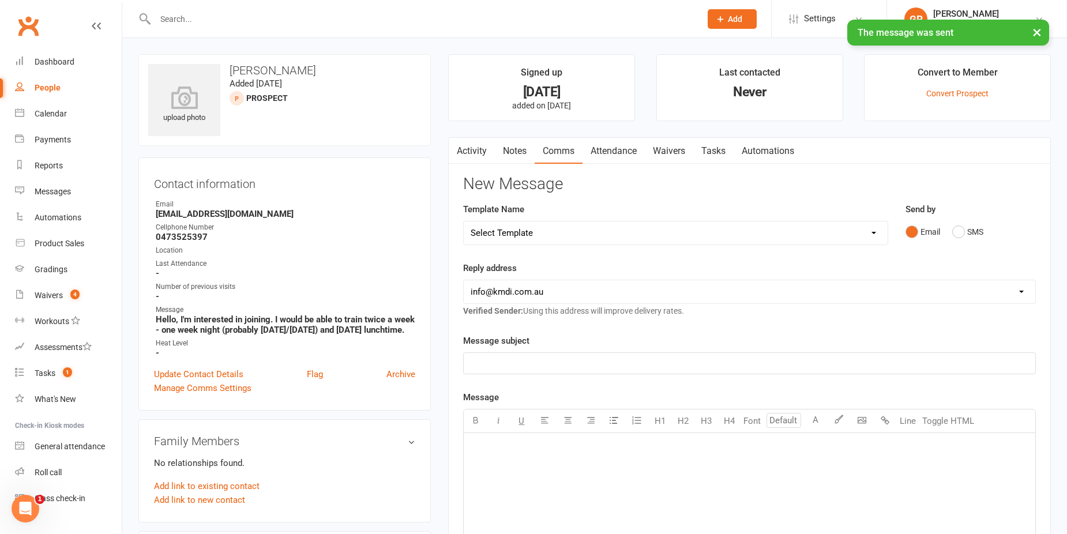
click at [459, 149] on icon "button" at bounding box center [456, 148] width 7 height 12
click at [479, 156] on link "Activity" at bounding box center [472, 151] width 46 height 27
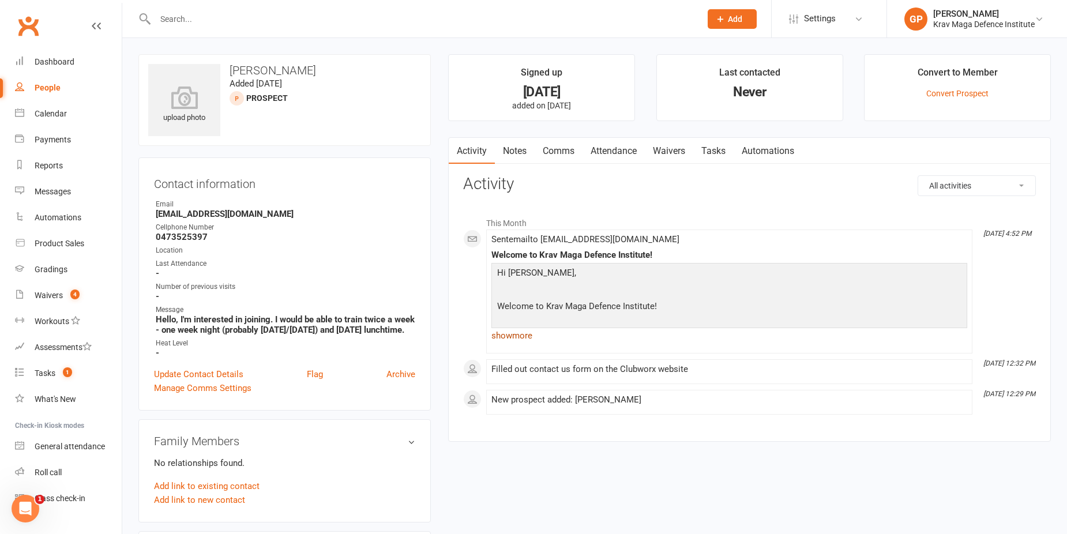
click at [518, 334] on link "show more" at bounding box center [729, 336] width 476 height 16
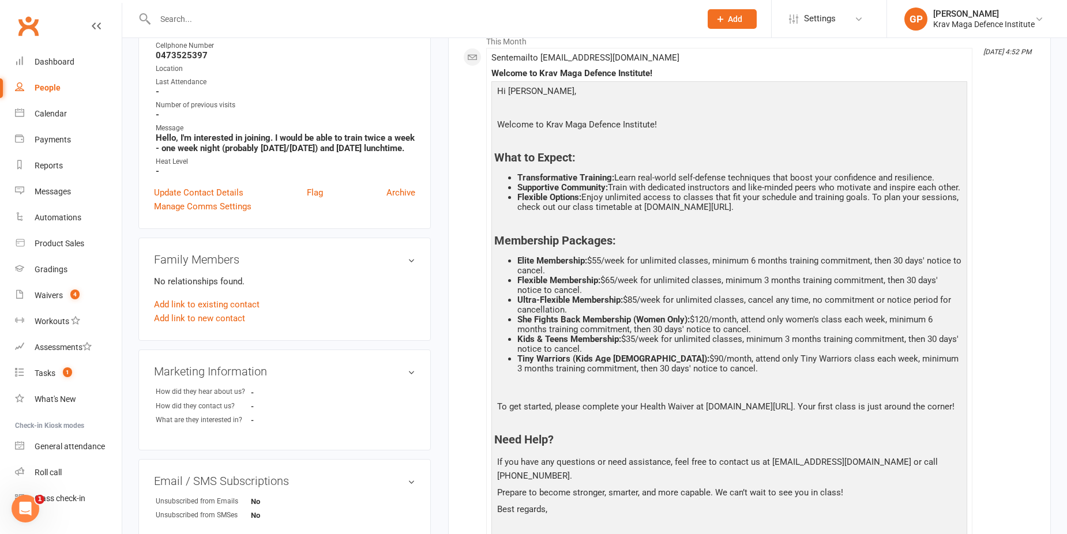
scroll to position [58, 0]
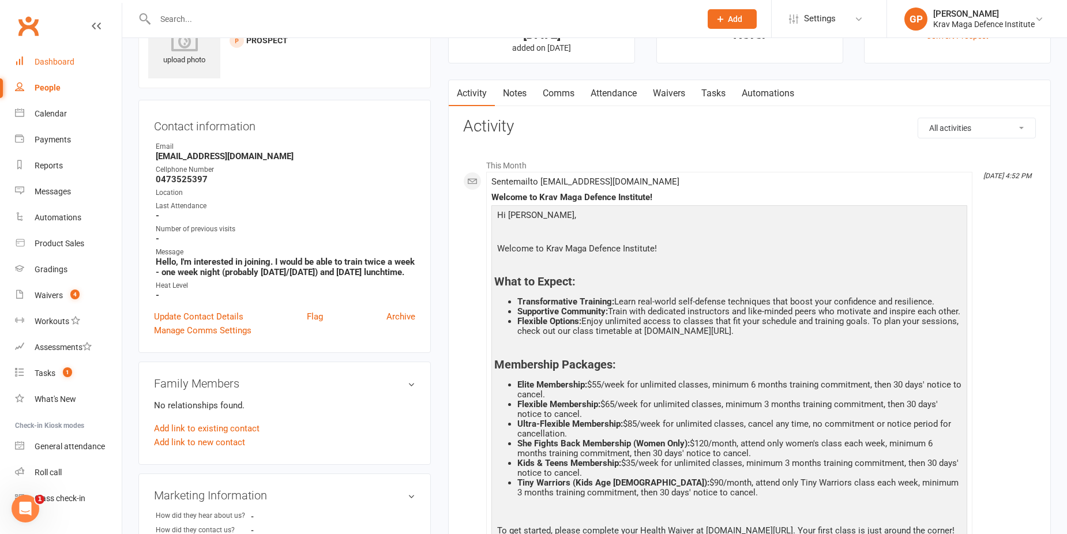
click at [63, 66] on div "Dashboard" at bounding box center [55, 61] width 40 height 9
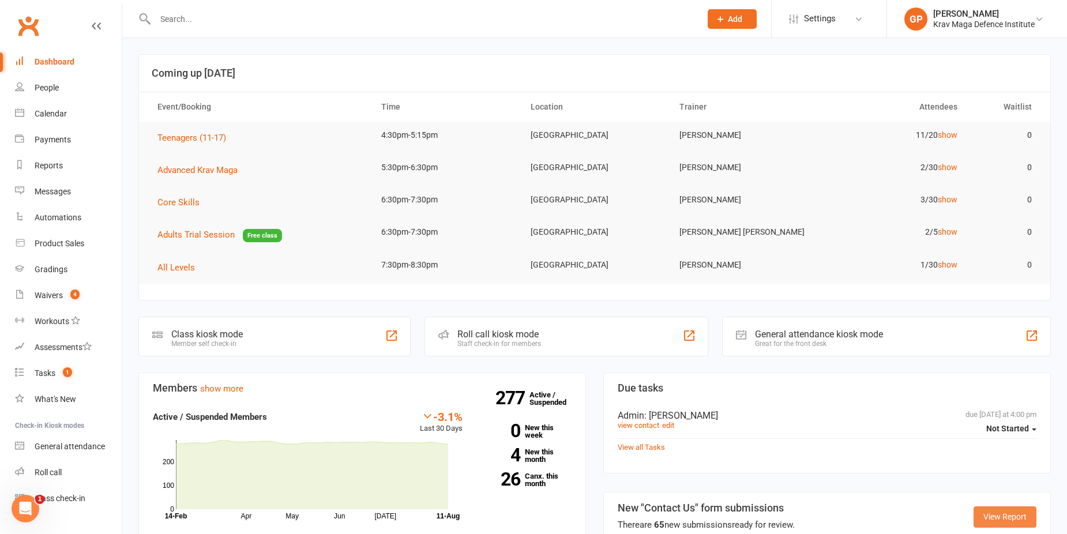
click at [1004, 510] on link "View Report" at bounding box center [1004, 516] width 63 height 21
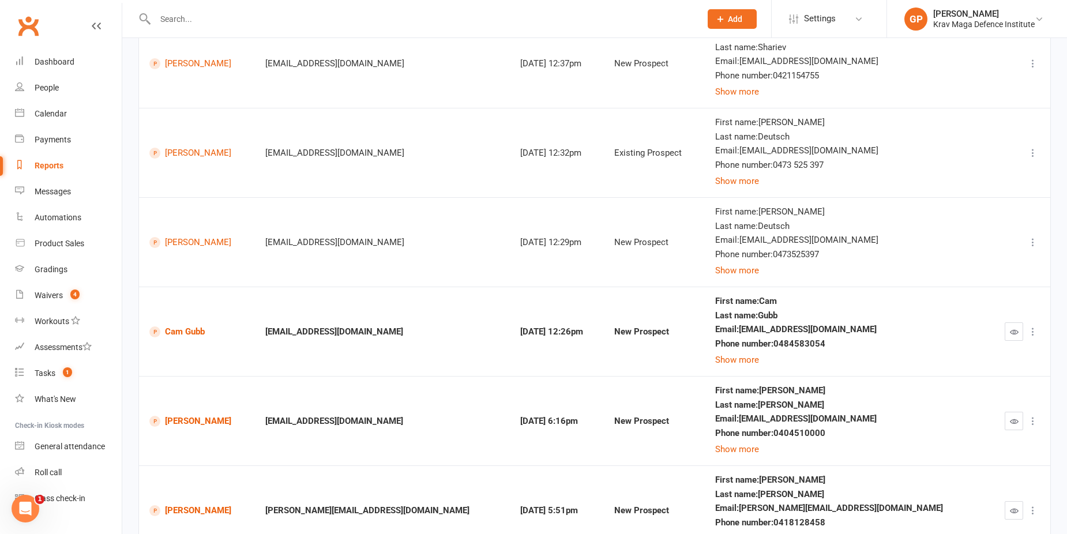
scroll to position [288, 0]
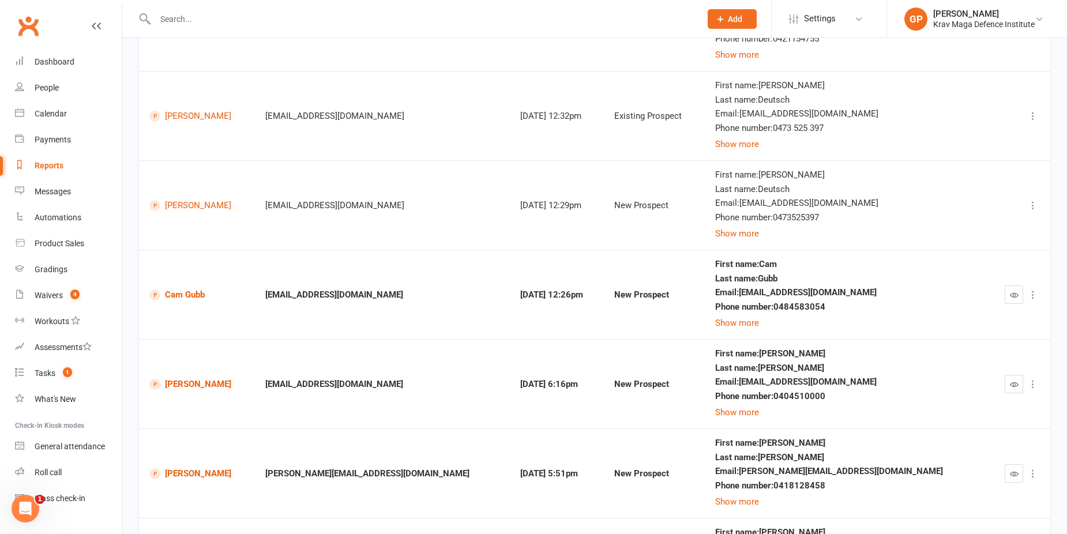
click at [1032, 205] on icon at bounding box center [1033, 206] width 12 height 12
click at [959, 195] on div "First name : Danny Last name : Deutsch Email : dandeut@gmail.com Phone number :…" at bounding box center [845, 205] width 261 height 70
click at [759, 329] on button "Show more" at bounding box center [737, 323] width 44 height 14
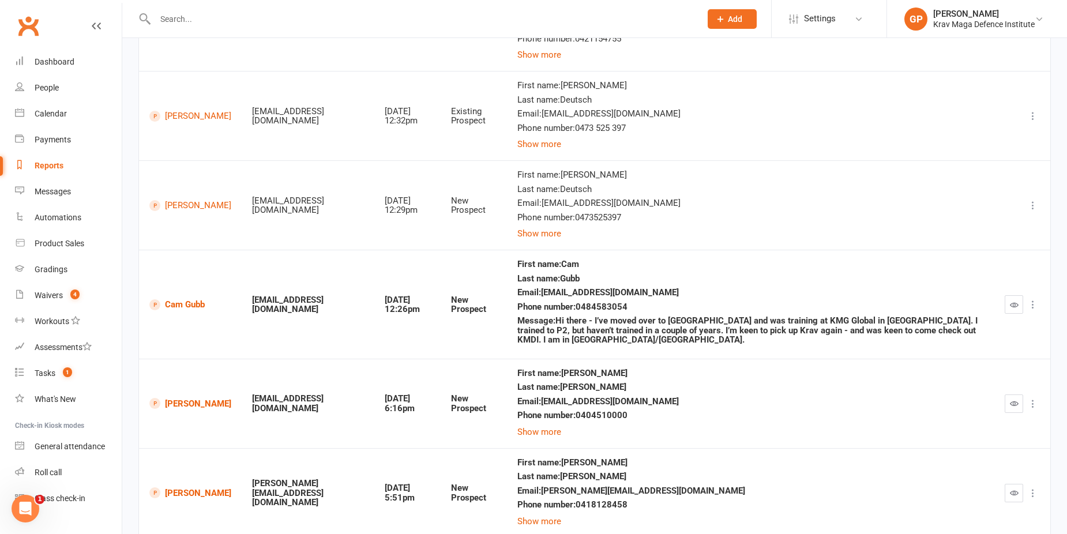
click at [1020, 302] on button "button" at bounding box center [1014, 304] width 18 height 18
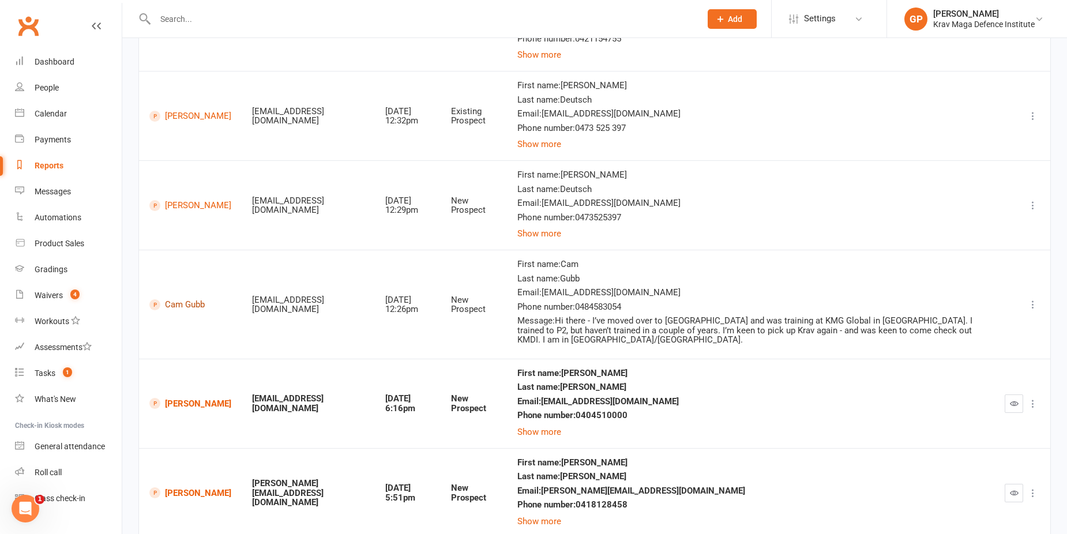
click at [175, 302] on link "Cam Gubb" at bounding box center [190, 304] width 82 height 11
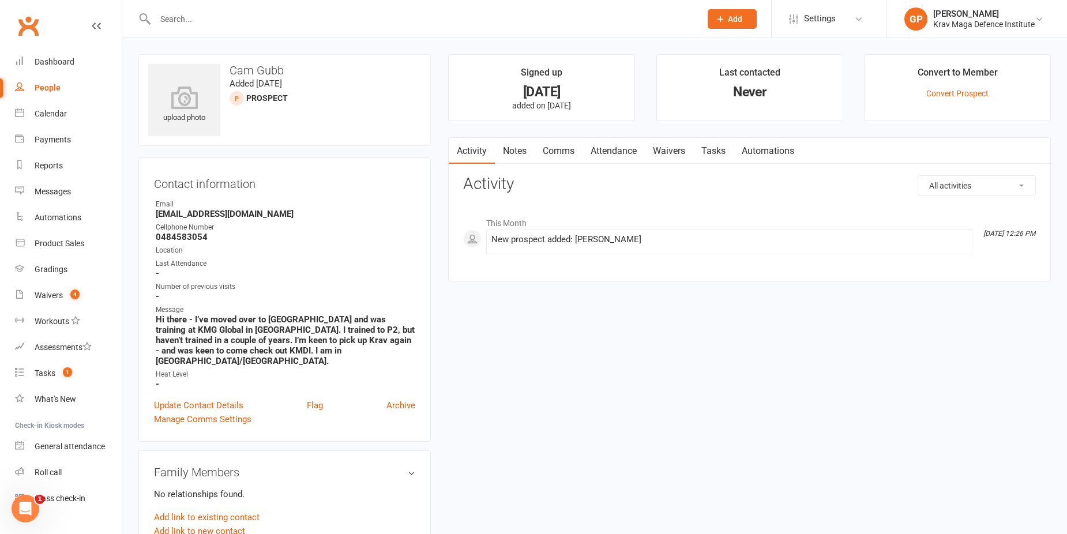
click at [563, 154] on link "Comms" at bounding box center [559, 151] width 48 height 27
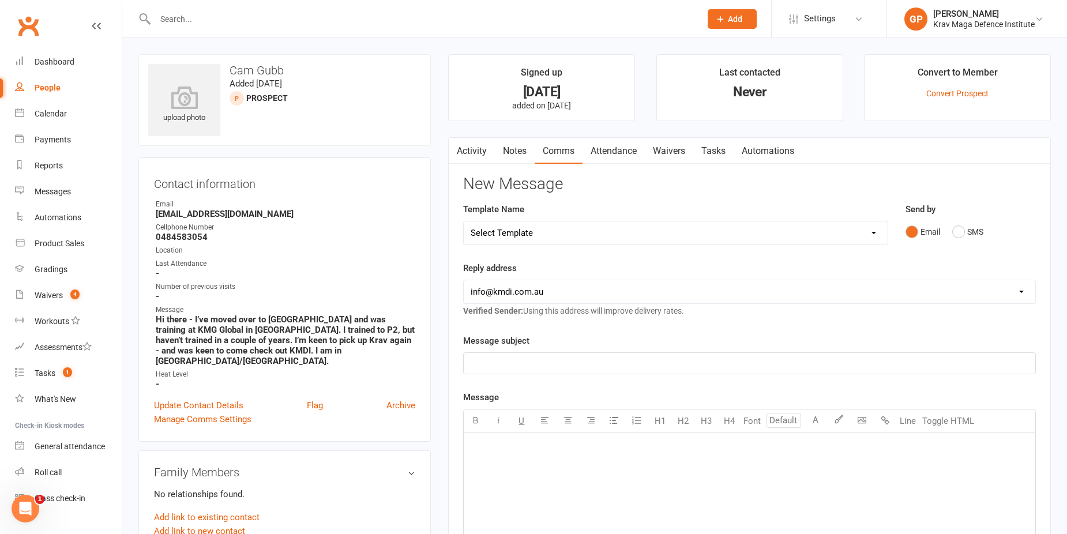
drag, startPoint x: 537, startPoint y: 221, endPoint x: 540, endPoint y: 228, distance: 7.7
click at [537, 221] on select "Select Template [Email] Confirm Cancellation [SMS] Suspension confirmation [SMS…" at bounding box center [676, 232] width 424 height 23
select select "11"
click at [464, 221] on select "Select Template [Email] Confirm Cancellation [SMS] Suspension confirmation [SMS…" at bounding box center [676, 232] width 424 height 23
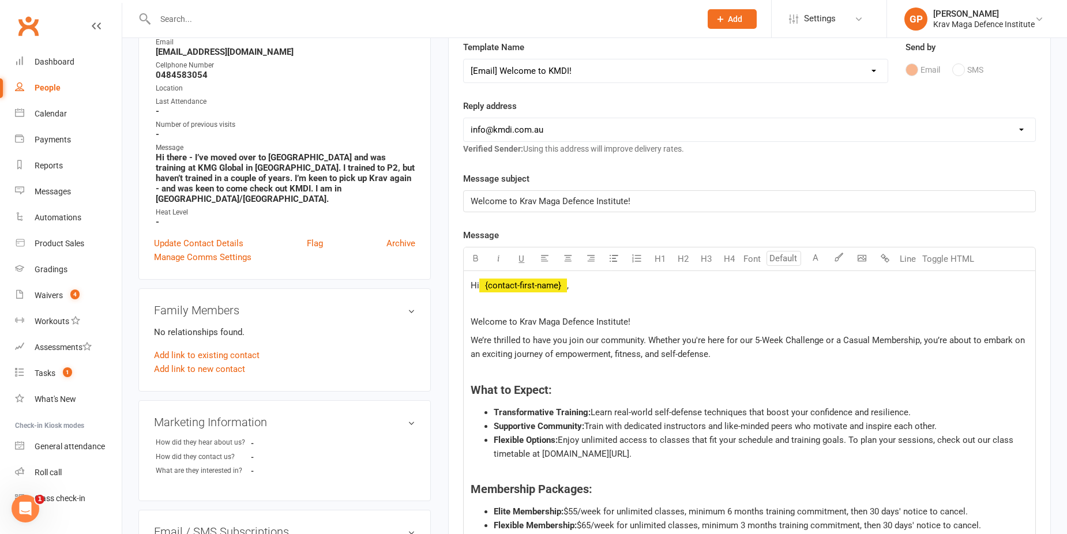
scroll to position [231, 0]
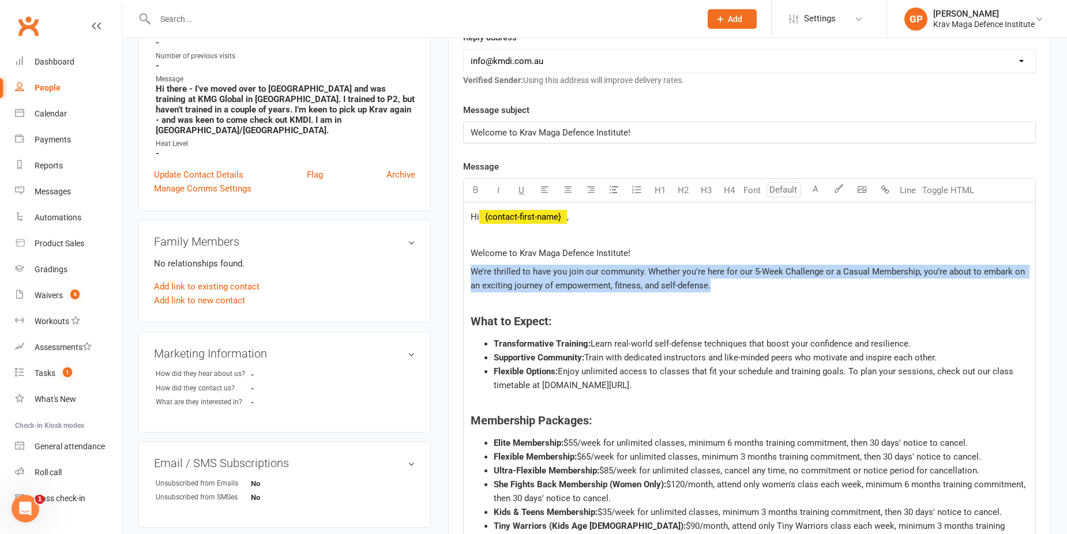
drag, startPoint x: 768, startPoint y: 289, endPoint x: 468, endPoint y: 270, distance: 301.1
click at [468, 270] on div "Hi ﻿ {contact-first-name} , Welcome to Krav Maga Defence Institute! We’re thril…" at bounding box center [749, 473] width 571 height 543
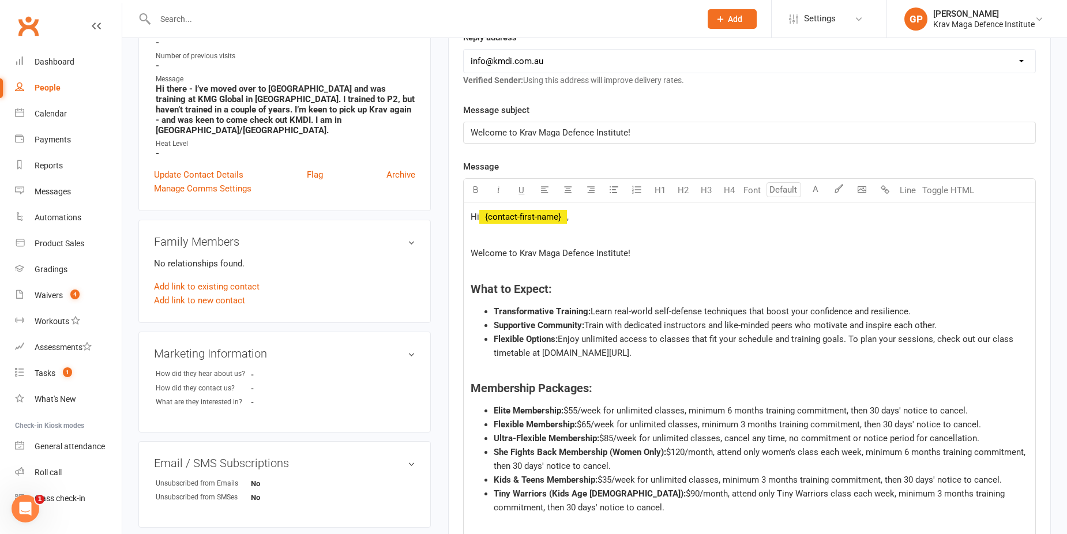
click at [711, 225] on div "Hi ﻿ {contact-first-name} , Welcome to Krav Maga Defence Institute! What to Exp…" at bounding box center [749, 457] width 571 height 510
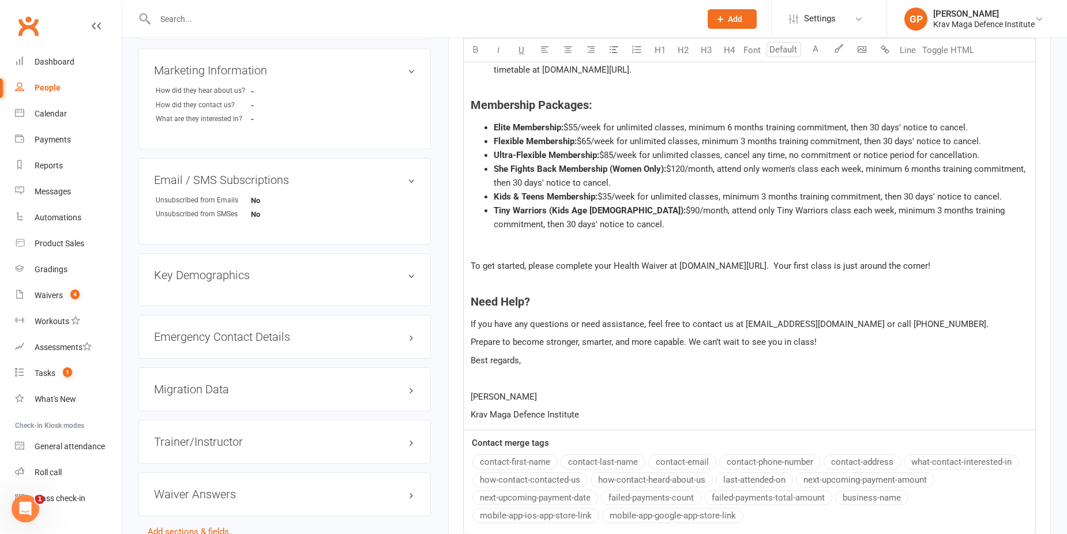
scroll to position [519, 0]
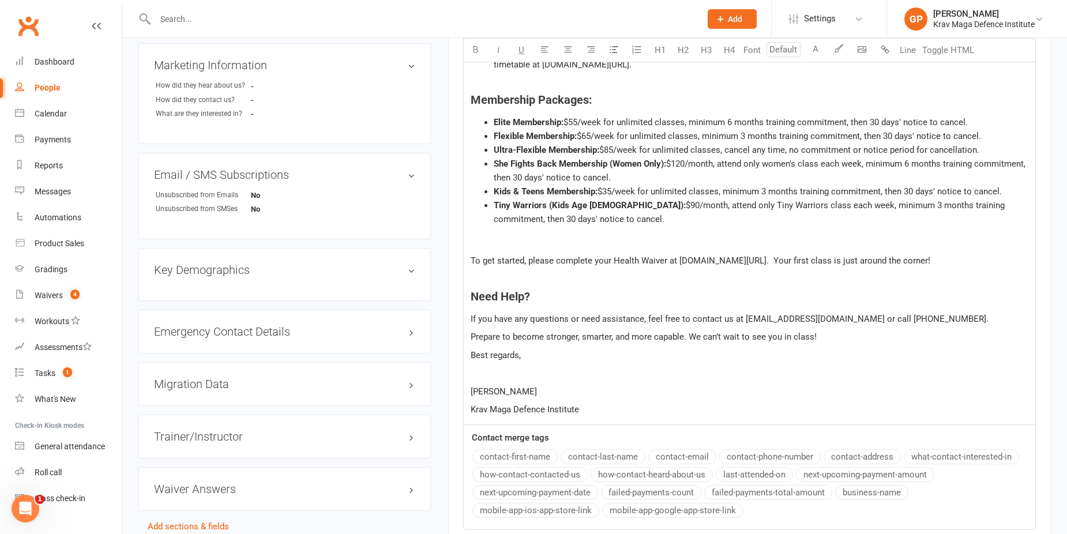
click at [821, 260] on span "To get started, please complete your Health Waiver at www.kmdi.com.au/health. Y…" at bounding box center [701, 260] width 460 height 10
drag, startPoint x: 547, startPoint y: 390, endPoint x: 439, endPoint y: 390, distance: 107.8
click at [439, 390] on main "Signed up 1 day ago added on 10 Aug 2025 Last contacted Never Convert to Member…" at bounding box center [749, 91] width 620 height 1113
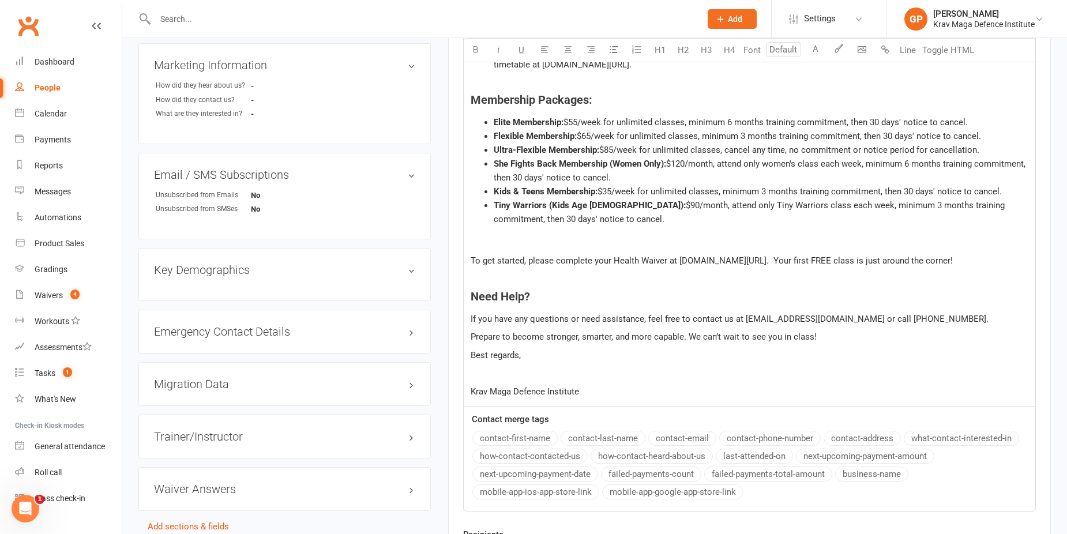
scroll to position [461, 0]
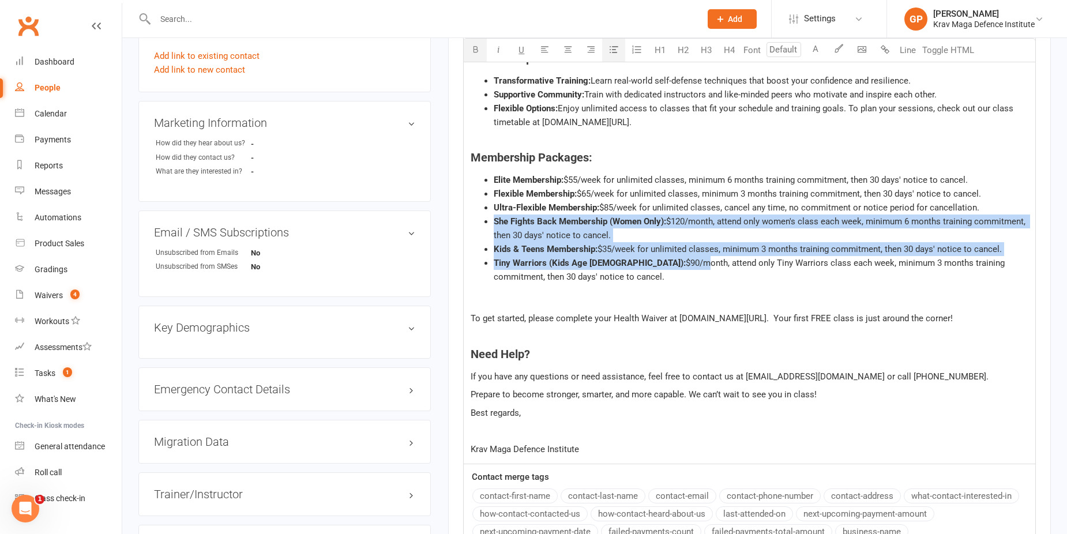
drag, startPoint x: 629, startPoint y: 269, endPoint x: 472, endPoint y: 223, distance: 162.9
click at [472, 223] on ul "Elite Membership: $55/week for unlimited classes, minimum 6 months training com…" at bounding box center [750, 237] width 558 height 129
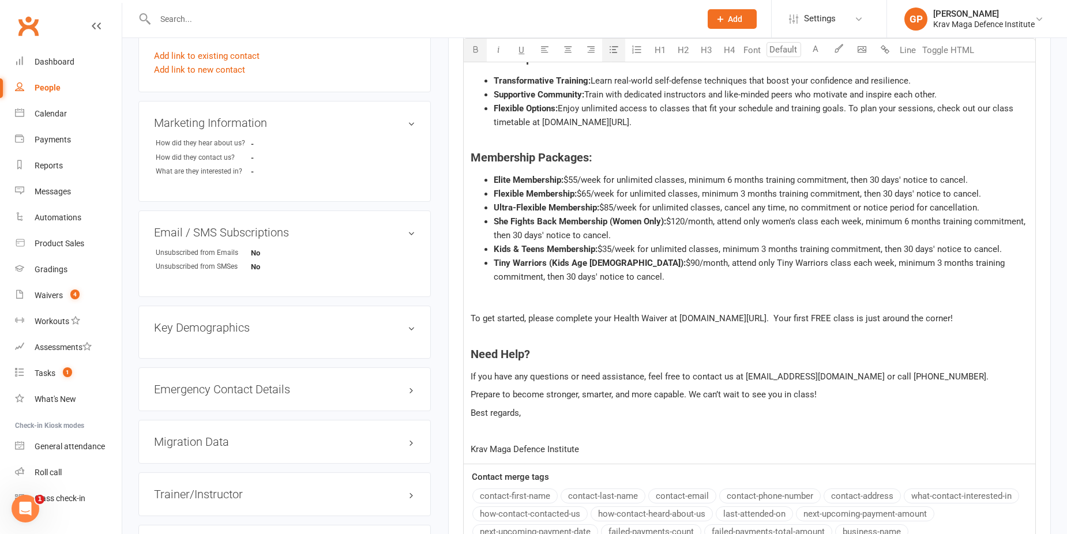
click at [648, 304] on div "Hi ﻿ {contact-first-name} , Welcome to Krav Maga Defence Institute! What to Exp…" at bounding box center [749, 218] width 571 height 492
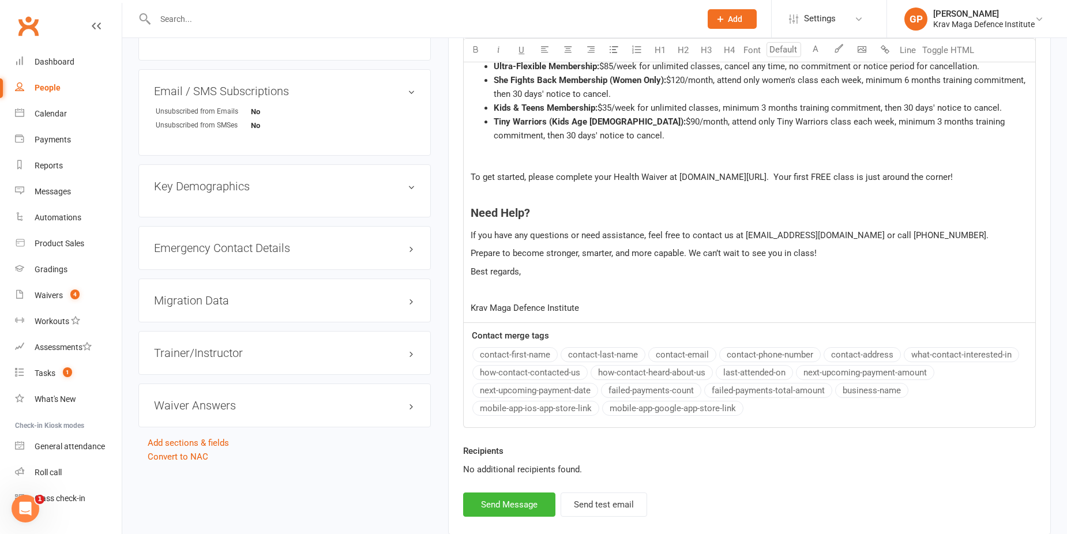
scroll to position [677, 0]
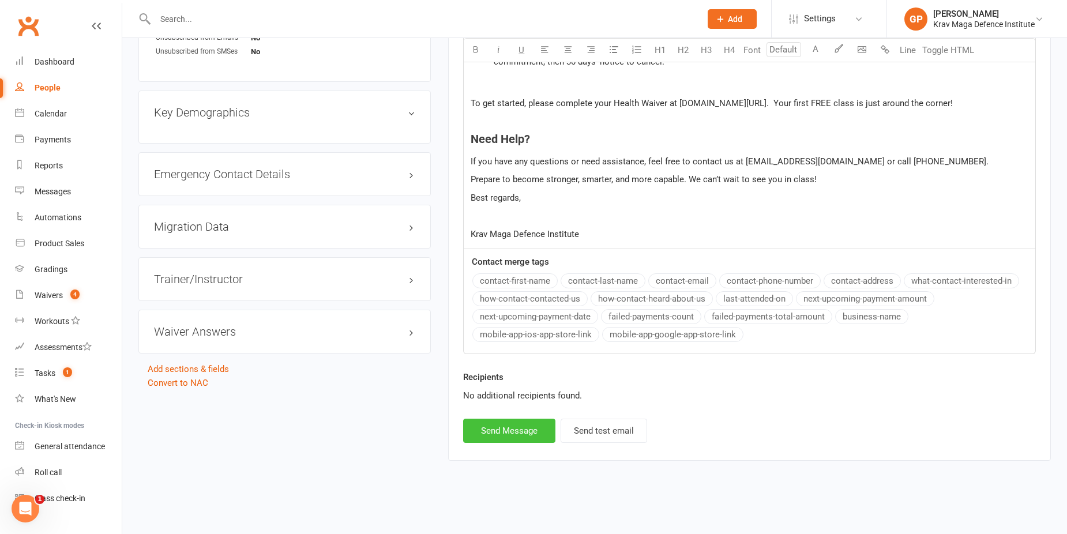
click at [494, 435] on button "Send Message" at bounding box center [509, 431] width 92 height 24
select select
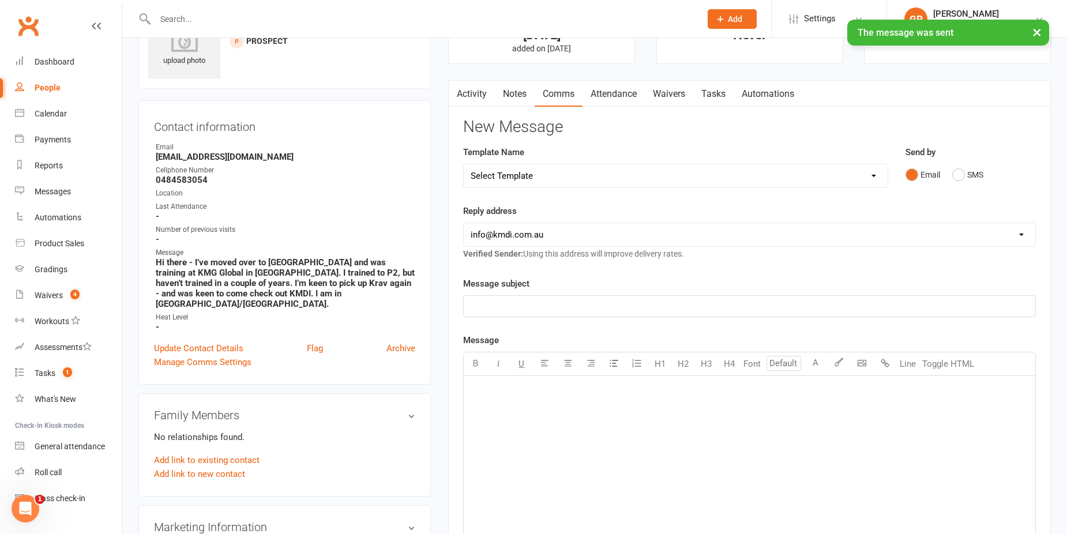
scroll to position [0, 0]
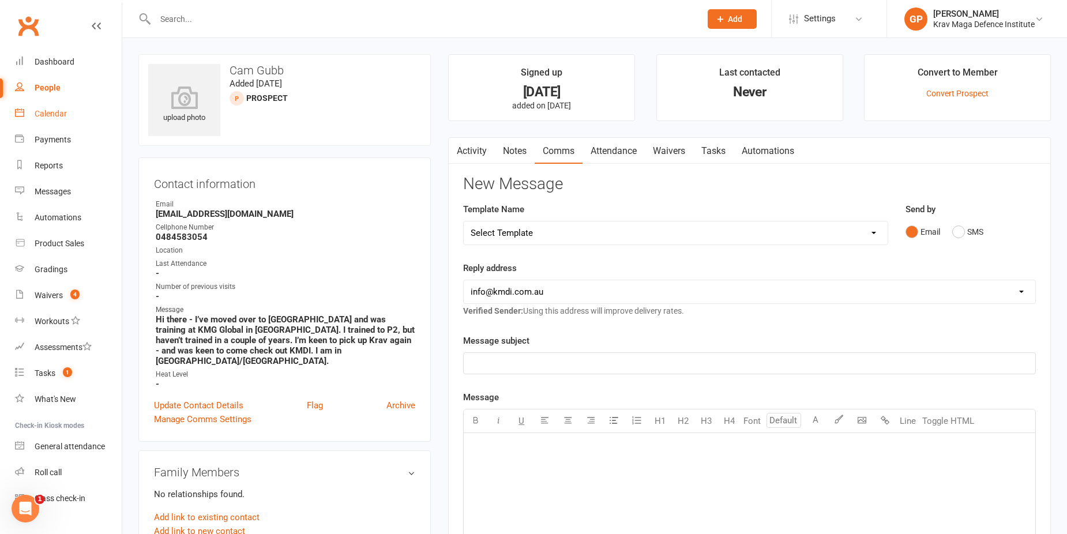
click at [42, 110] on div "Calendar" at bounding box center [51, 113] width 32 height 9
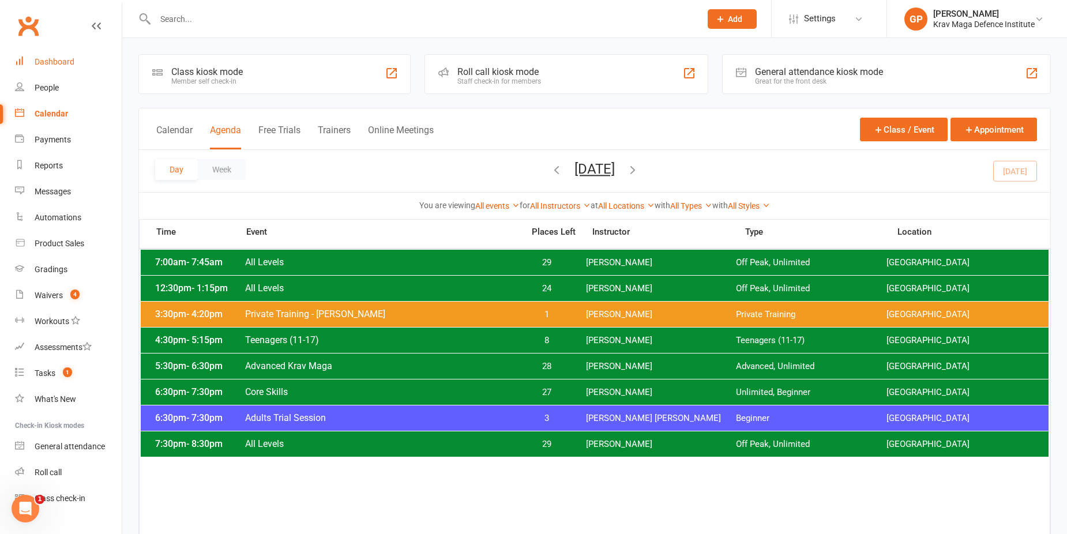
click at [61, 66] on div "Dashboard" at bounding box center [55, 61] width 40 height 9
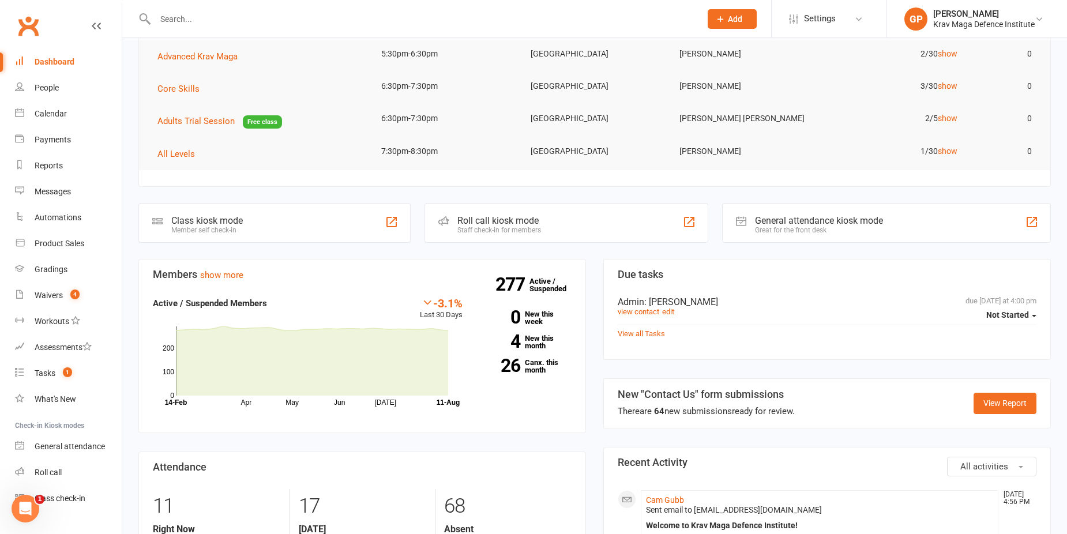
scroll to position [173, 0]
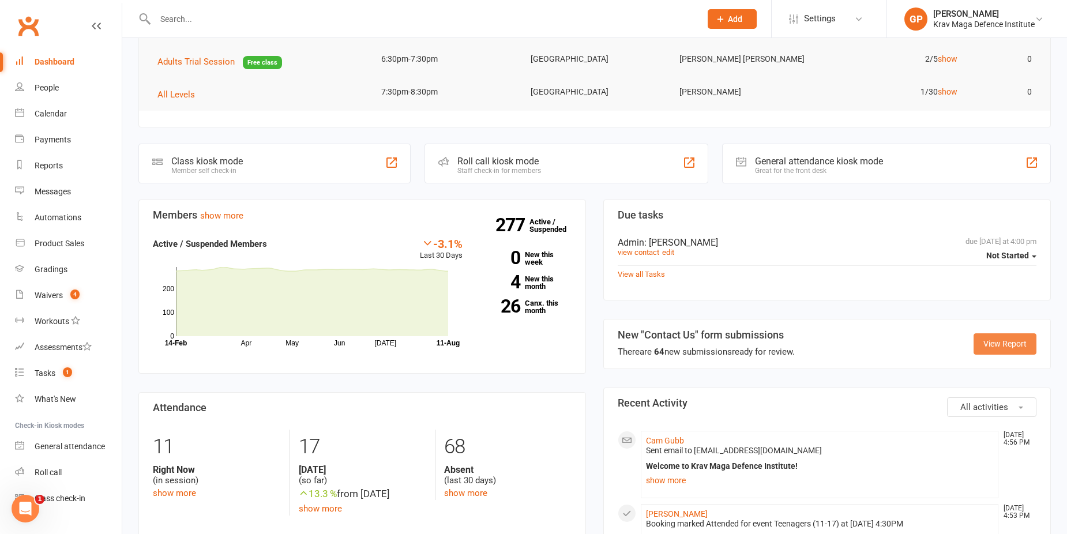
click at [998, 345] on link "View Report" at bounding box center [1004, 343] width 63 height 21
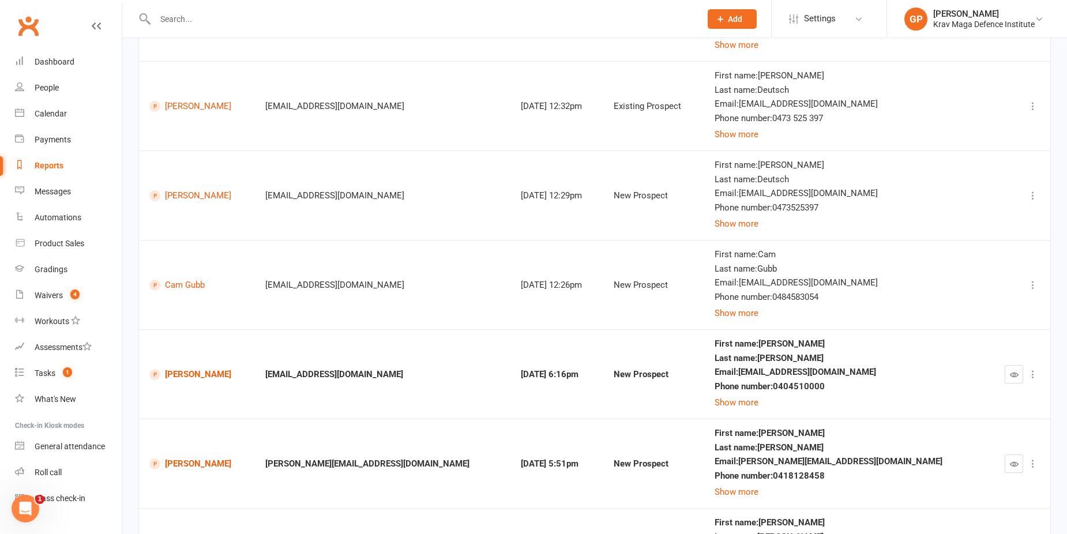
scroll to position [404, 0]
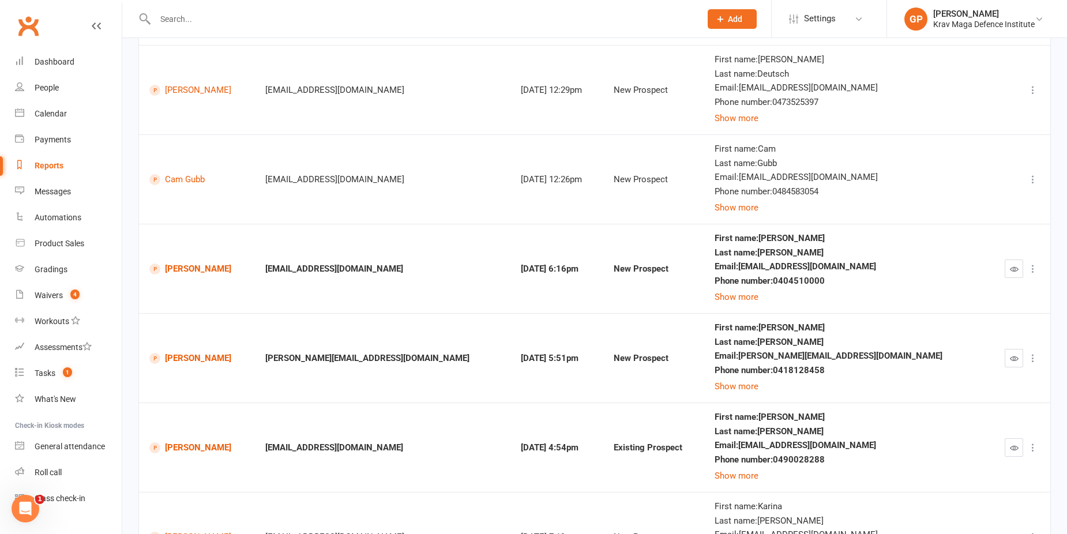
click at [1032, 176] on icon at bounding box center [1033, 180] width 12 height 12
click at [896, 160] on div "Last name : Gubb" at bounding box center [846, 164] width 262 height 10
click at [758, 291] on button "Show more" at bounding box center [737, 297] width 44 height 14
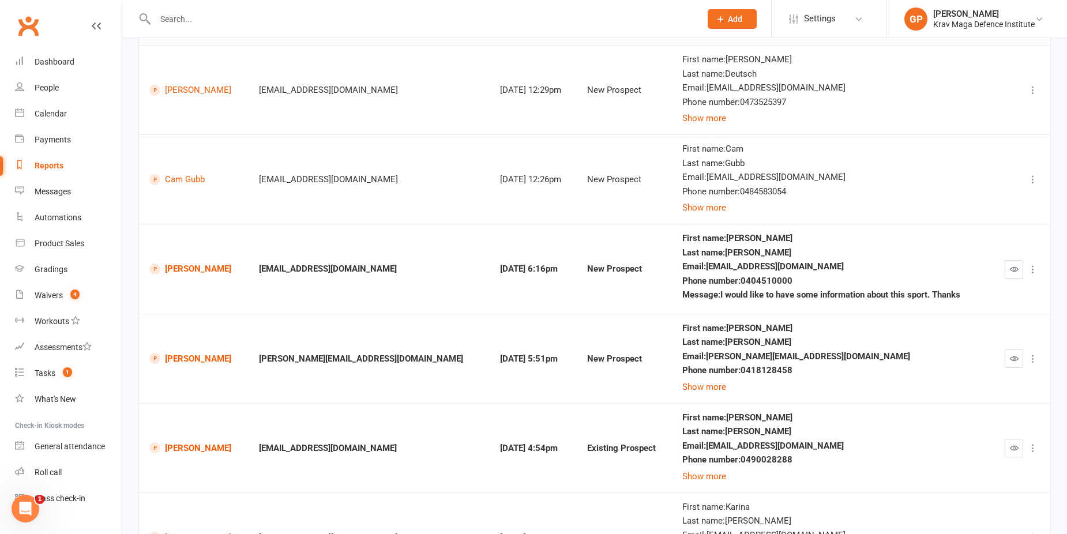
click at [1008, 269] on button "button" at bounding box center [1014, 269] width 18 height 18
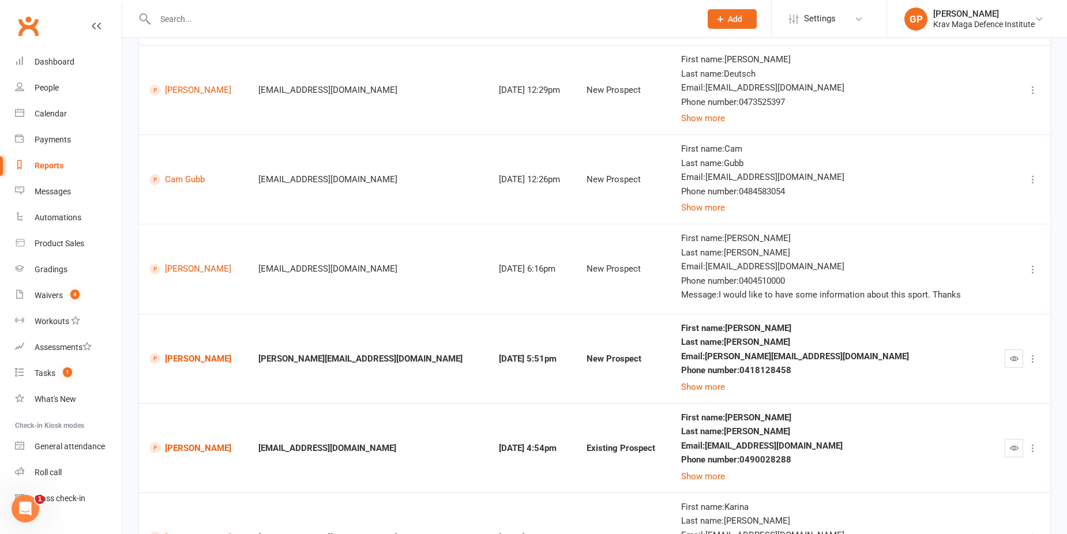
click at [1033, 271] on icon at bounding box center [1033, 270] width 12 height 12
click at [973, 285] on link "Mark as unseen" at bounding box center [973, 291] width 114 height 23
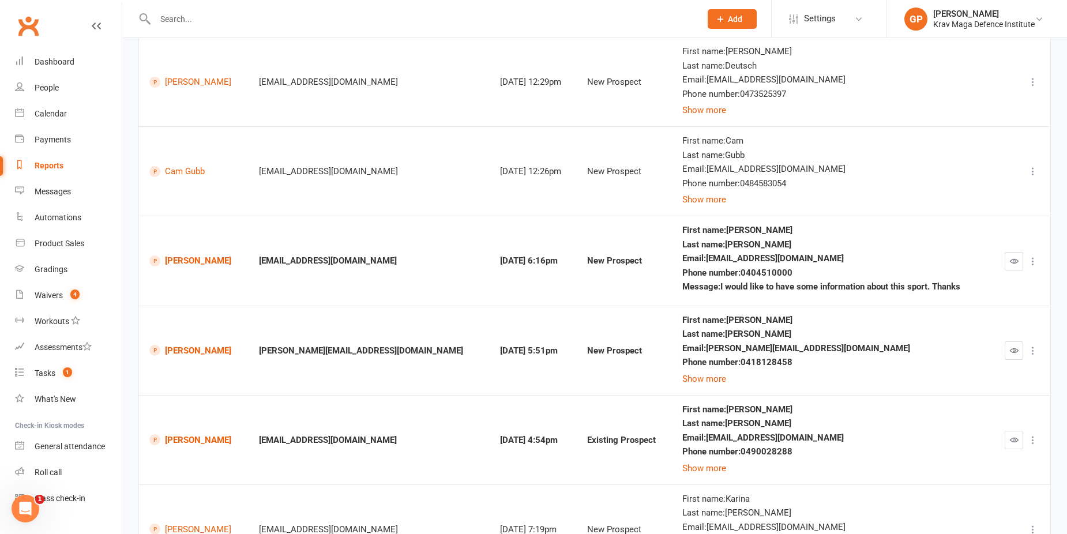
scroll to position [519, 0]
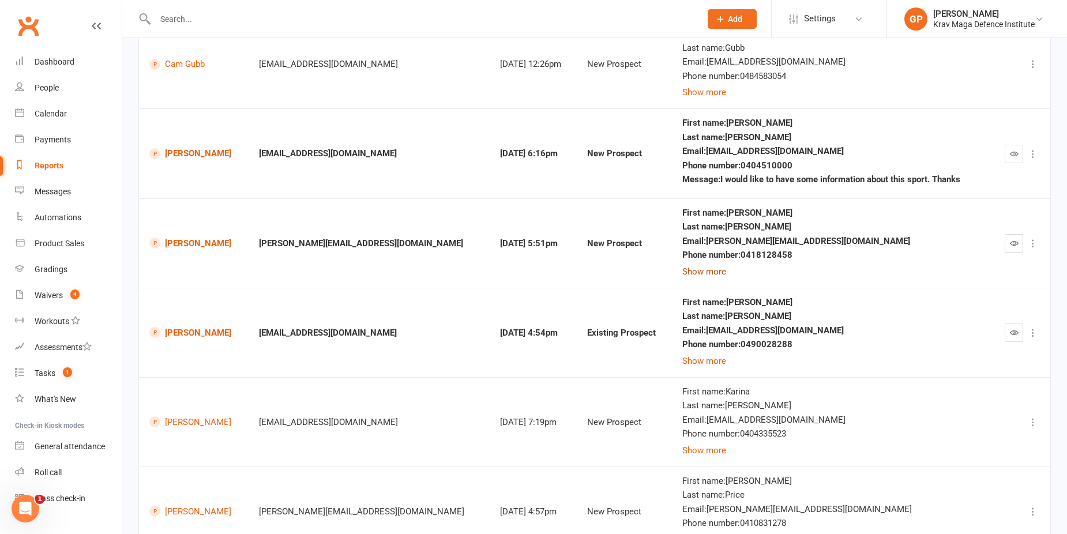
click at [682, 269] on button "Show more" at bounding box center [704, 272] width 44 height 14
click at [187, 236] on td "Darren Terkel" at bounding box center [194, 243] width 110 height 90
click at [194, 244] on link "Darren Terkel" at bounding box center [193, 243] width 89 height 11
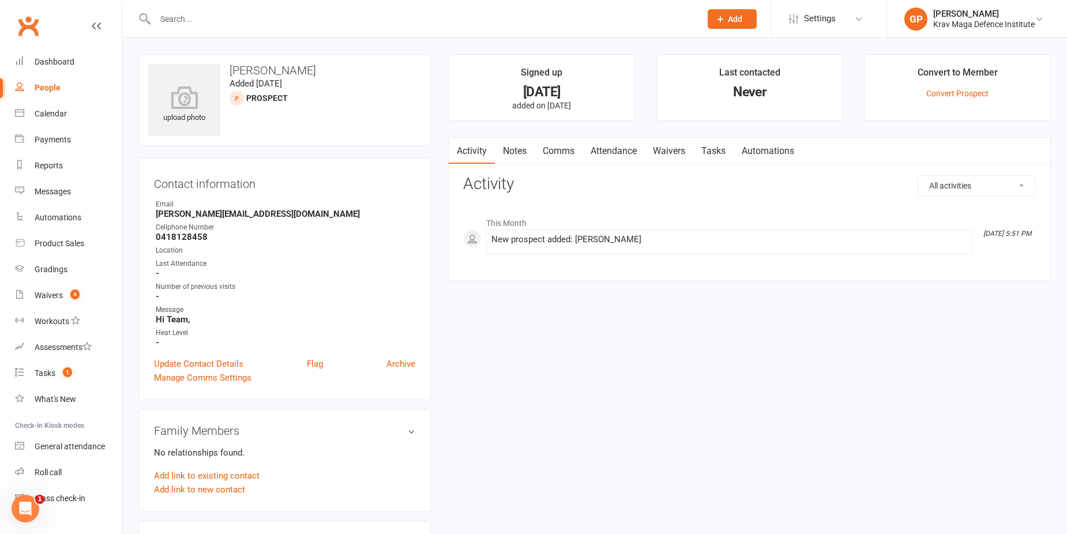
click at [569, 153] on link "Comms" at bounding box center [559, 151] width 48 height 27
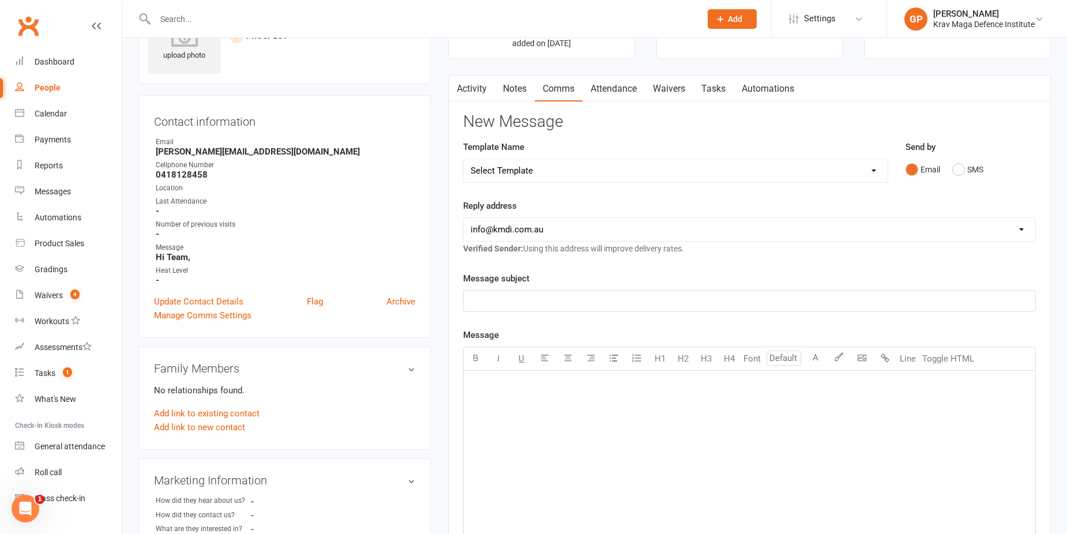
scroll to position [115, 0]
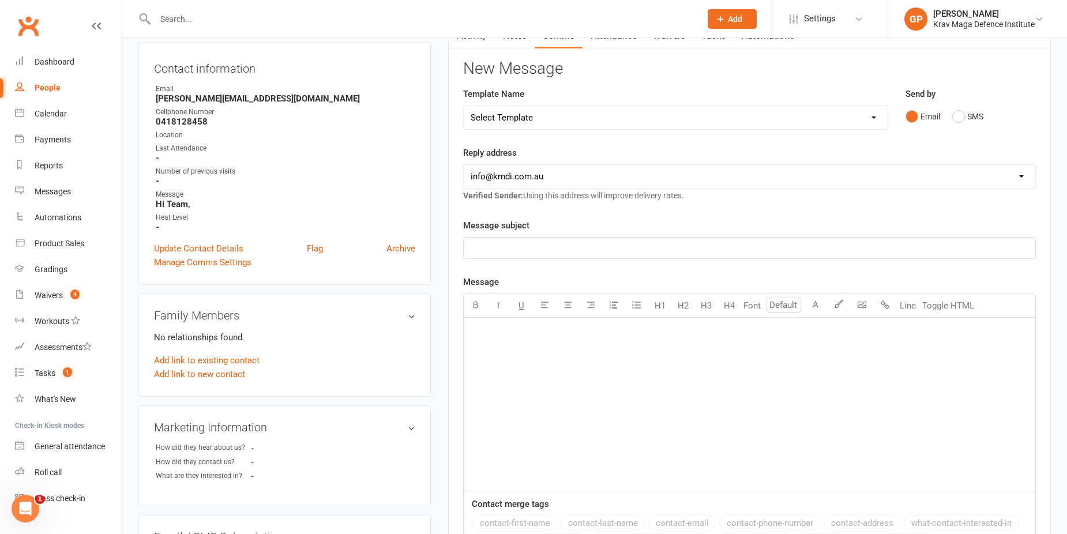
click at [650, 114] on select "Select Template [Email] Confirm Cancellation [SMS] Suspension confirmation [SMS…" at bounding box center [676, 117] width 424 height 23
select select "11"
click at [464, 106] on select "Select Template [Email] Confirm Cancellation [SMS] Suspension confirmation [SMS…" at bounding box center [676, 117] width 424 height 23
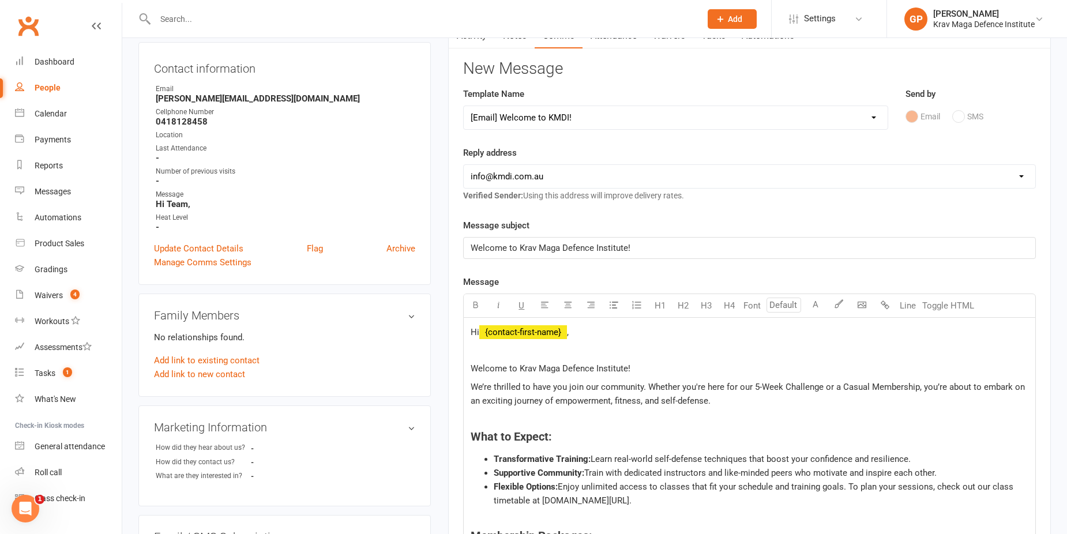
scroll to position [288, 0]
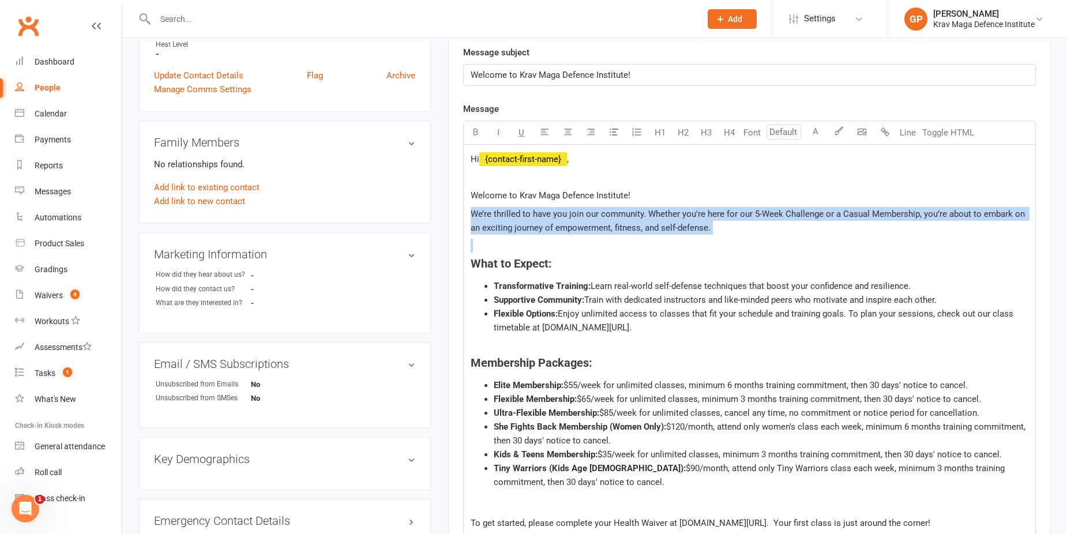
drag, startPoint x: 738, startPoint y: 238, endPoint x: 464, endPoint y: 212, distance: 274.6
click at [464, 212] on div "Hi ﻿ {contact-first-name} , Welcome to Krav Maga Defence Institute! We’re thril…" at bounding box center [749, 416] width 571 height 543
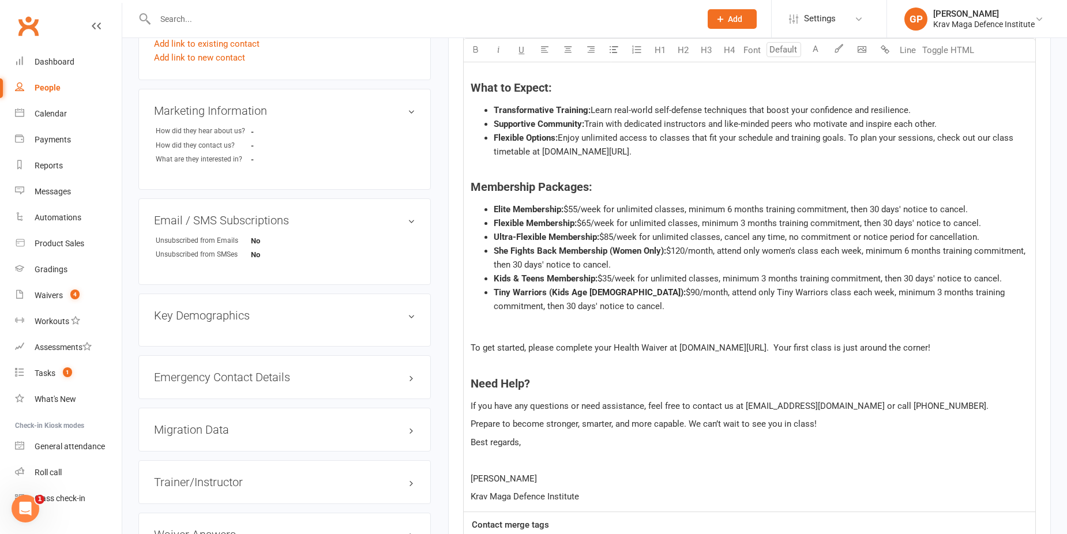
scroll to position [461, 0]
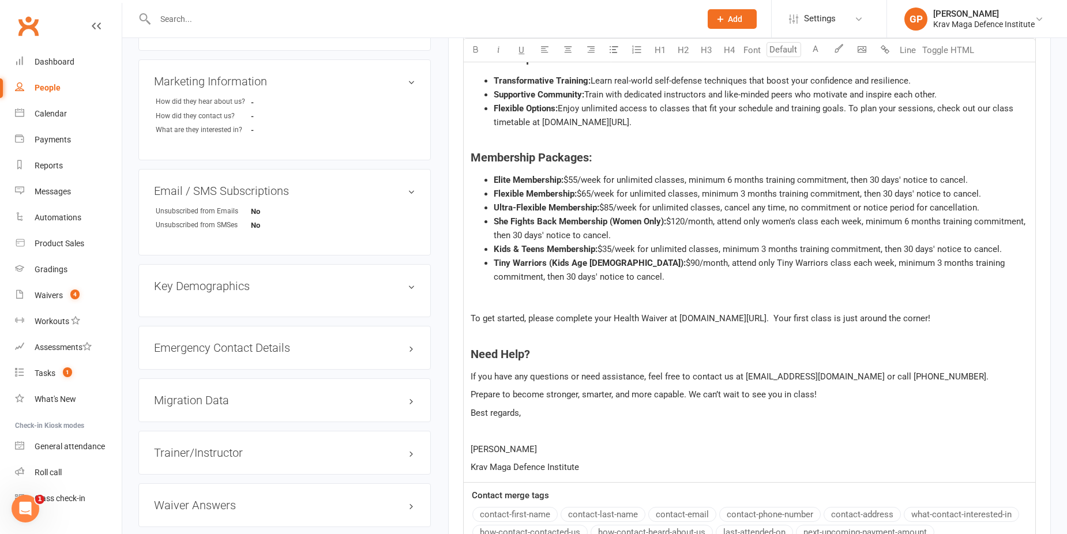
click at [819, 319] on span "To get started, please complete your Health Waiver at www.kmdi.com.au/health. Y…" at bounding box center [701, 318] width 460 height 10
drag, startPoint x: 525, startPoint y: 450, endPoint x: 434, endPoint y: 445, distance: 91.3
click at [434, 445] on div "upload photo Darren Terkel Added 8 August, 2025 prospect Contact information Ow…" at bounding box center [595, 157] width 930 height 1129
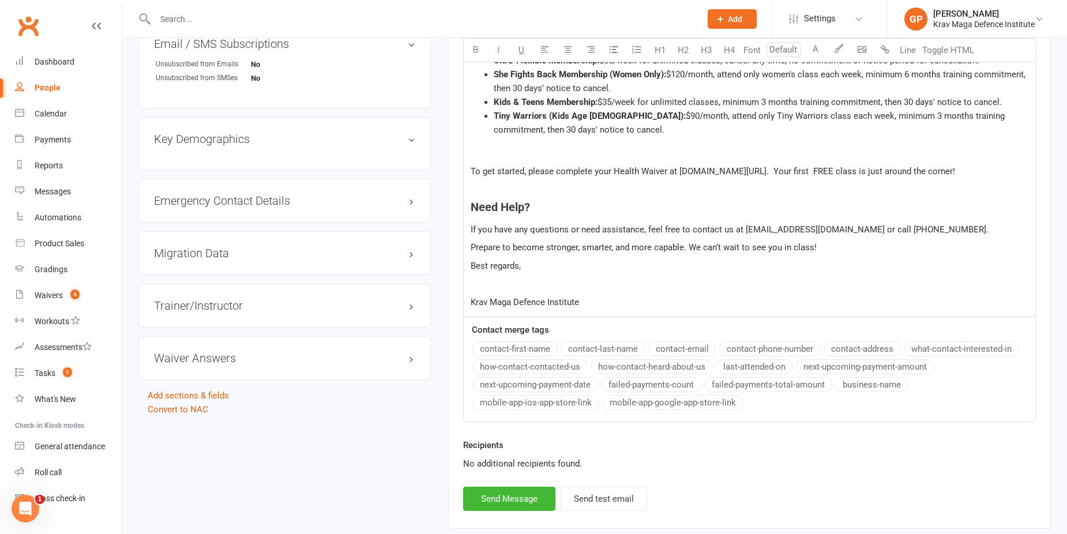
scroll to position [634, 0]
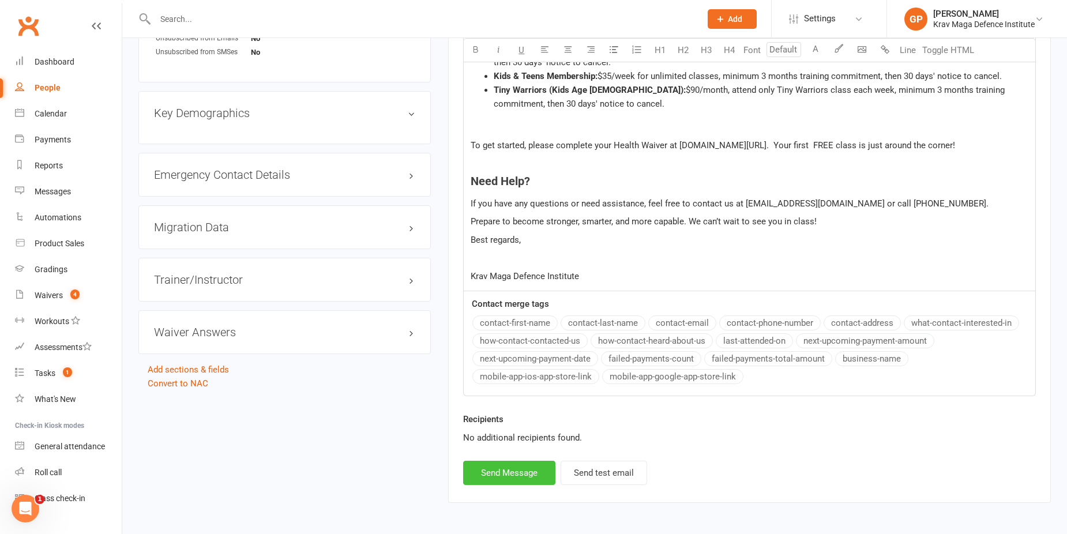
click at [511, 477] on button "Send Message" at bounding box center [509, 473] width 92 height 24
select select
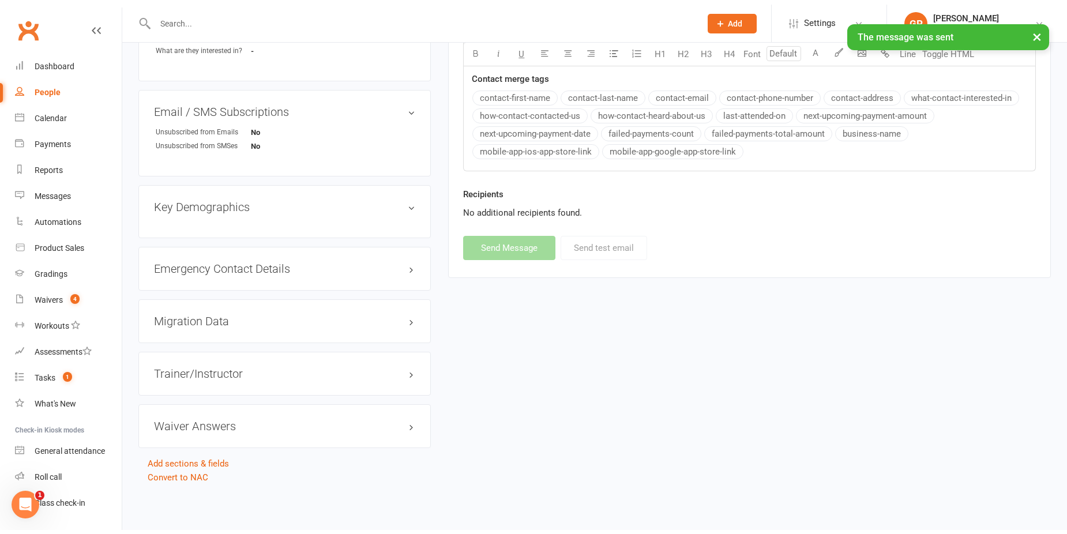
scroll to position [536, 0]
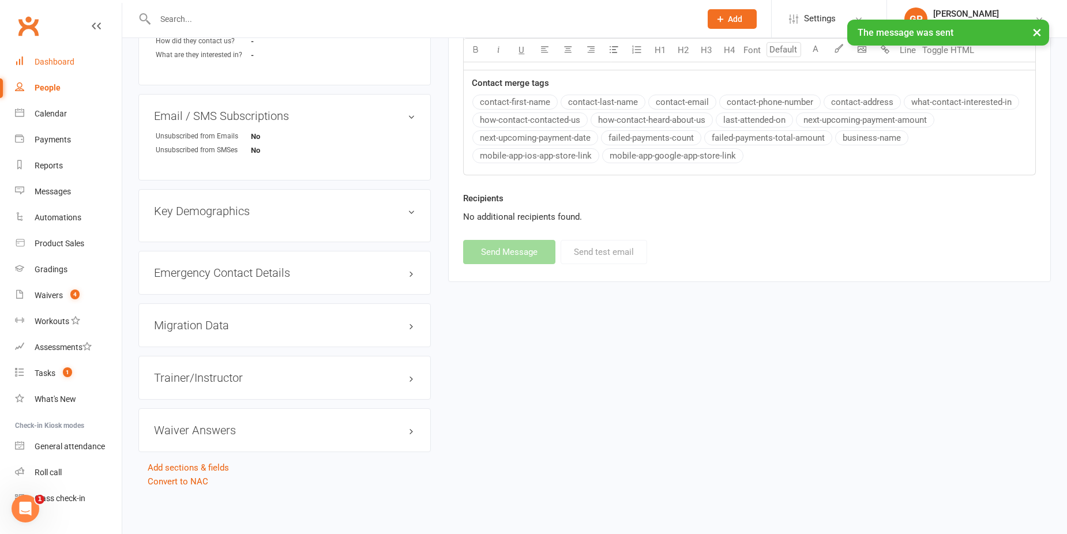
click at [61, 52] on link "Dashboard" at bounding box center [68, 62] width 107 height 26
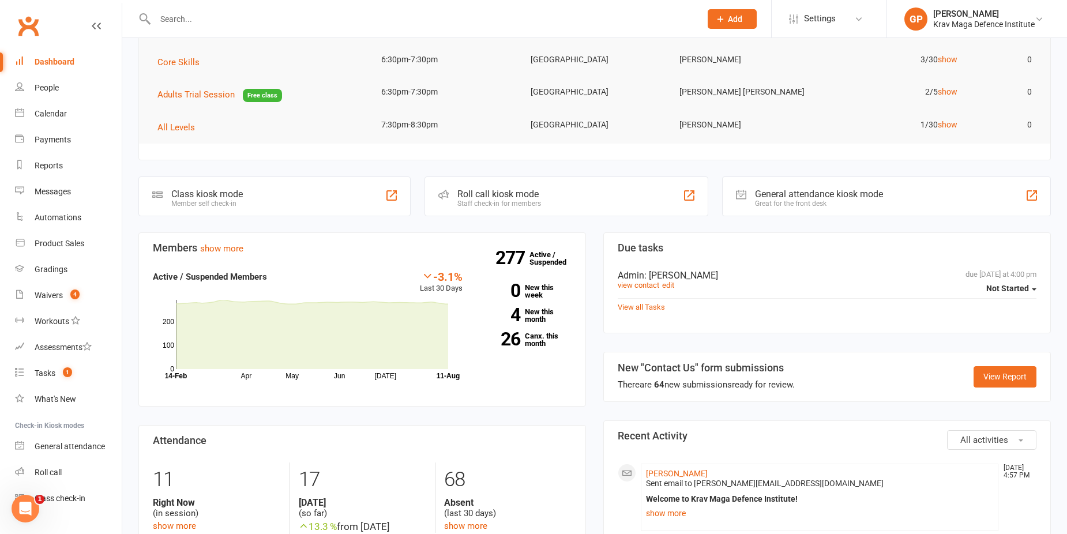
scroll to position [231, 0]
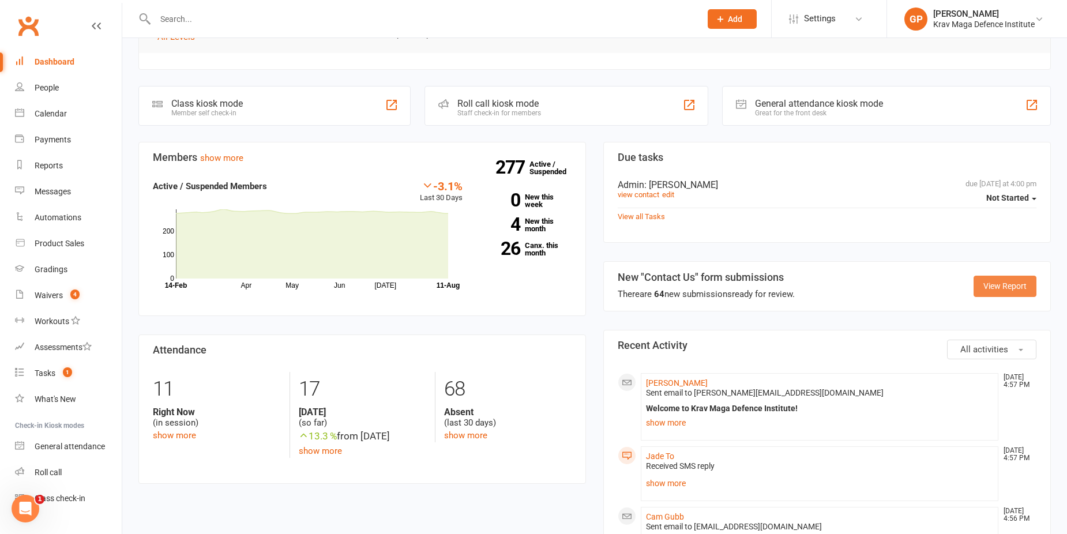
click at [994, 288] on link "View Report" at bounding box center [1004, 286] width 63 height 21
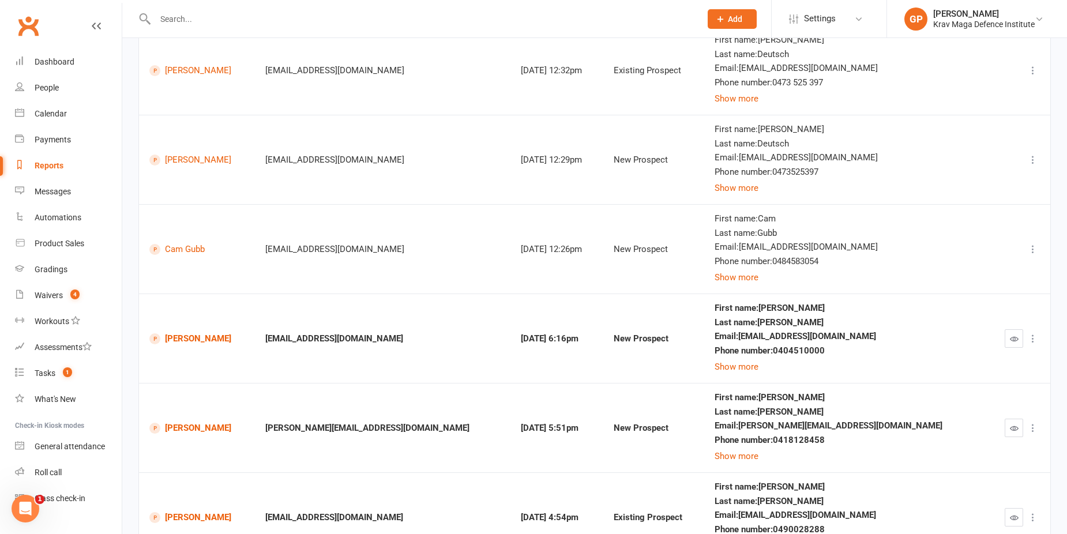
scroll to position [346, 0]
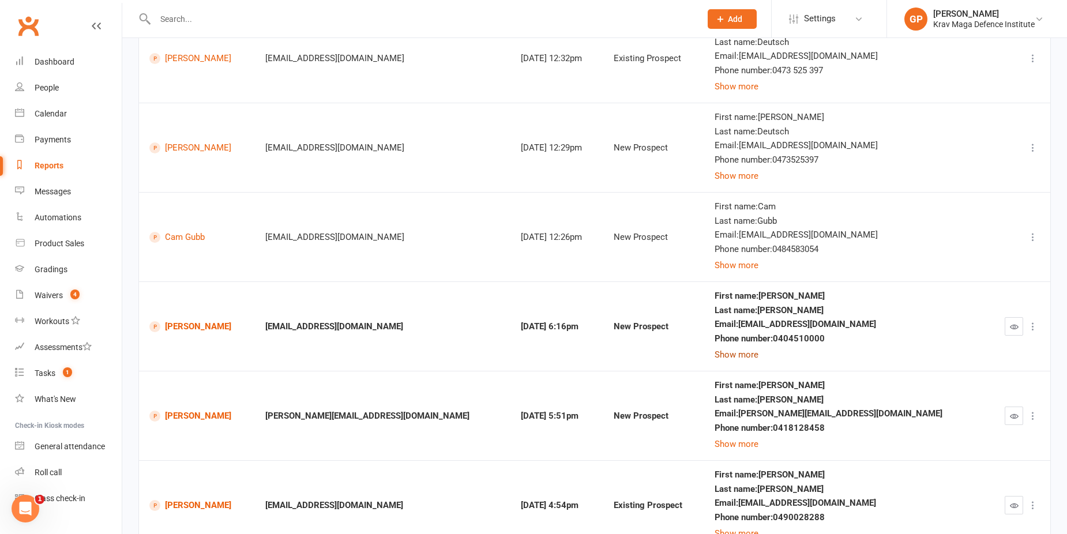
click at [758, 355] on button "Show more" at bounding box center [737, 355] width 44 height 14
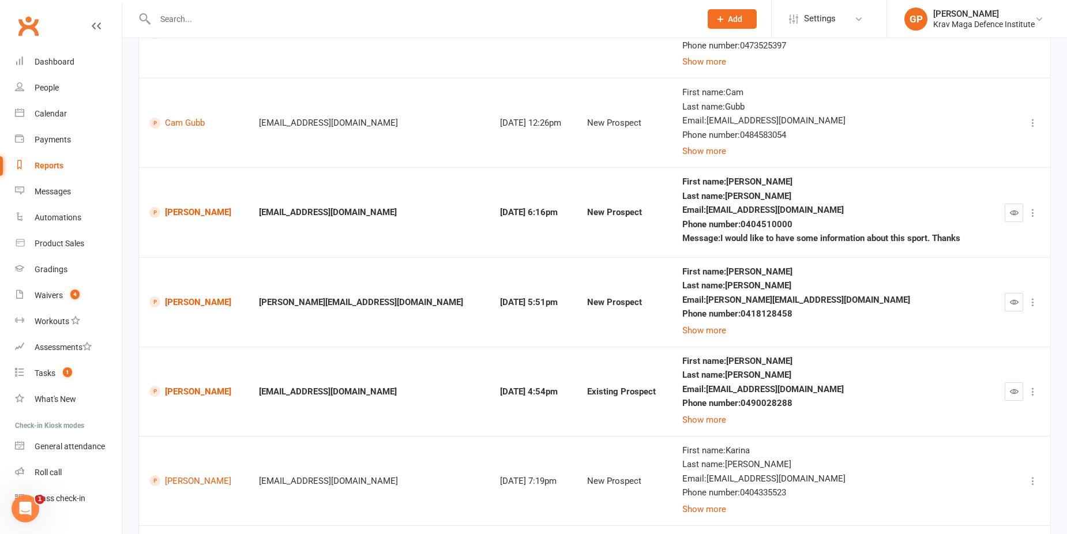
scroll to position [461, 0]
click at [682, 320] on div "First name : Darren Last name : Terkel Email : darren@hiringbuddy.com Phone num…" at bounding box center [831, 301] width 298 height 70
click at [682, 333] on button "Show more" at bounding box center [704, 329] width 44 height 14
click at [1015, 301] on icon "button" at bounding box center [1014, 301] width 9 height 9
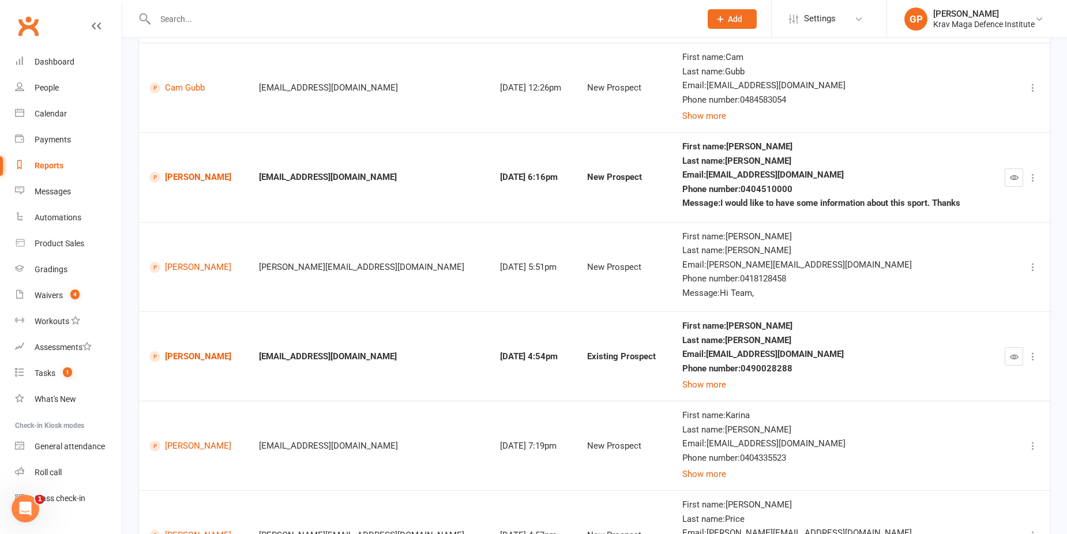
scroll to position [496, 0]
click at [685, 382] on button "Show more" at bounding box center [704, 384] width 44 height 14
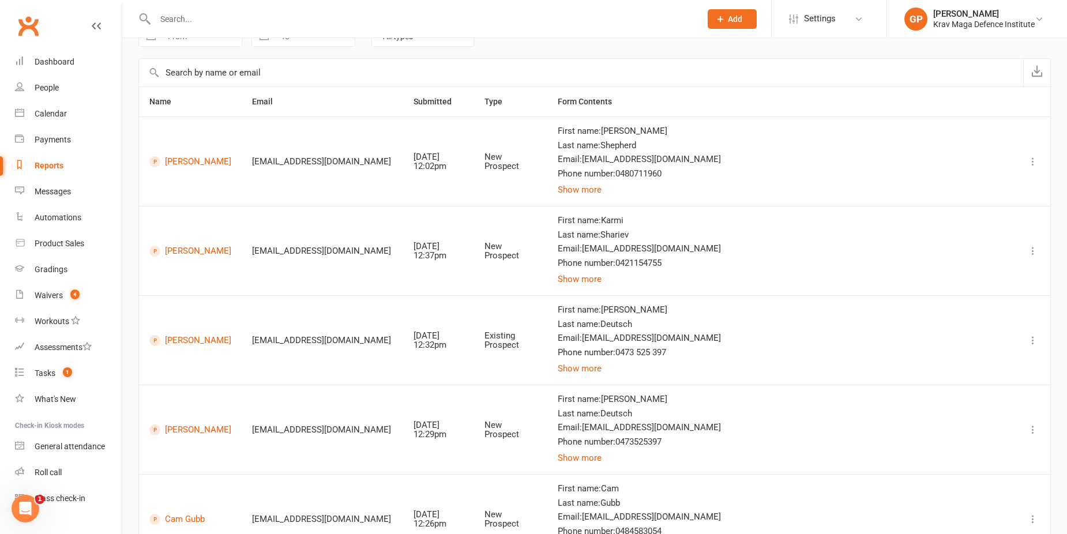
scroll to position [0, 0]
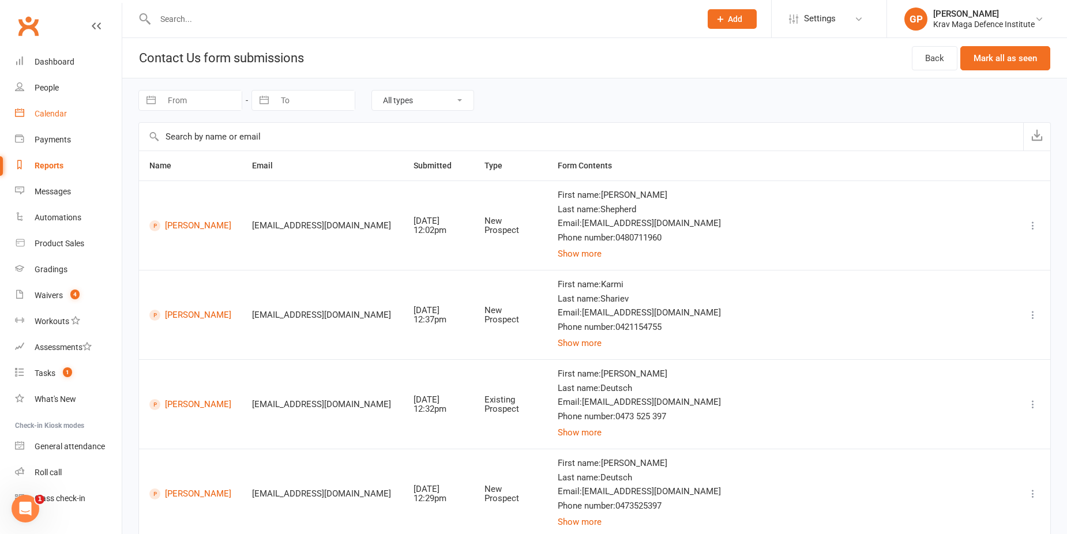
click at [63, 111] on div "Calendar" at bounding box center [51, 113] width 32 height 9
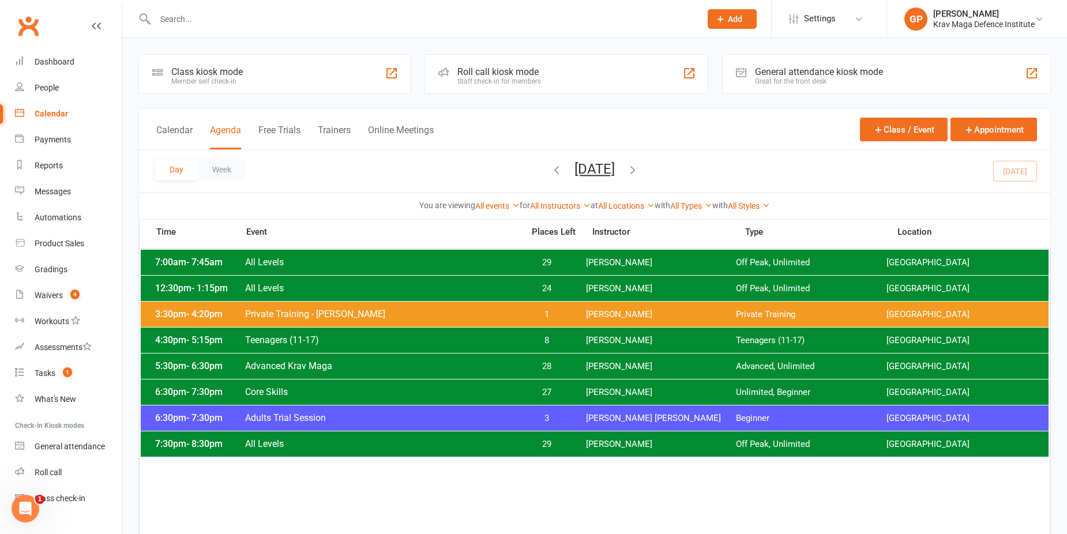
click at [431, 361] on span "Advanced Krav Maga" at bounding box center [381, 365] width 272 height 11
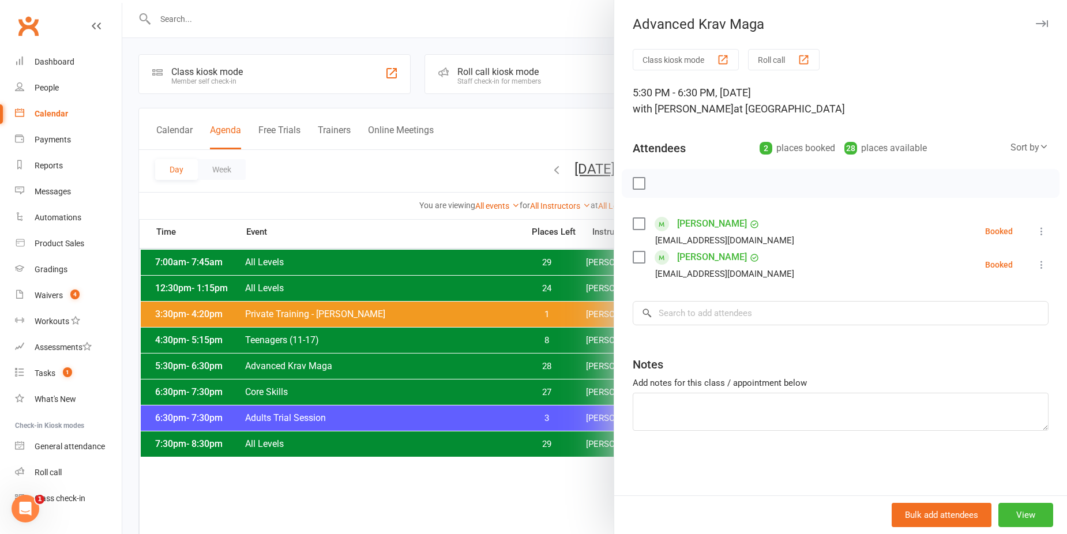
click at [297, 167] on div at bounding box center [594, 267] width 945 height 534
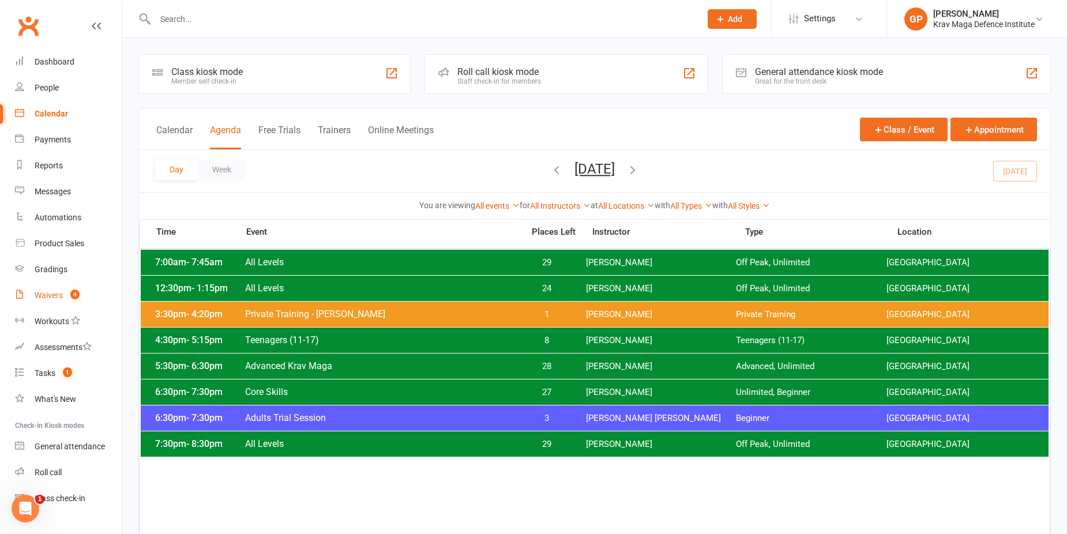
click at [69, 295] on count-badge "4" at bounding box center [72, 295] width 15 height 9
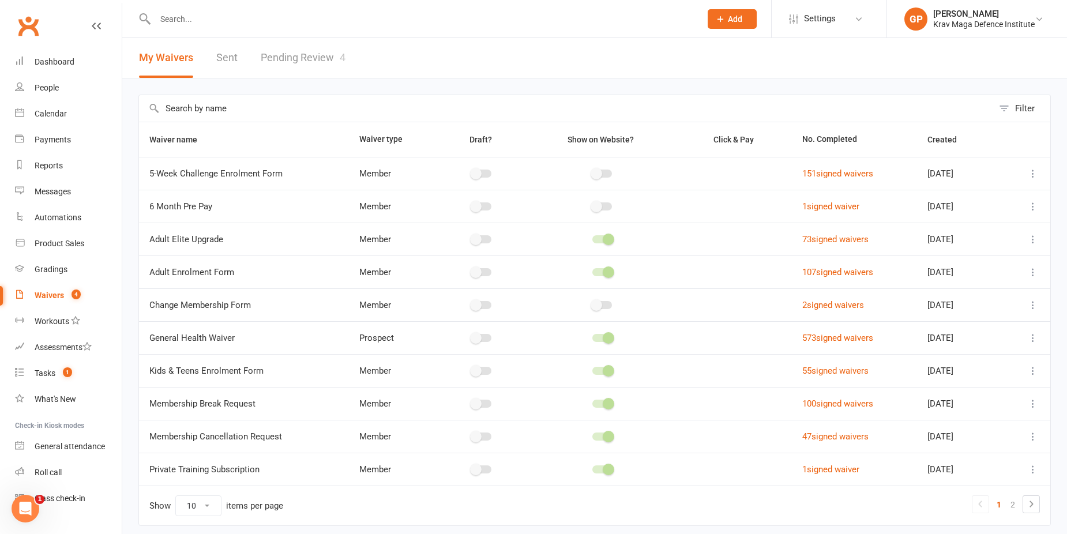
click at [283, 71] on link "Pending Review 4" at bounding box center [303, 58] width 85 height 40
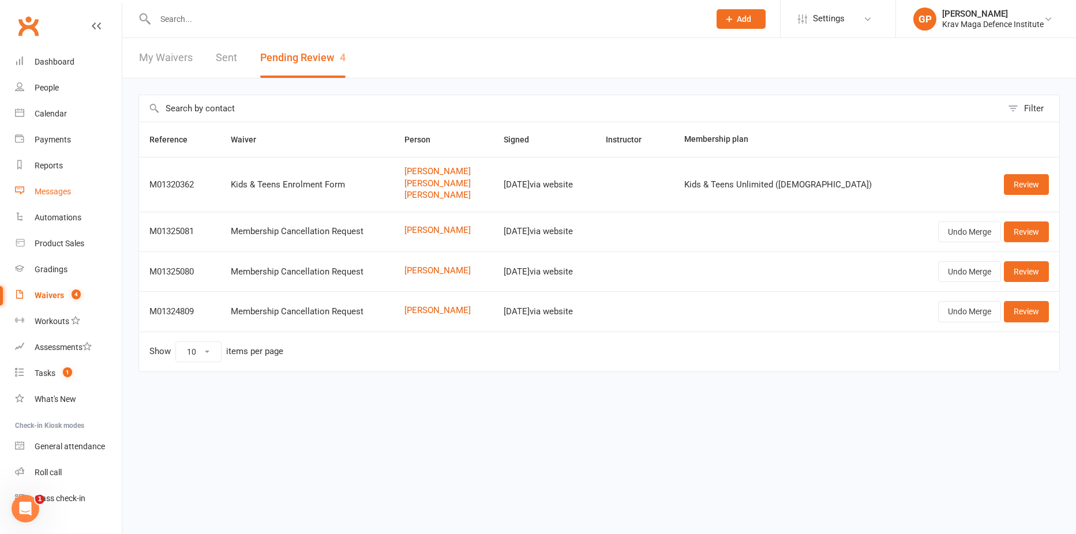
click at [62, 195] on div "Messages" at bounding box center [53, 191] width 36 height 9
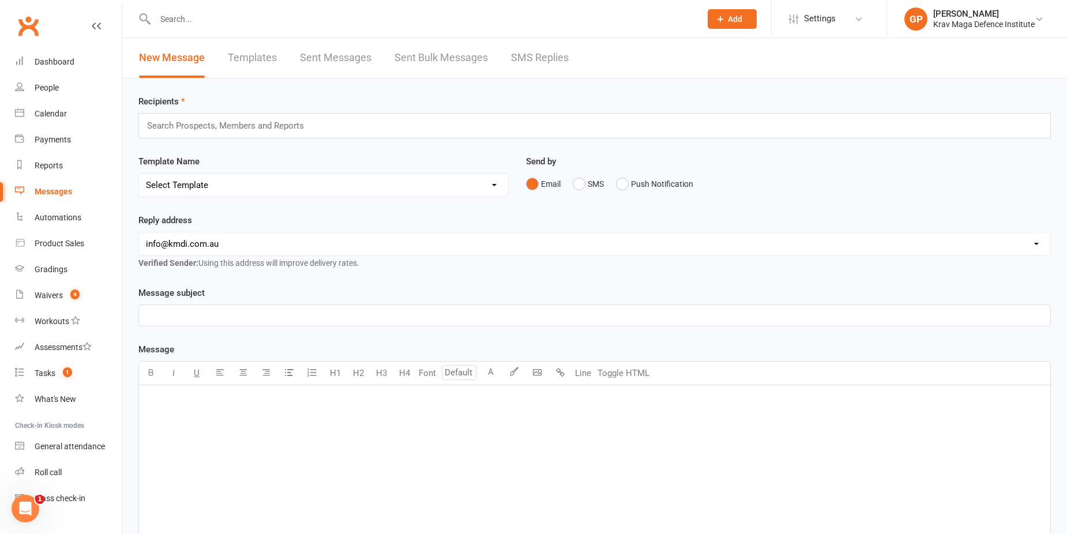
click at [522, 51] on link "SMS Replies" at bounding box center [540, 58] width 58 height 40
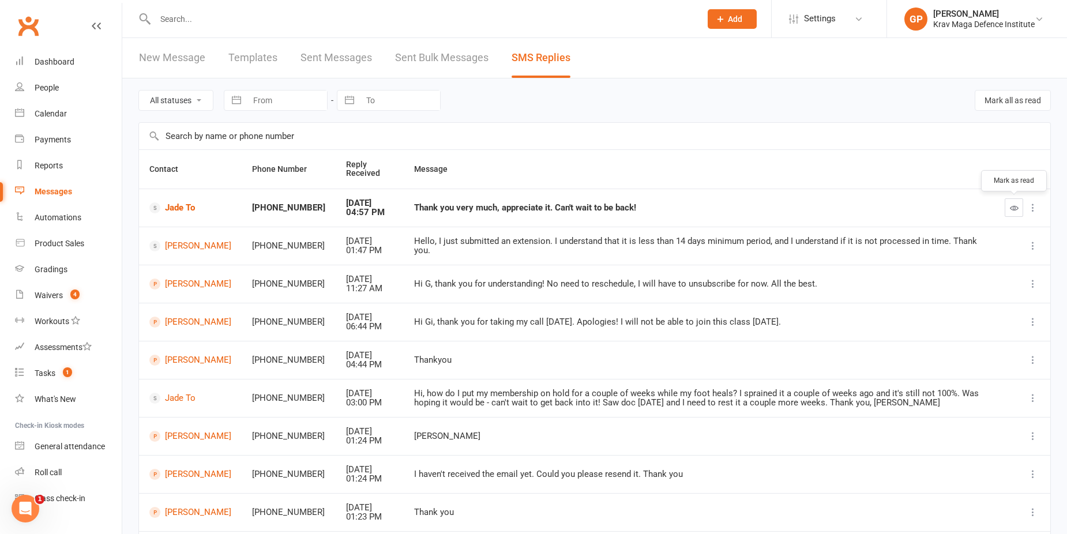
click at [1017, 209] on icon "button" at bounding box center [1014, 208] width 9 height 9
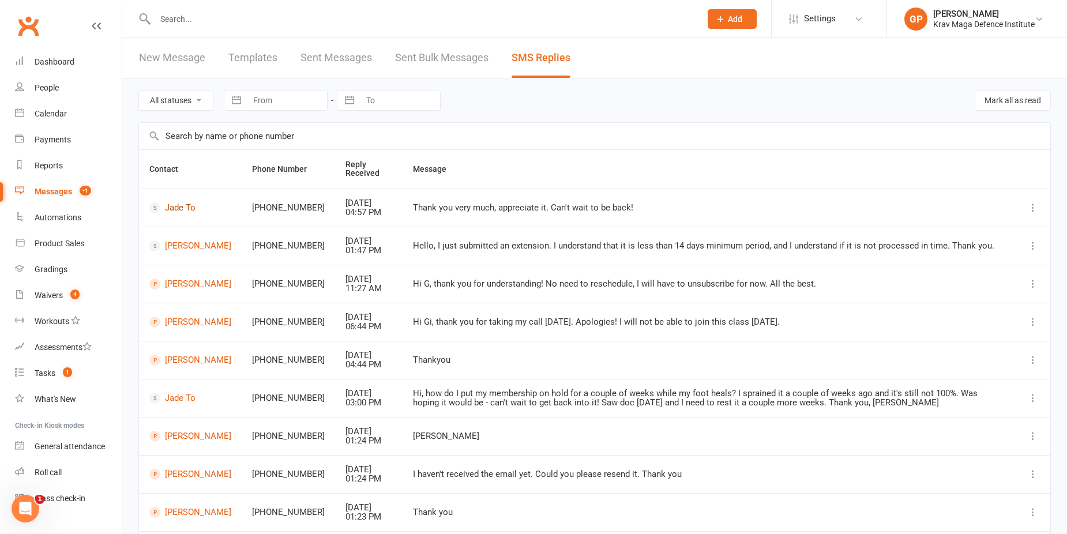
click at [180, 205] on link "Jade To" at bounding box center [190, 207] width 82 height 11
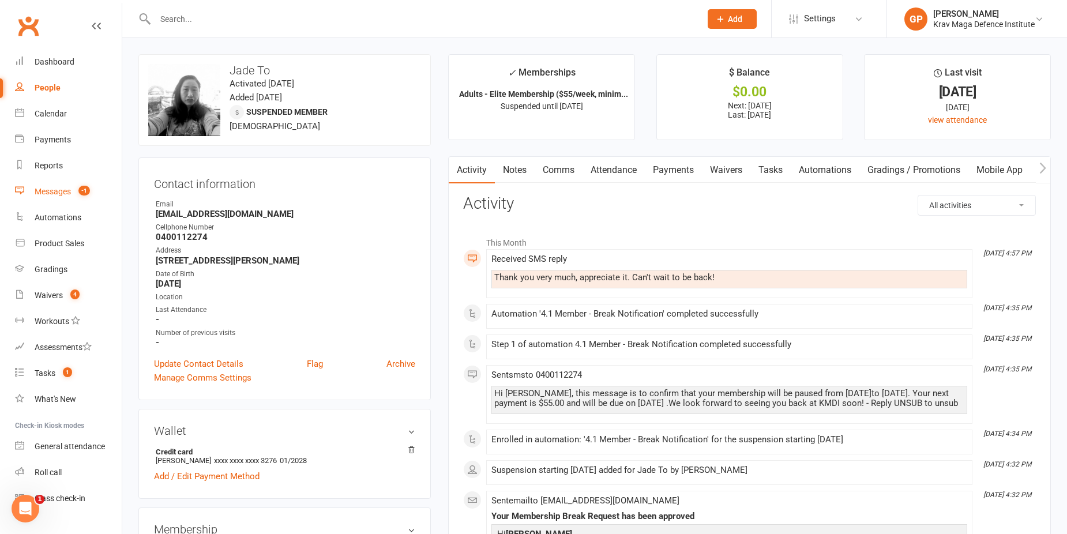
click at [72, 183] on link "Messages -1" at bounding box center [68, 192] width 107 height 26
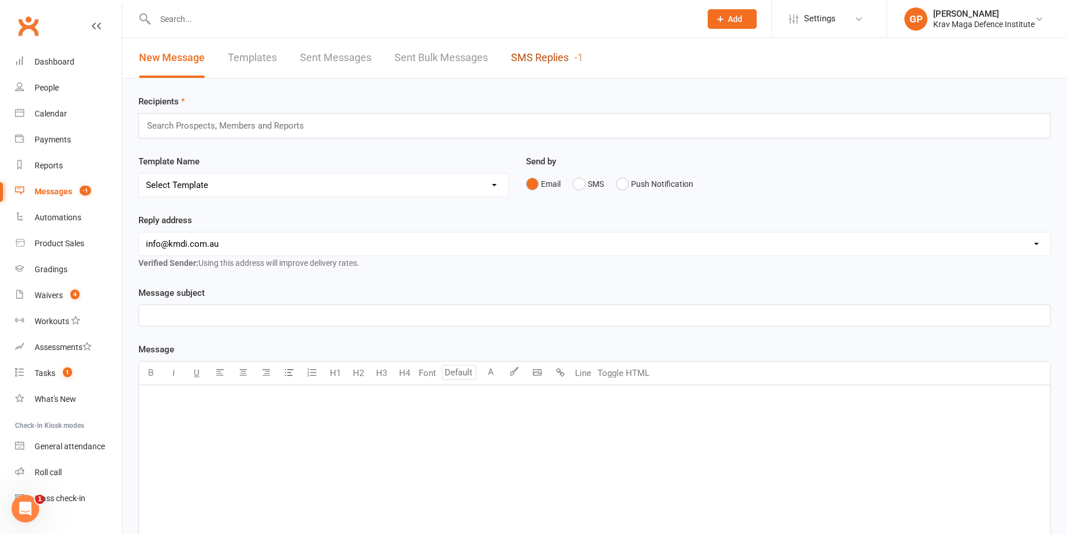
drag, startPoint x: 566, startPoint y: 52, endPoint x: 564, endPoint y: 67, distance: 15.1
click at [566, 53] on link "SMS Replies -1" at bounding box center [547, 58] width 72 height 40
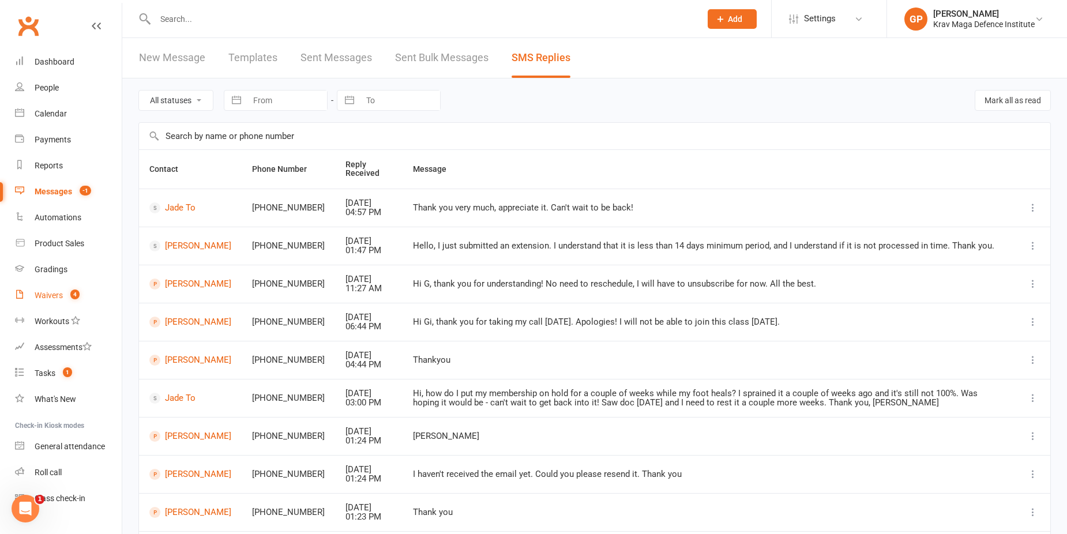
click at [55, 285] on link "Waivers 4" at bounding box center [68, 296] width 107 height 26
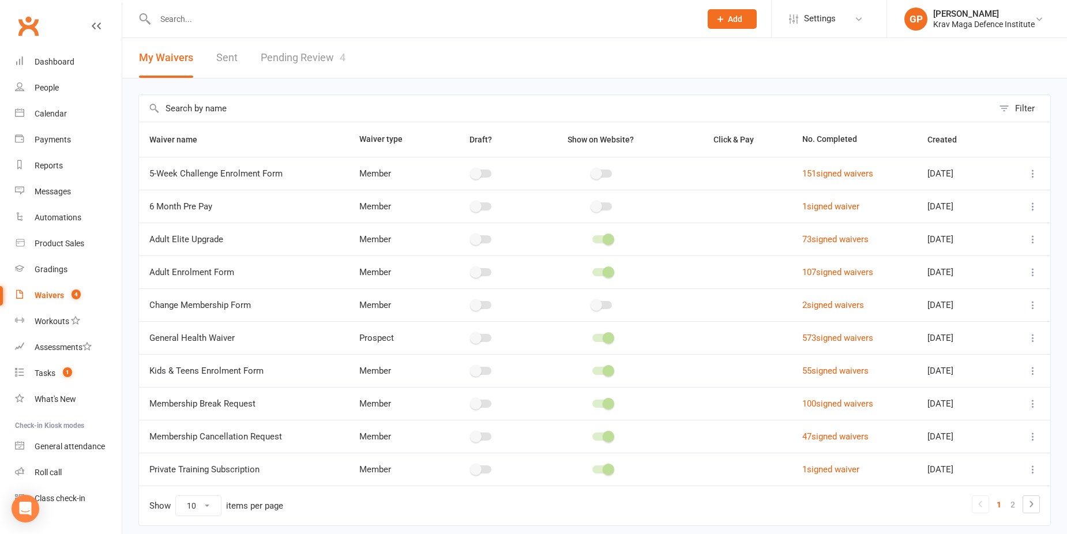
click at [58, 296] on div "Waivers" at bounding box center [49, 295] width 29 height 9
click at [303, 47] on link "Pending Review 4" at bounding box center [303, 58] width 85 height 40
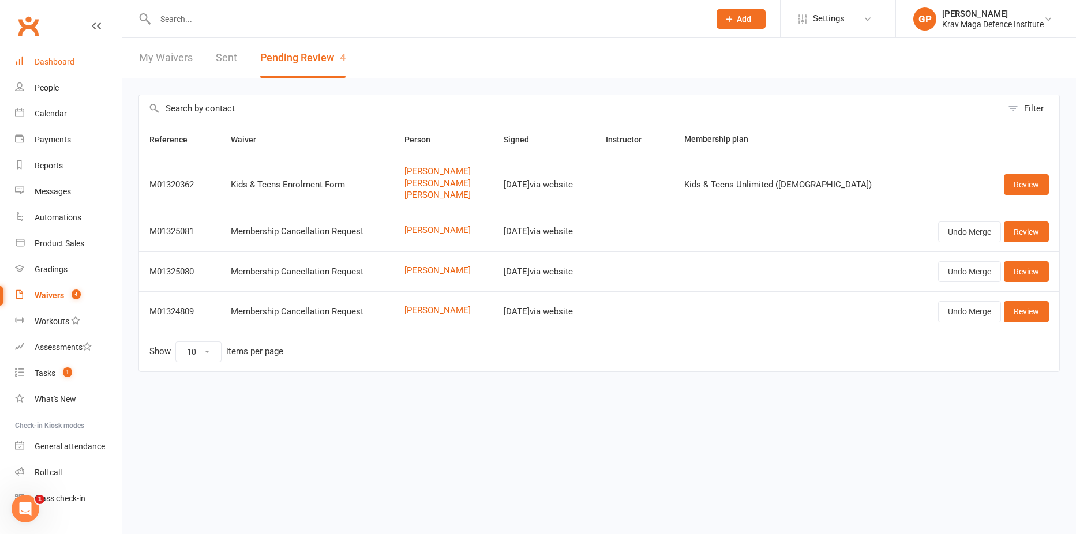
click at [66, 63] on div "Dashboard" at bounding box center [55, 61] width 40 height 9
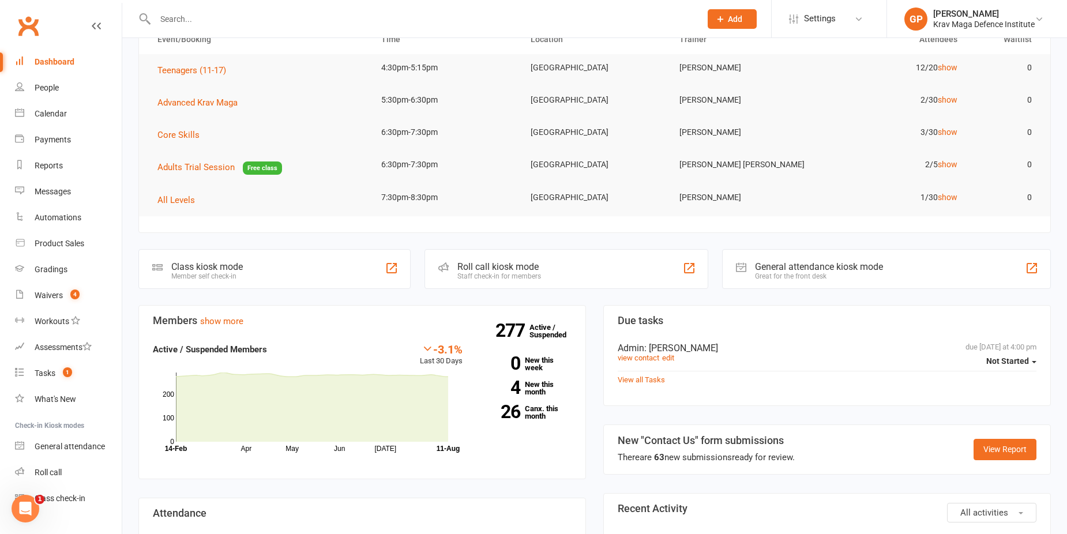
scroll to position [231, 0]
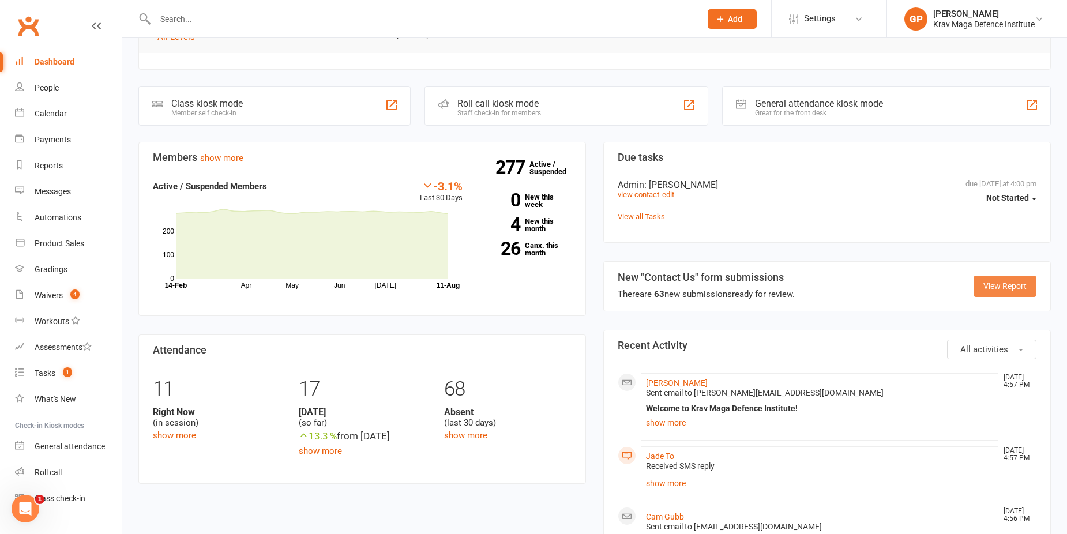
click at [1005, 285] on link "View Report" at bounding box center [1004, 286] width 63 height 21
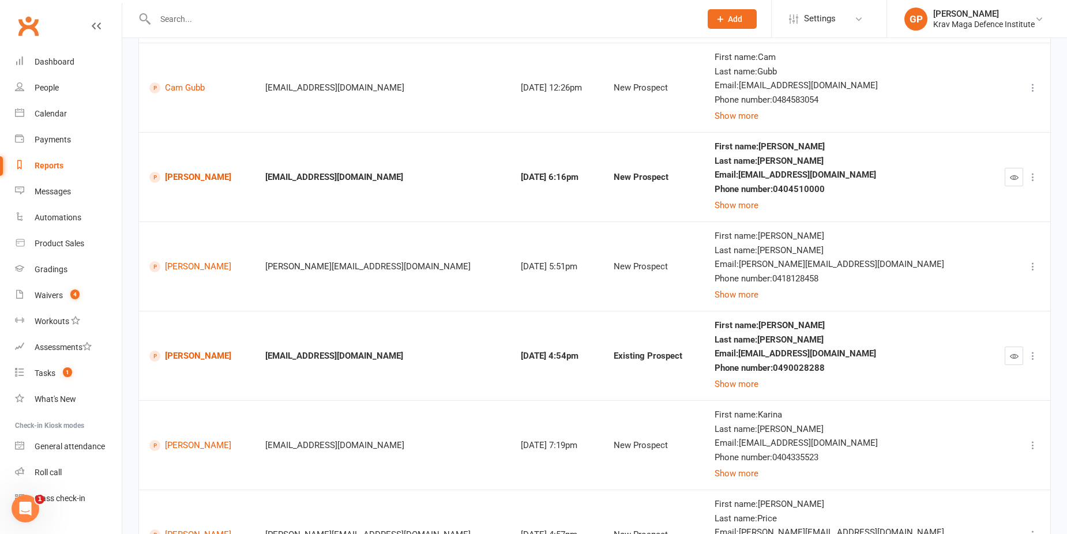
scroll to position [611, 0]
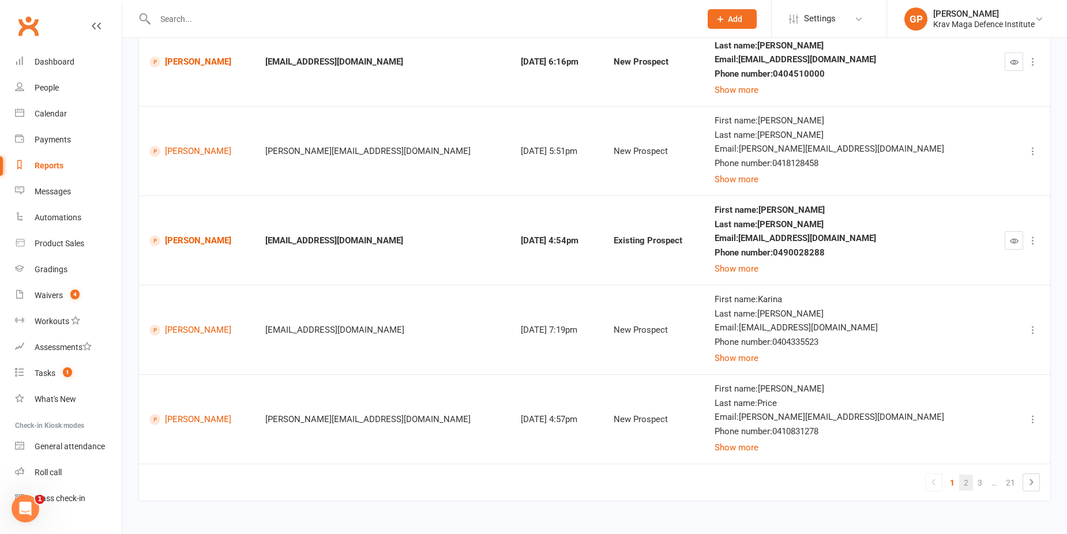
click at [967, 486] on link "2" at bounding box center [966, 483] width 14 height 16
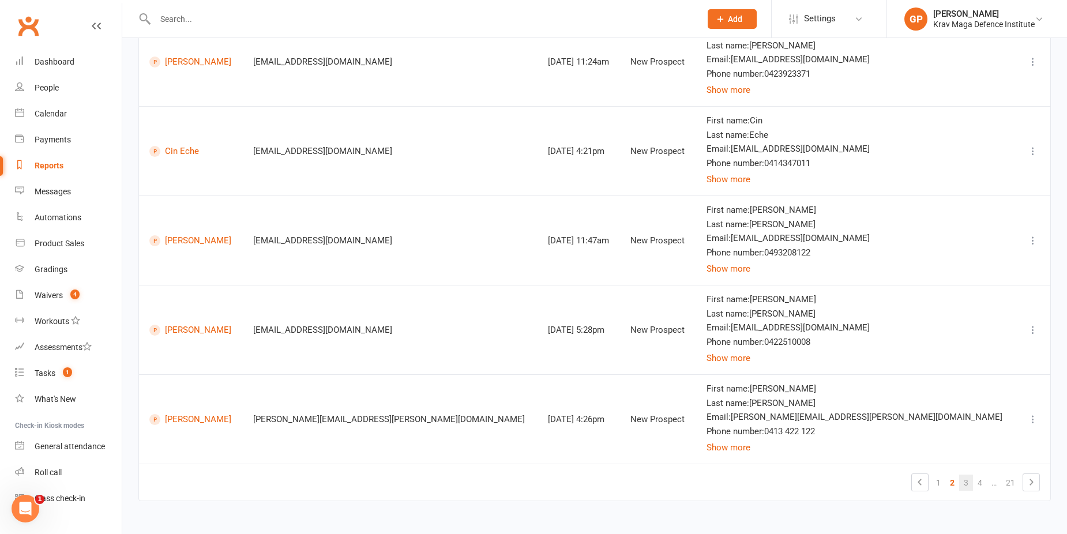
click at [963, 479] on link "3" at bounding box center [966, 483] width 14 height 16
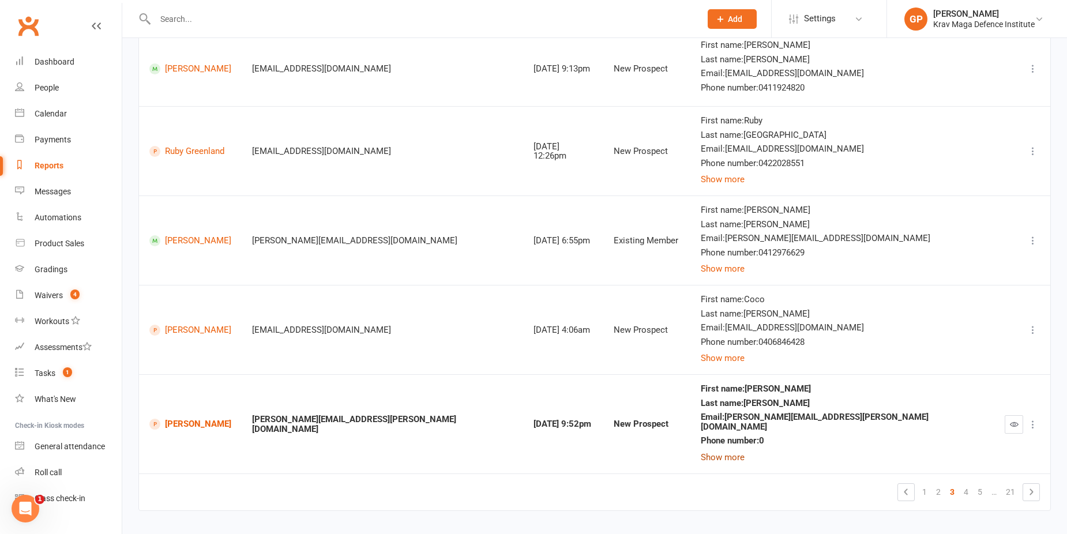
click at [744, 450] on button "Show more" at bounding box center [723, 457] width 44 height 14
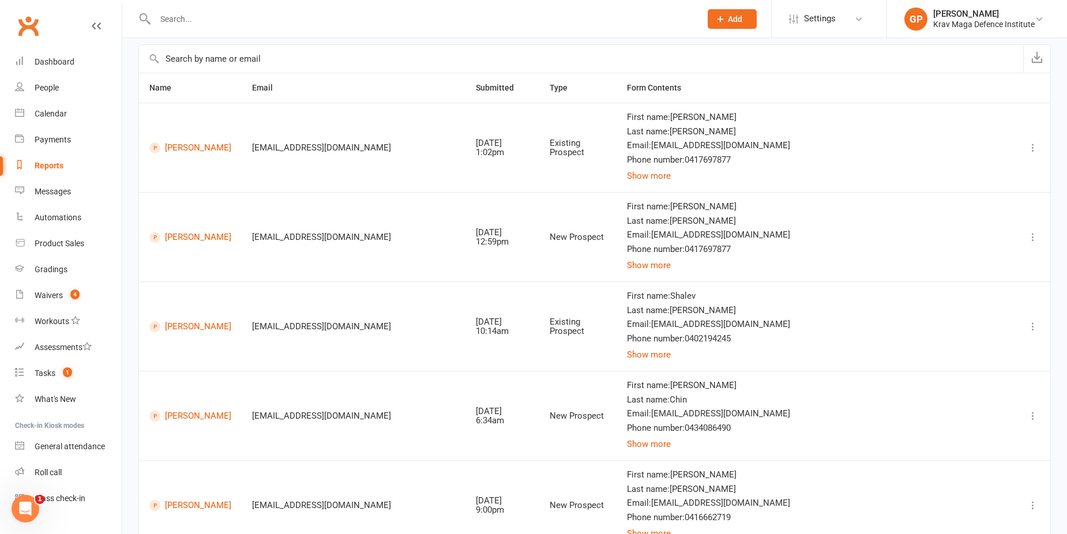
scroll to position [0, 0]
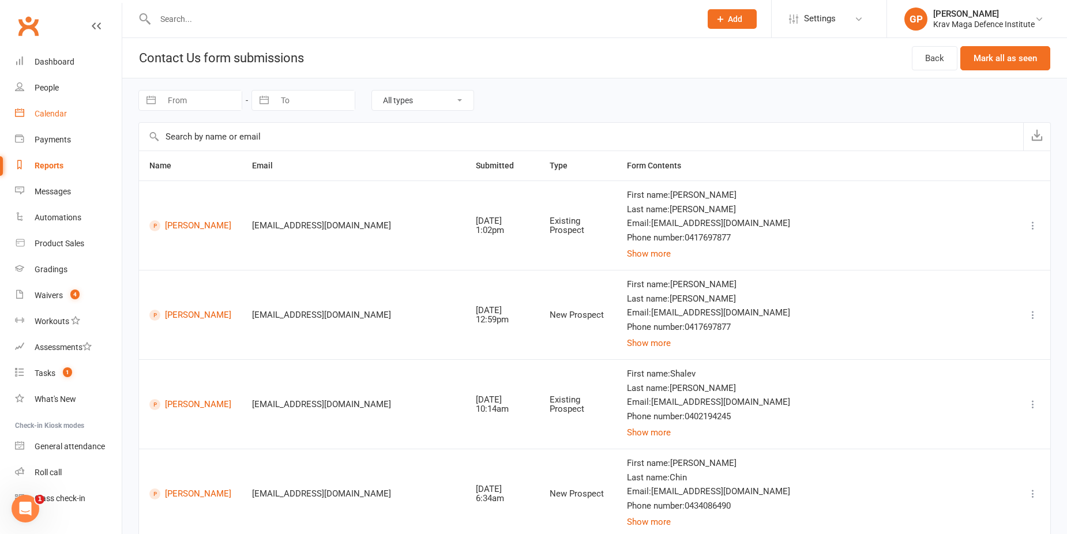
click at [47, 107] on link "Calendar" at bounding box center [68, 114] width 107 height 26
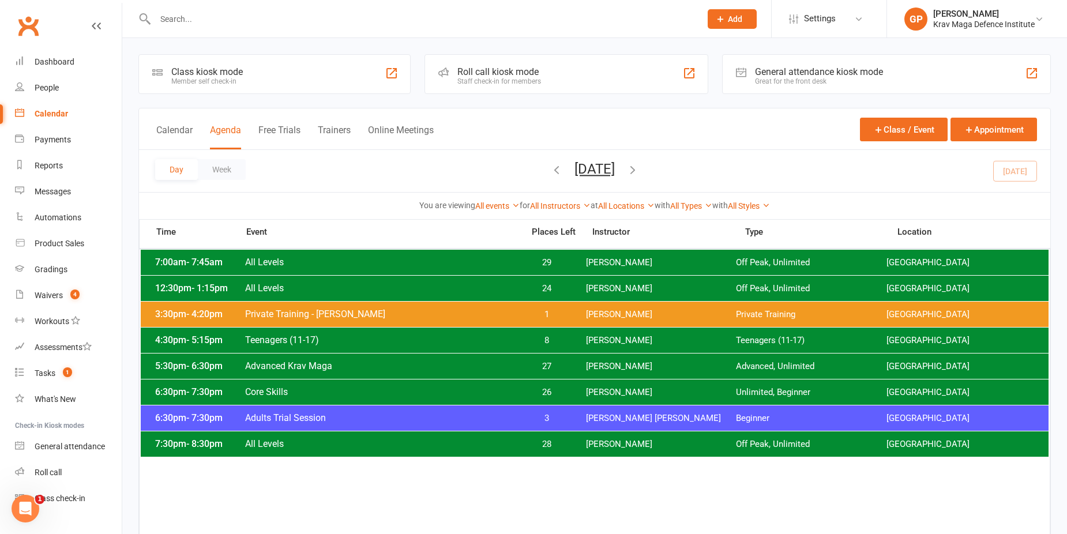
click at [619, 339] on span "[PERSON_NAME]" at bounding box center [661, 340] width 151 height 11
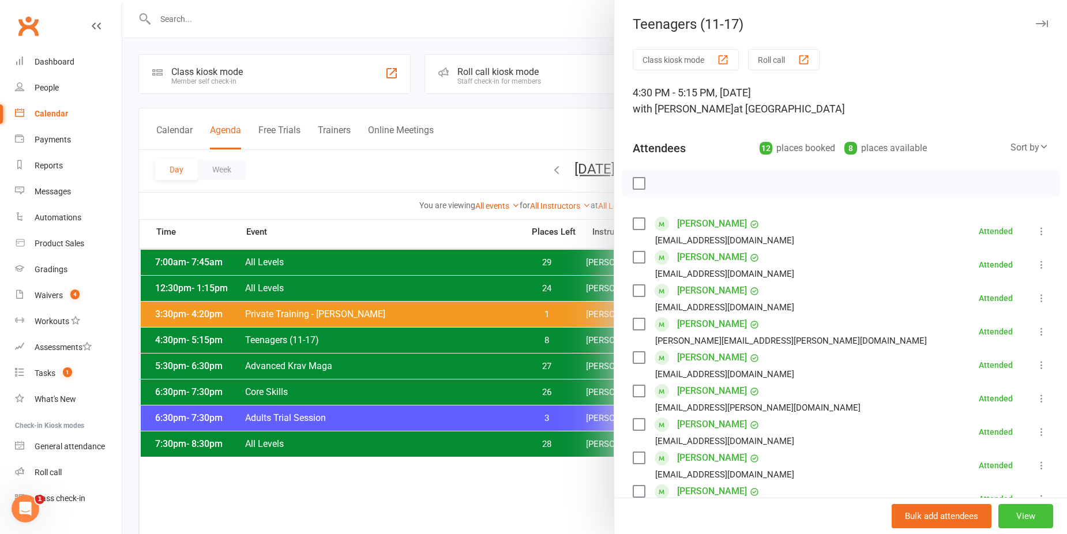
click at [1022, 512] on button "View" at bounding box center [1025, 516] width 55 height 24
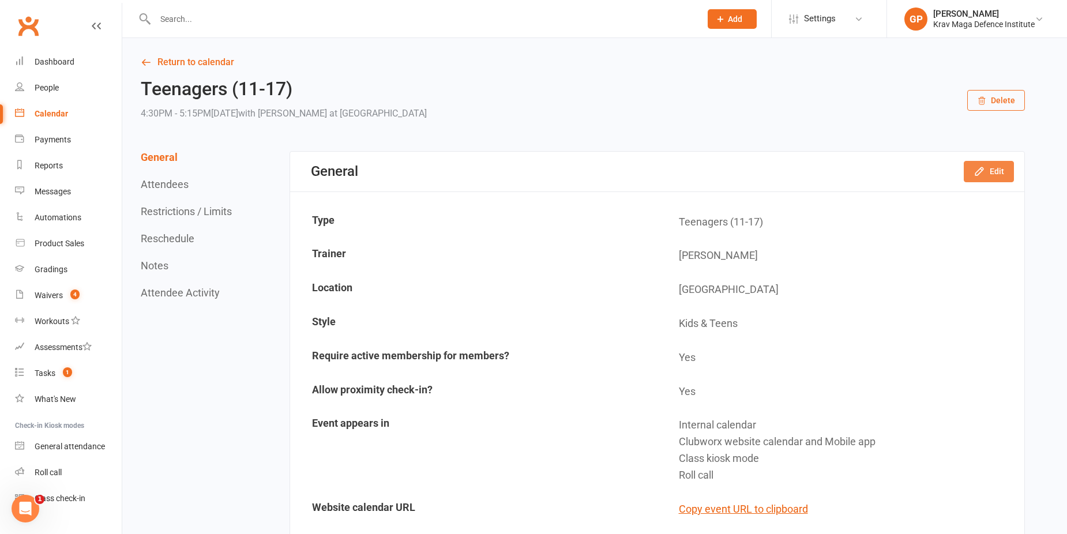
click at [992, 175] on button "Edit" at bounding box center [989, 171] width 50 height 21
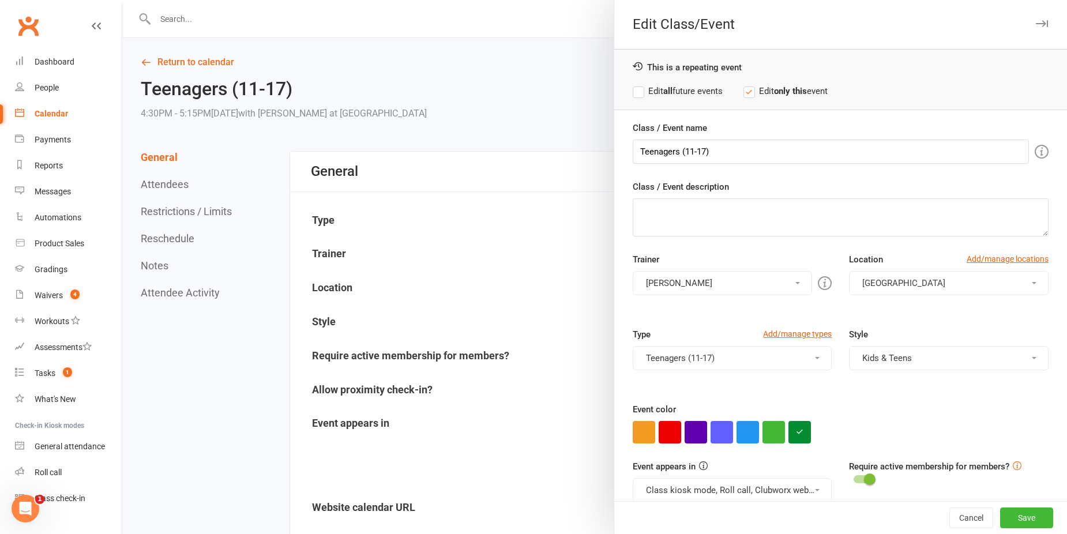
click at [704, 286] on button "[PERSON_NAME]" at bounding box center [723, 283] width 180 height 24
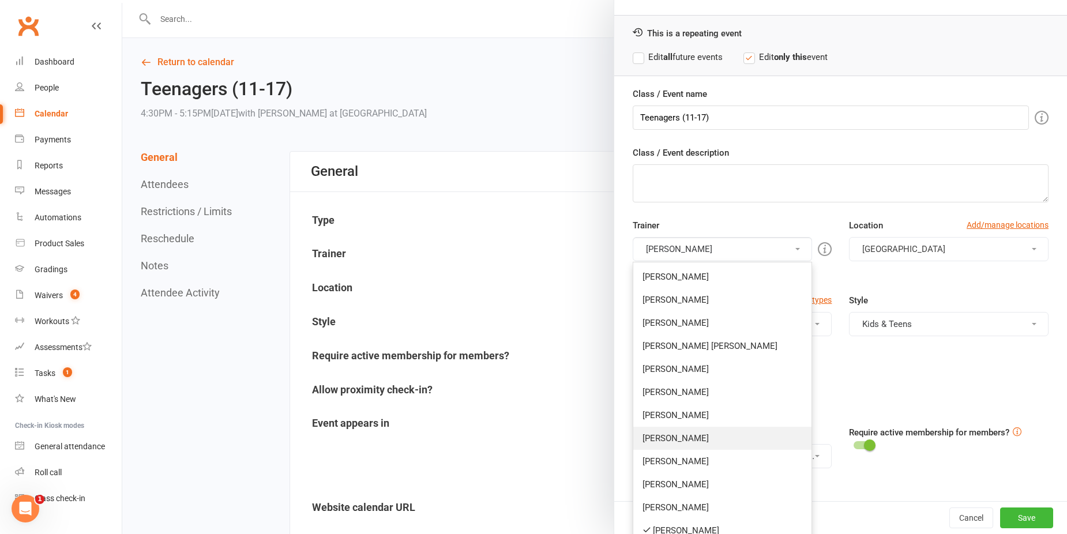
scroll to position [66, 0]
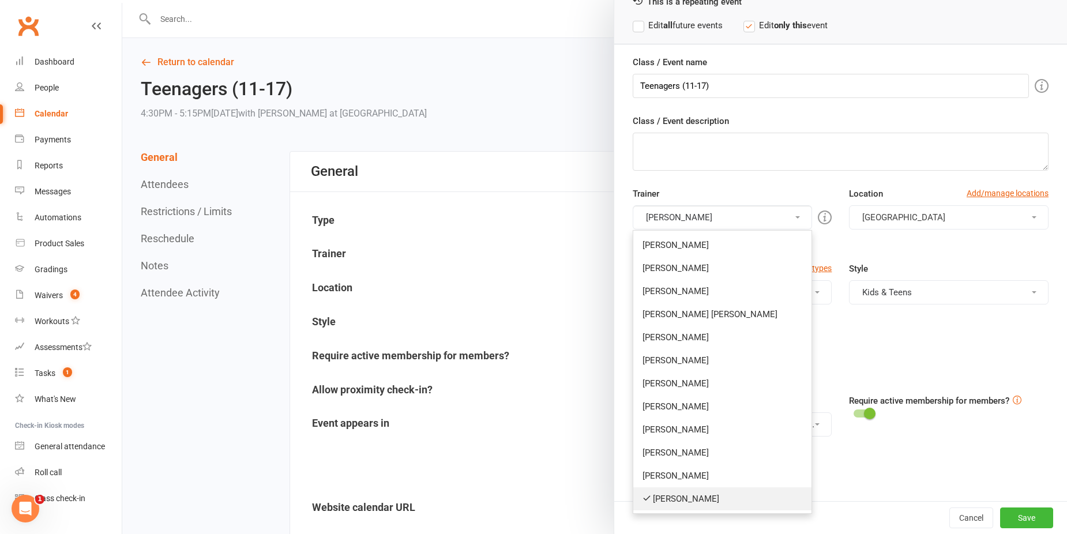
click at [693, 495] on link "[PERSON_NAME]" at bounding box center [722, 498] width 179 height 23
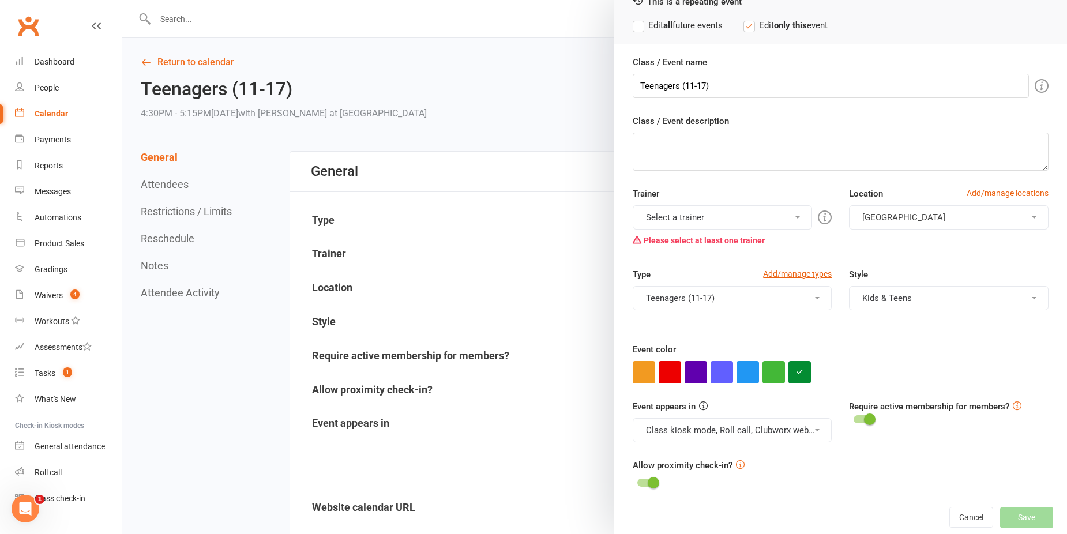
click at [692, 221] on button "Select a trainer" at bounding box center [723, 217] width 180 height 24
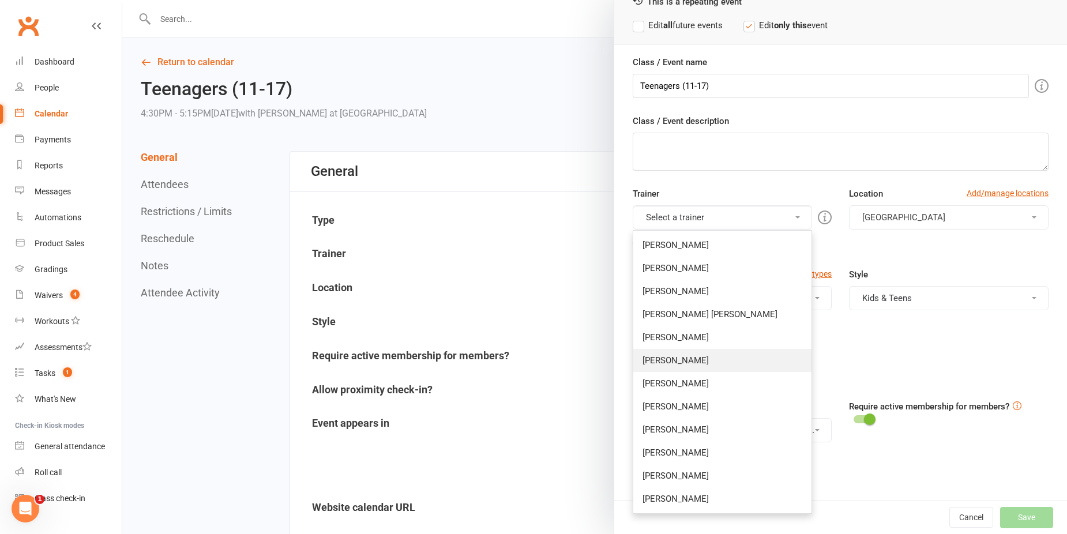
click at [700, 366] on link "[PERSON_NAME]" at bounding box center [722, 360] width 179 height 23
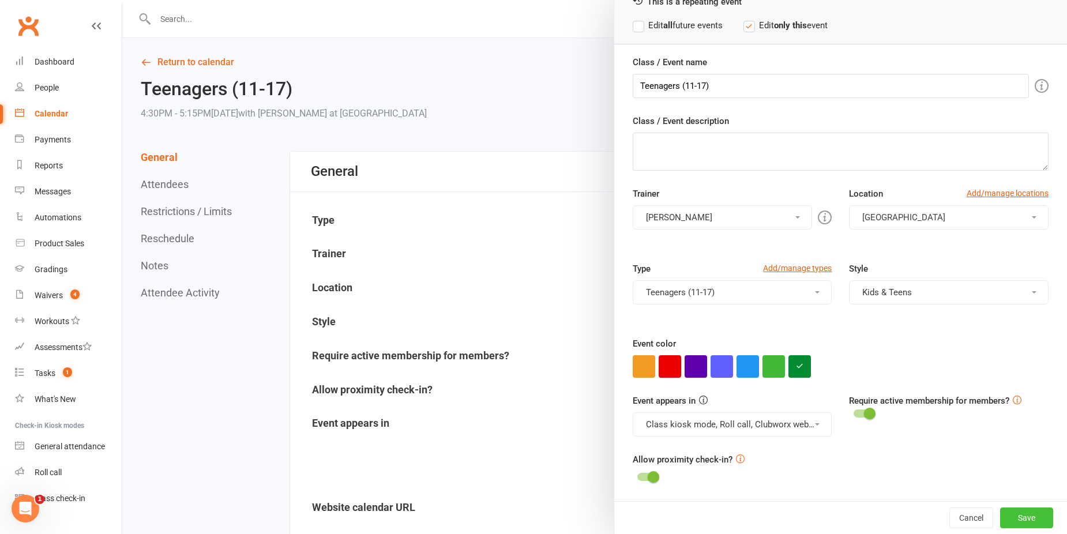
click at [1001, 507] on button "Save" at bounding box center [1026, 517] width 53 height 21
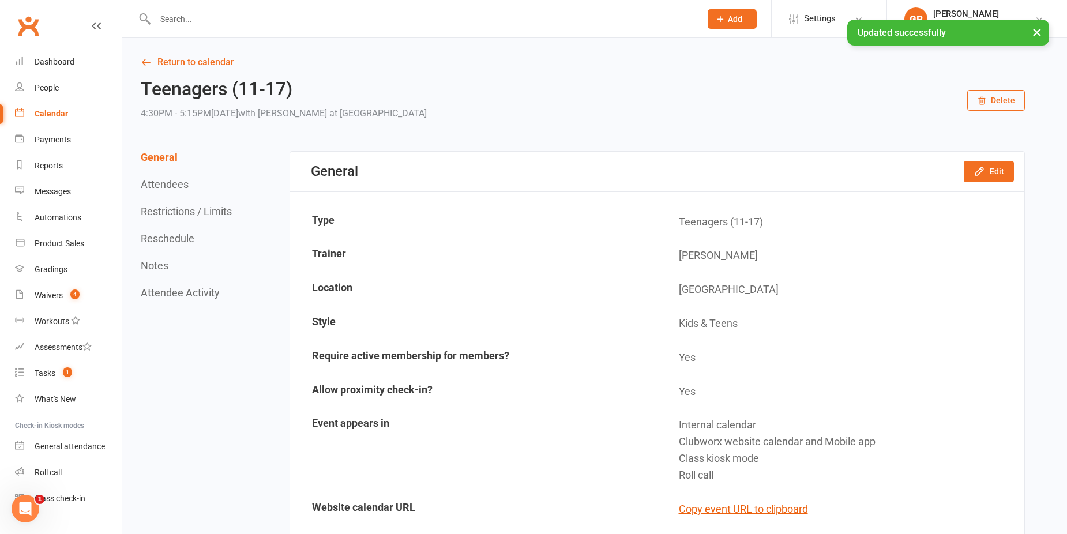
click at [53, 113] on div "Calendar" at bounding box center [51, 113] width 33 height 9
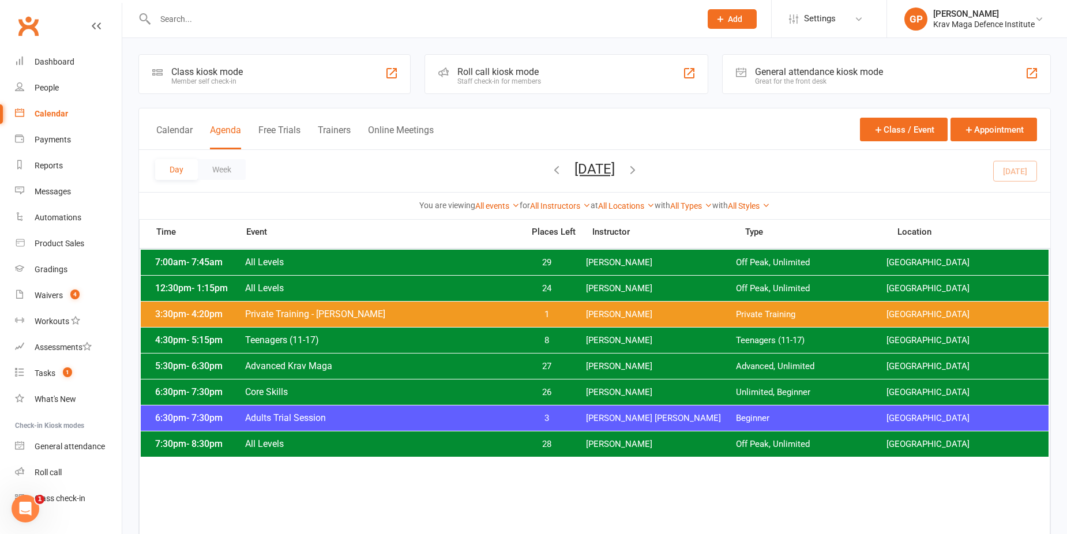
click at [568, 399] on div "6:30pm - 7:30pm Core Skills 26 Giacomo Palladin Unlimited, Beginner Surry Hills…" at bounding box center [595, 391] width 908 height 25
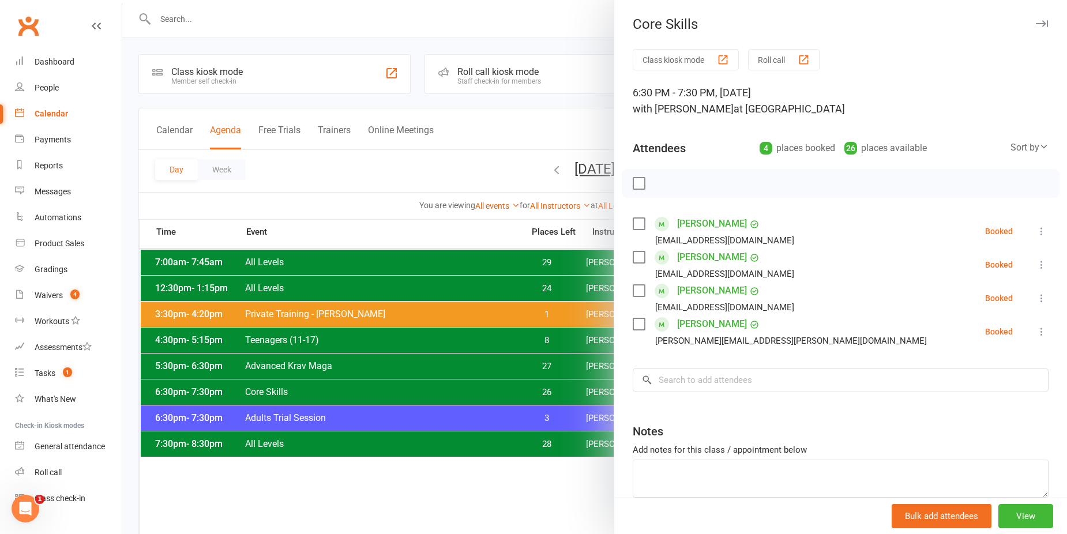
click at [348, 167] on div at bounding box center [594, 267] width 945 height 534
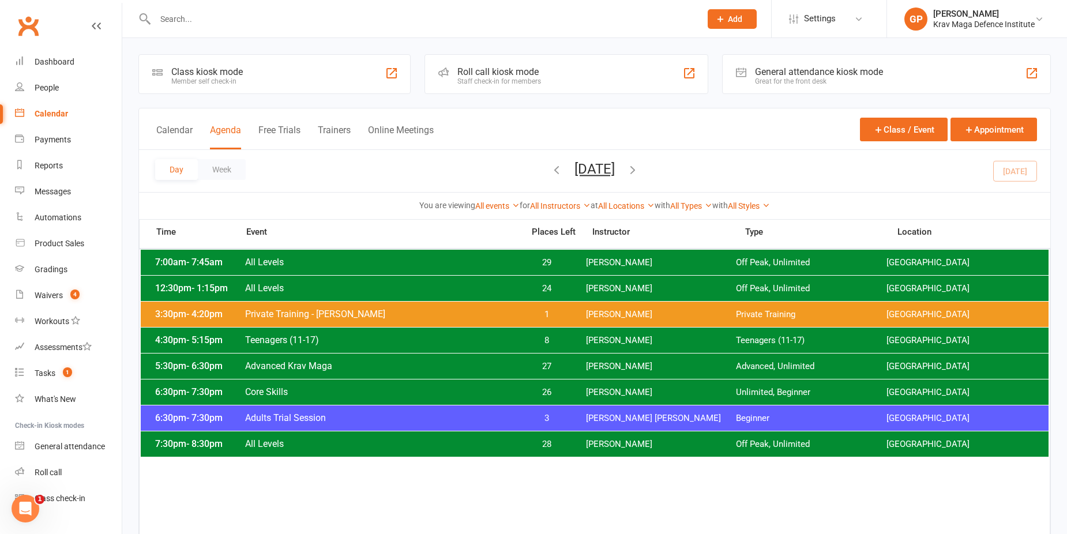
click at [614, 360] on div "5:30pm - 6:30pm Advanced Krav Maga 27 Alan Dennis Advanced, Unlimited Surry Hil…" at bounding box center [595, 366] width 908 height 25
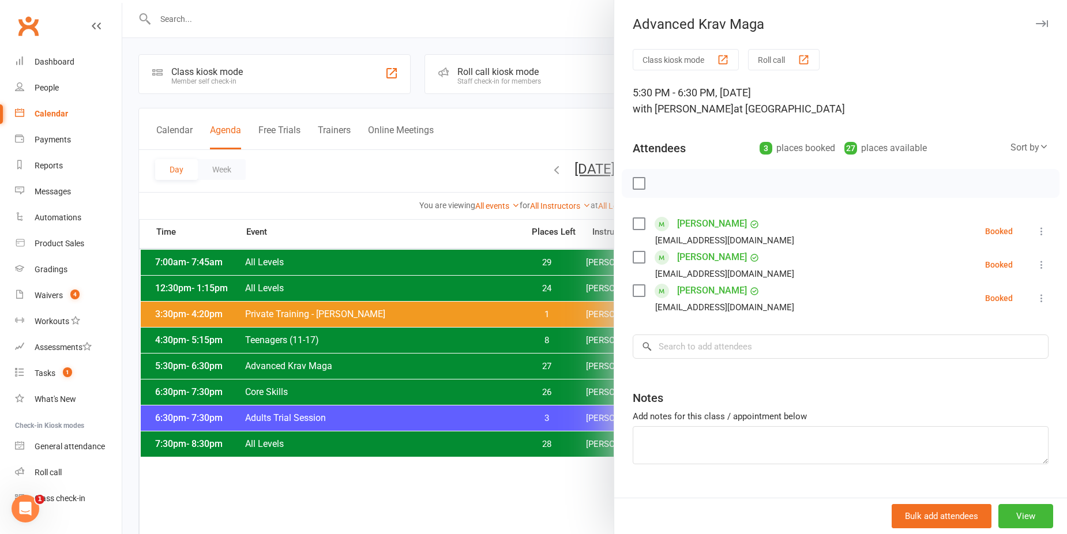
click at [393, 152] on div at bounding box center [594, 267] width 945 height 534
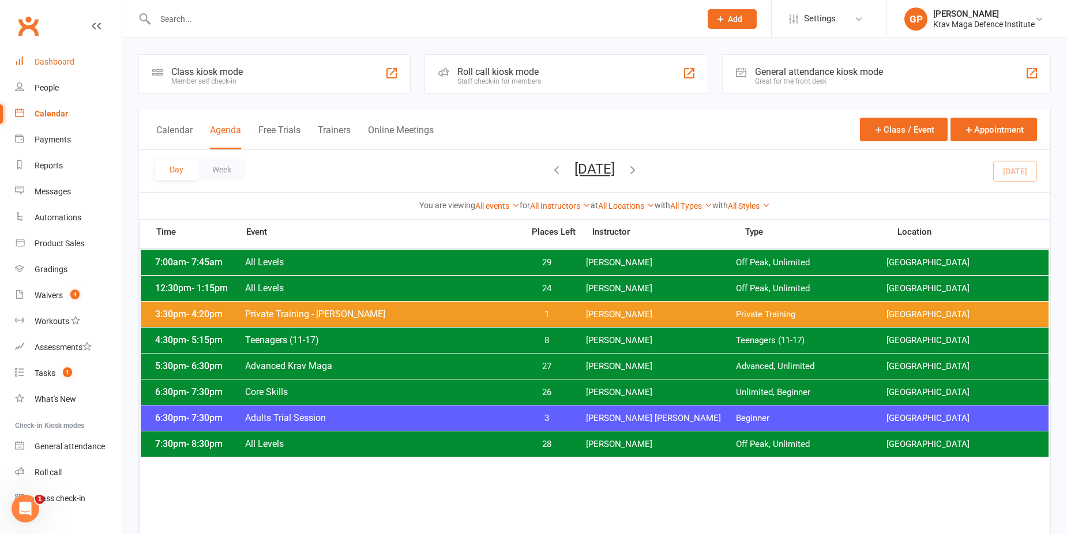
click at [64, 52] on link "Dashboard" at bounding box center [68, 62] width 107 height 26
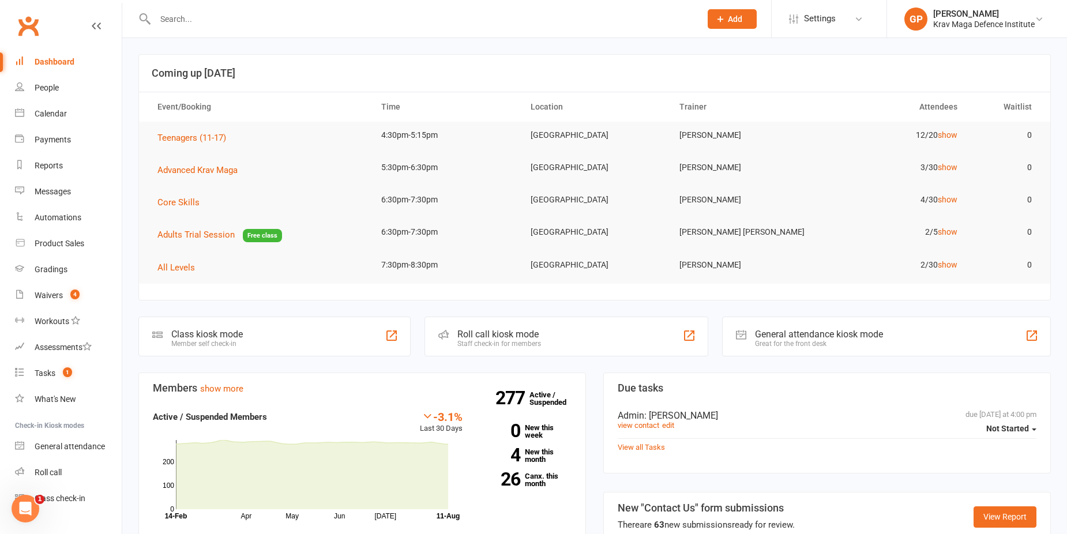
scroll to position [231, 0]
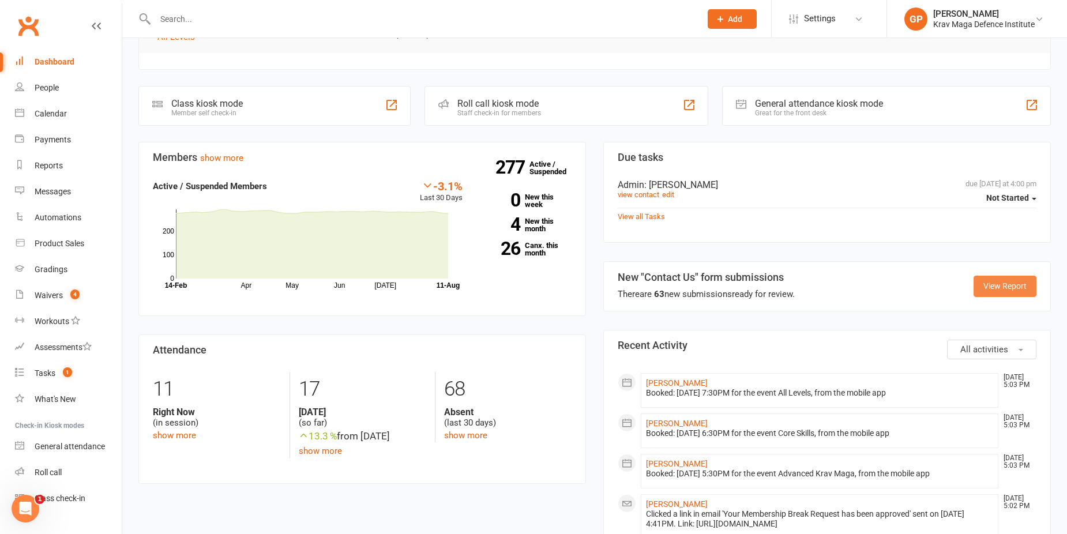
click at [993, 283] on link "View Report" at bounding box center [1004, 286] width 63 height 21
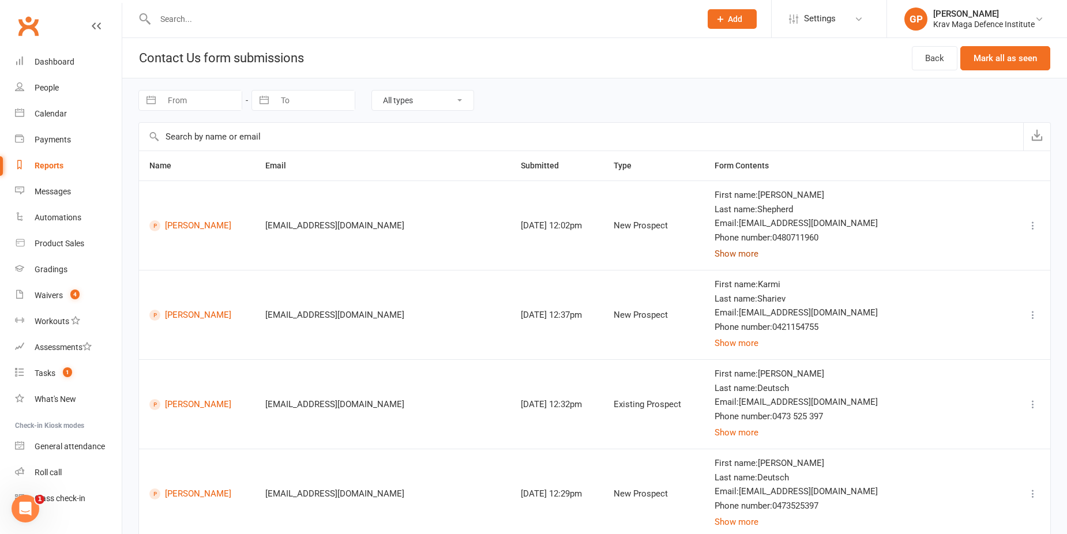
click at [758, 247] on button "Show more" at bounding box center [737, 254] width 44 height 14
click at [202, 14] on input "text" at bounding box center [422, 19] width 541 height 16
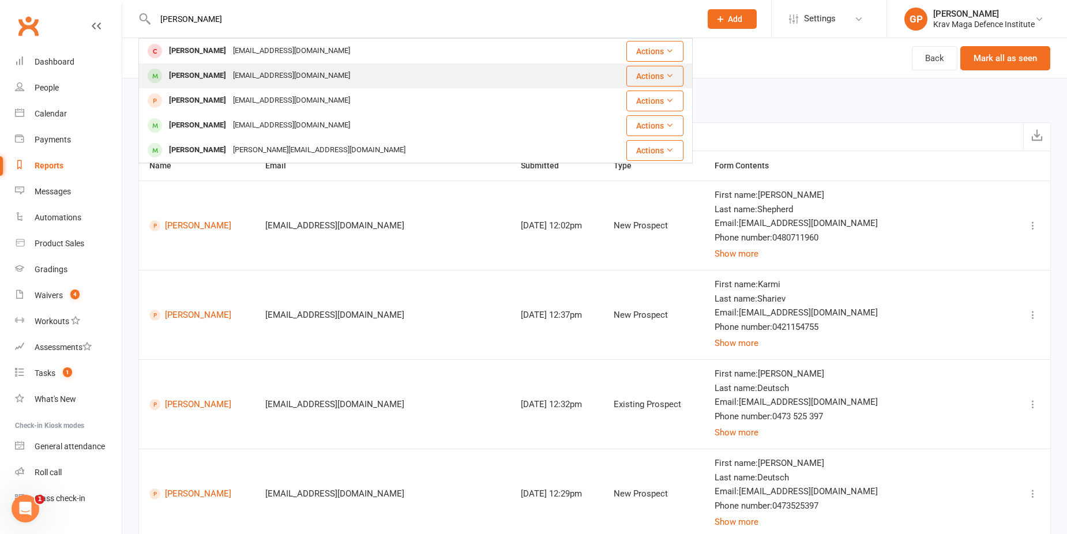
type input "lach"
click at [238, 78] on div "cnwalsh@me.com" at bounding box center [292, 75] width 124 height 17
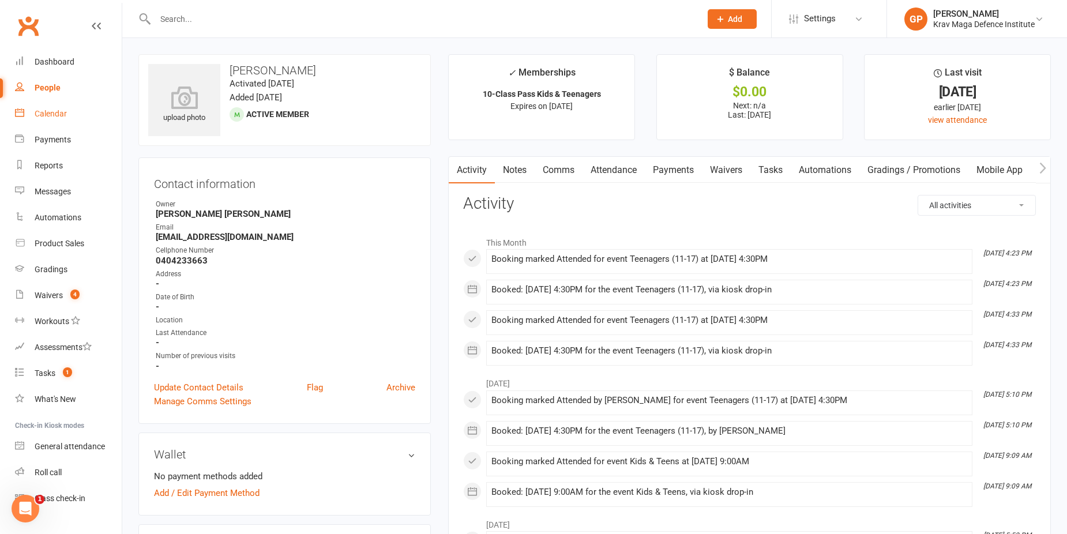
click at [76, 111] on link "Calendar" at bounding box center [68, 114] width 107 height 26
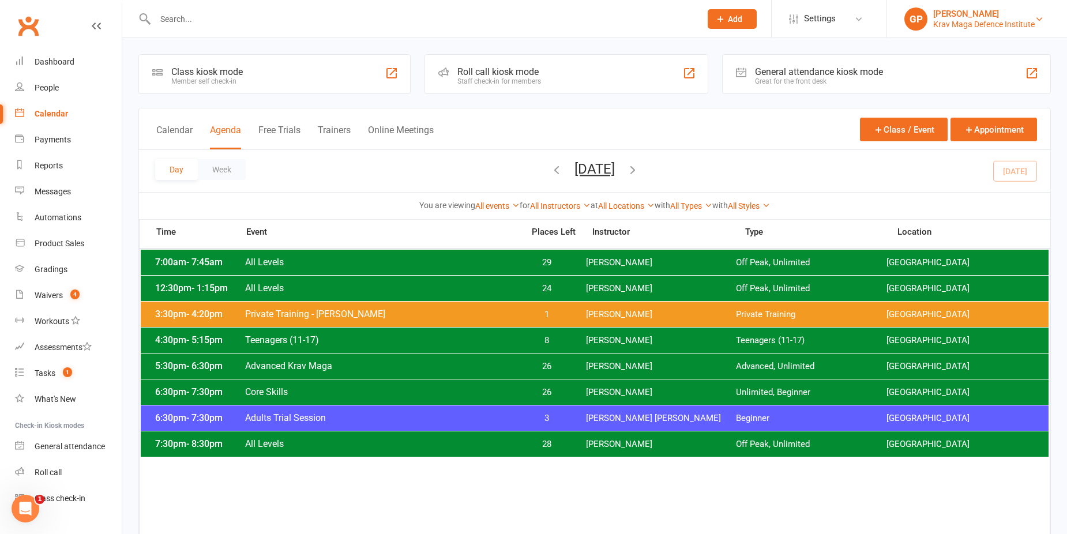
click at [1040, 12] on link "GP Giacomo Palladin Krav Maga Defence Institute" at bounding box center [976, 18] width 145 height 23
click at [575, 359] on div "5:30pm - 6:30pm Advanced Krav Maga 18 [PERSON_NAME] Advanced, Unlimited Surry H…" at bounding box center [595, 366] width 908 height 25
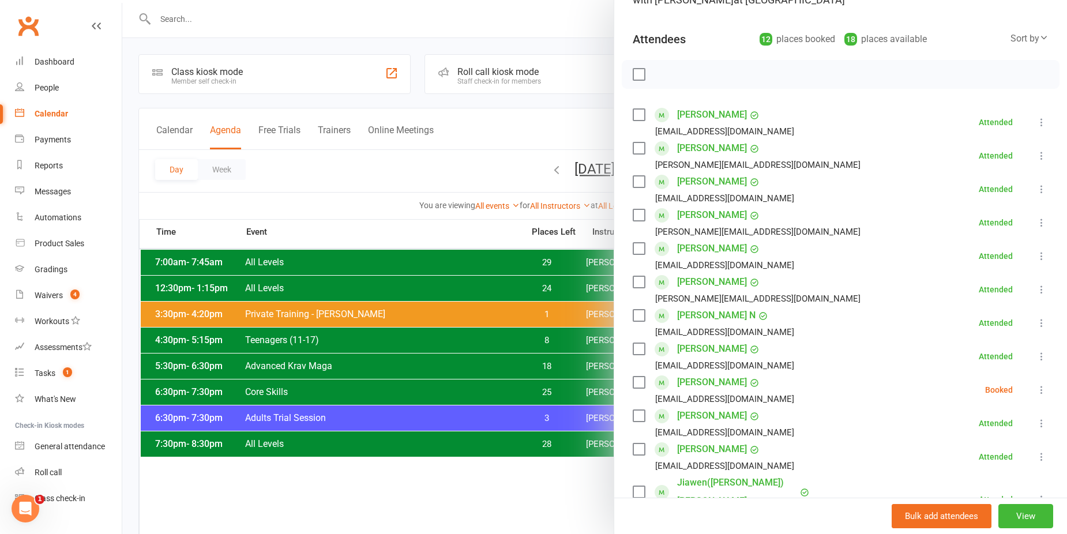
scroll to position [173, 0]
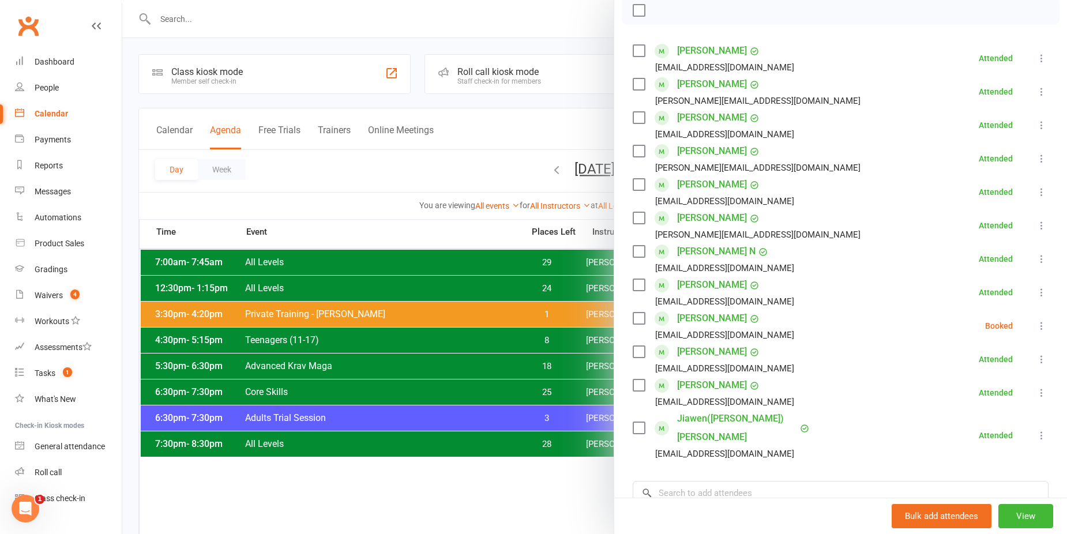
click at [1036, 327] on icon at bounding box center [1042, 326] width 12 height 12
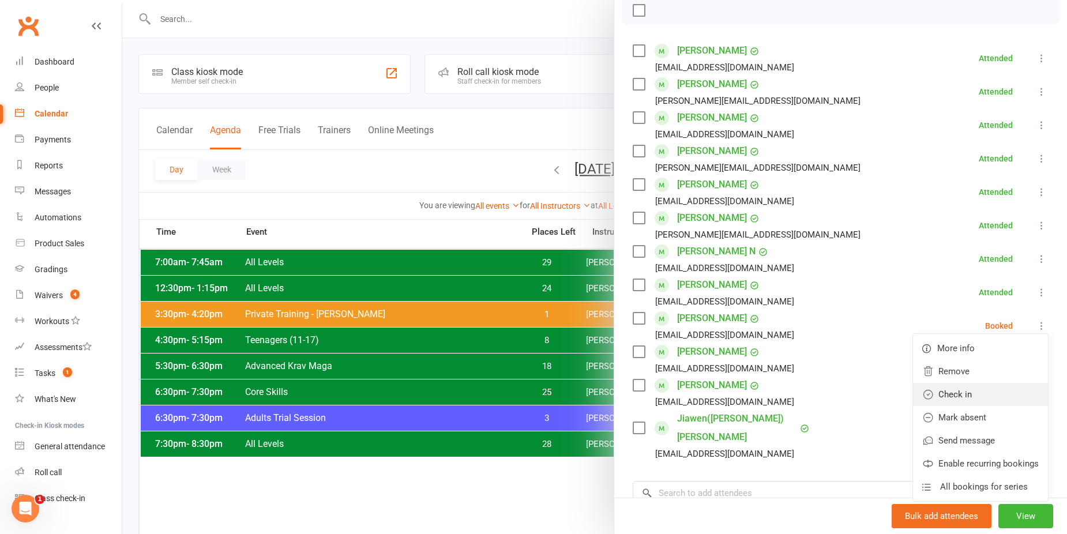
click at [957, 405] on link "Check in" at bounding box center [980, 394] width 135 height 23
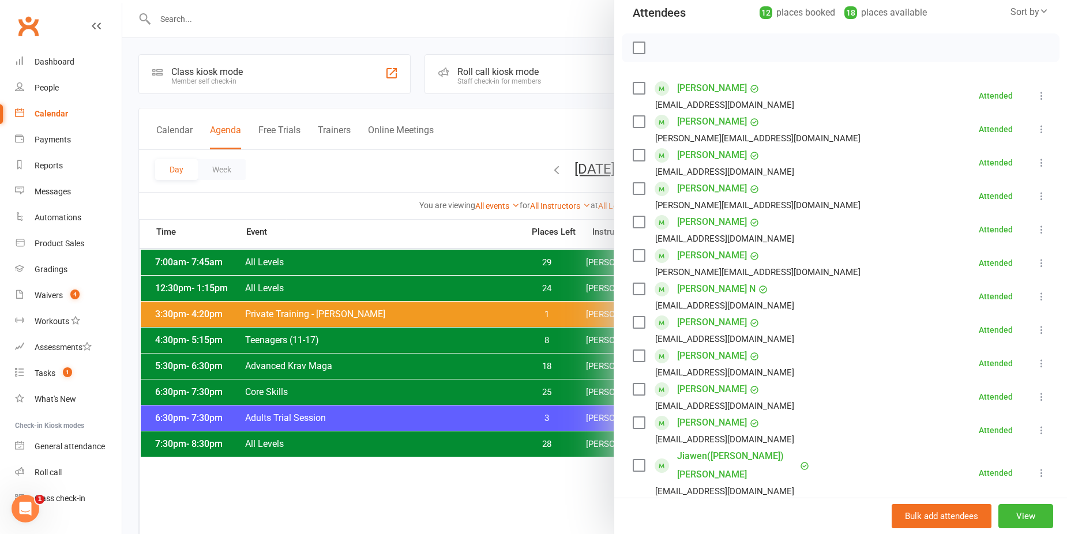
scroll to position [115, 0]
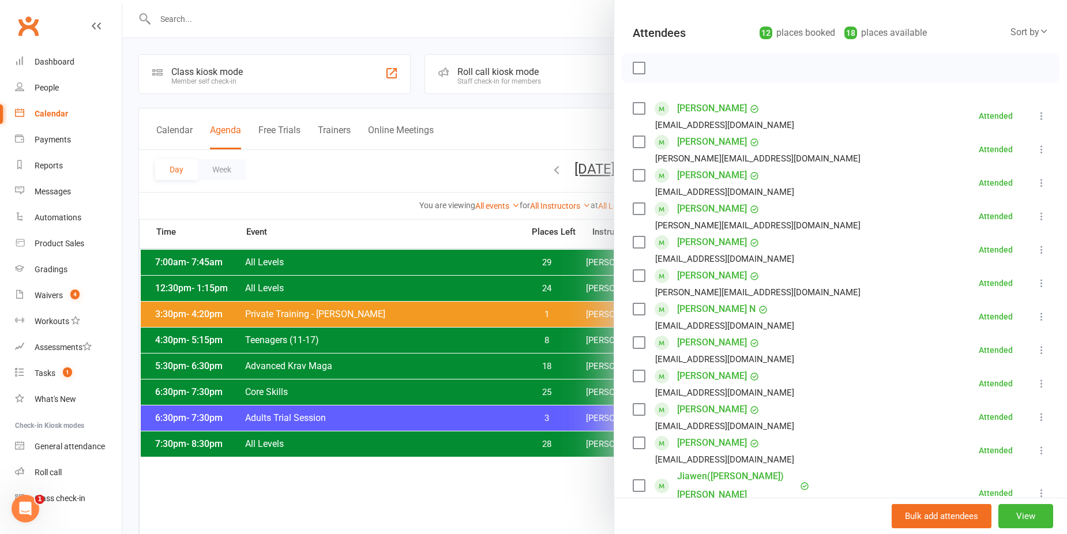
click at [408, 161] on div at bounding box center [594, 267] width 945 height 534
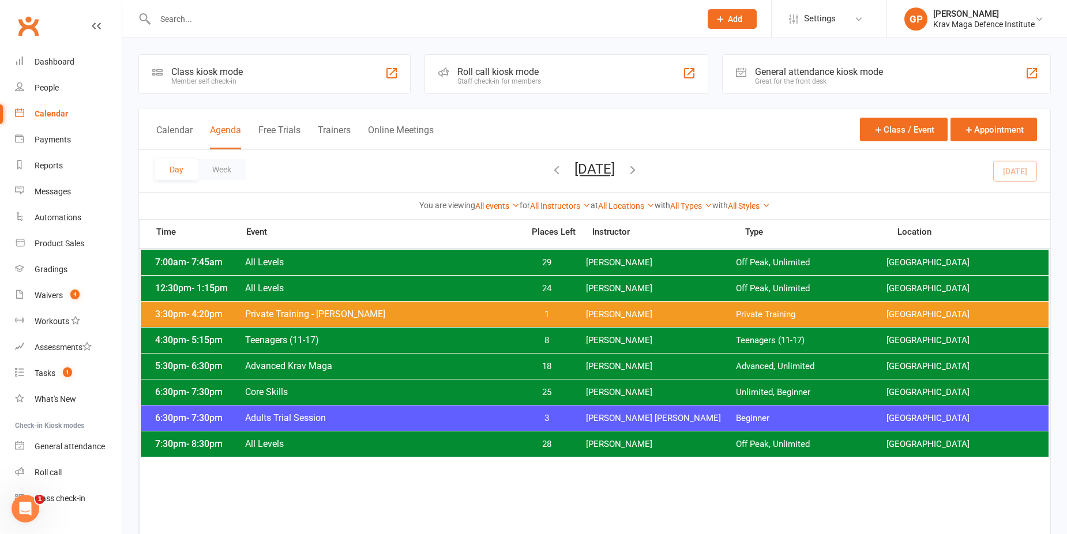
click at [557, 419] on span "3" at bounding box center [547, 418] width 61 height 11
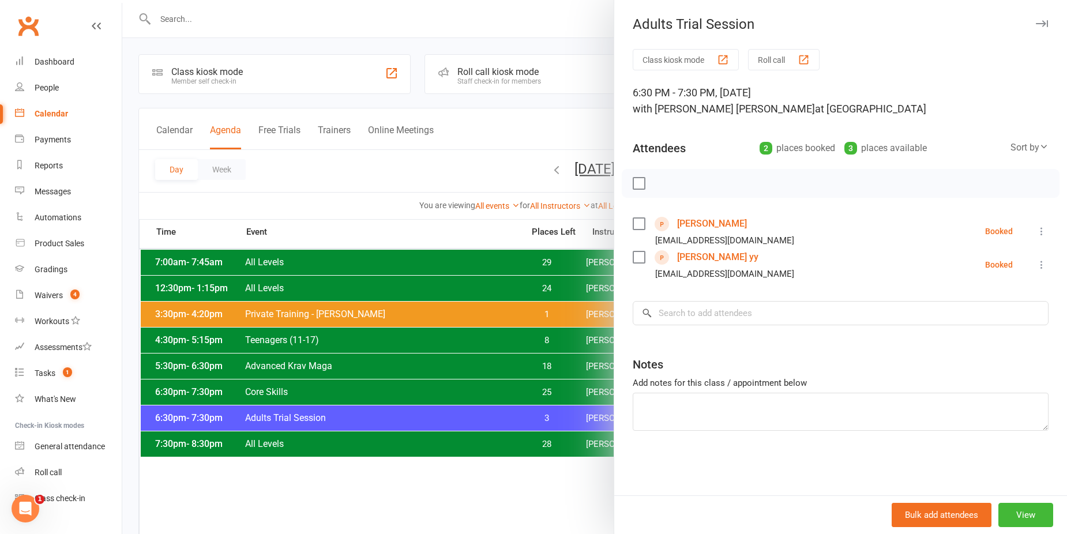
click at [513, 388] on div at bounding box center [594, 267] width 945 height 534
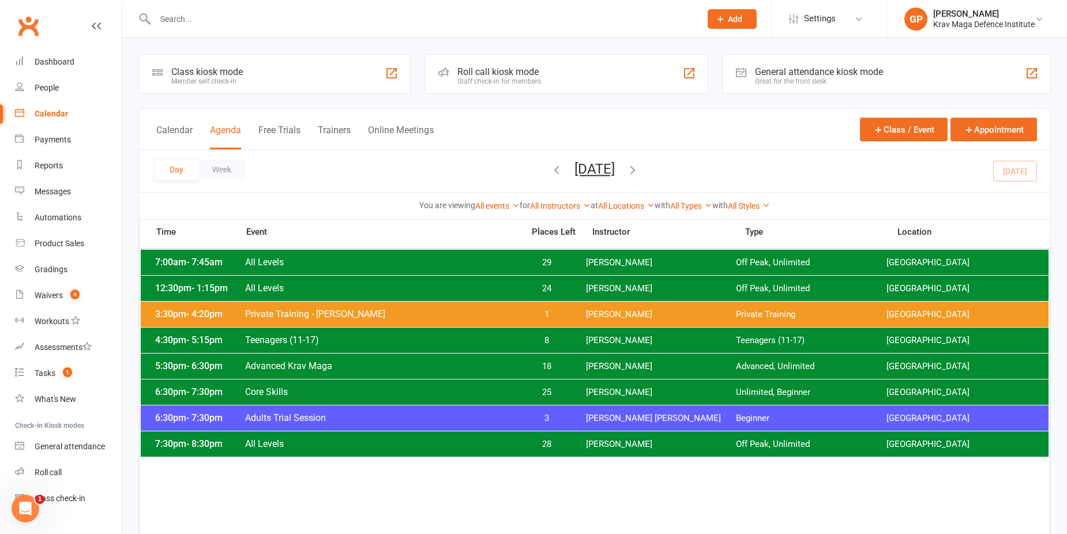
click at [513, 388] on span "Core Skills" at bounding box center [381, 391] width 272 height 11
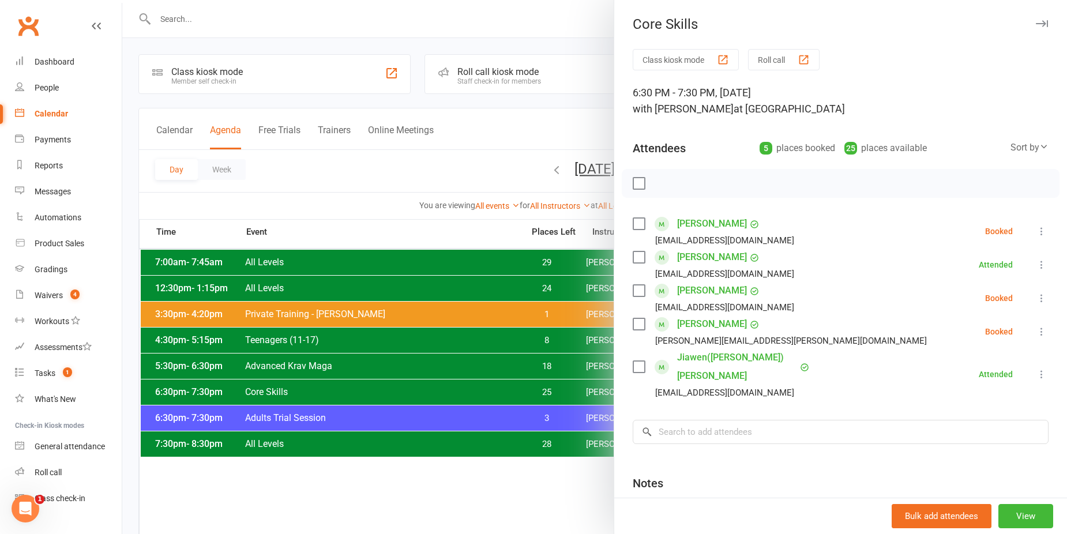
click at [393, 171] on div at bounding box center [594, 267] width 945 height 534
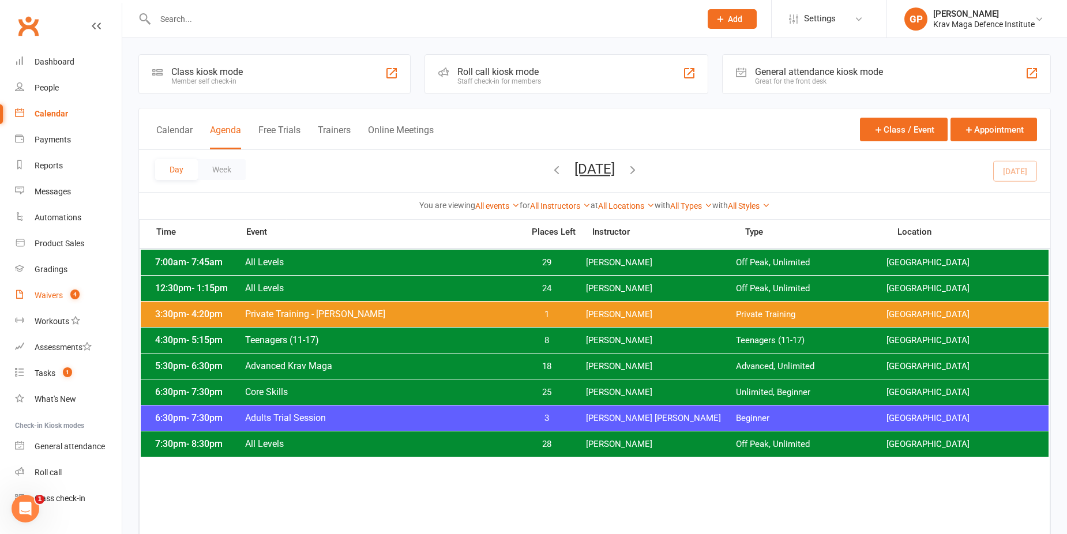
click at [70, 293] on count-badge "4" at bounding box center [72, 295] width 15 height 9
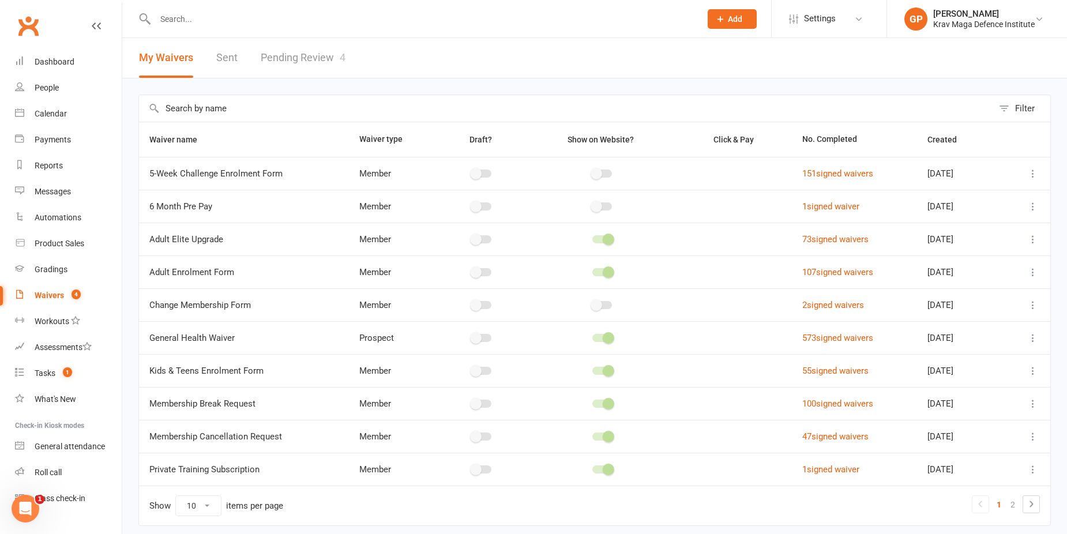
click at [305, 50] on link "Pending Review 4" at bounding box center [303, 58] width 85 height 40
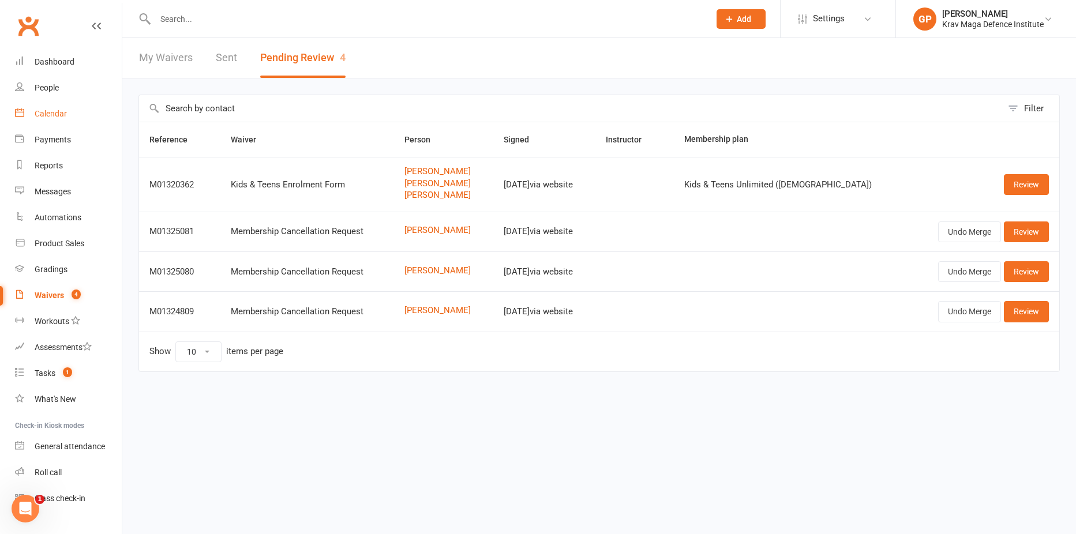
click at [51, 114] on div "Calendar" at bounding box center [51, 113] width 32 height 9
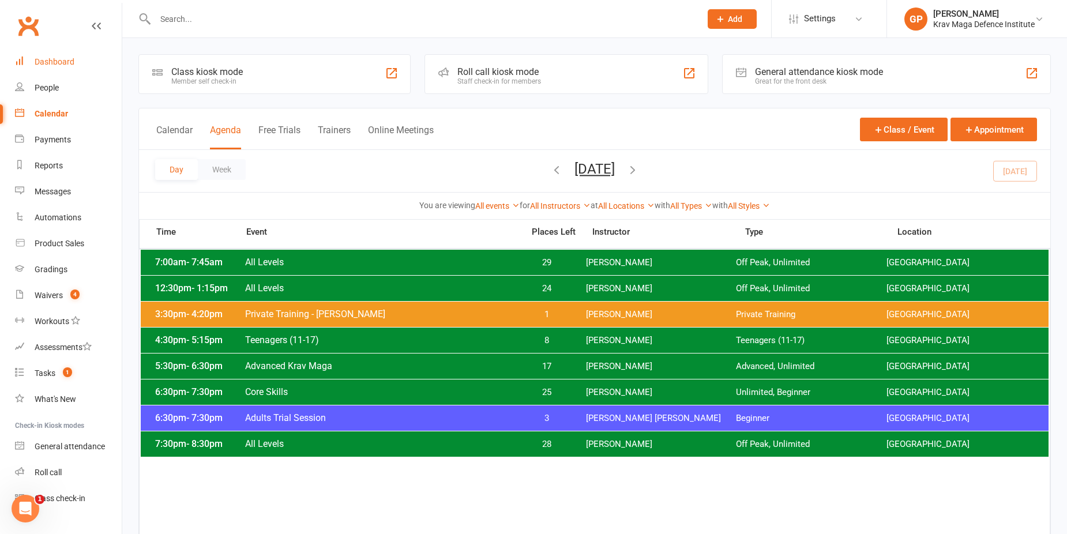
click at [60, 67] on link "Dashboard" at bounding box center [68, 62] width 107 height 26
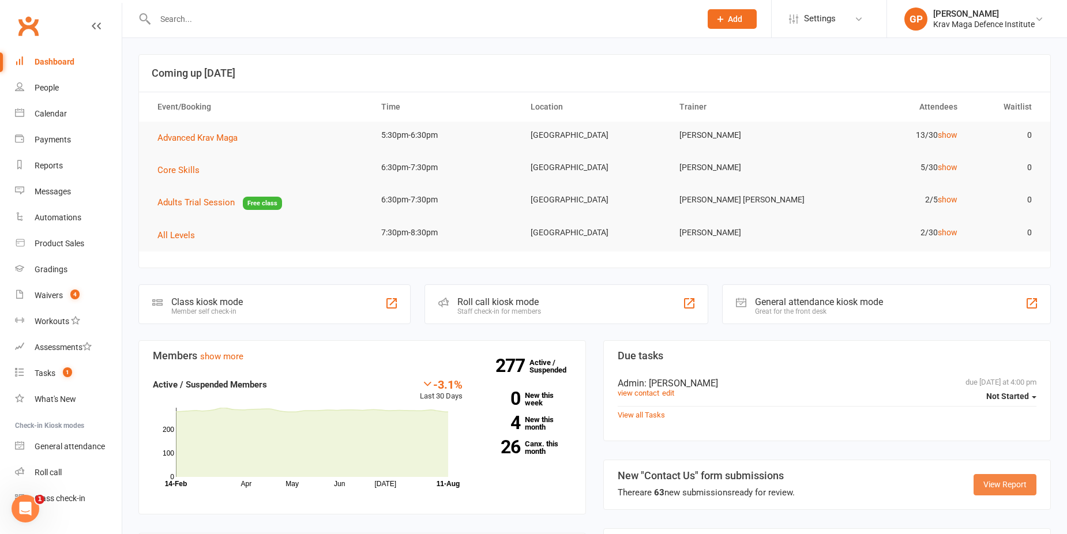
click at [1024, 487] on link "View Report" at bounding box center [1004, 484] width 63 height 21
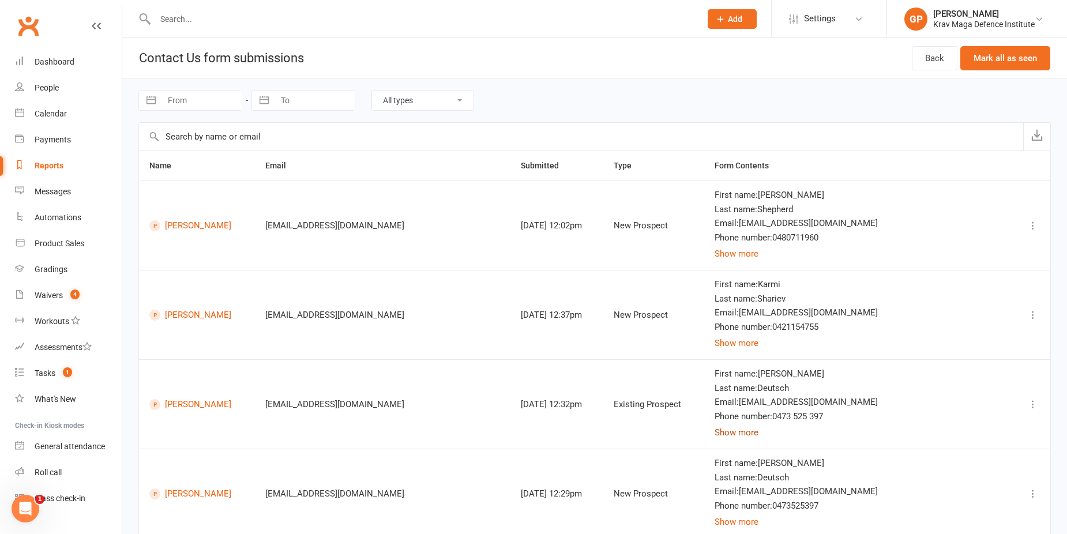
click at [758, 431] on button "Show more" at bounding box center [737, 433] width 44 height 14
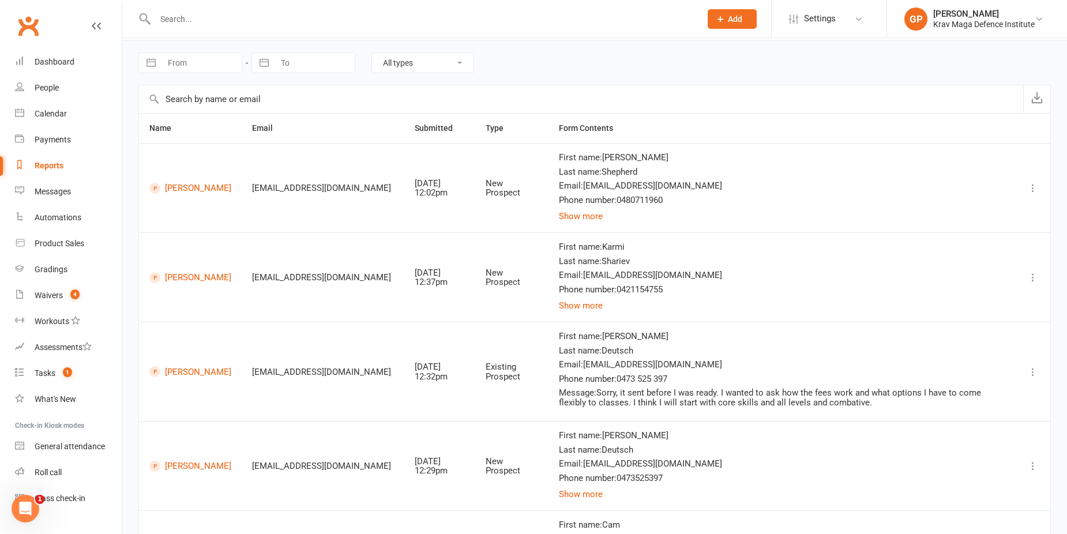
scroll to position [58, 0]
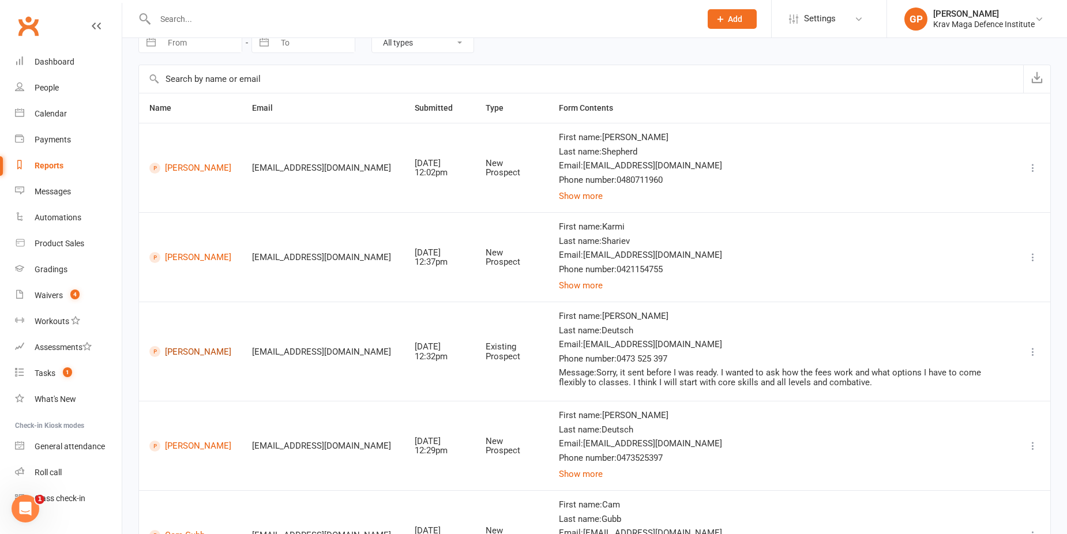
click at [178, 357] on link "Danny Deutsch" at bounding box center [190, 351] width 82 height 11
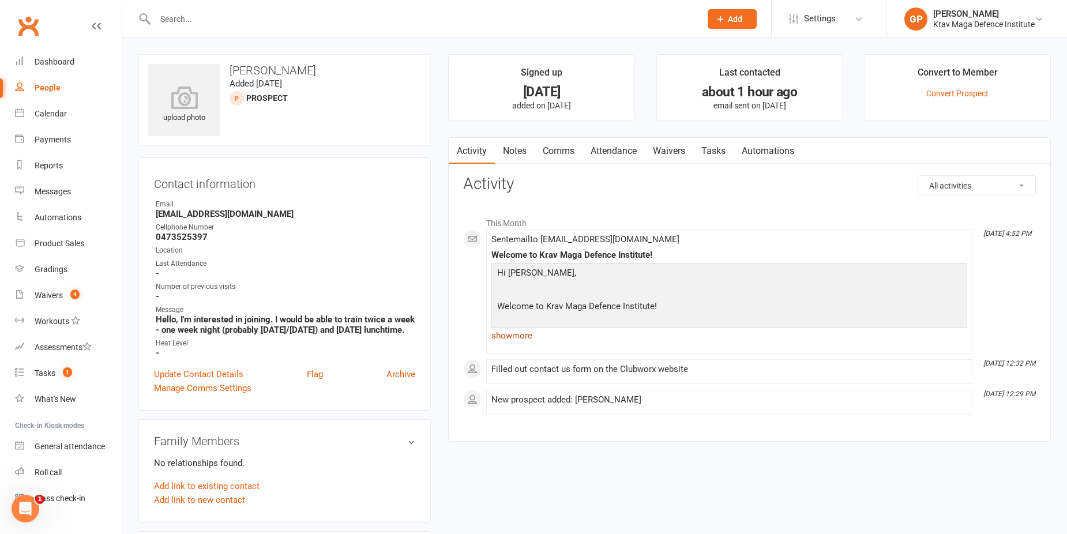
click at [515, 332] on link "show more" at bounding box center [729, 336] width 476 height 16
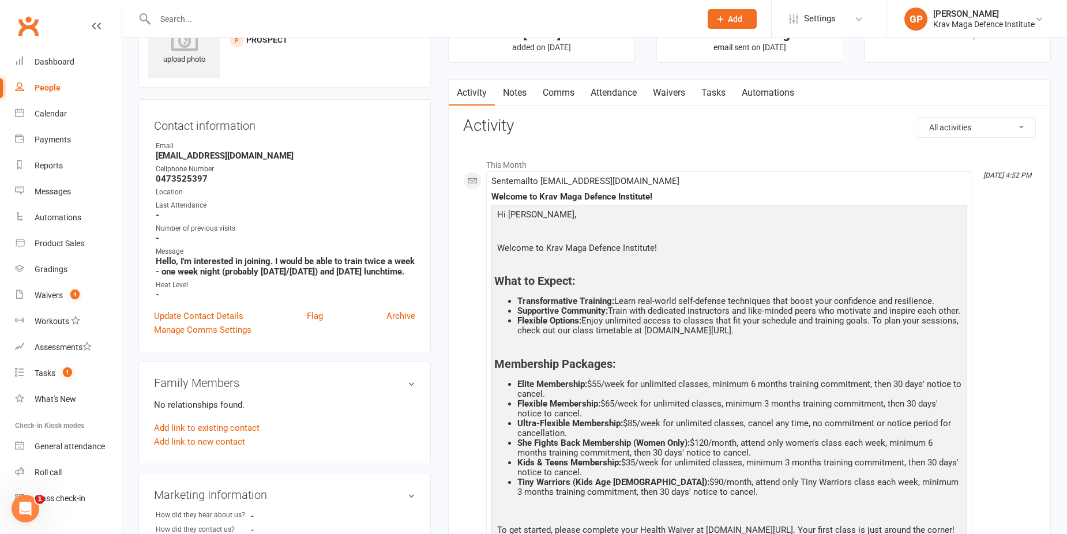
scroll to position [58, 0]
drag, startPoint x: 510, startPoint y: 385, endPoint x: 546, endPoint y: 392, distance: 36.5
click at [546, 392] on li "Elite Membership: $55/week for unlimited classes, minimum 6 months training com…" at bounding box center [740, 390] width 447 height 20
drag, startPoint x: 546, startPoint y: 392, endPoint x: 601, endPoint y: 400, distance: 56.5
click at [601, 400] on li "Flexible Membership: $65/week for unlimited classes, minimum 3 months training …" at bounding box center [740, 410] width 447 height 20
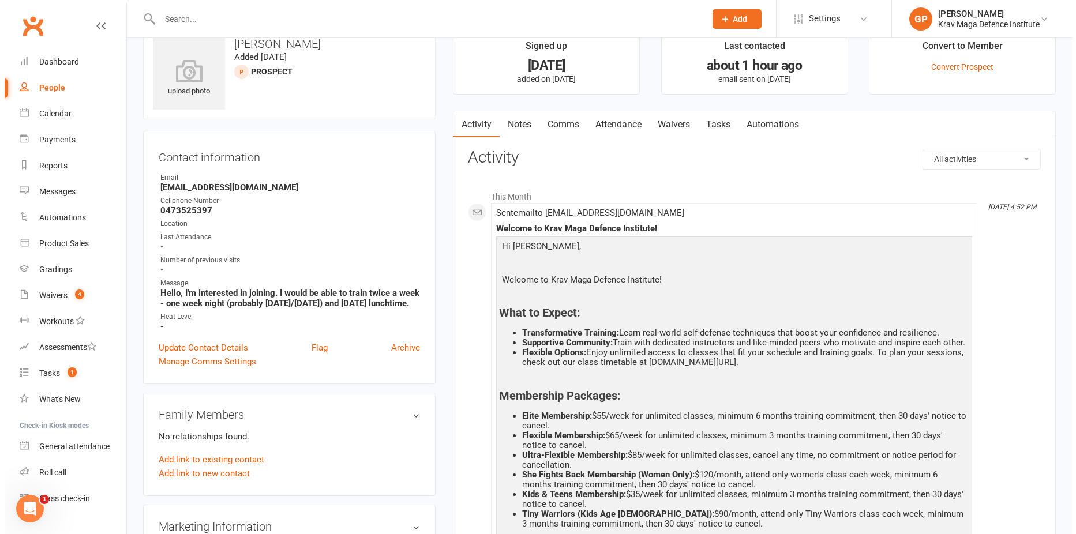
scroll to position [0, 0]
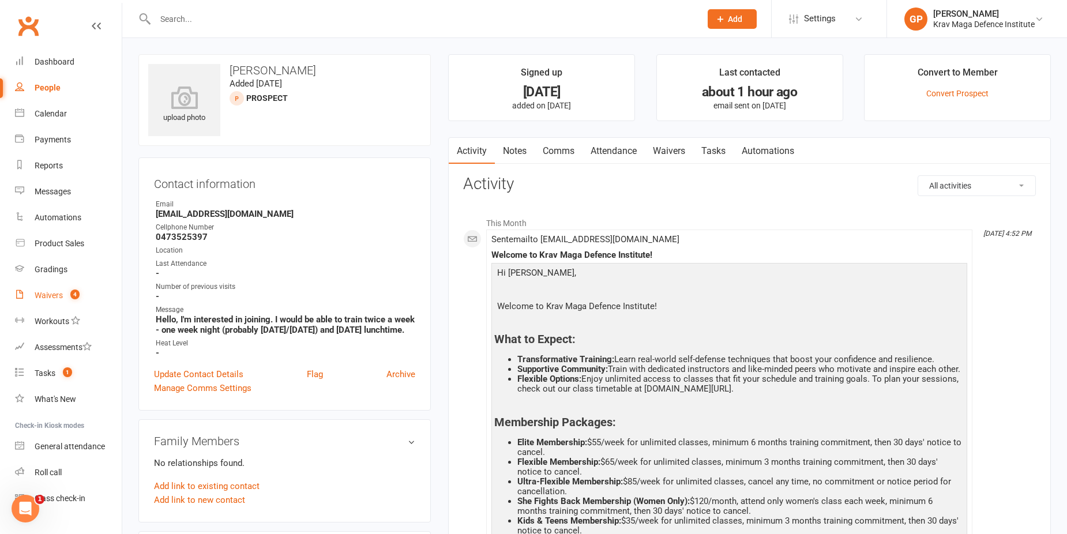
click at [55, 298] on div "Waivers" at bounding box center [49, 295] width 28 height 9
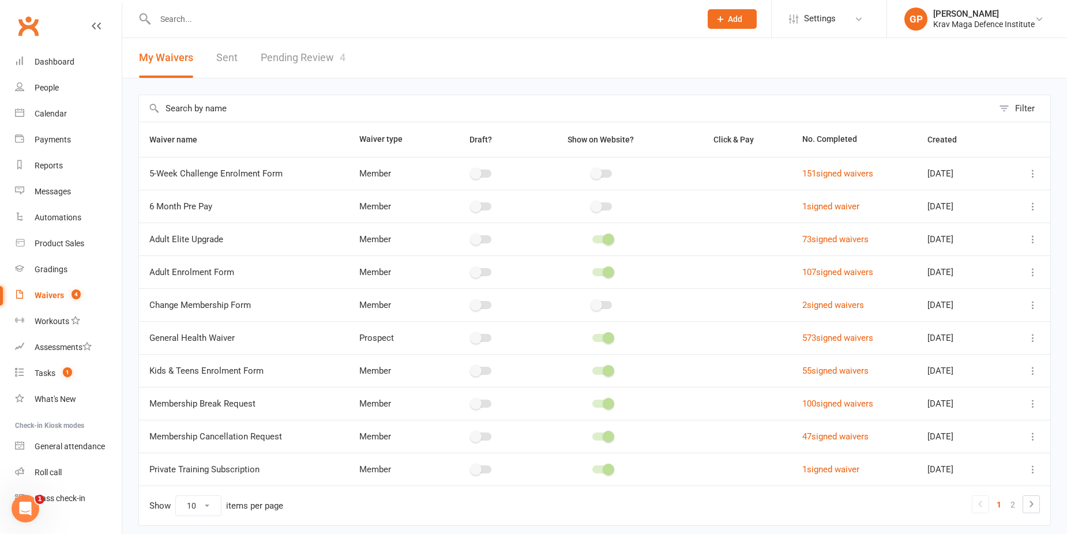
click at [314, 59] on link "Pending Review 4" at bounding box center [303, 58] width 85 height 40
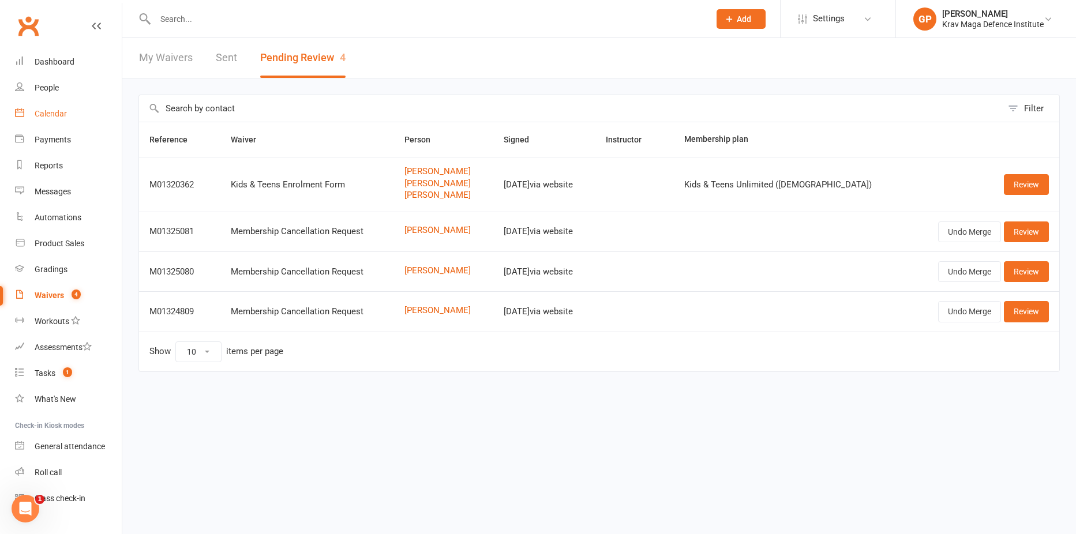
click at [32, 112] on link "Calendar" at bounding box center [68, 114] width 107 height 26
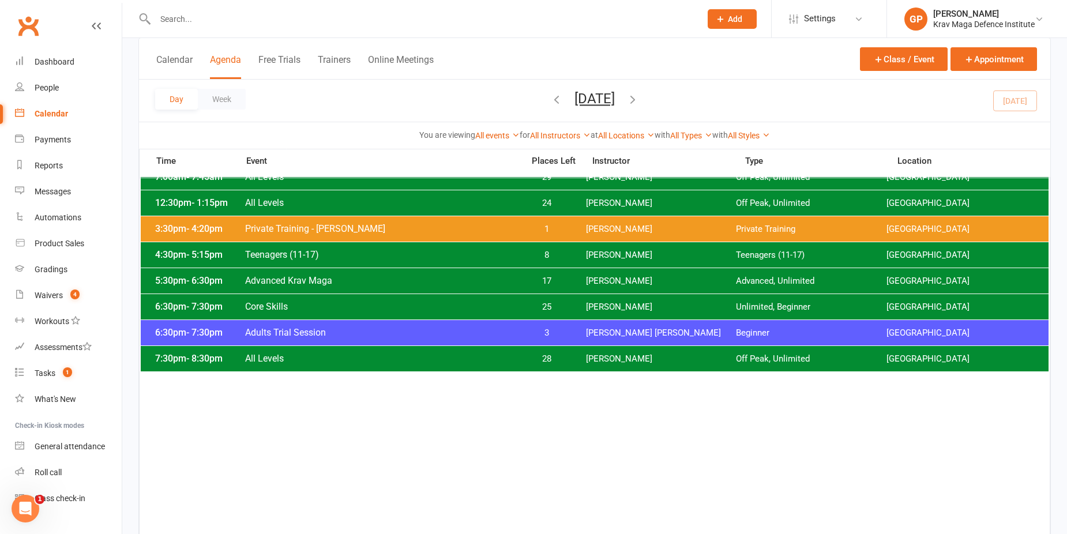
scroll to position [58, 0]
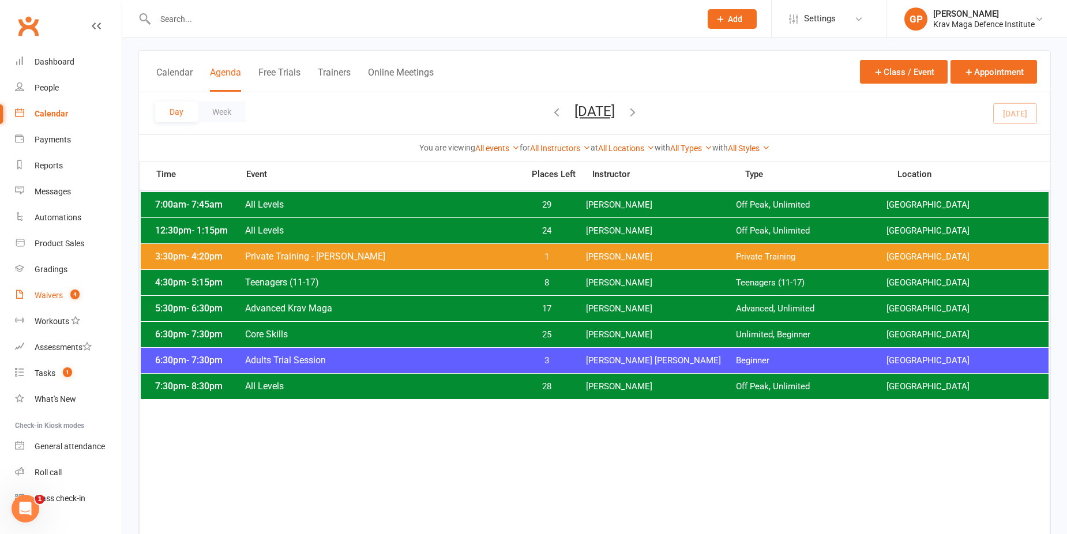
click at [56, 289] on link "Waivers 4" at bounding box center [68, 296] width 107 height 26
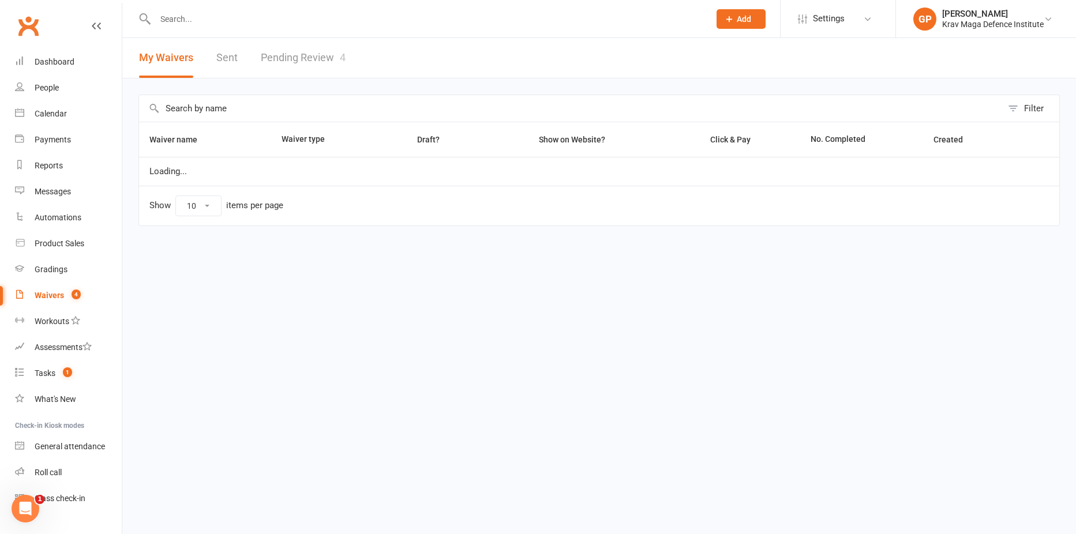
click at [313, 61] on link "Pending Review 4" at bounding box center [303, 58] width 85 height 40
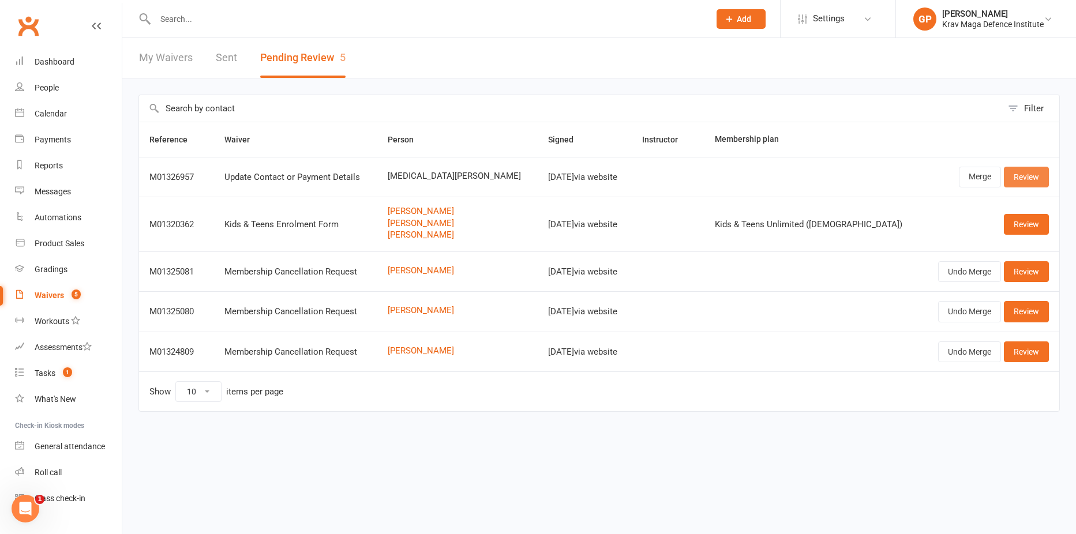
click at [1017, 180] on link "Review" at bounding box center [1025, 177] width 45 height 21
click at [966, 173] on link "Merge" at bounding box center [979, 177] width 42 height 21
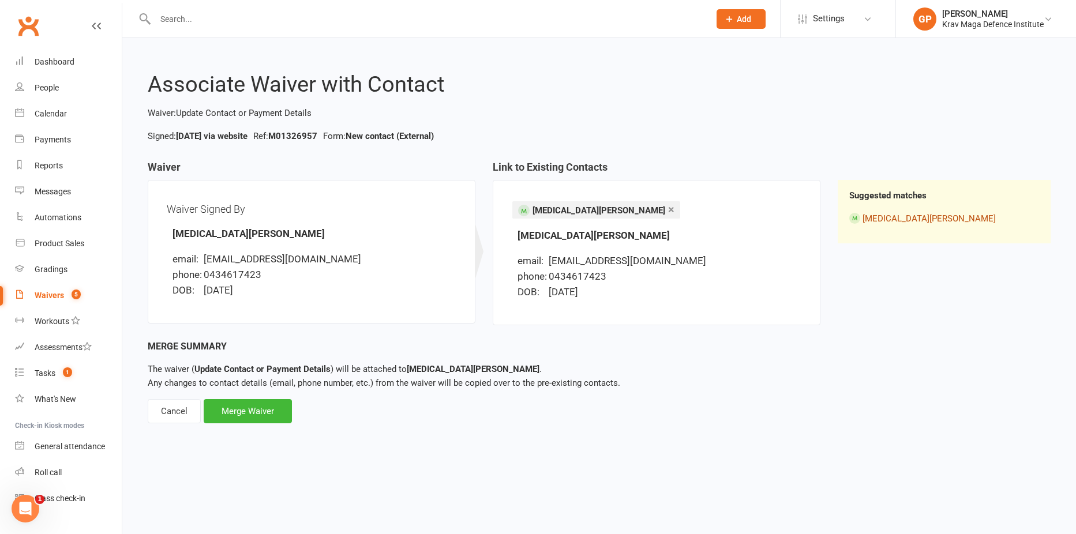
click at [852, 220] on div at bounding box center [854, 218] width 11 height 11
click at [901, 223] on li "Tao Tan" at bounding box center [944, 218] width 190 height 14
click at [870, 212] on li "Tao Tan" at bounding box center [944, 218] width 190 height 14
click at [886, 214] on link "Tao Tan" at bounding box center [928, 218] width 133 height 10
click at [221, 413] on div "Merge Waiver" at bounding box center [248, 411] width 88 height 24
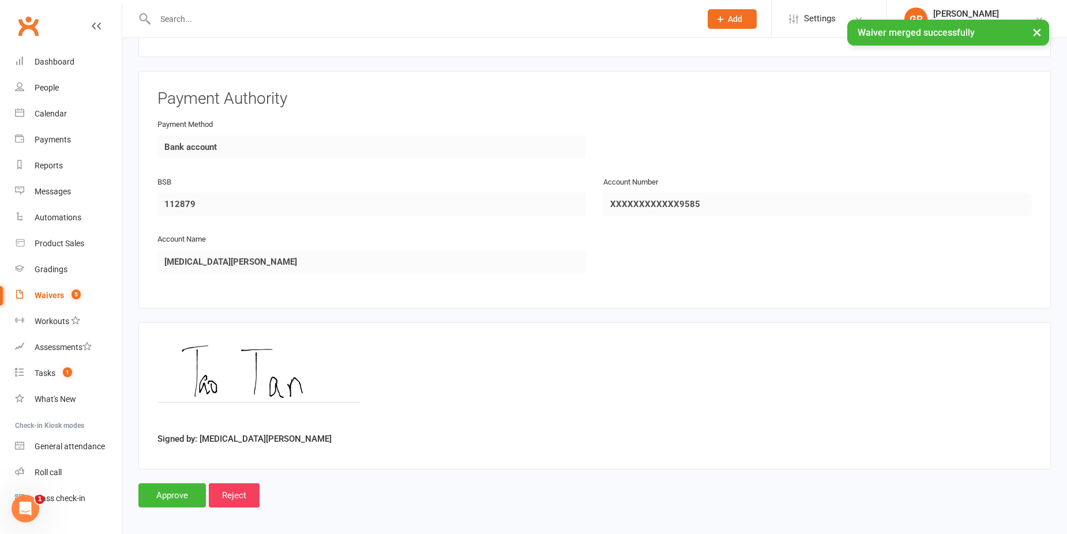
scroll to position [503, 0]
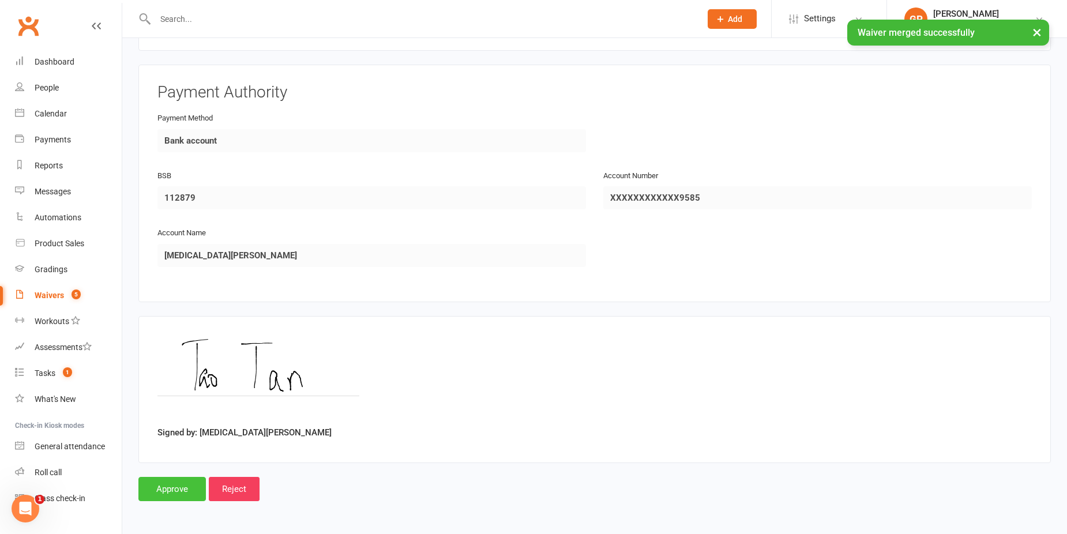
click at [185, 494] on input "Approve" at bounding box center [171, 489] width 67 height 24
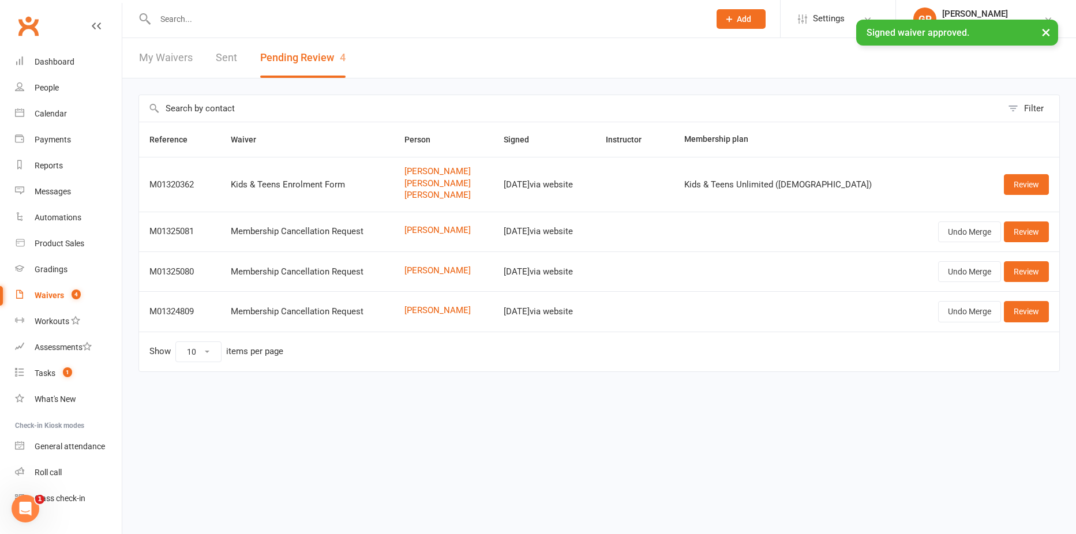
click at [202, 20] on div "× Signed waiver approved." at bounding box center [530, 20] width 1061 height 0
click at [194, 16] on input "text" at bounding box center [427, 19] width 550 height 16
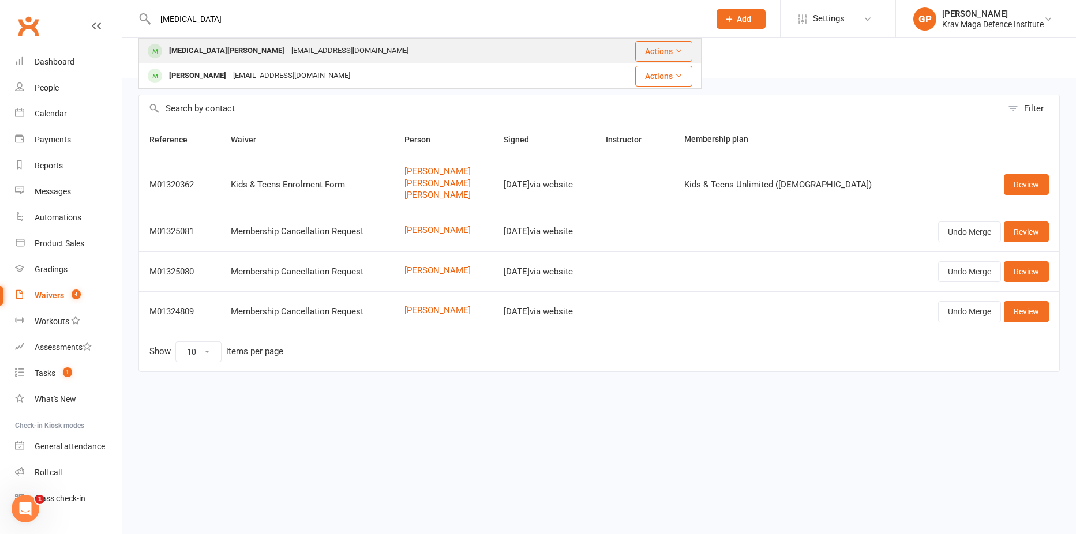
type input "tao"
click at [288, 44] on div "eric00engineer@gmail.com" at bounding box center [350, 51] width 124 height 17
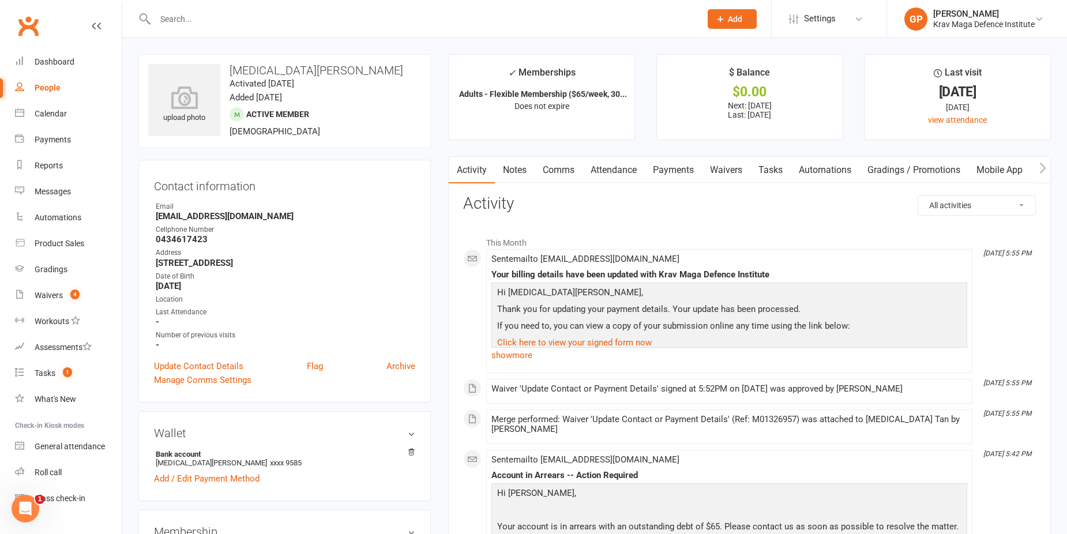
click at [672, 170] on link "Payments" at bounding box center [673, 170] width 57 height 27
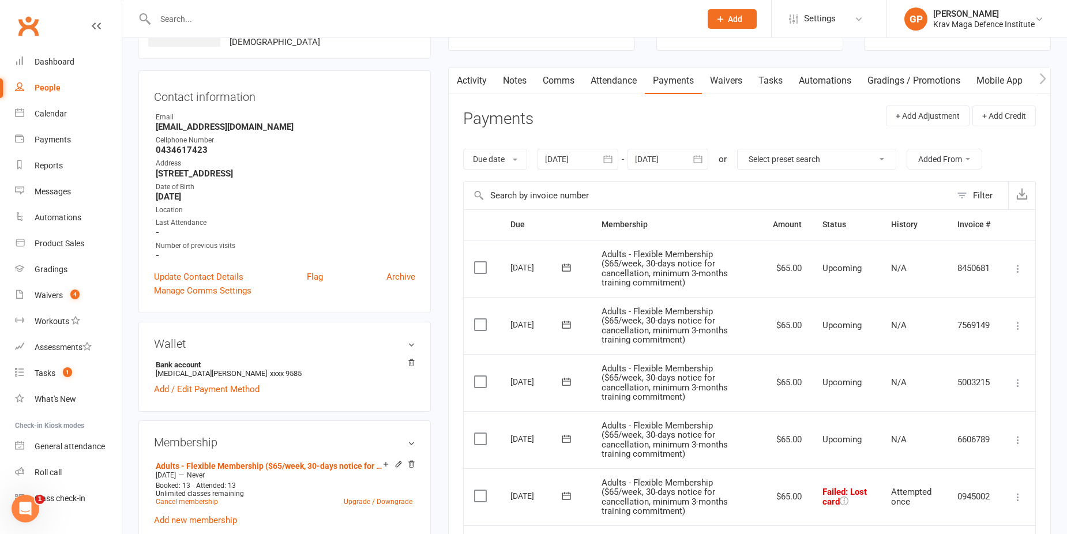
scroll to position [288, 0]
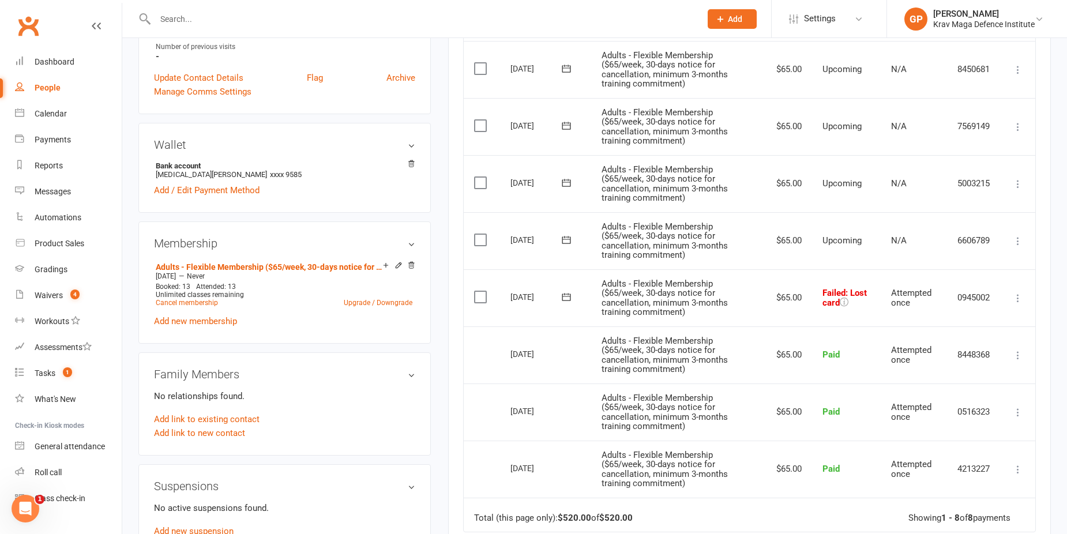
click at [1030, 295] on td "Mark as Paid (Cash) Mark as Paid (POS) Mark as Paid (Other) Skip Retry now More…" at bounding box center [1018, 297] width 35 height 57
drag, startPoint x: 1027, startPoint y: 297, endPoint x: 1020, endPoint y: 300, distance: 7.5
click at [1027, 298] on td "Mark as Paid (Cash) Mark as Paid (POS) Mark as Paid (Other) Skip Retry now More…" at bounding box center [1018, 297] width 35 height 57
click at [1020, 300] on icon at bounding box center [1018, 298] width 12 height 12
click at [979, 415] on link "Retry now" at bounding box center [967, 412] width 114 height 23
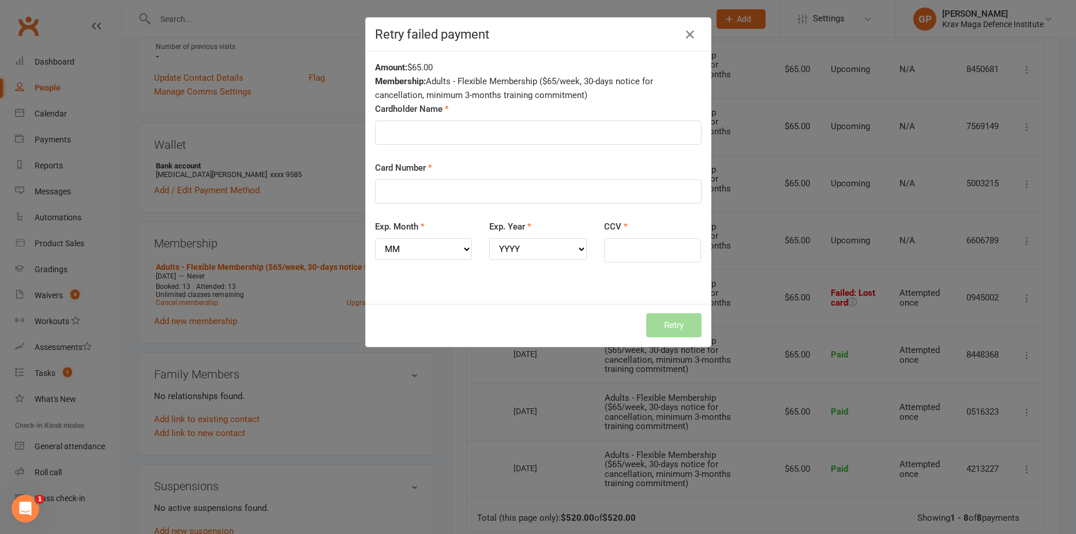
click at [811, 82] on div "Retry failed payment Amount: $65.00 Membership: Adults - Flexible Membership ($…" at bounding box center [538, 267] width 1076 height 534
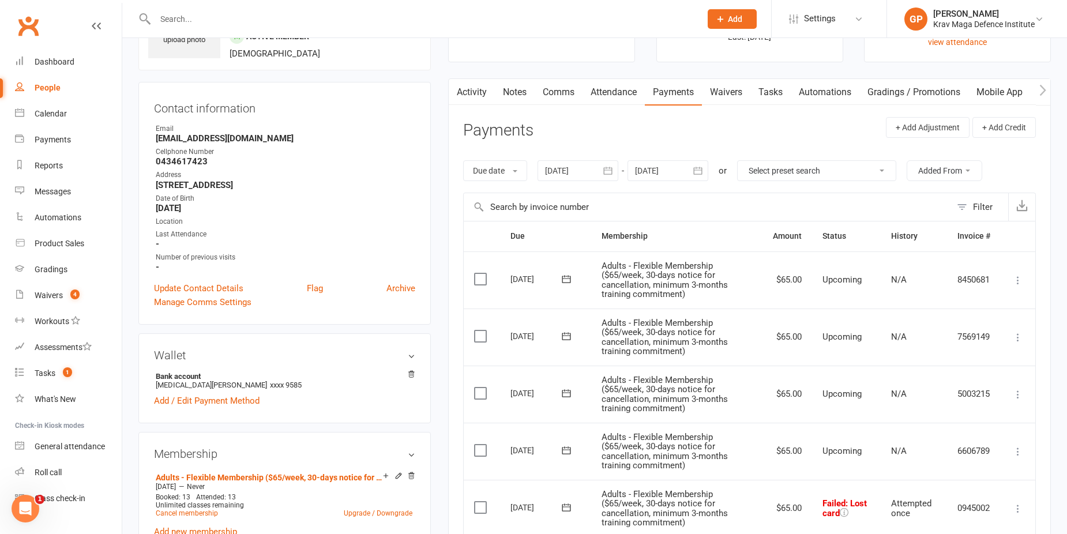
scroll to position [0, 0]
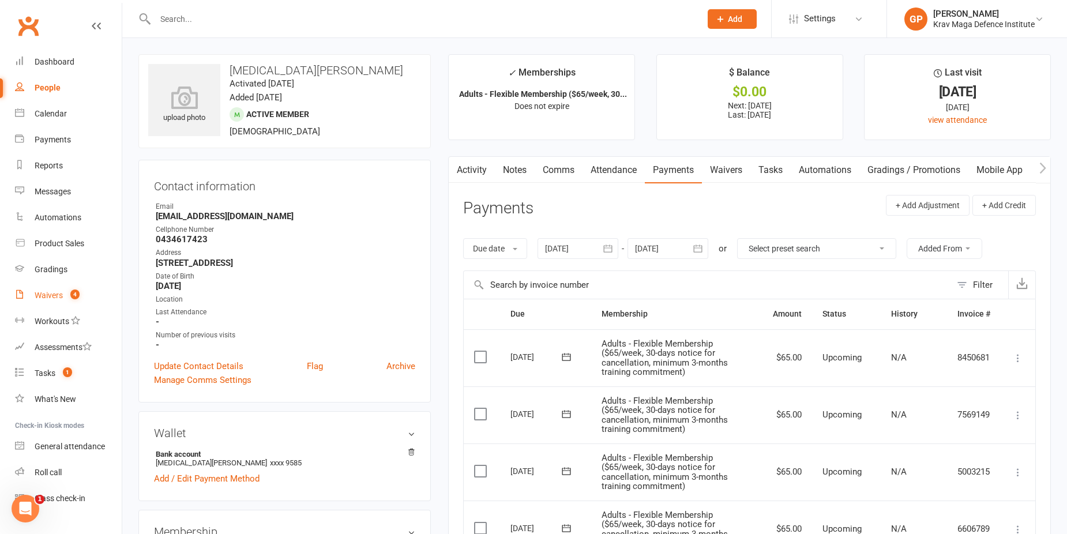
click at [69, 302] on link "Waivers 4" at bounding box center [68, 296] width 107 height 26
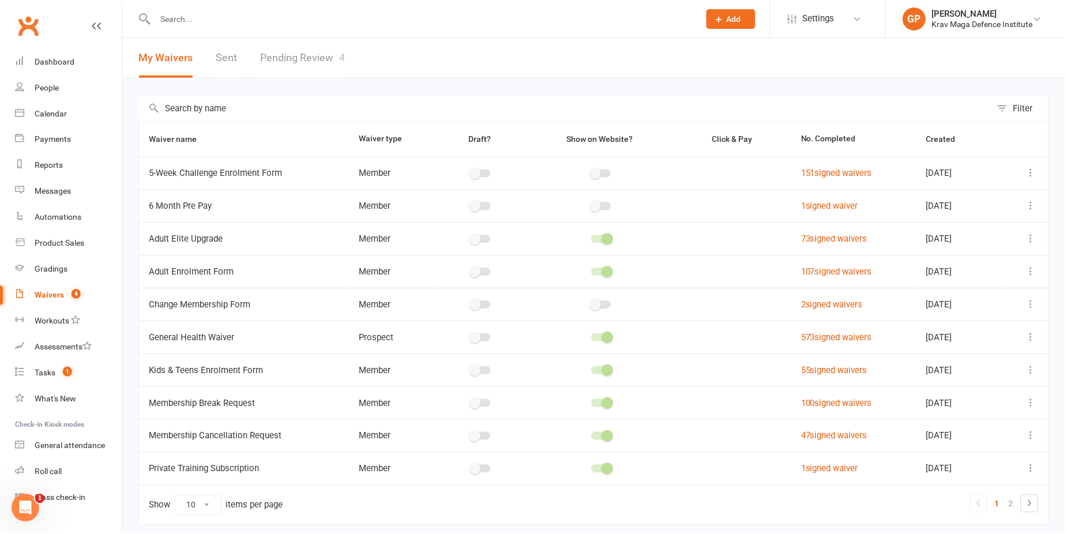
click at [288, 47] on link "Pending Review 4" at bounding box center [303, 58] width 85 height 40
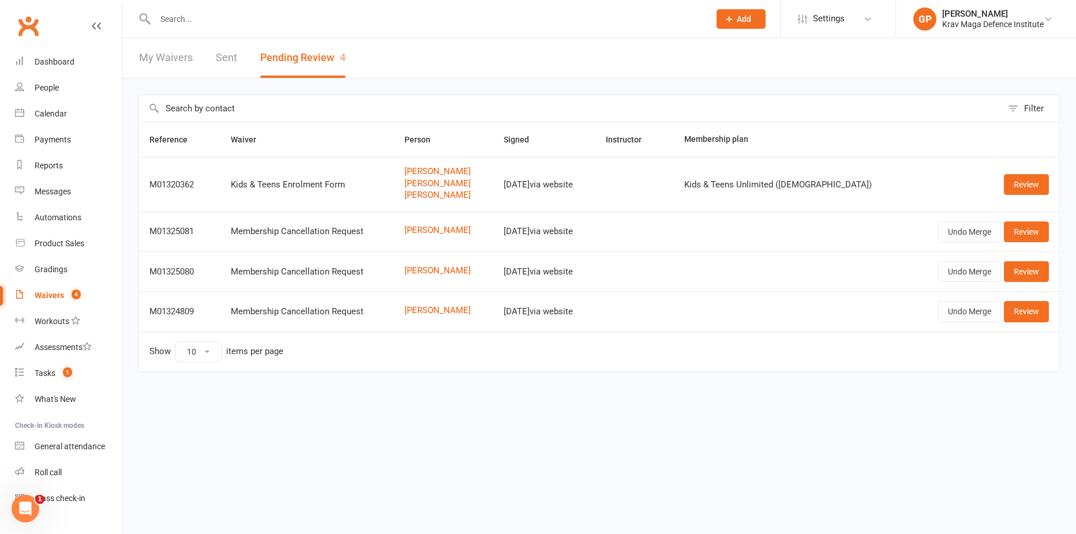
click at [208, 27] on input "text" at bounding box center [427, 19] width 550 height 16
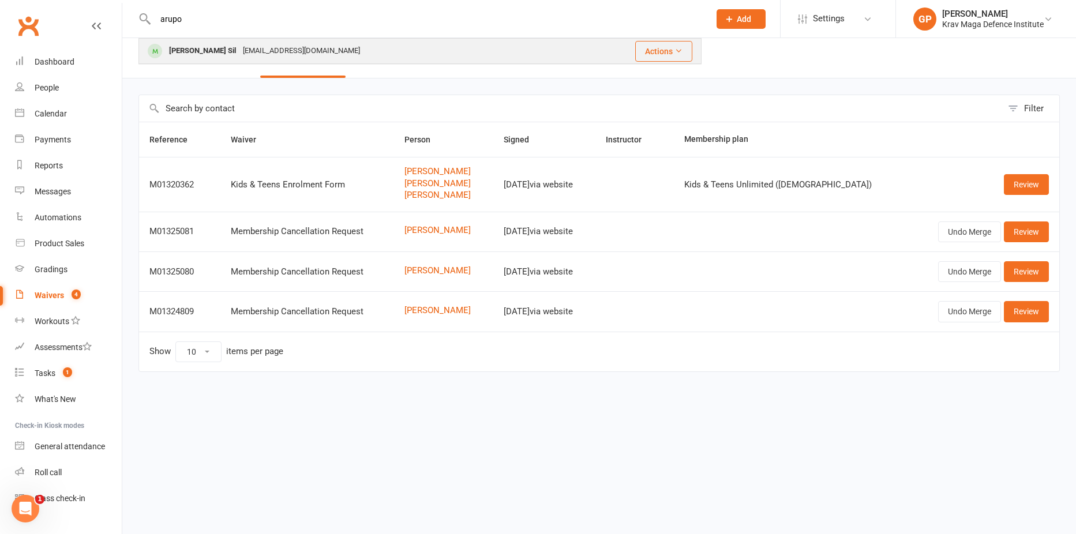
type input "arupo"
click at [241, 52] on div "arupsil10@gmail.com" at bounding box center [301, 51] width 124 height 17
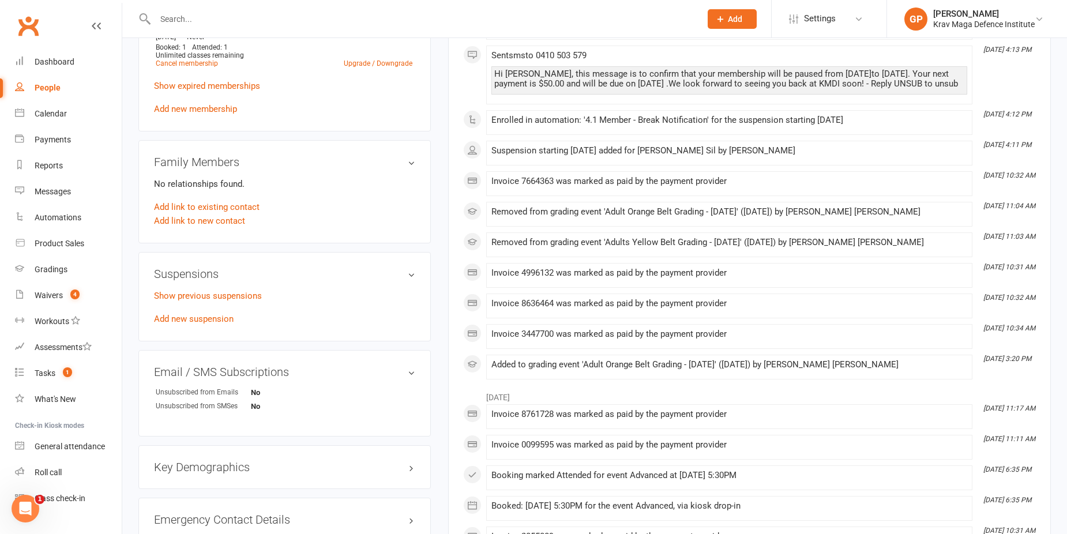
scroll to position [577, 0]
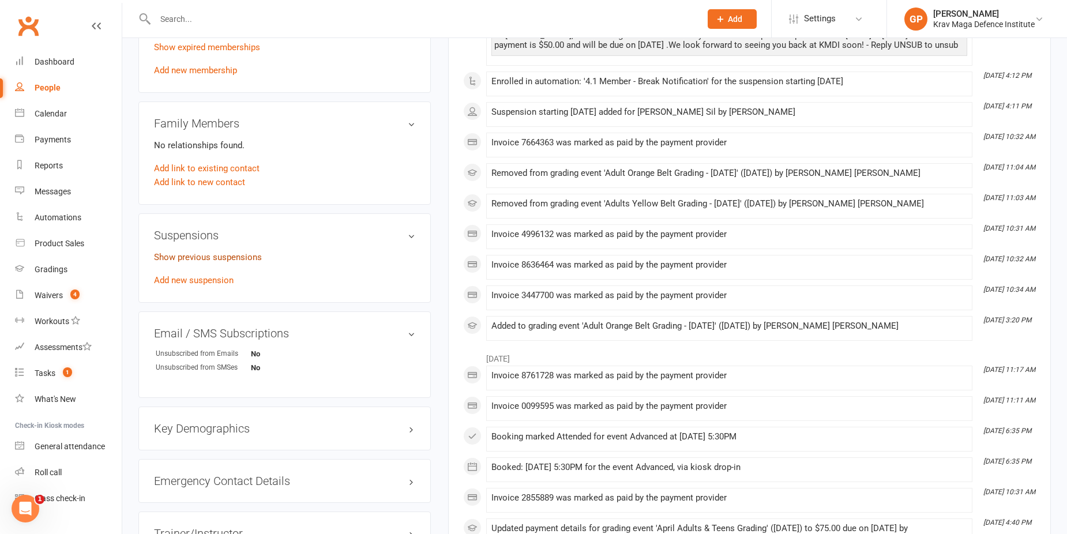
click at [190, 257] on link "Show previous suspensions" at bounding box center [208, 257] width 108 height 10
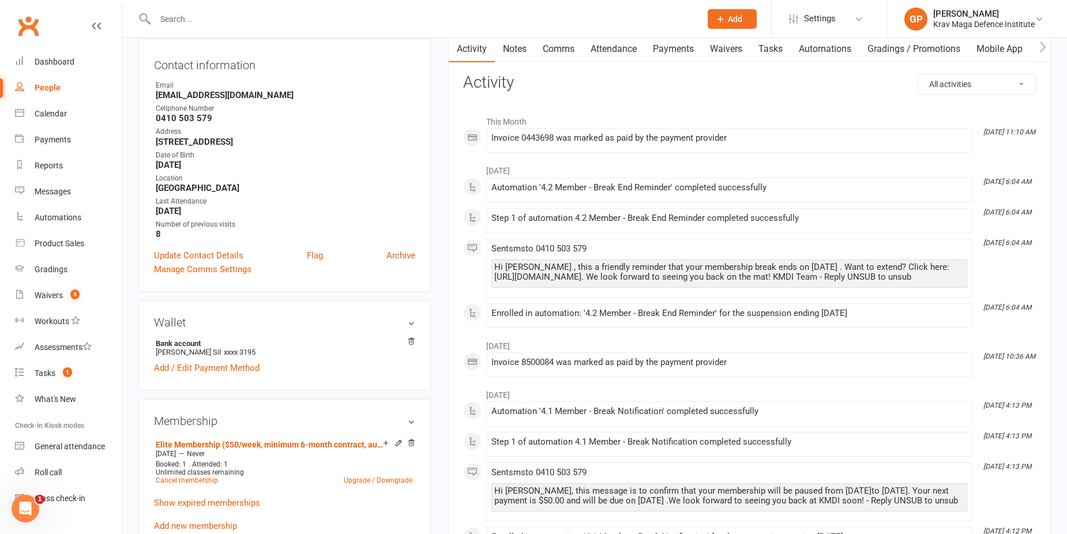
scroll to position [0, 0]
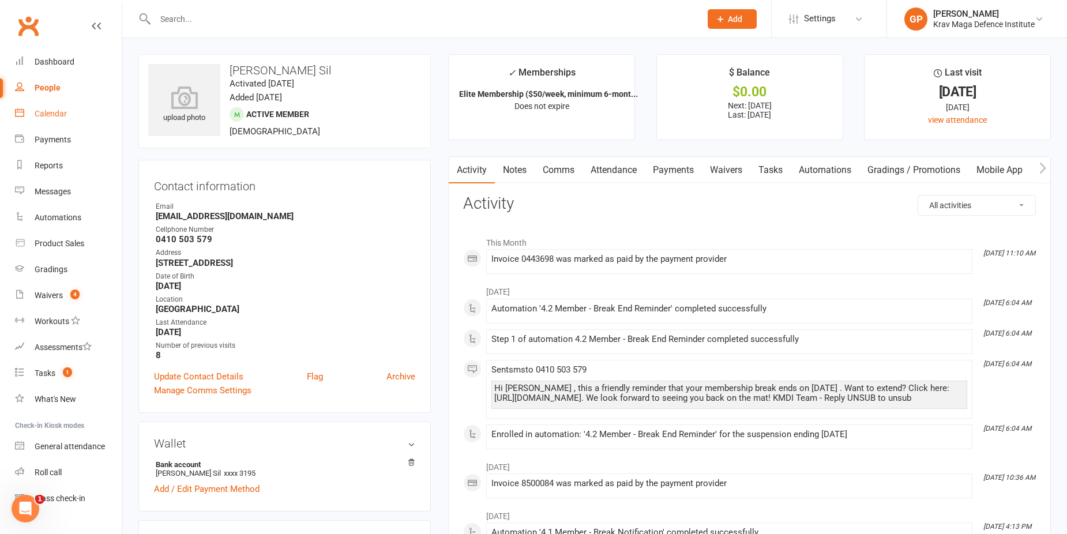
click at [71, 111] on link "Calendar" at bounding box center [68, 114] width 107 height 26
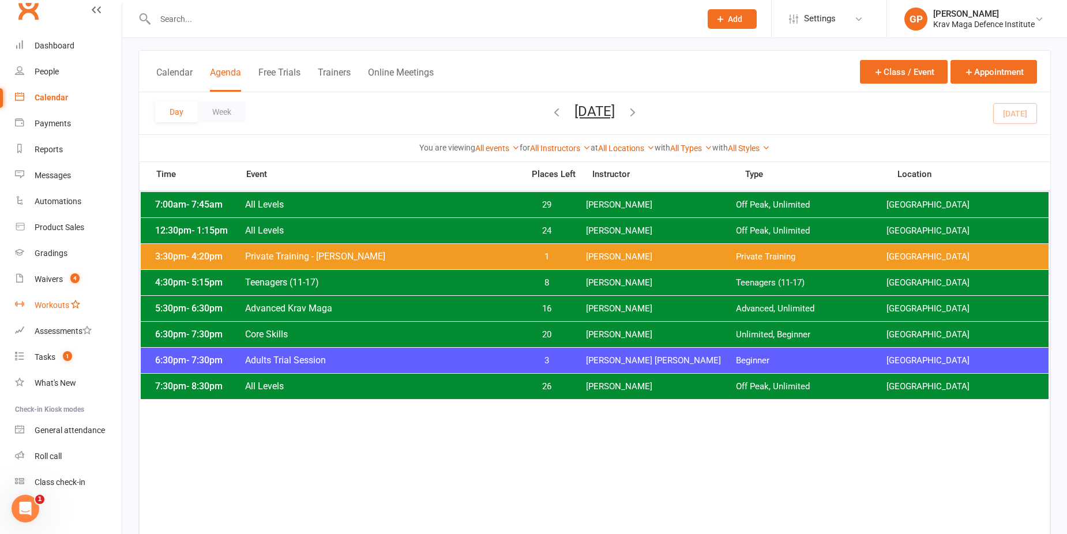
scroll to position [21, 0]
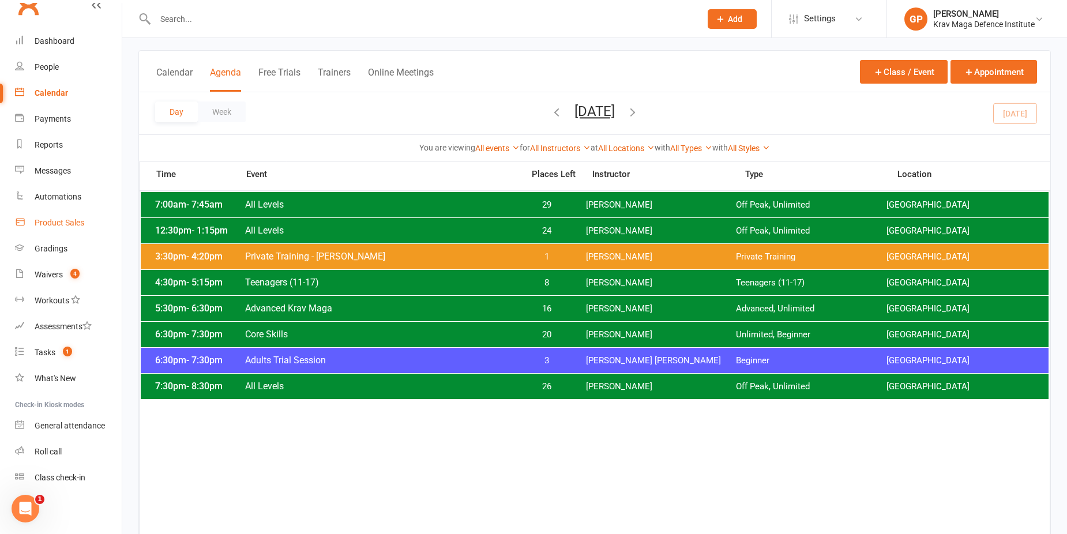
click at [72, 225] on div "Product Sales" at bounding box center [60, 222] width 50 height 9
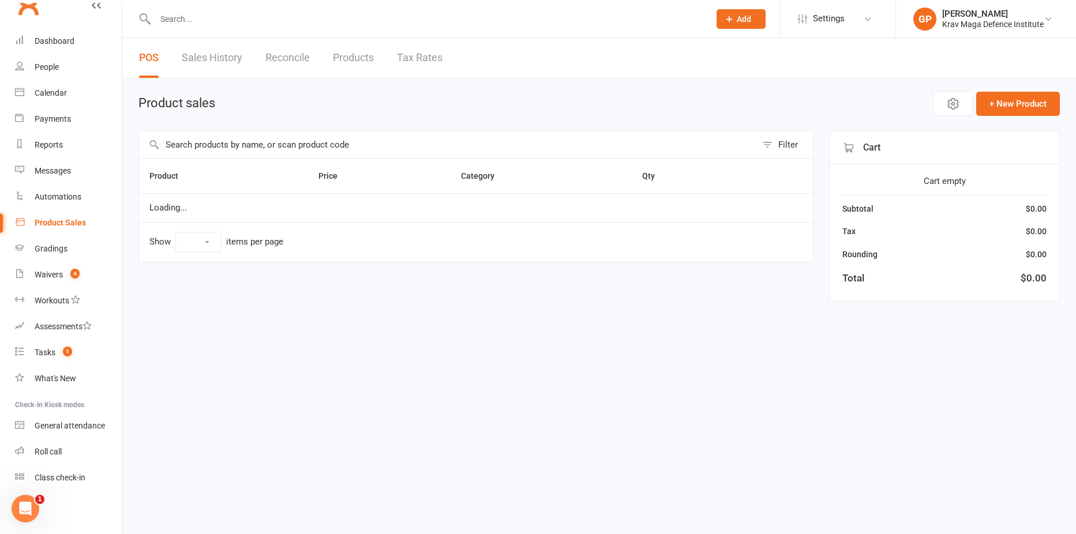
select select "100"
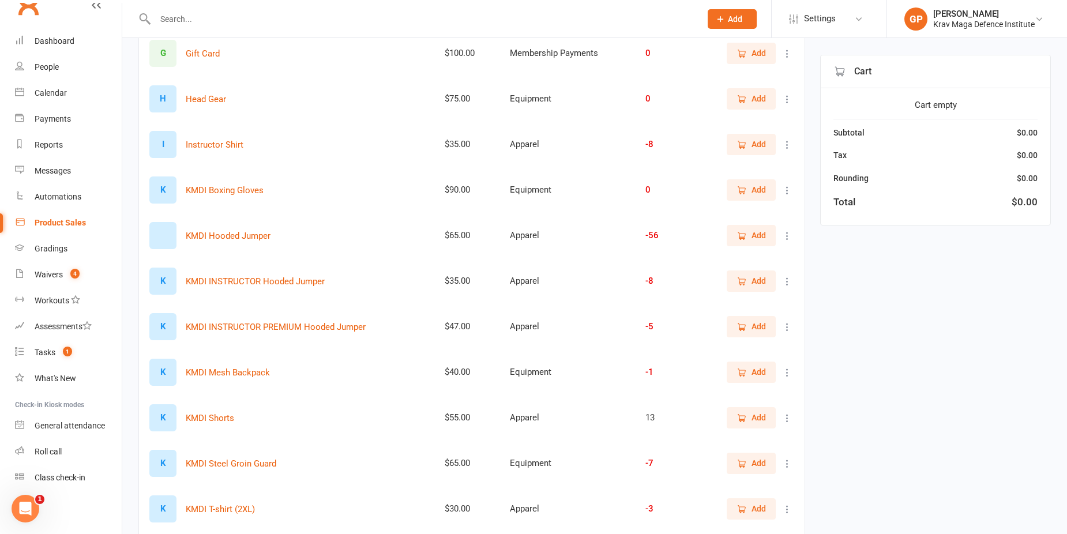
scroll to position [346, 0]
click at [742, 415] on icon "button" at bounding box center [742, 418] width 6 height 6
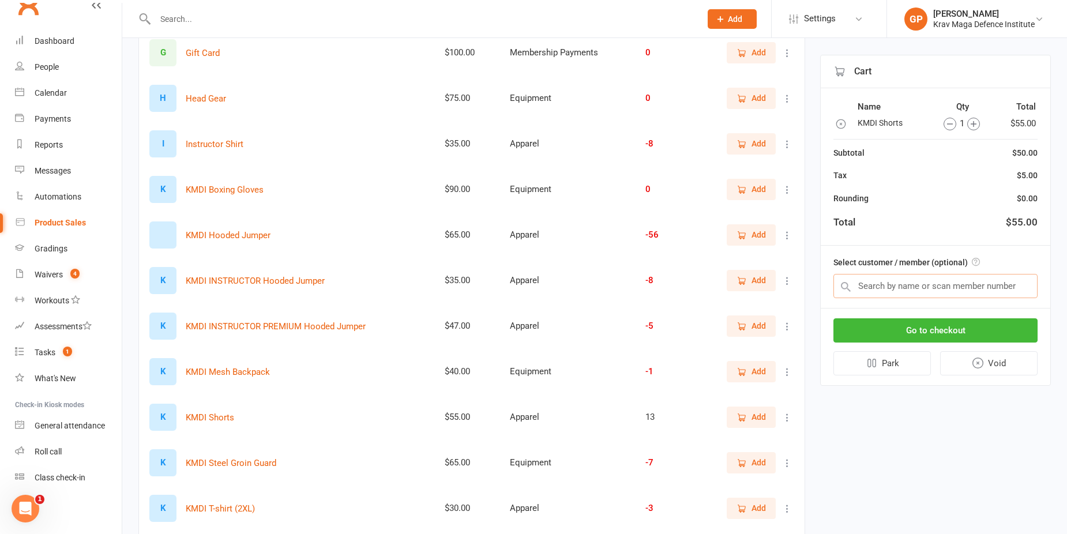
click at [902, 291] on input "text" at bounding box center [935, 286] width 204 height 24
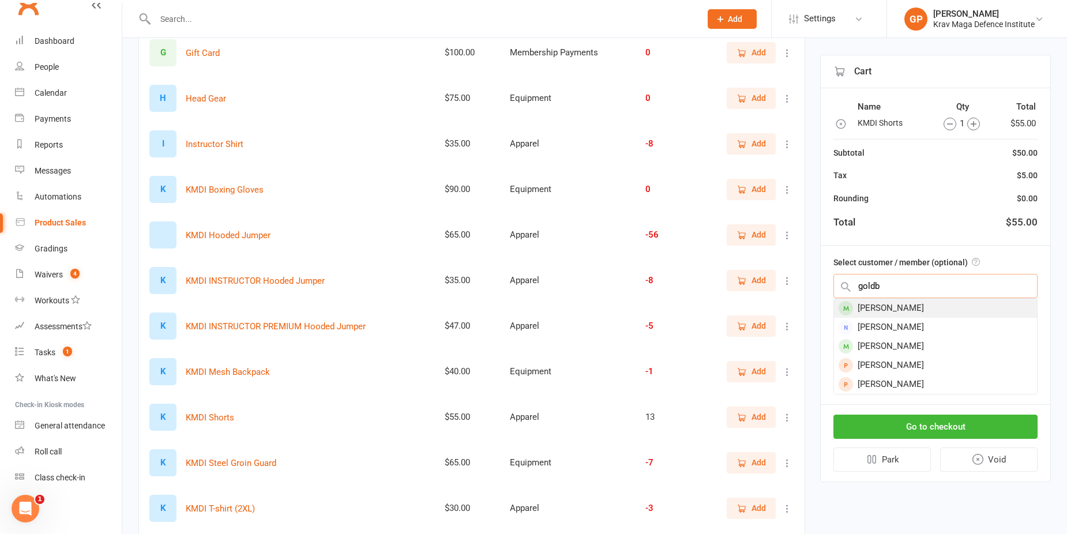
type input "goldb"
click at [920, 311] on div "[PERSON_NAME]" at bounding box center [935, 308] width 203 height 19
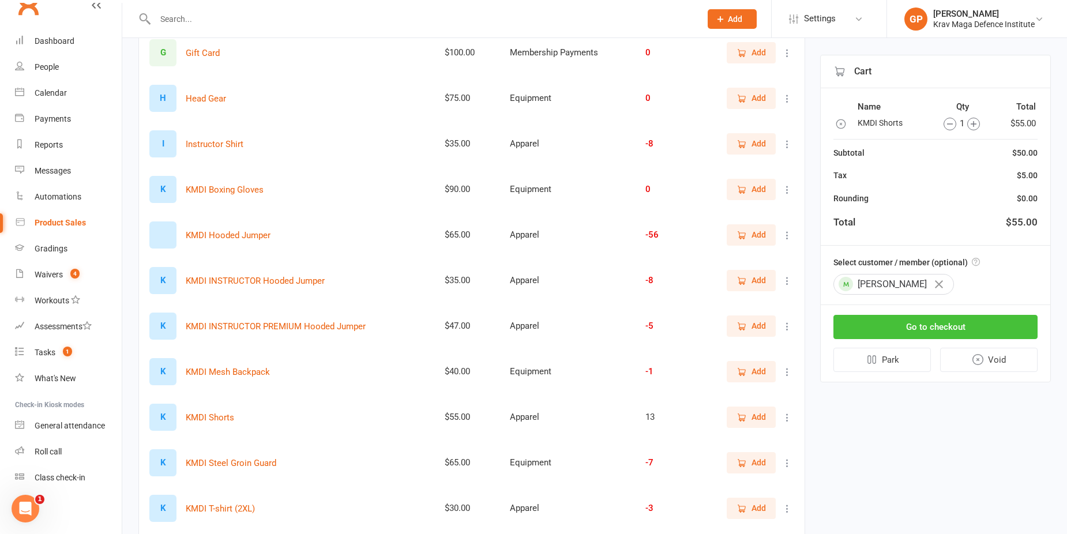
click at [907, 330] on button "Go to checkout" at bounding box center [935, 327] width 204 height 24
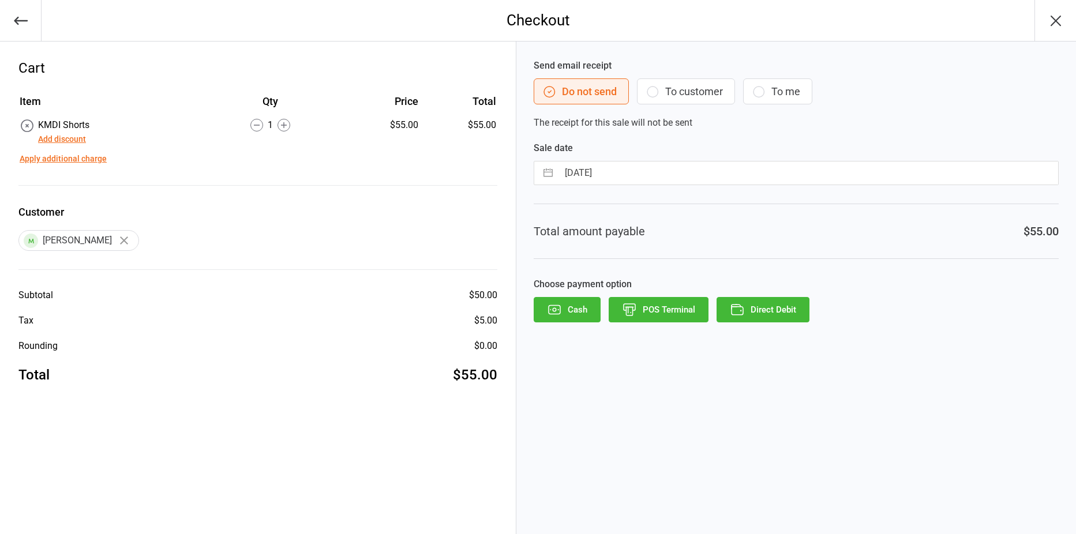
click at [665, 89] on button "To customer" at bounding box center [686, 91] width 98 height 26
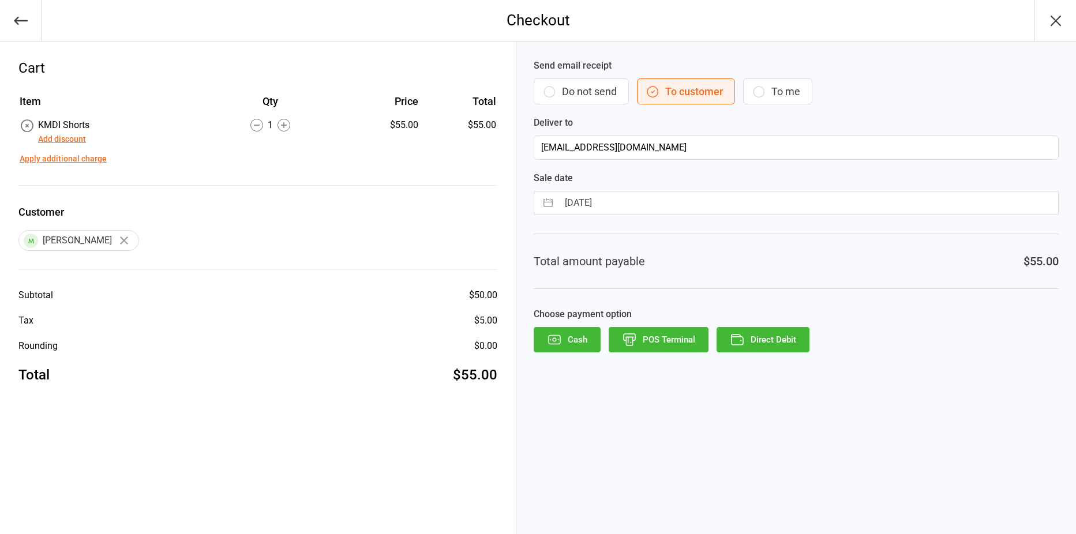
click at [753, 339] on button "Direct Debit" at bounding box center [762, 339] width 93 height 25
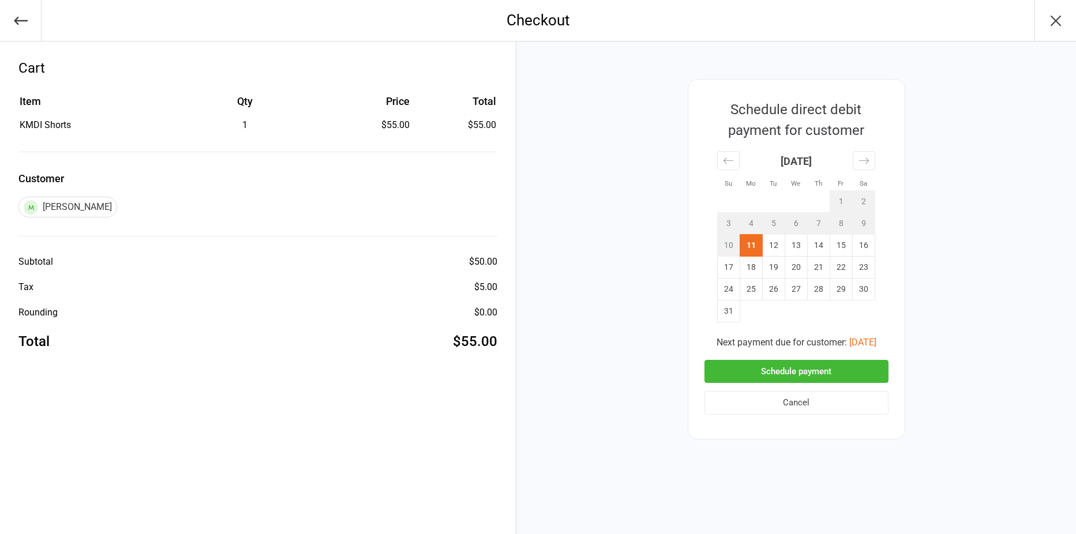
click at [811, 366] on button "Schedule payment" at bounding box center [796, 372] width 184 height 24
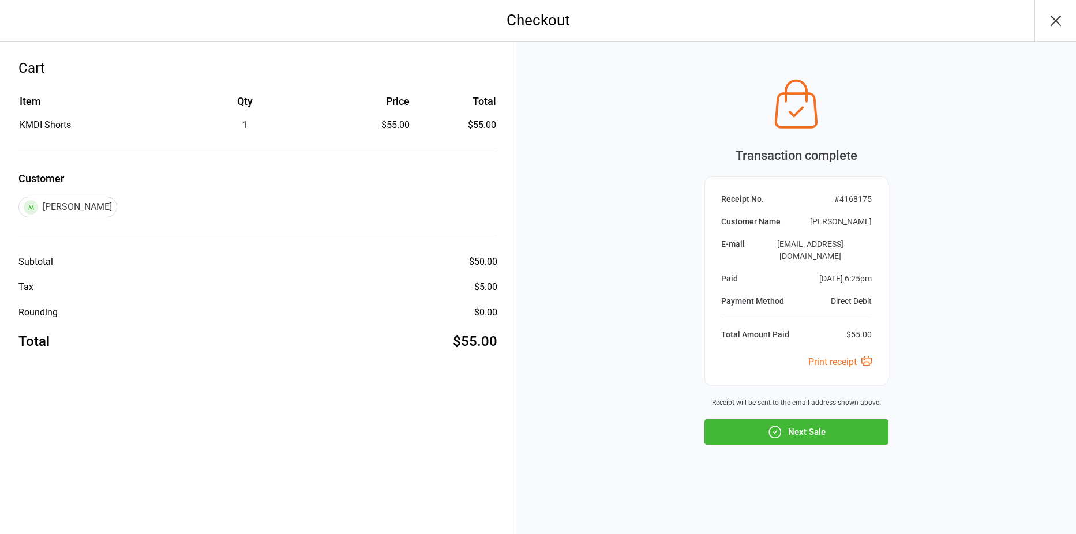
click at [1051, 20] on icon "button" at bounding box center [1055, 21] width 18 height 18
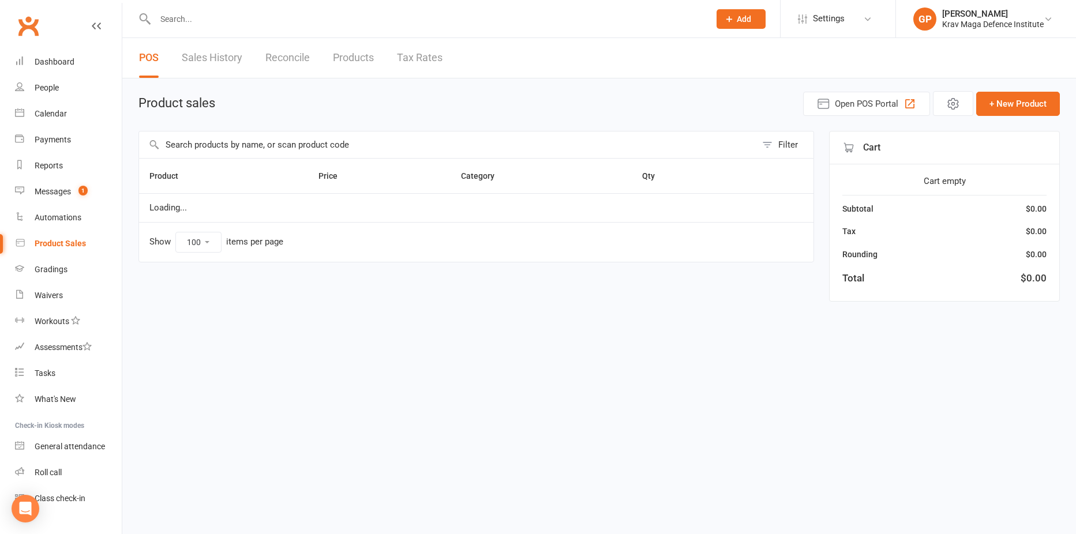
select select "100"
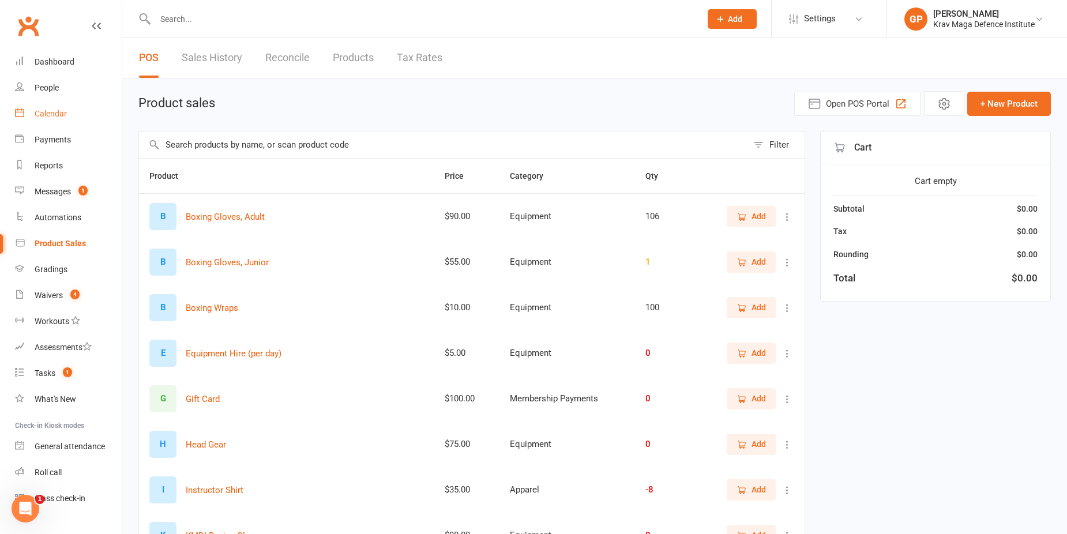
click at [64, 119] on link "Calendar" at bounding box center [68, 114] width 107 height 26
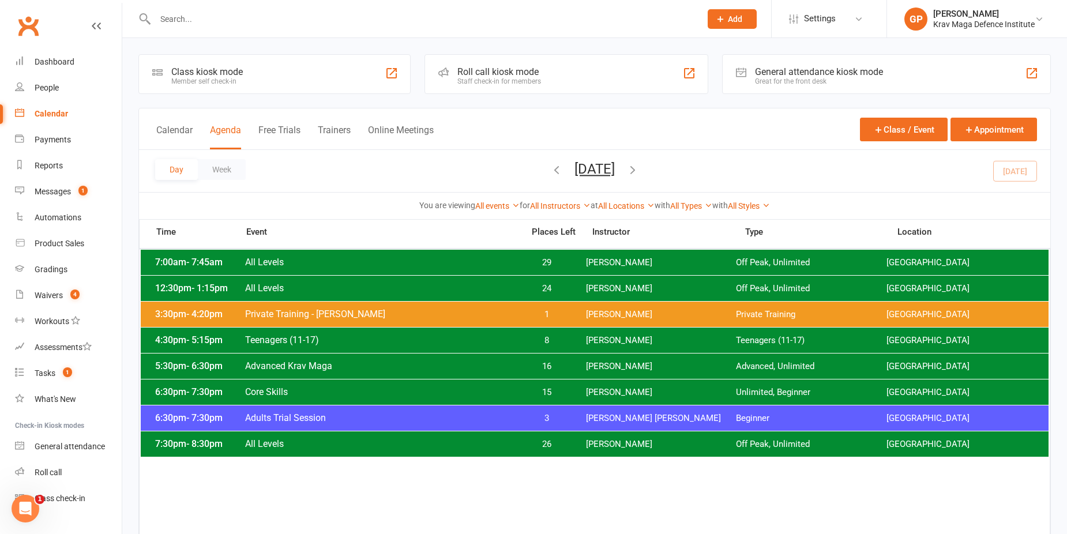
click at [292, 386] on div "6:30pm - 7:30pm Core Skills 15 [PERSON_NAME] Unlimited, Beginner [GEOGRAPHIC_DA…" at bounding box center [595, 391] width 908 height 25
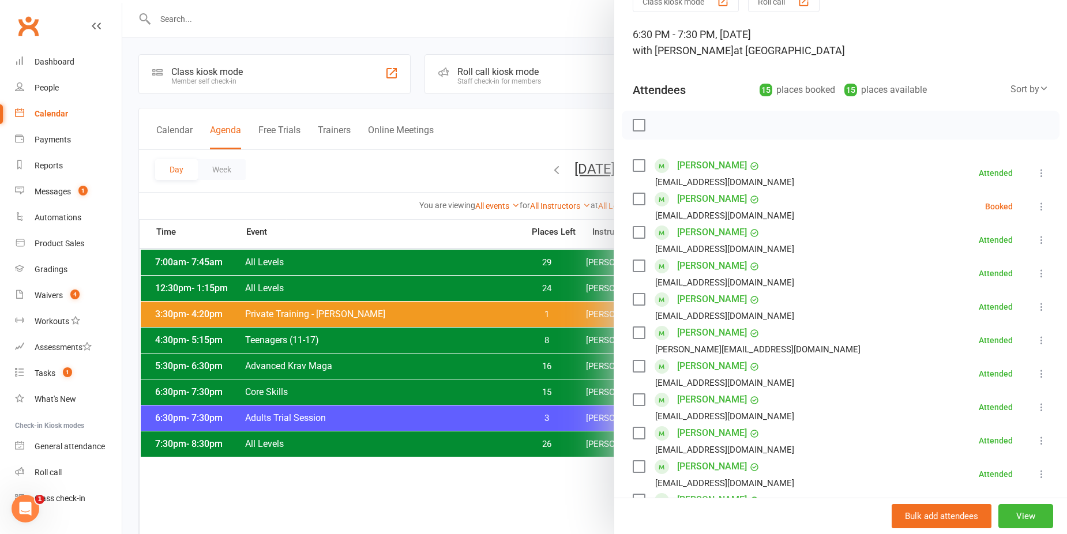
scroll to position [58, 0]
drag, startPoint x: 314, startPoint y: 219, endPoint x: 323, endPoint y: 251, distance: 33.6
click at [314, 219] on div at bounding box center [594, 267] width 945 height 534
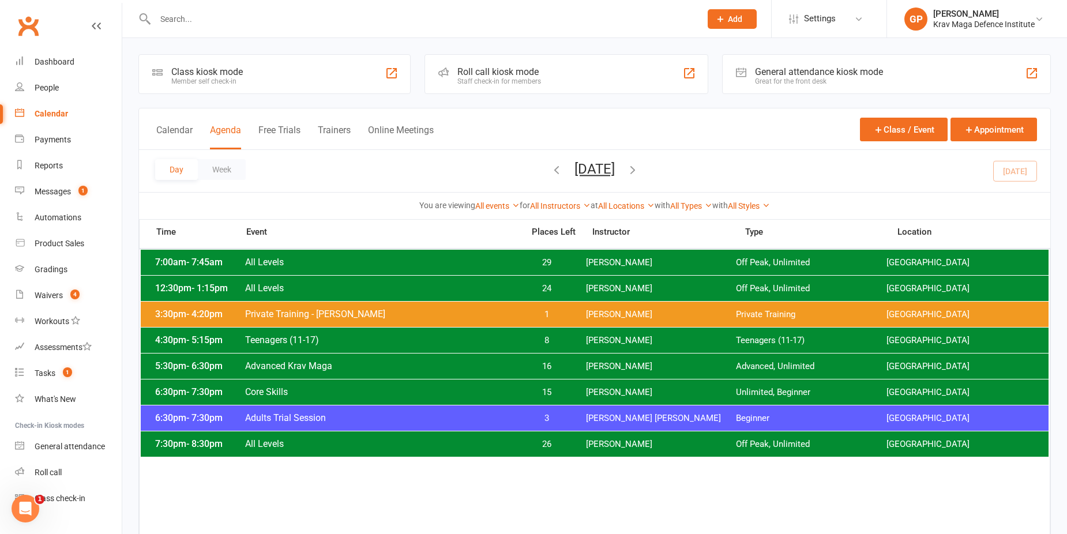
click at [408, 418] on span "Adults Trial Session" at bounding box center [381, 417] width 272 height 11
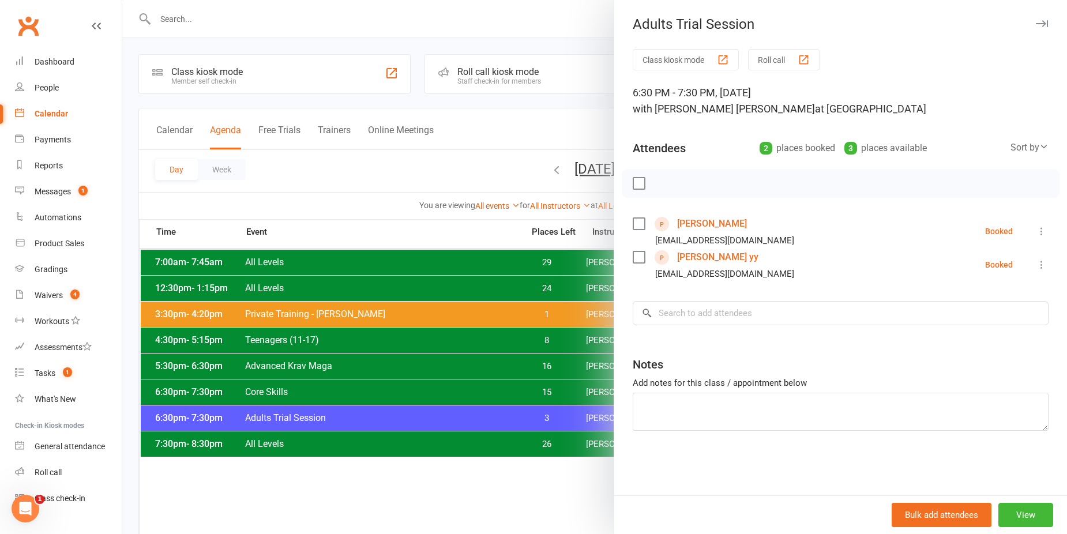
click at [1036, 268] on icon at bounding box center [1042, 265] width 12 height 12
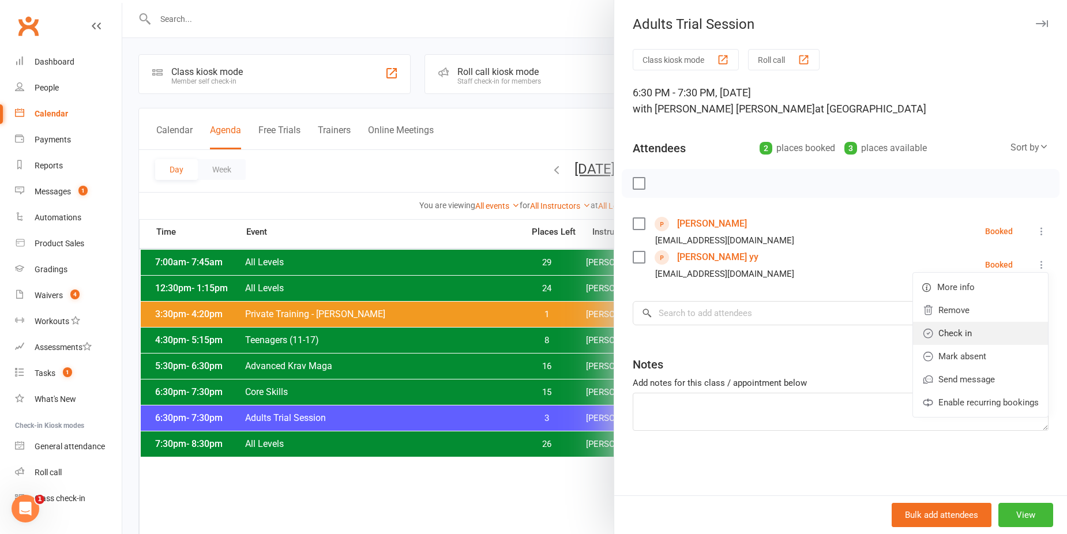
click at [958, 338] on link "Check in" at bounding box center [980, 333] width 135 height 23
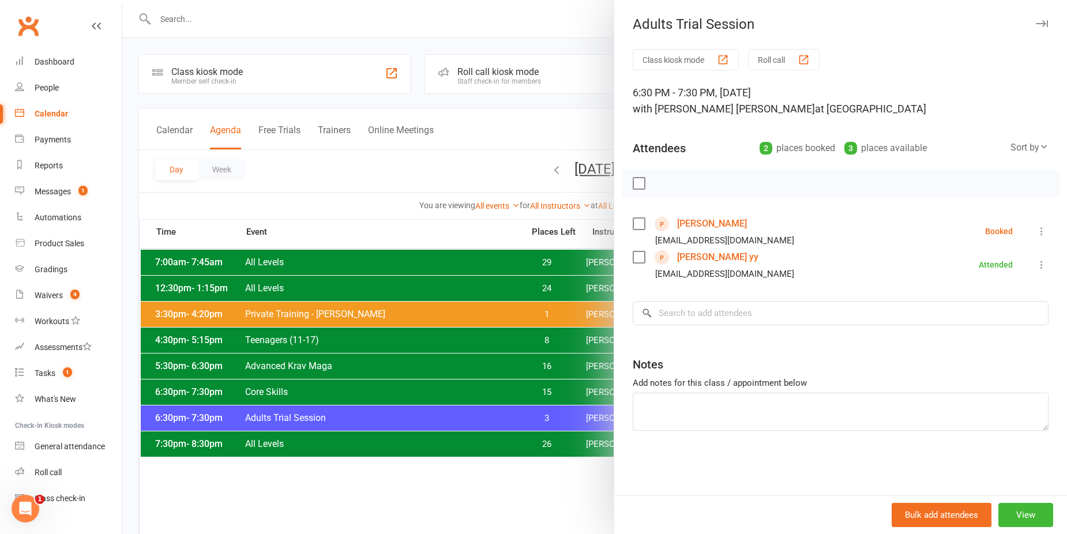
click at [327, 152] on div at bounding box center [594, 267] width 945 height 534
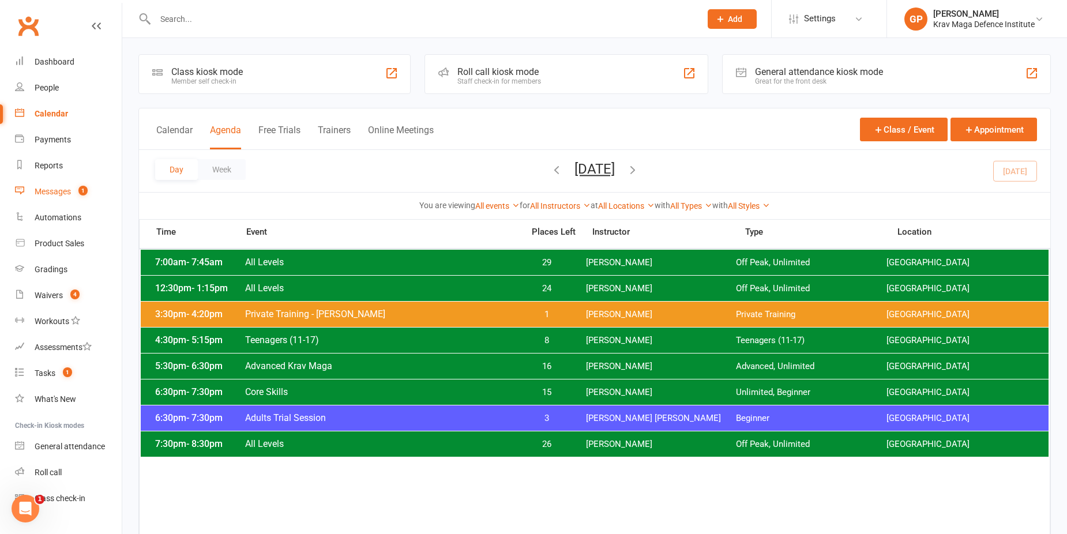
click at [65, 186] on link "Messages 1" at bounding box center [68, 192] width 107 height 26
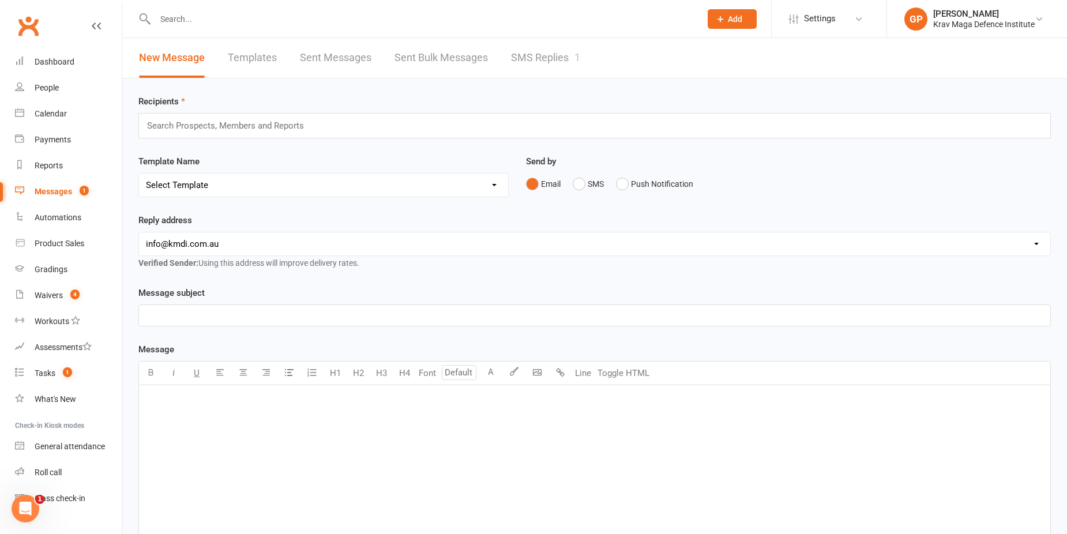
click at [582, 64] on div "New Message Templates Sent Messages Sent Bulk Messages SMS Replies 1" at bounding box center [359, 58] width 475 height 40
click at [559, 65] on link "SMS Replies 1" at bounding box center [545, 58] width 69 height 40
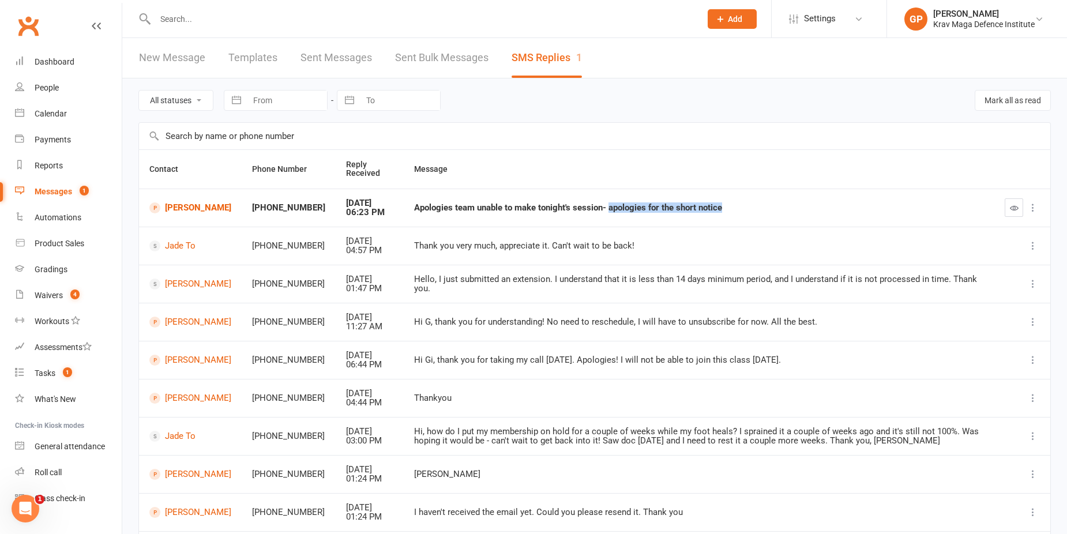
drag, startPoint x: 583, startPoint y: 211, endPoint x: 758, endPoint y: 213, distance: 175.3
click at [758, 213] on td "Apologies team unable to make tonight's session- apologies for the short notice" at bounding box center [699, 208] width 591 height 38
drag, startPoint x: 758, startPoint y: 213, endPoint x: 814, endPoint y: 209, distance: 56.1
click at [815, 209] on div "Apologies team unable to make tonight's session- apologies for the short notice" at bounding box center [699, 208] width 570 height 10
click at [82, 113] on link "Calendar" at bounding box center [68, 114] width 107 height 26
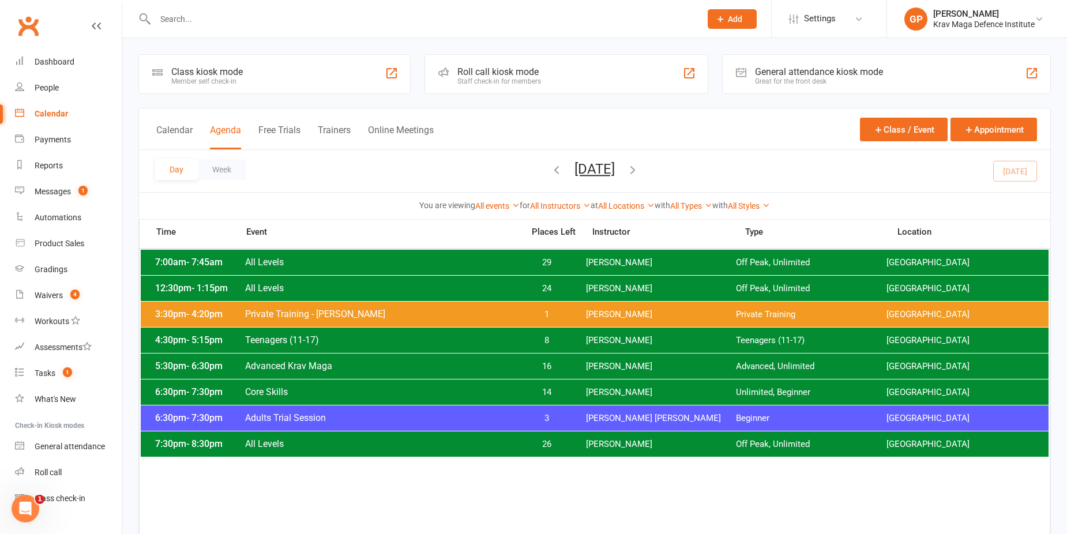
click at [639, 170] on icon "button" at bounding box center [632, 169] width 13 height 13
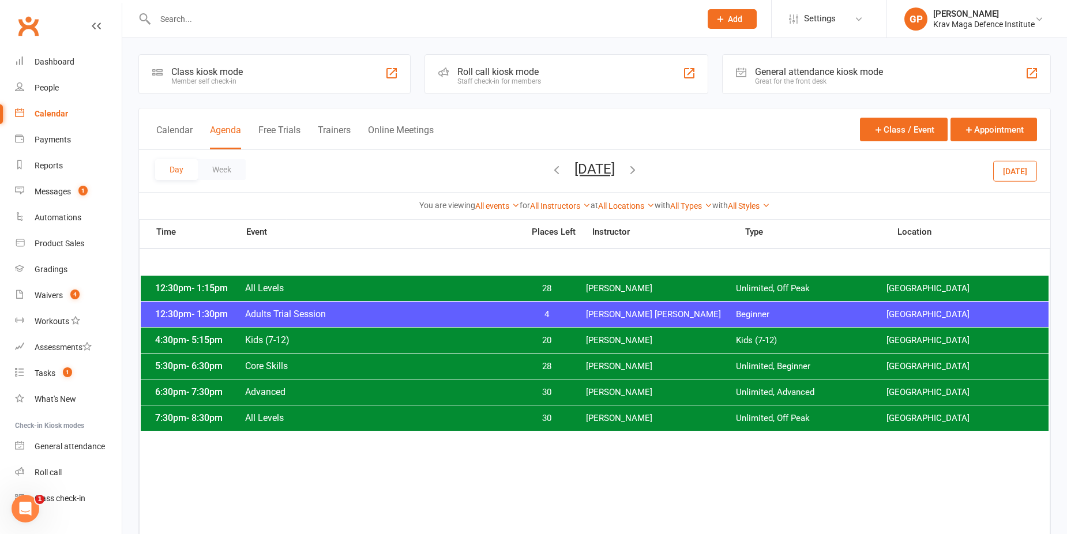
click at [639, 170] on icon "button" at bounding box center [632, 169] width 13 height 13
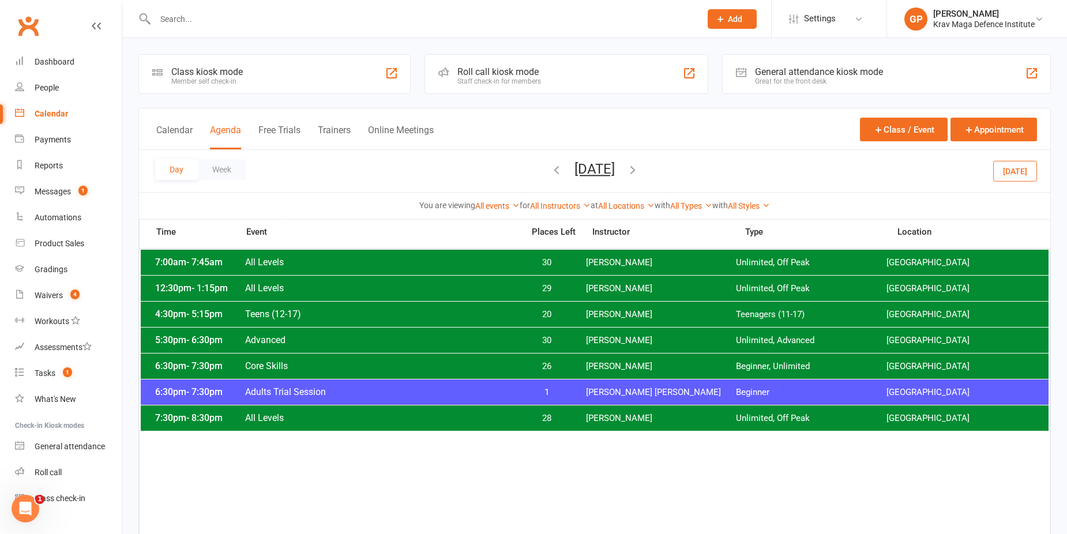
click at [639, 170] on icon "button" at bounding box center [632, 169] width 13 height 13
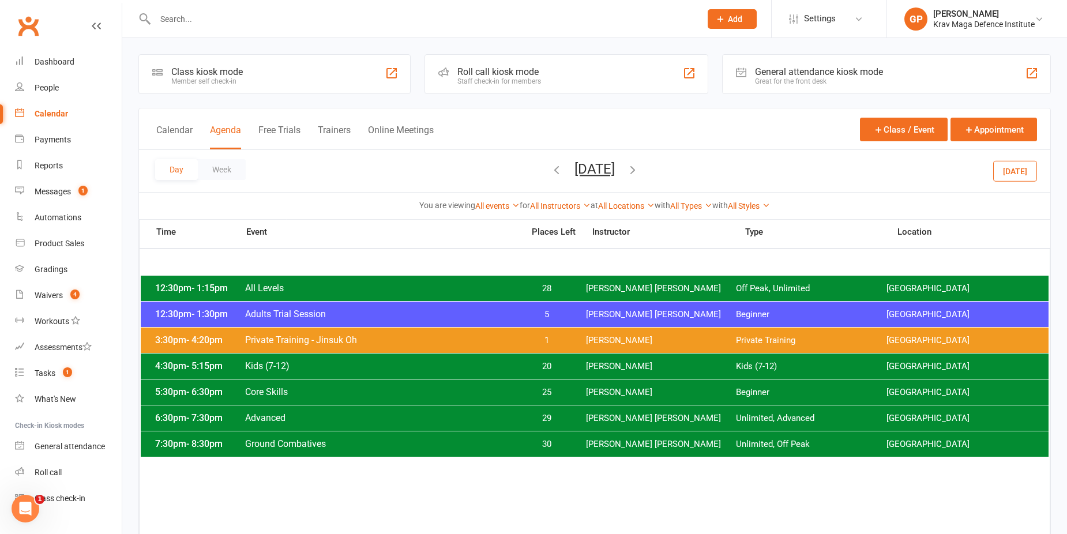
click at [639, 170] on icon "button" at bounding box center [632, 169] width 13 height 13
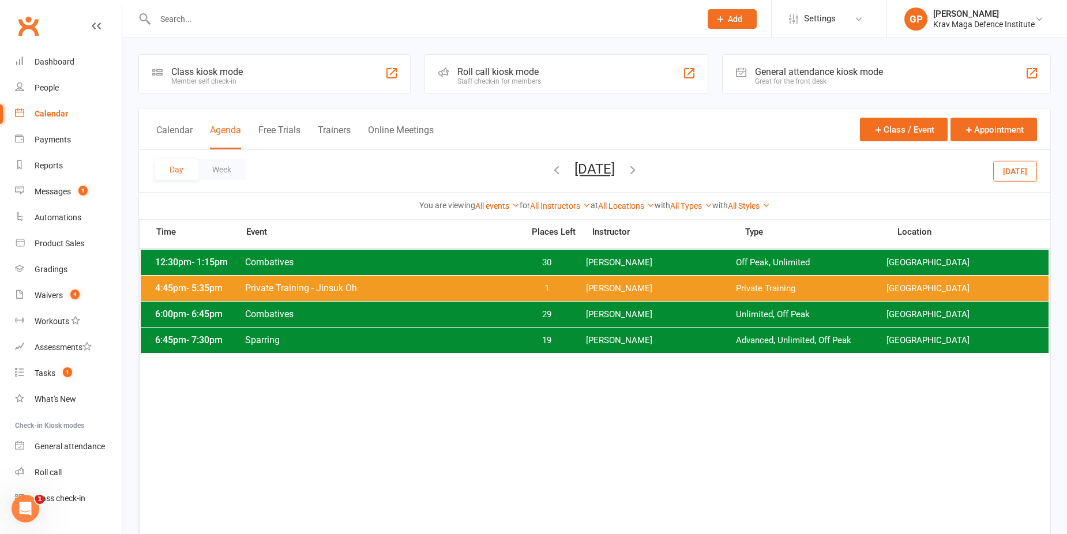
click at [550, 168] on icon "button" at bounding box center [556, 169] width 13 height 13
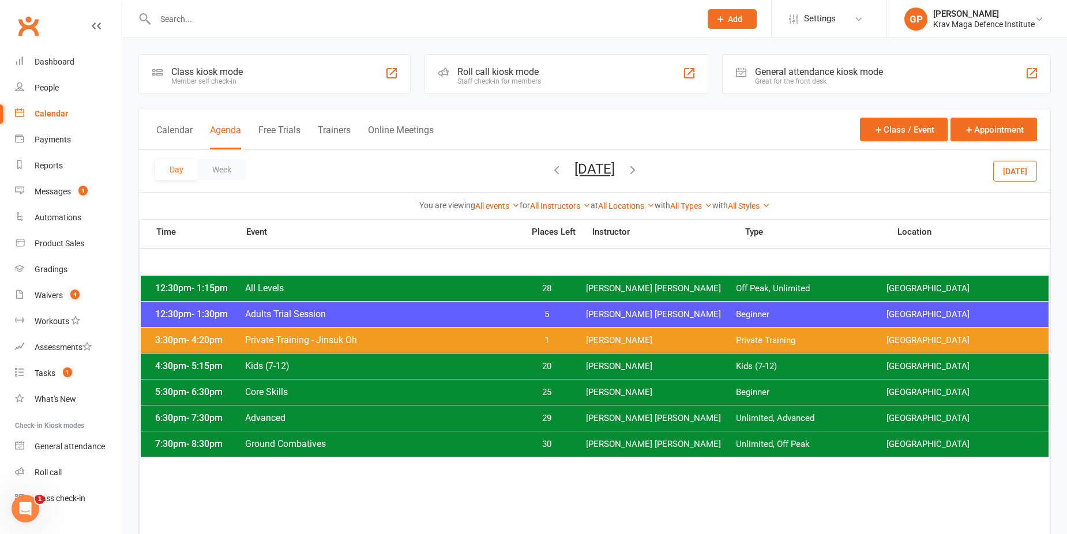
click at [563, 168] on span "[DATE] [DATE] Sun Mon Tue Wed Thu Fri Sat 27 28 29 30 31 01 02 03 04 05 06 07 0…" at bounding box center [594, 171] width 63 height 20
click at [550, 167] on icon "button" at bounding box center [556, 169] width 13 height 13
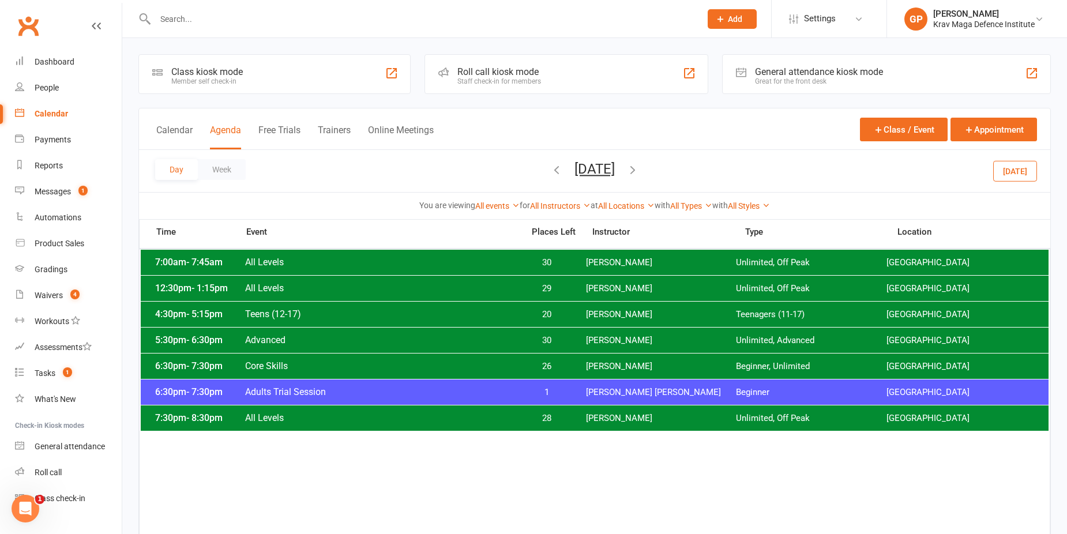
click at [563, 167] on span "[DATE] [DATE] Sun Mon Tue Wed Thu Fri Sat 27 28 29 30 31 01 02 03 04 05 06 07 0…" at bounding box center [594, 171] width 63 height 20
click at [550, 167] on icon "button" at bounding box center [556, 169] width 13 height 13
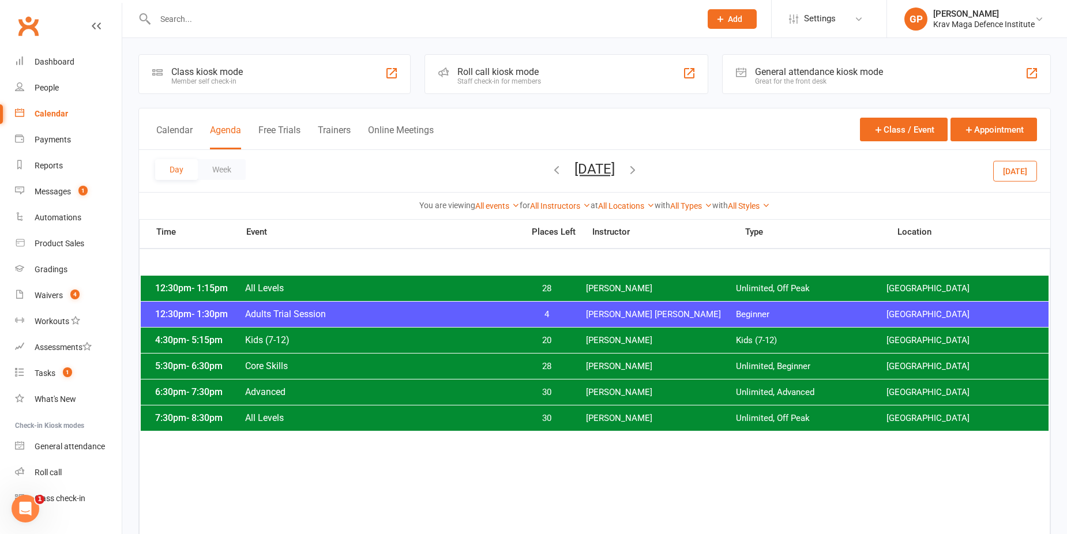
click at [550, 167] on icon "button" at bounding box center [556, 169] width 13 height 13
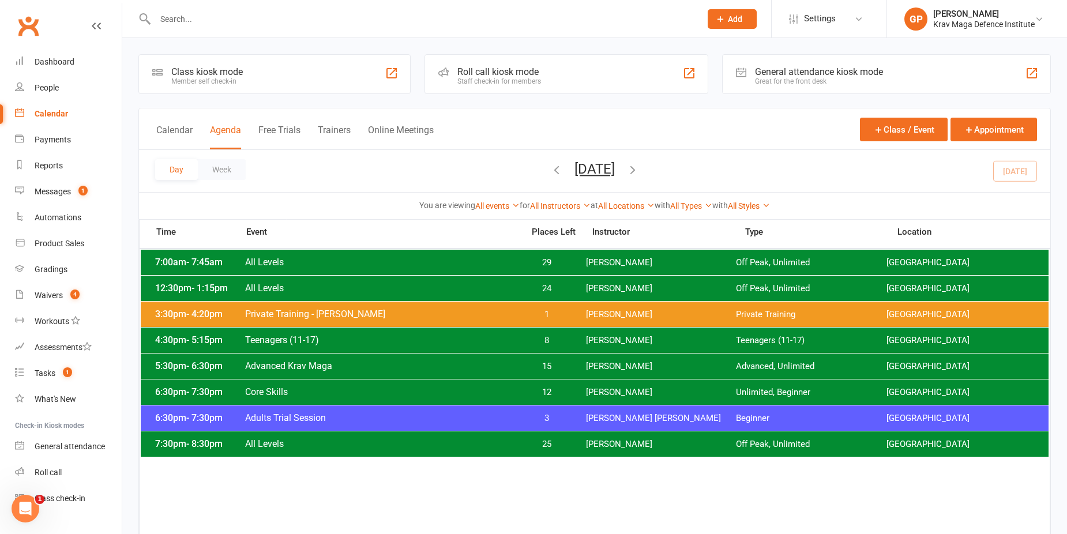
drag, startPoint x: 6, startPoint y: 101, endPoint x: 333, endPoint y: 402, distance: 444.1
click at [333, 402] on div "6:30pm - 7:30pm Core Skills 12 [PERSON_NAME] Unlimited, Beginner [GEOGRAPHIC_DA…" at bounding box center [595, 391] width 908 height 25
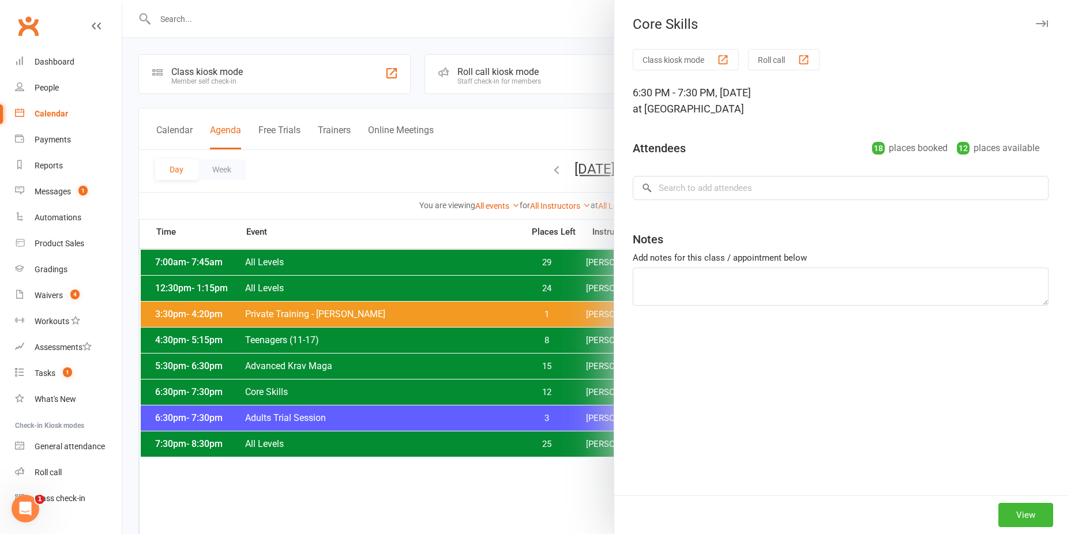
click at [494, 300] on div at bounding box center [594, 267] width 945 height 534
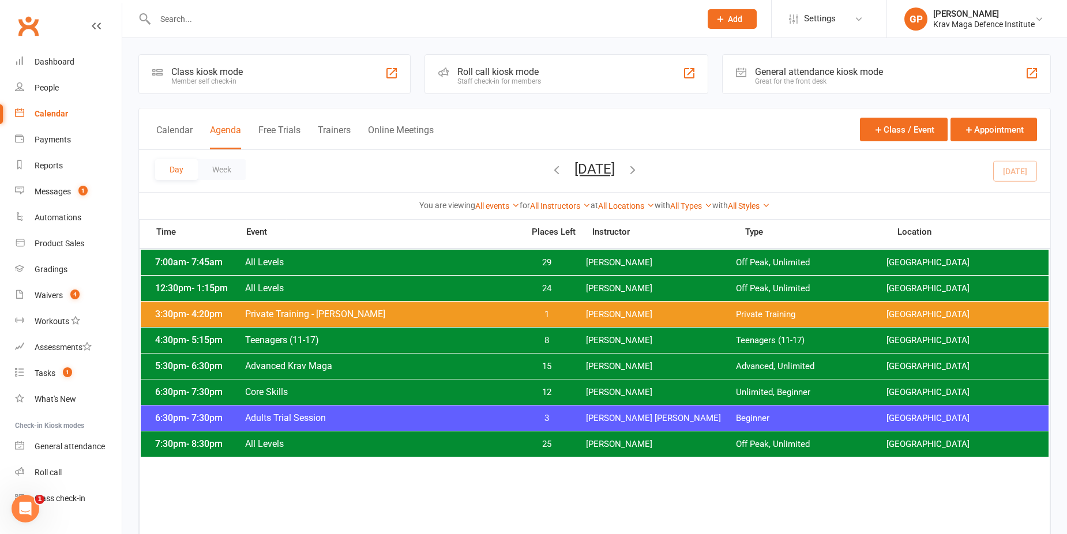
click at [561, 420] on span "3" at bounding box center [547, 418] width 61 height 11
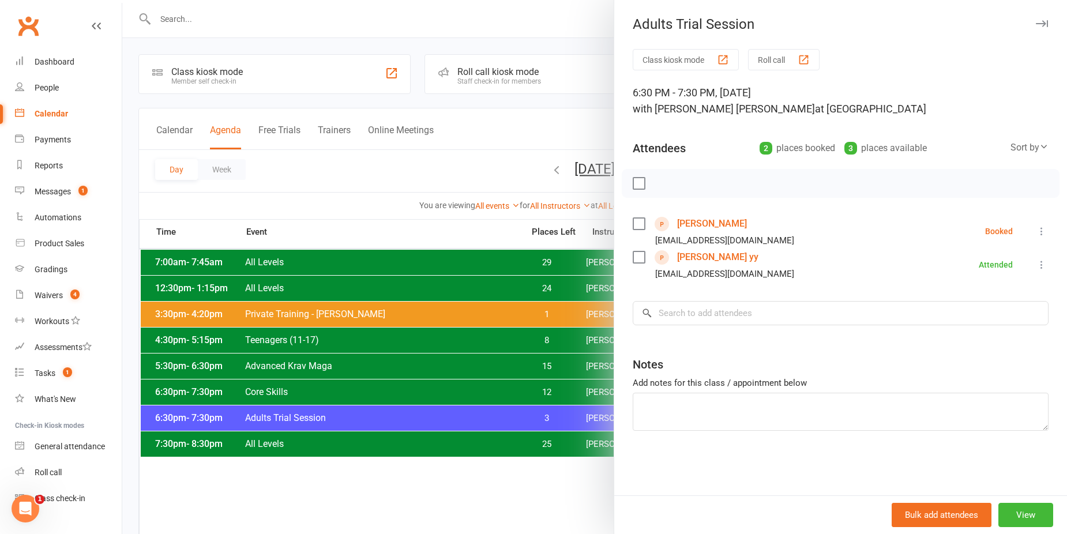
click at [680, 264] on link "[PERSON_NAME] yy" at bounding box center [717, 257] width 81 height 18
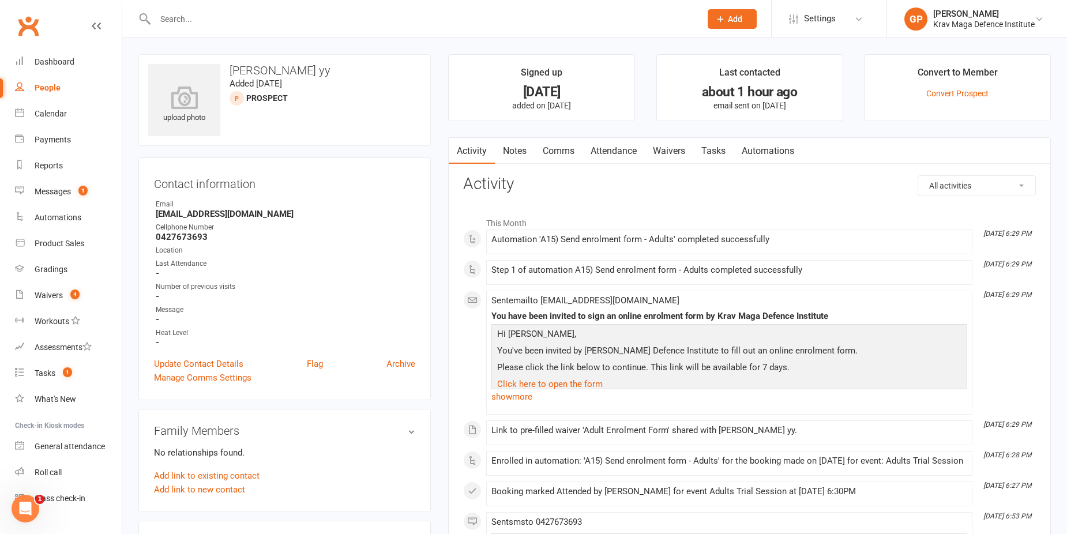
click at [666, 142] on link "Waivers" at bounding box center [669, 151] width 48 height 27
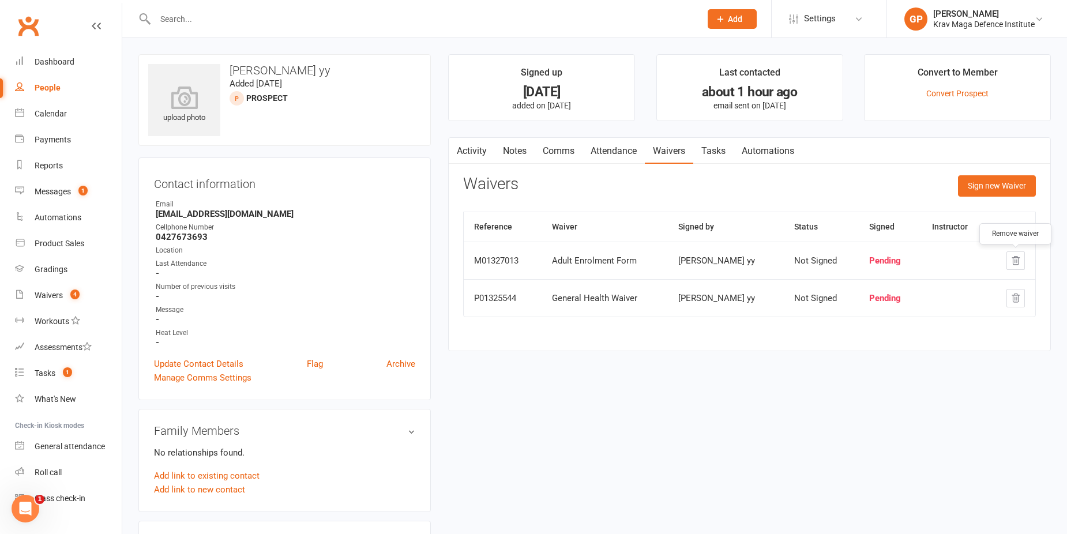
click at [1022, 260] on button "button" at bounding box center [1015, 260] width 18 height 18
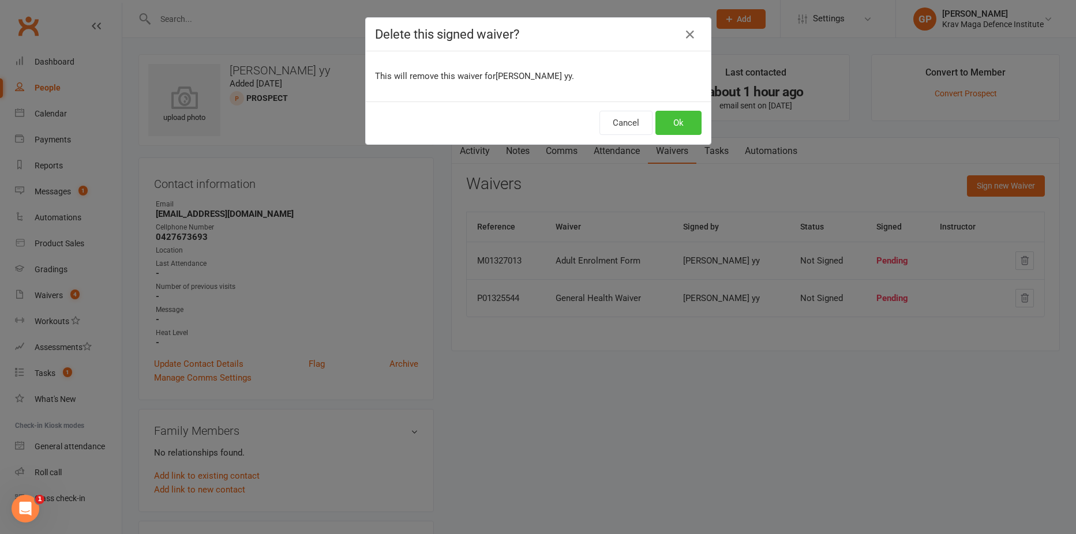
click at [658, 127] on button "Ok" at bounding box center [678, 123] width 46 height 24
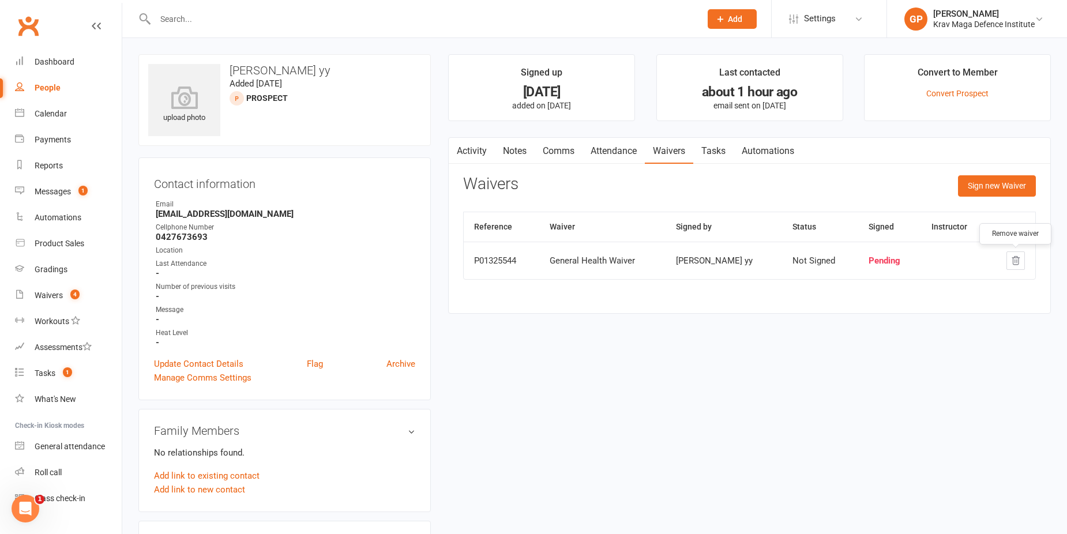
click at [1013, 260] on icon "button" at bounding box center [1015, 261] width 7 height 8
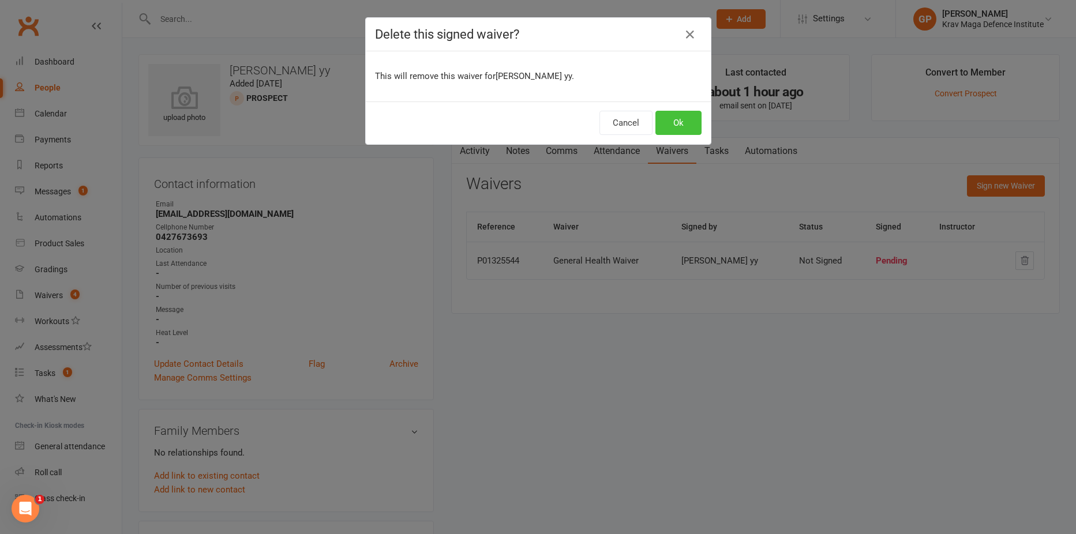
click at [661, 118] on button "Ok" at bounding box center [678, 123] width 46 height 24
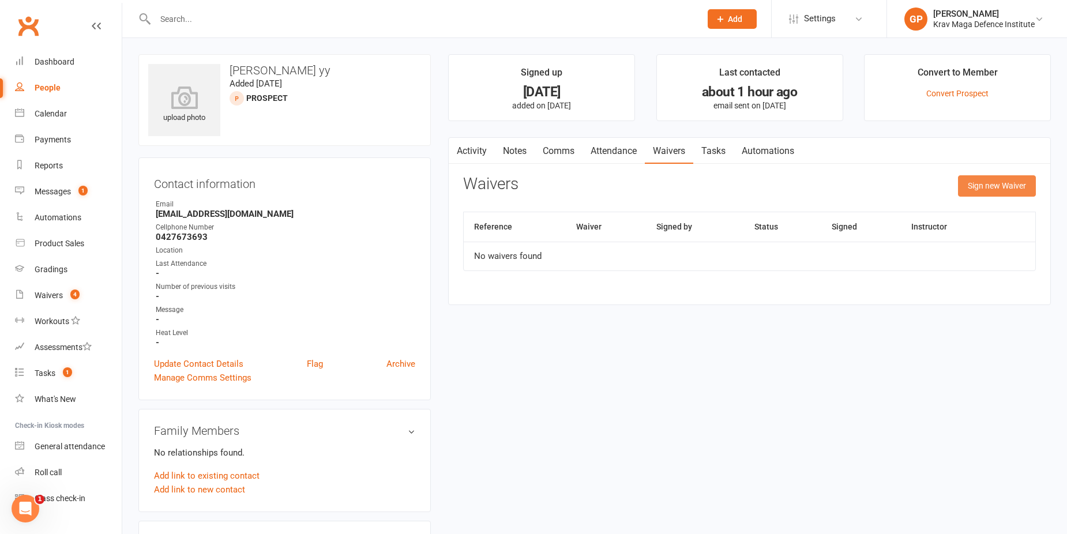
click at [1021, 183] on button "Sign new Waiver" at bounding box center [997, 185] width 78 height 21
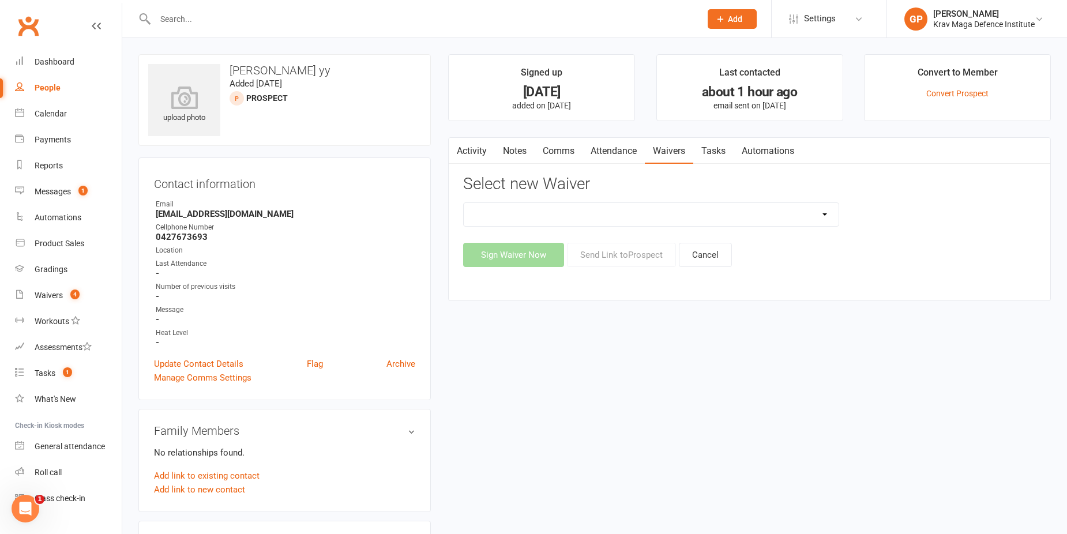
click at [695, 216] on select "5-Week Challenge Enrolment Form 6 Month Pre Pay Adult Elite Upgrade Adult Enrol…" at bounding box center [651, 214] width 375 height 23
select select "11824"
click at [464, 203] on select "5-Week Challenge Enrolment Form 6 Month Pre Pay Adult Elite Upgrade Adult Enrol…" at bounding box center [651, 214] width 375 height 23
click at [604, 246] on button "Send Link to [GEOGRAPHIC_DATA]" at bounding box center [621, 255] width 109 height 24
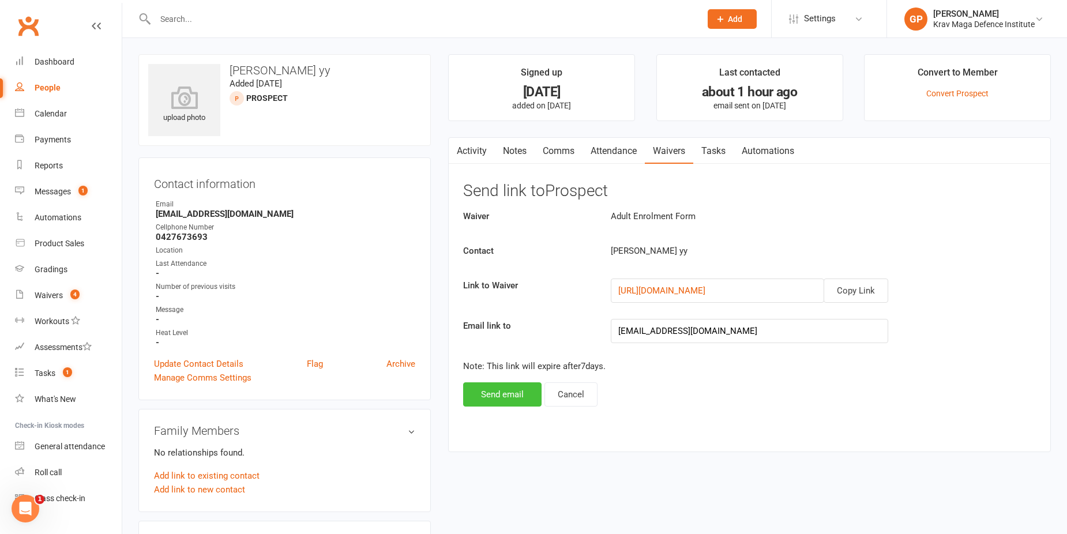
click at [483, 391] on button "Send email" at bounding box center [502, 394] width 78 height 24
